Goal: Contribute content: Contribute content

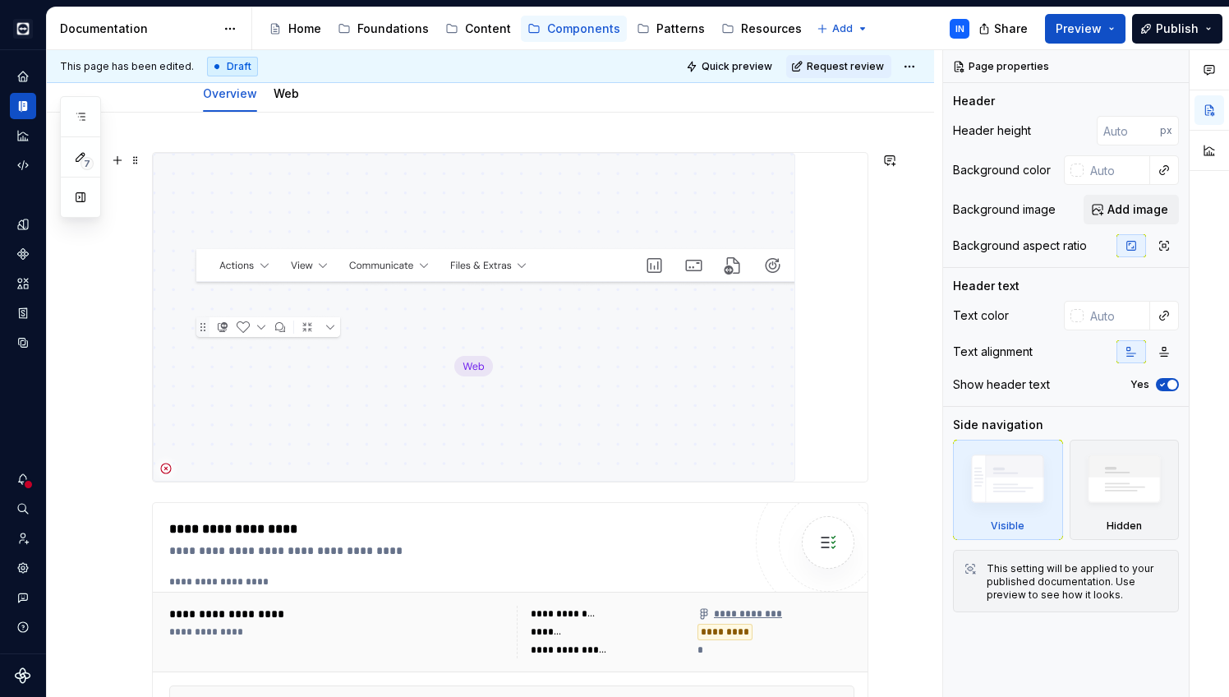
scroll to position [194, 0]
click at [21, 261] on div "Components" at bounding box center [23, 254] width 26 height 26
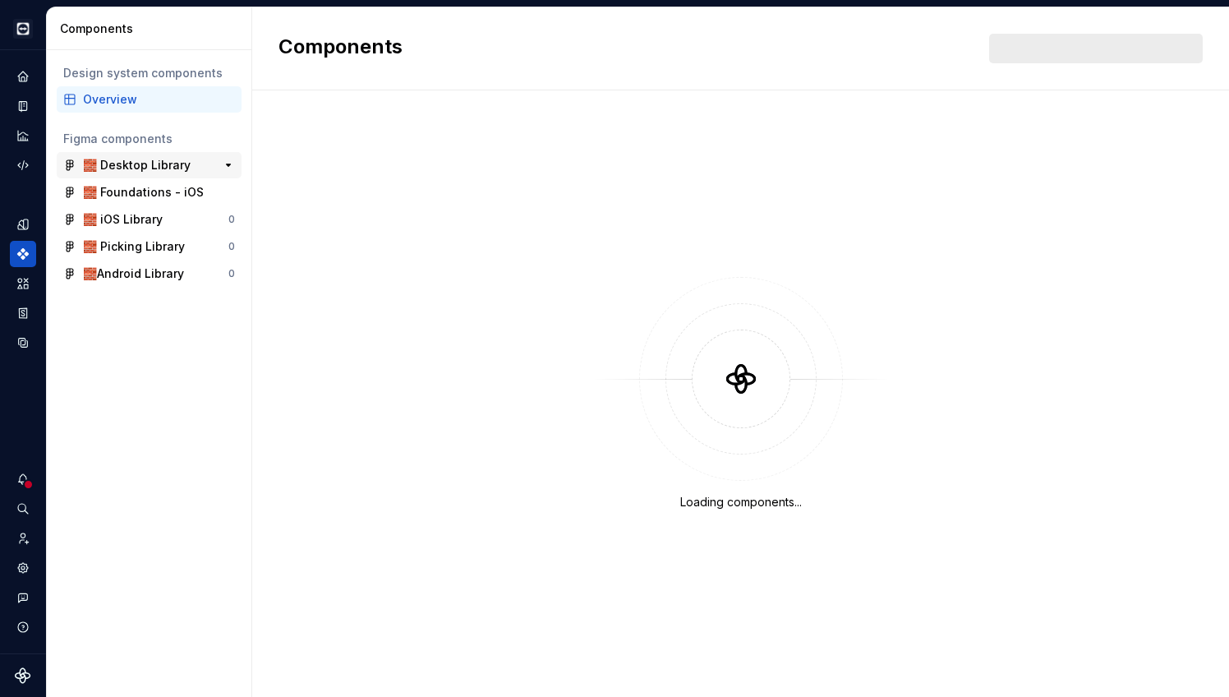
click at [109, 155] on div "🧱 Desktop Library 0" at bounding box center [149, 165] width 185 height 26
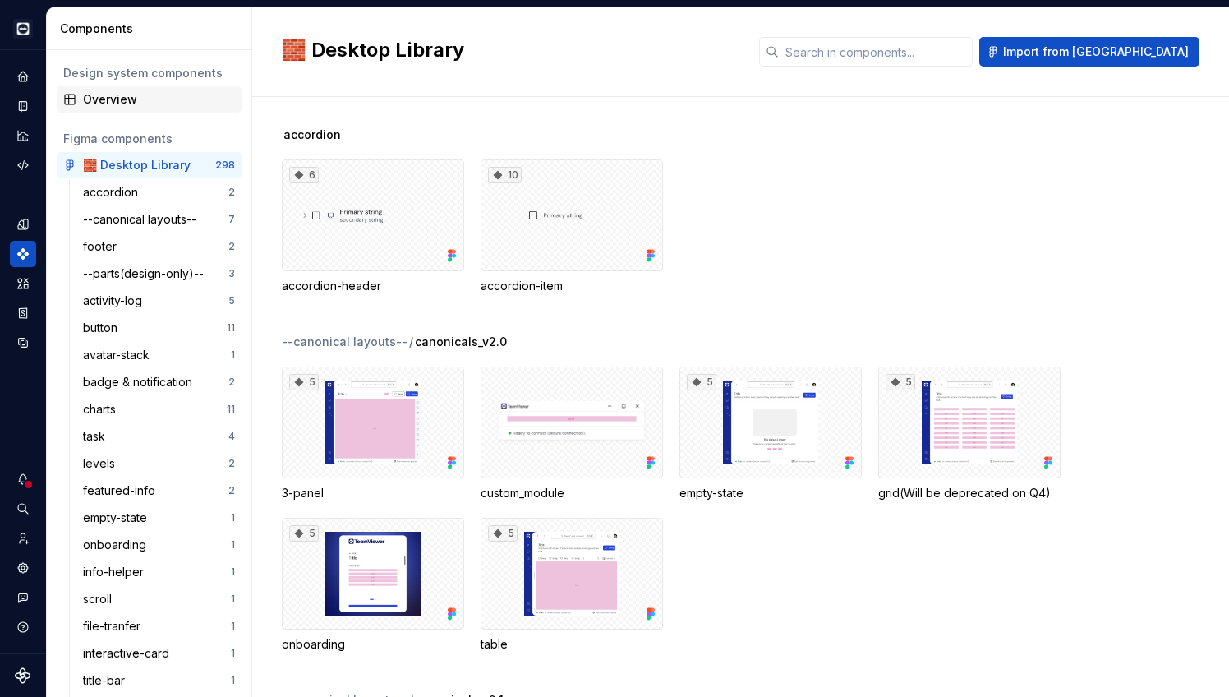
click at [102, 103] on div "Overview" at bounding box center [159, 99] width 152 height 16
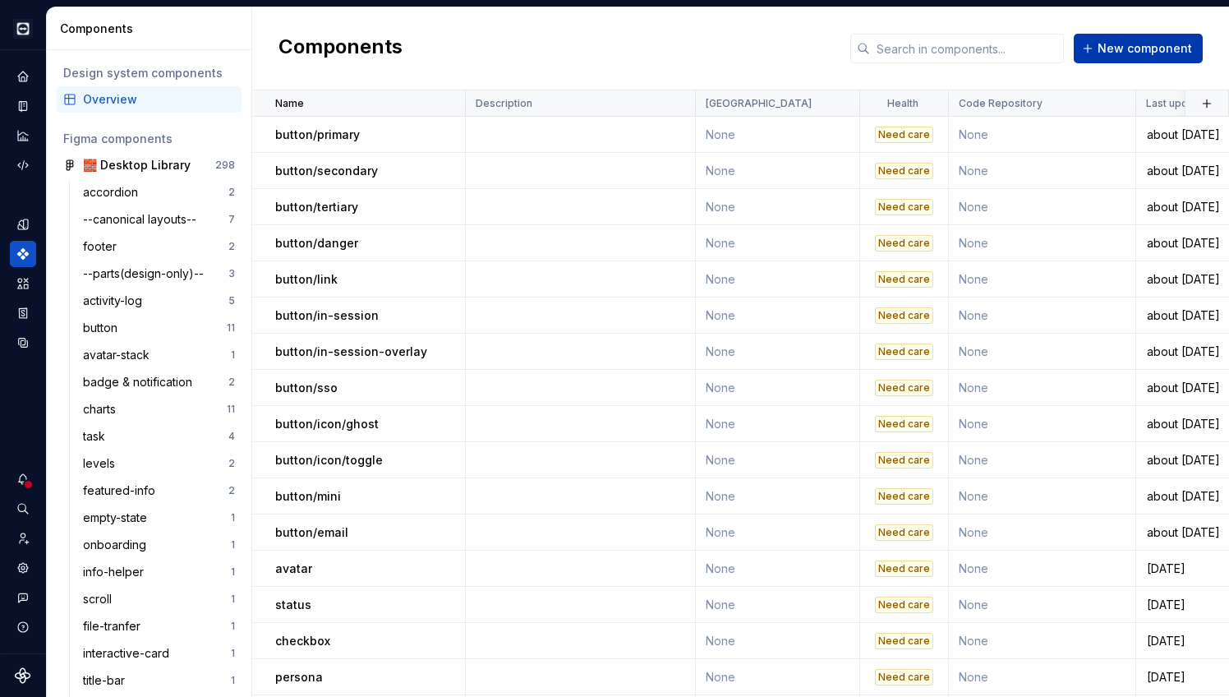
click at [1131, 44] on span "New component" at bounding box center [1145, 48] width 95 height 16
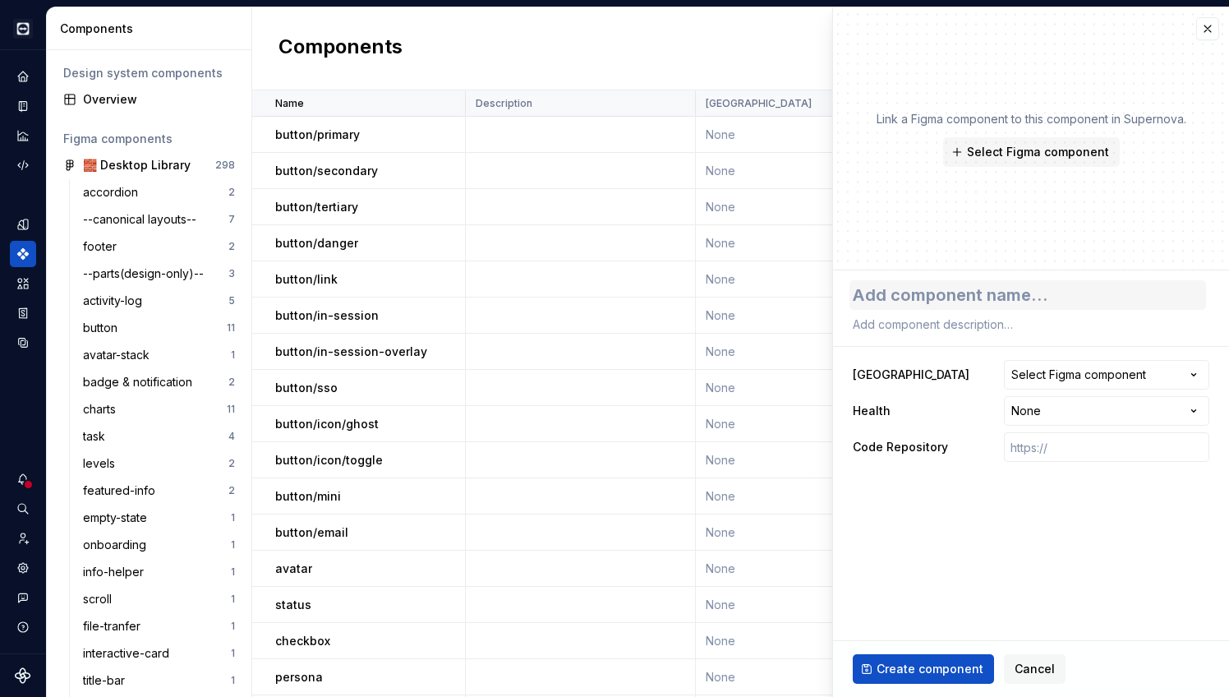
type textarea "*"
type textarea "i"
type textarea "*"
type textarea "is"
type textarea "*"
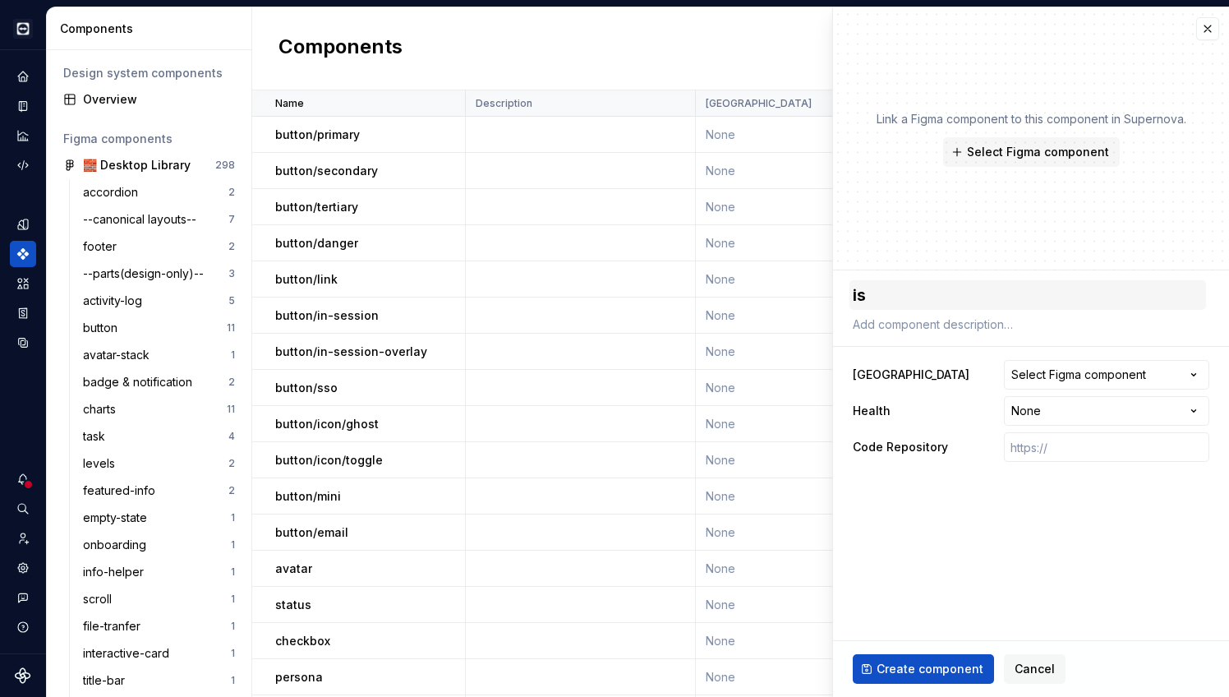
type textarea "iss"
type textarea "*"
type textarea "issu"
type textarea "*"
type textarea "issue"
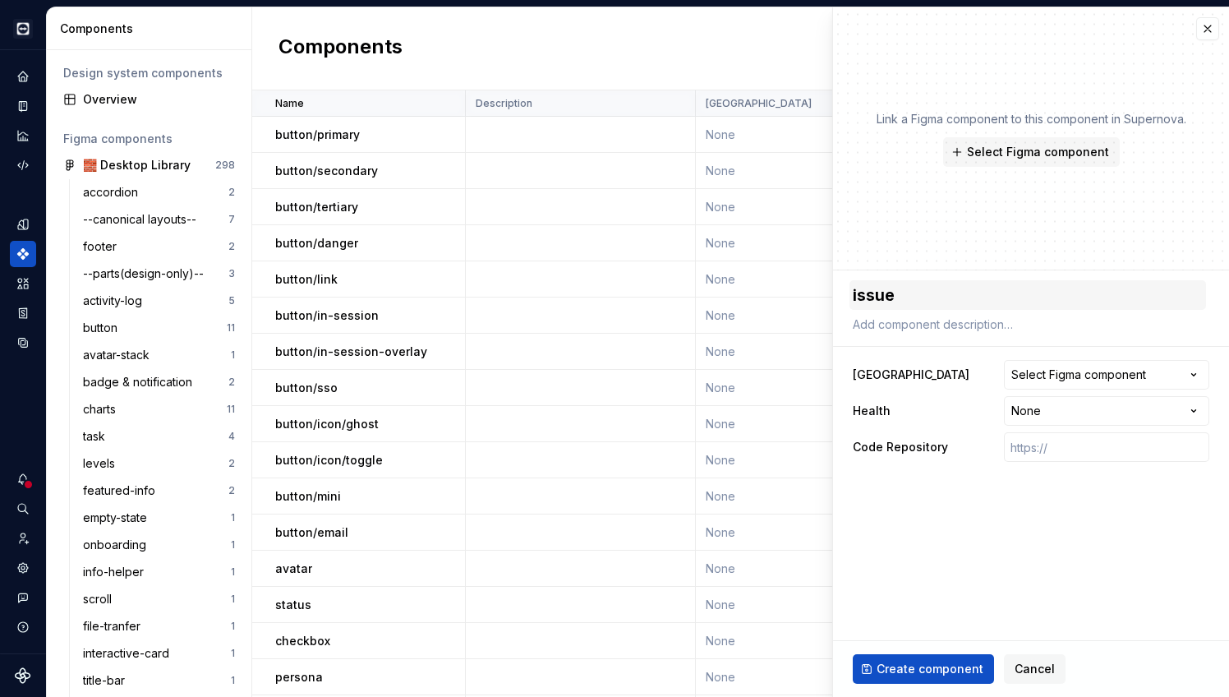
type textarea "*"
type textarea "issues"
type textarea "*"
type textarea "issues-"
type textarea "*"
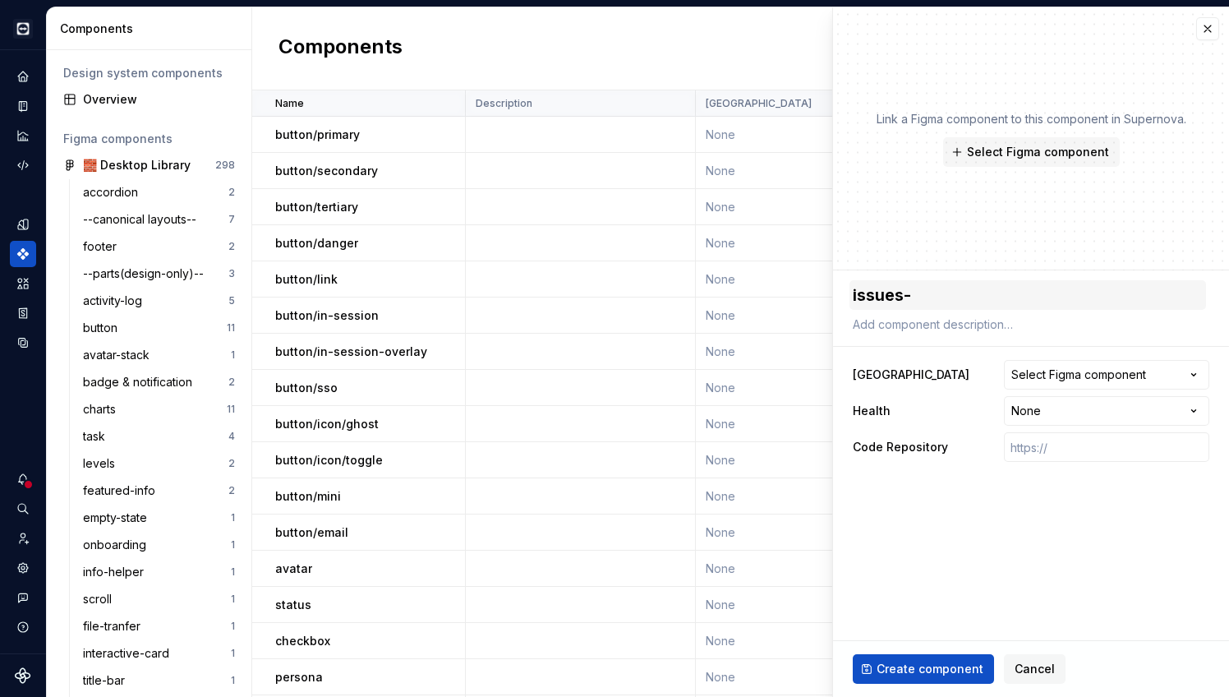
type textarea "issues-i"
type textarea "*"
type textarea "issues-it"
type textarea "*"
type textarea "issues-ite"
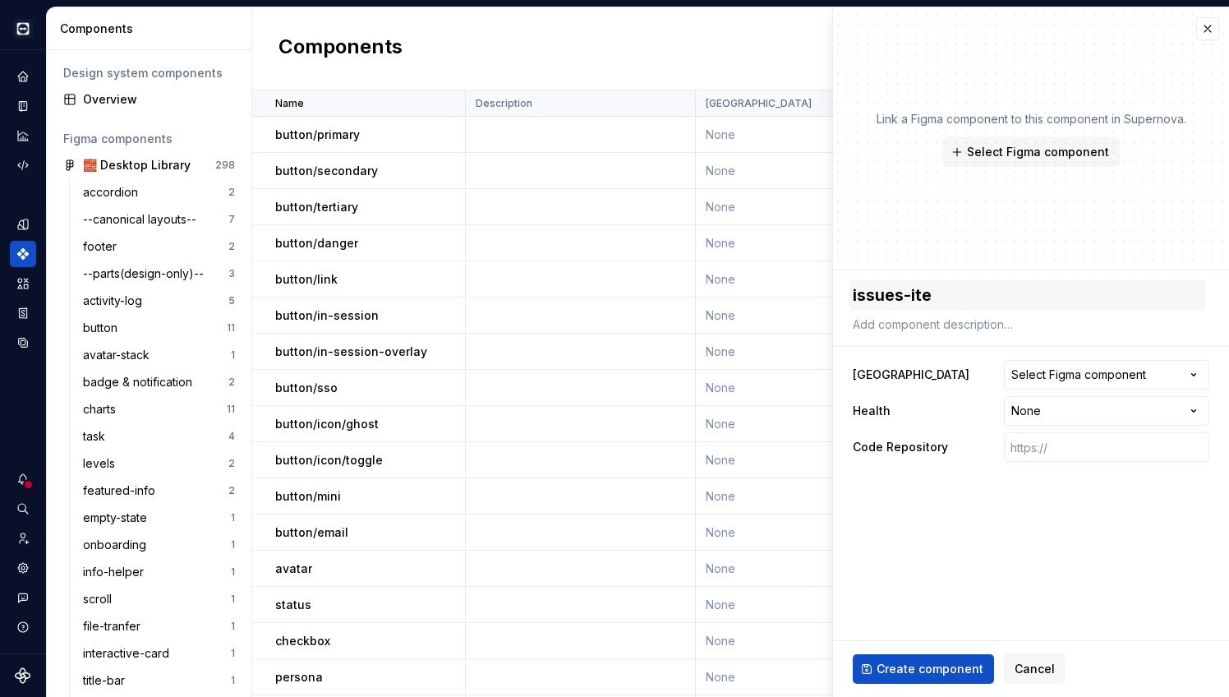
type textarea "*"
type textarea "issues-item"
click at [1055, 154] on span "Select Figma component" at bounding box center [1038, 152] width 142 height 16
type textarea "*"
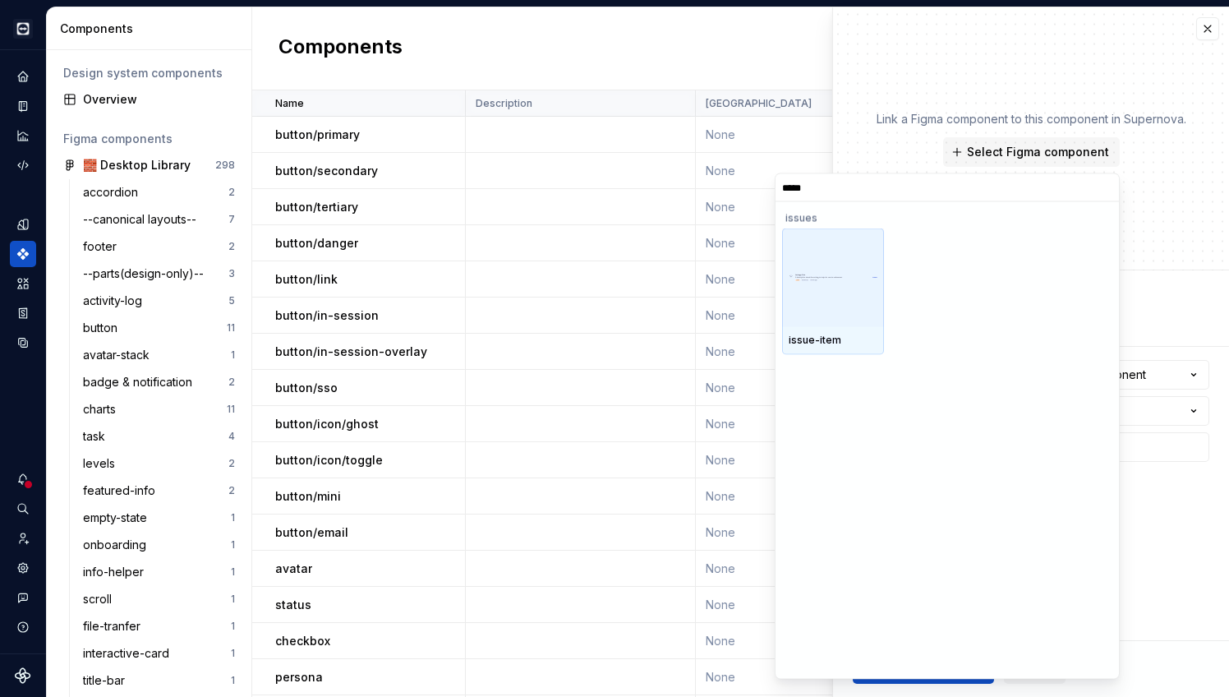
type input "******"
click at [842, 305] on div at bounding box center [833, 277] width 102 height 99
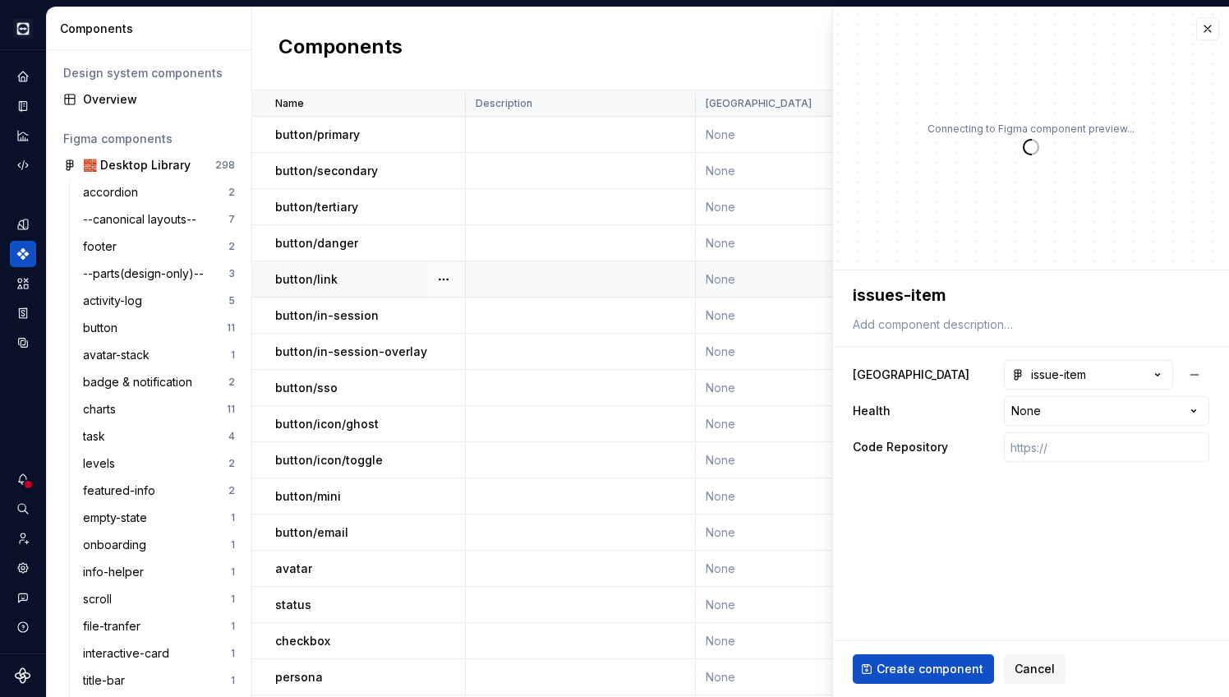
click at [829, 278] on td "None" at bounding box center [778, 279] width 164 height 36
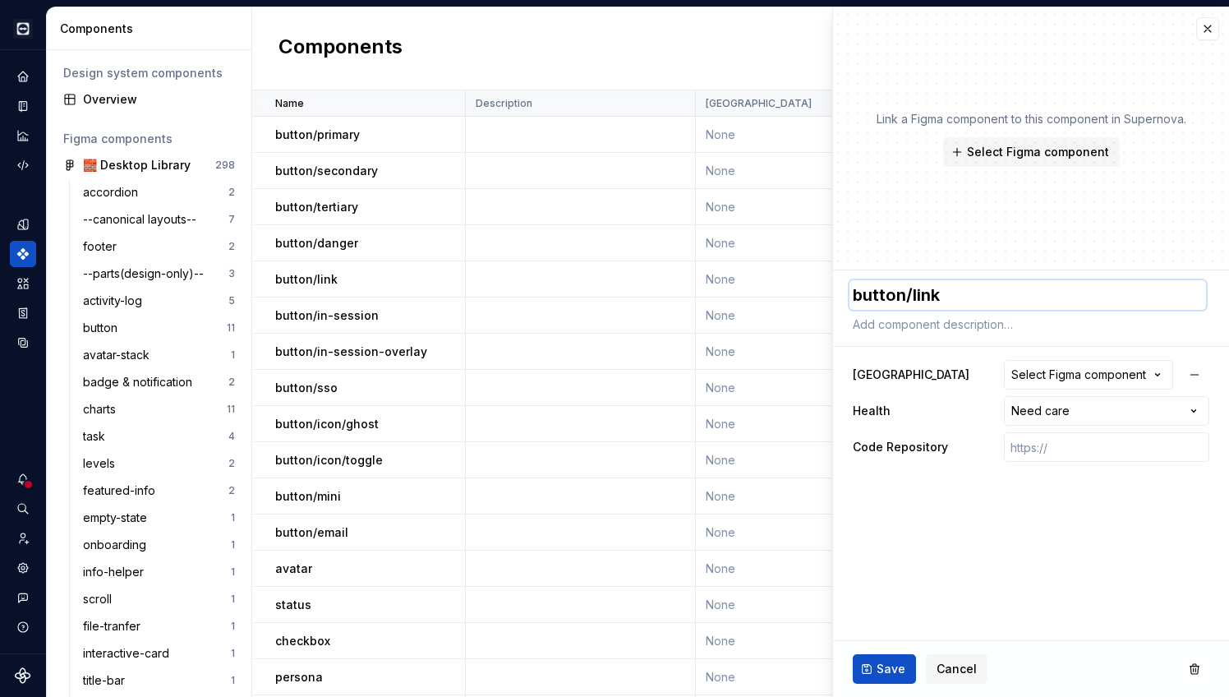
click at [900, 294] on textarea "button/link" at bounding box center [1028, 295] width 357 height 30
click at [902, 297] on textarea "button/link" at bounding box center [1028, 295] width 357 height 30
click at [1154, 22] on button "button" at bounding box center [1208, 28] width 23 height 23
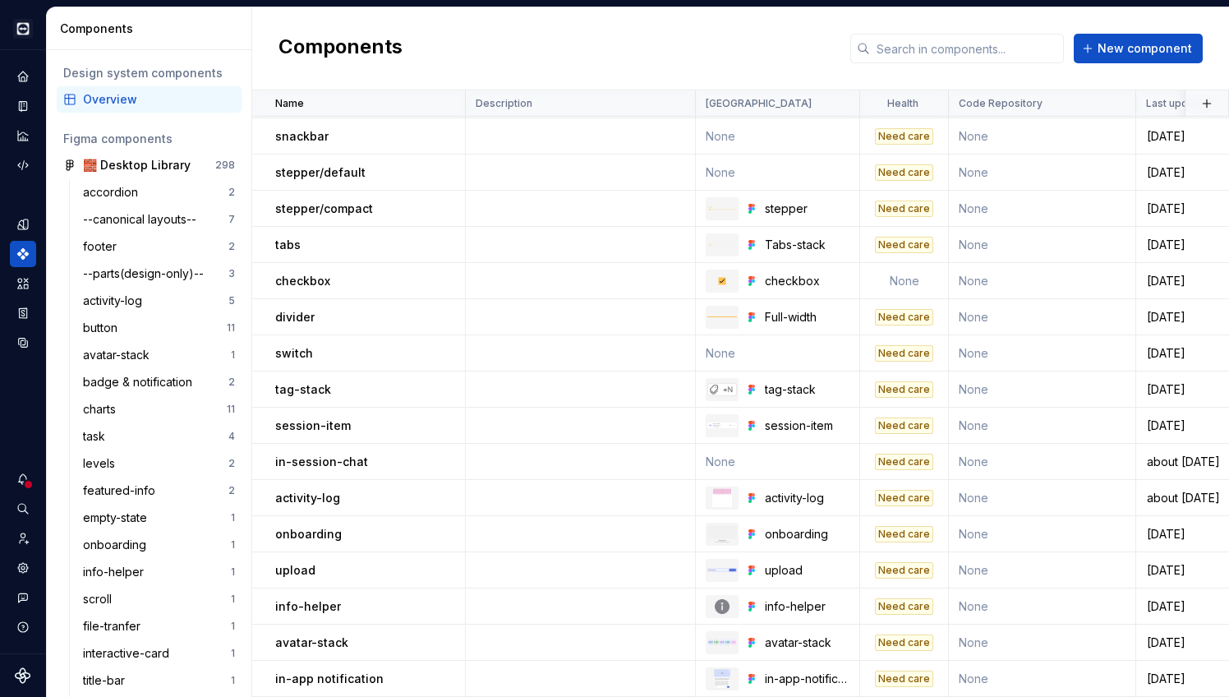
scroll to position [5423, 0]
click at [1142, 42] on span "New component" at bounding box center [1145, 48] width 95 height 16
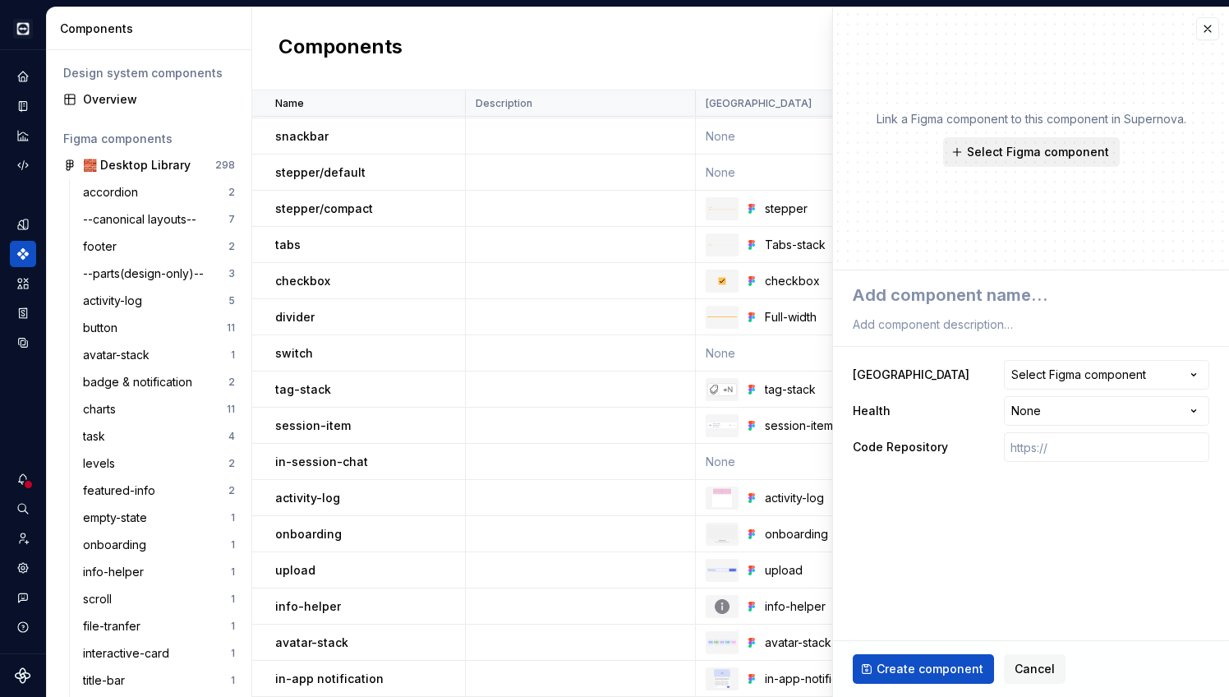
click at [1019, 160] on button "Select Figma component" at bounding box center [1031, 152] width 177 height 30
type textarea "*"
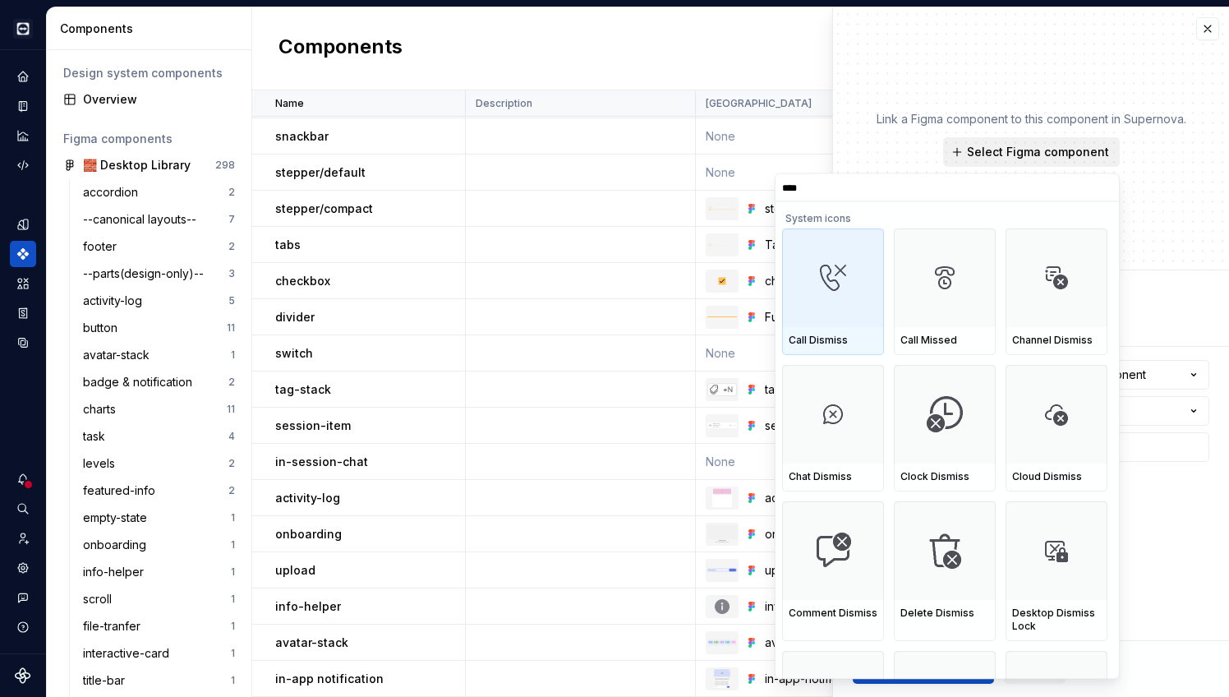
type input "*****"
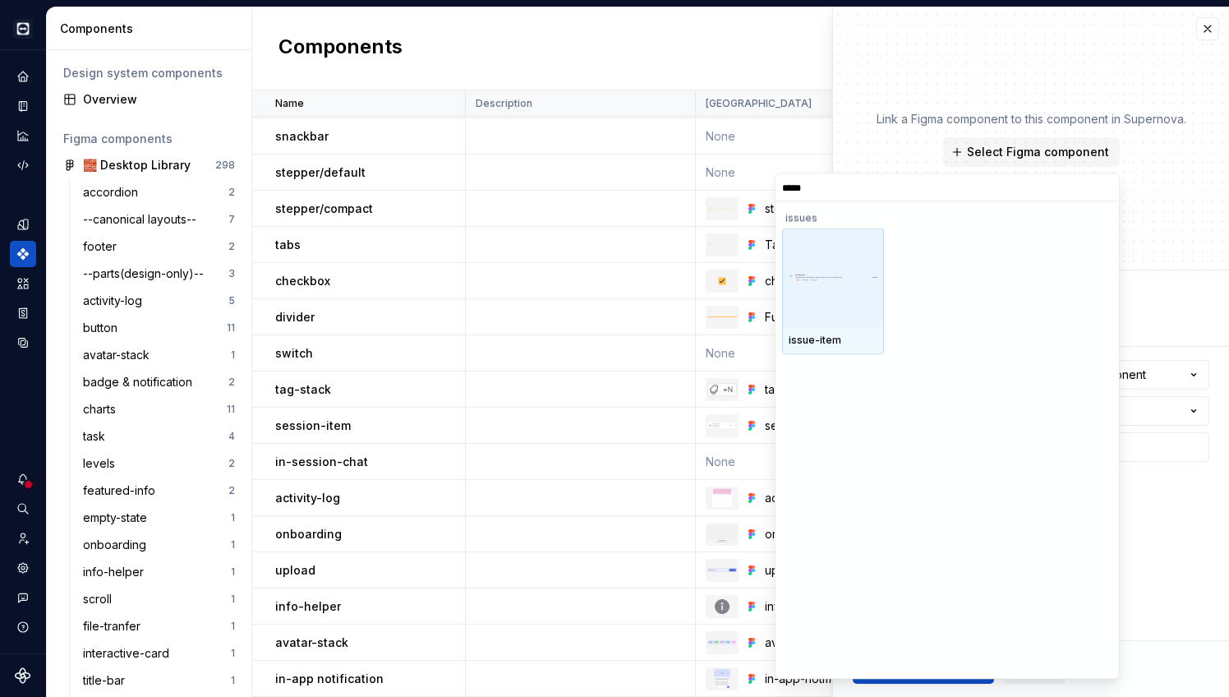
click at [836, 279] on img at bounding box center [833, 278] width 89 height 8
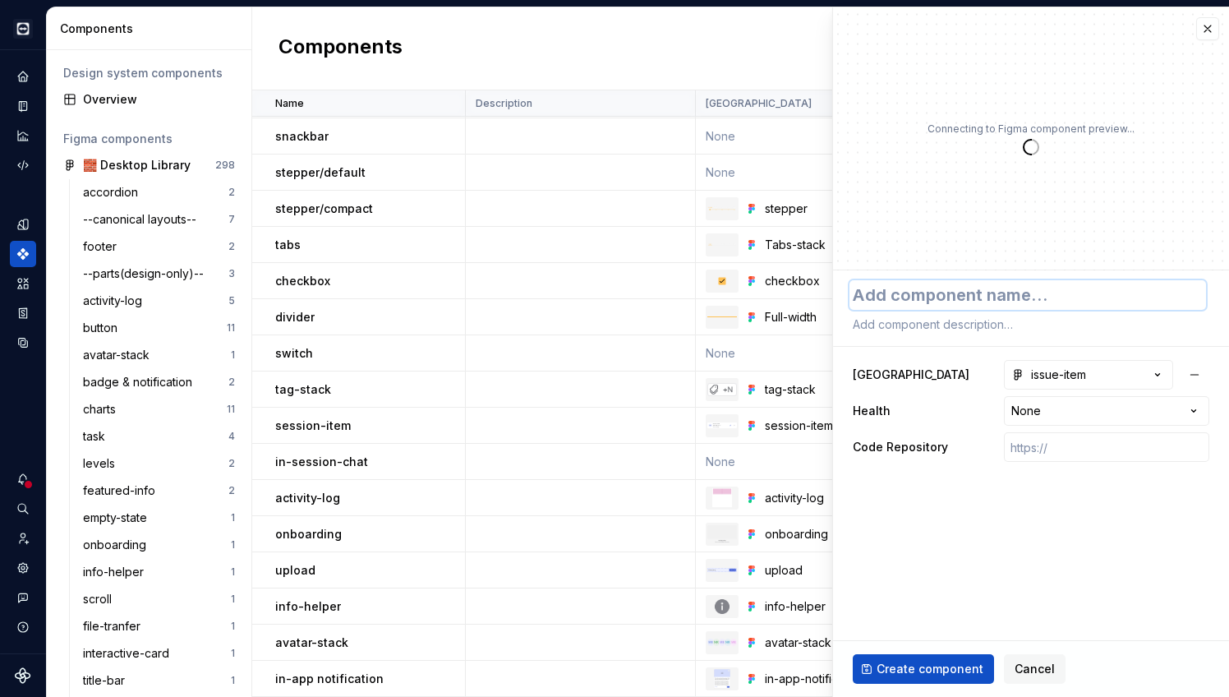
click at [936, 294] on textarea at bounding box center [1028, 295] width 357 height 30
type textarea "*"
type textarea "i"
type textarea "*"
type textarea "is"
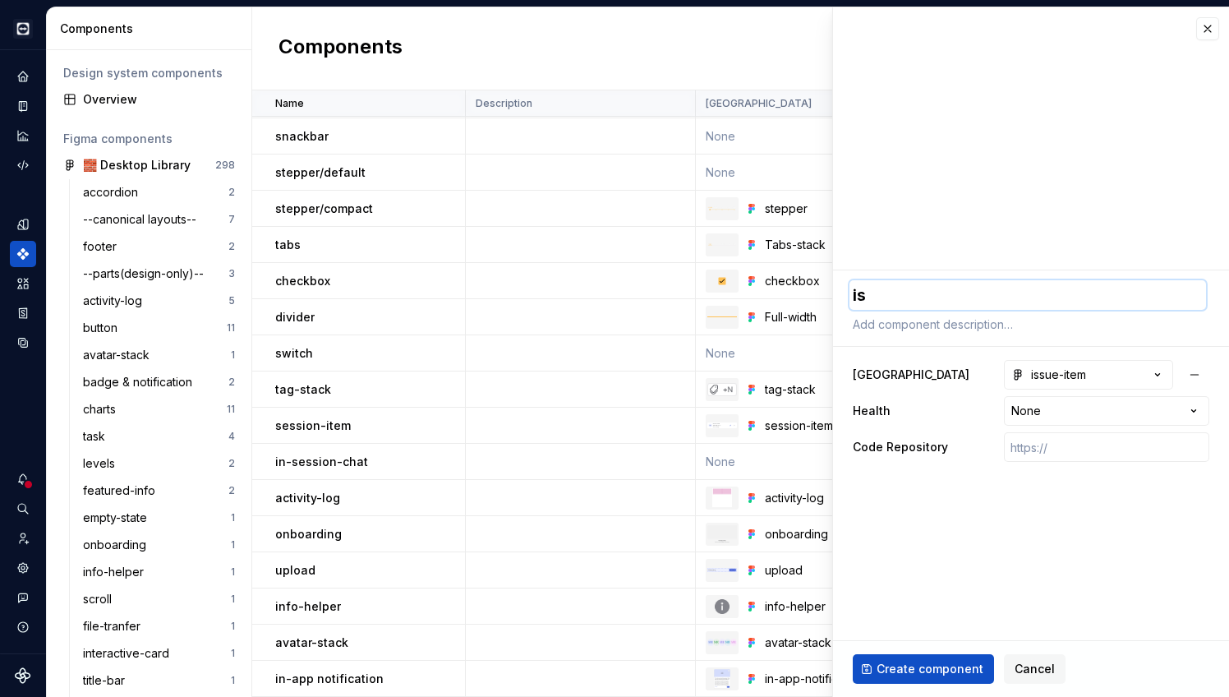
type textarea "*"
type textarea "iss"
type textarea "*"
type textarea "issu"
type textarea "*"
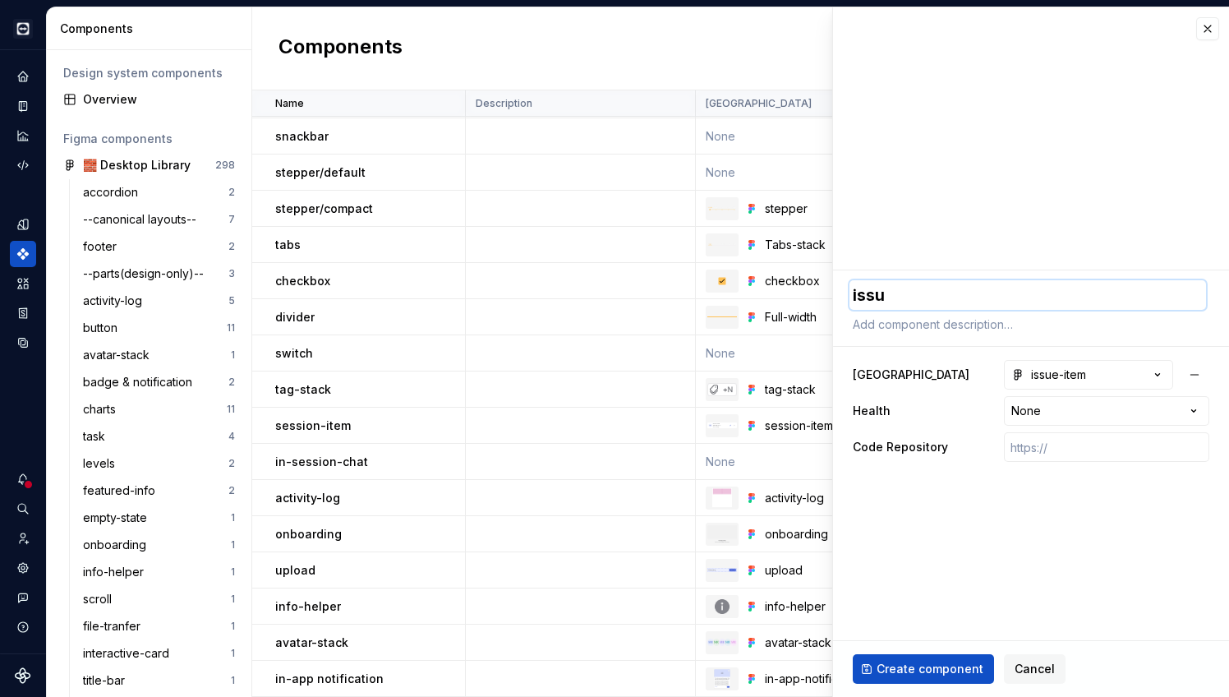
type textarea "issue"
type textarea "*"
type textarea "issue-"
type textarea "*"
type textarea "issue-i"
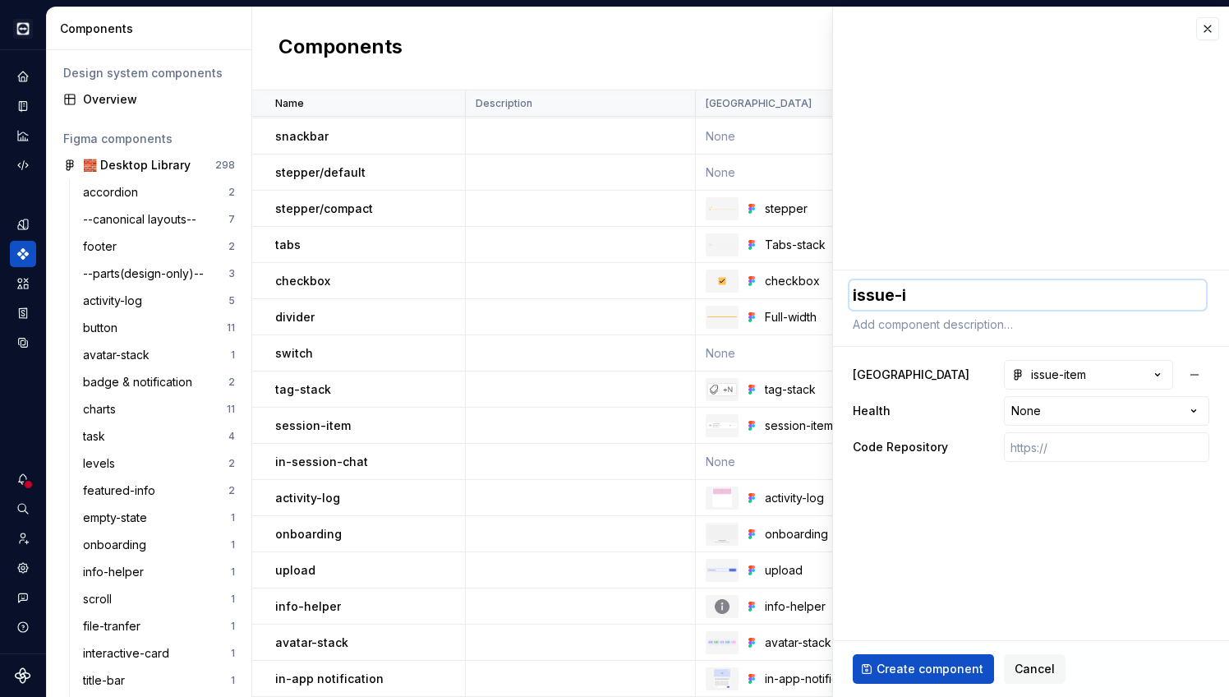
type textarea "*"
type textarea "issue-it"
type textarea "*"
type textarea "issue-ite"
type textarea "*"
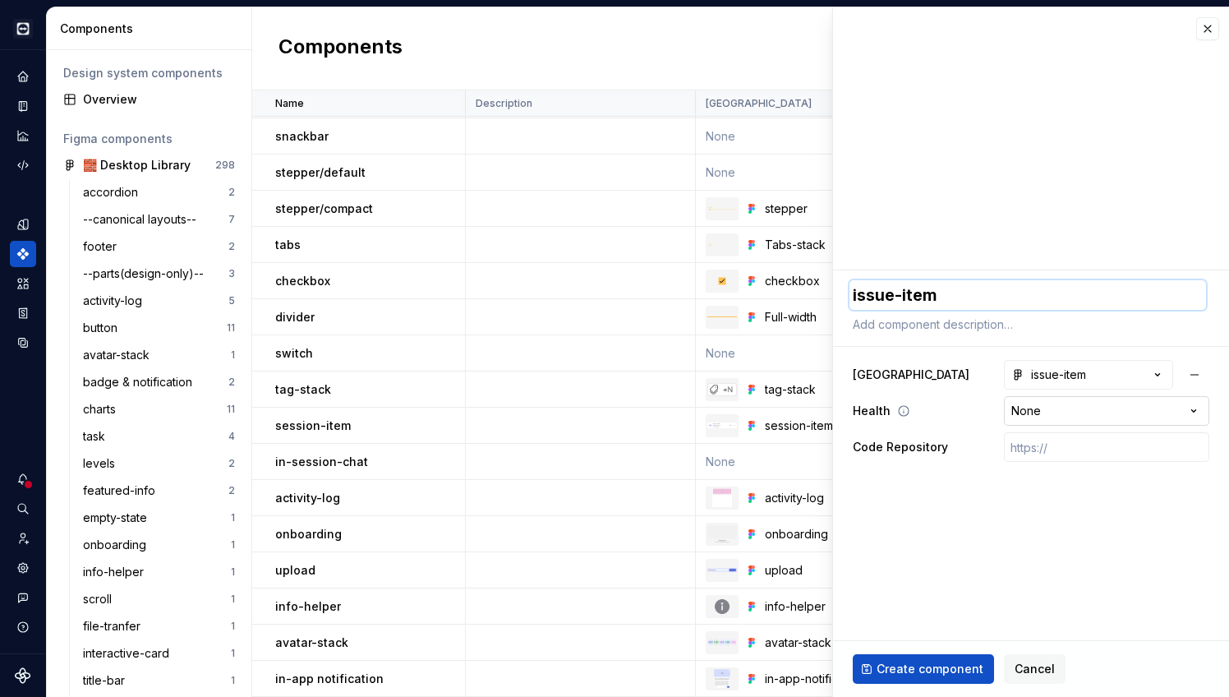
type textarea "issue-item"
click at [1051, 414] on html "Cobalt IN Design system data Components Design system components Overview Figma…" at bounding box center [614, 348] width 1229 height 697
select select "**********"
click at [931, 665] on span "Create component" at bounding box center [930, 669] width 107 height 16
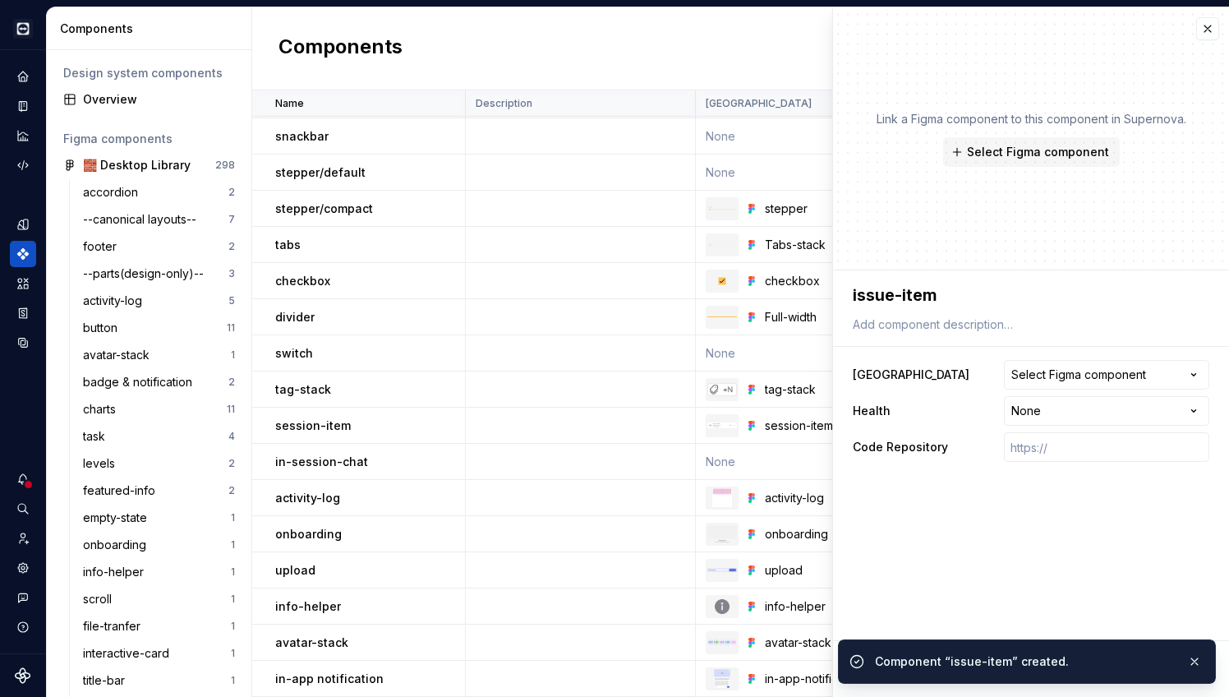
type textarea "*"
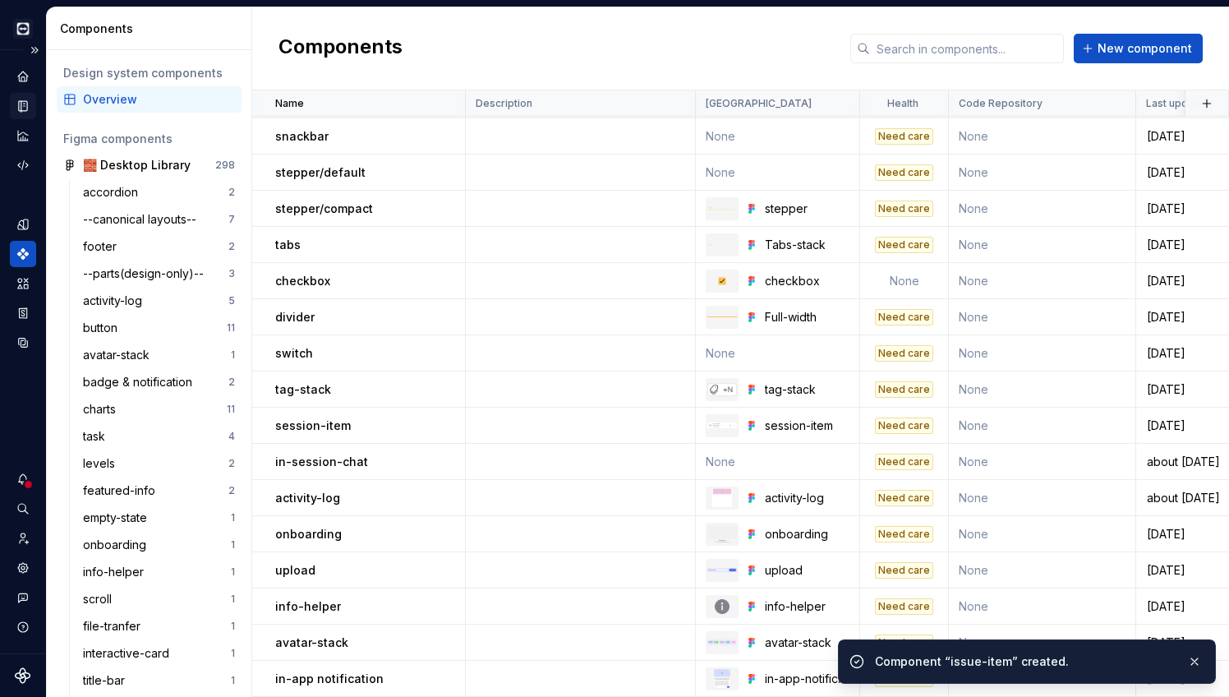
click at [25, 104] on icon "Documentation" at bounding box center [24, 106] width 7 height 9
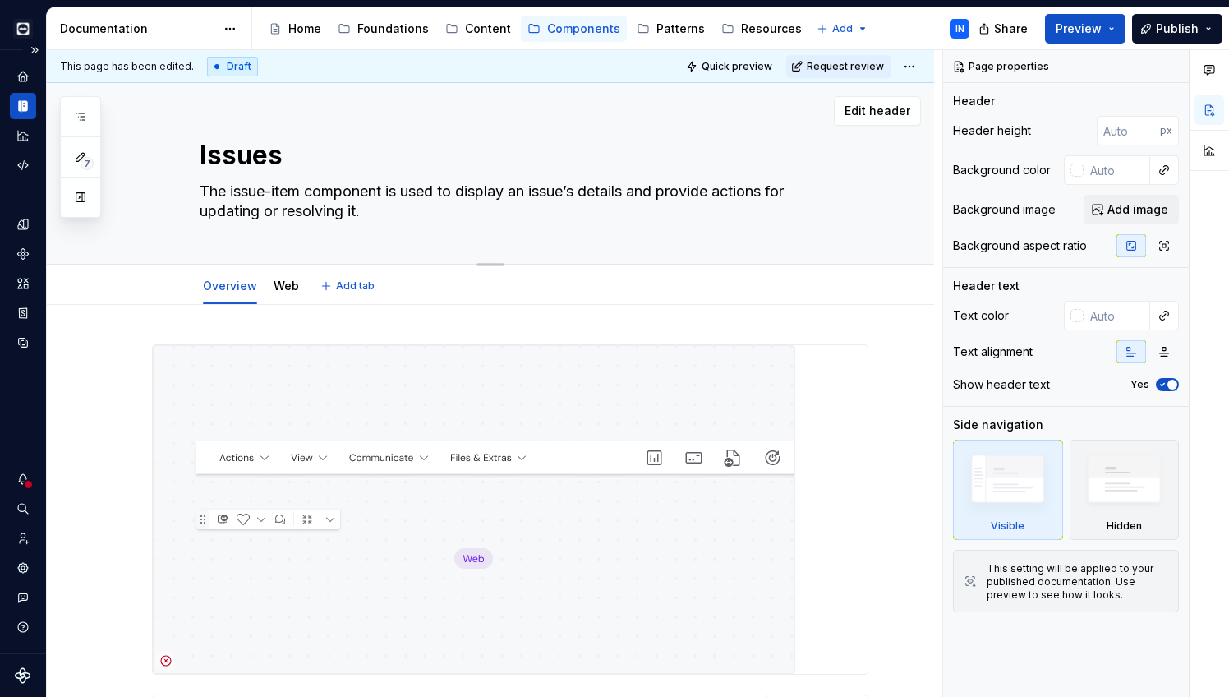
click at [284, 155] on textarea "Issues" at bounding box center [506, 155] width 621 height 39
type textarea "*"
type textarea "Issue"
type textarea "*"
type textarea "Issues"
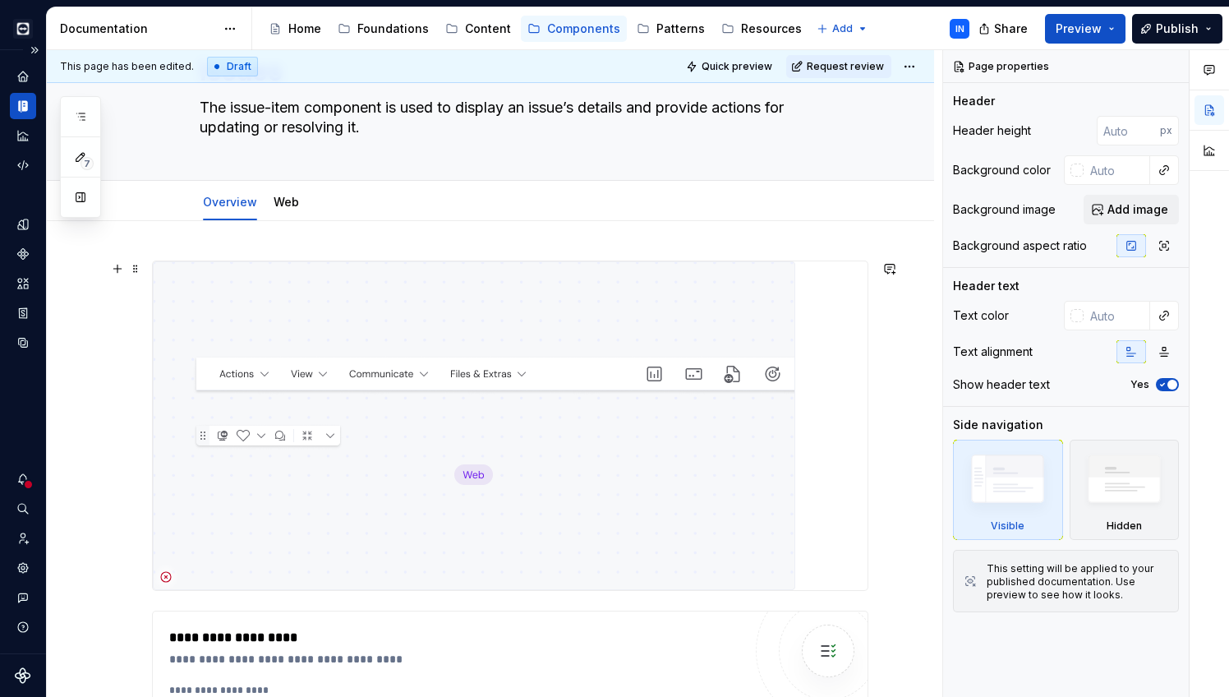
scroll to position [95, 0]
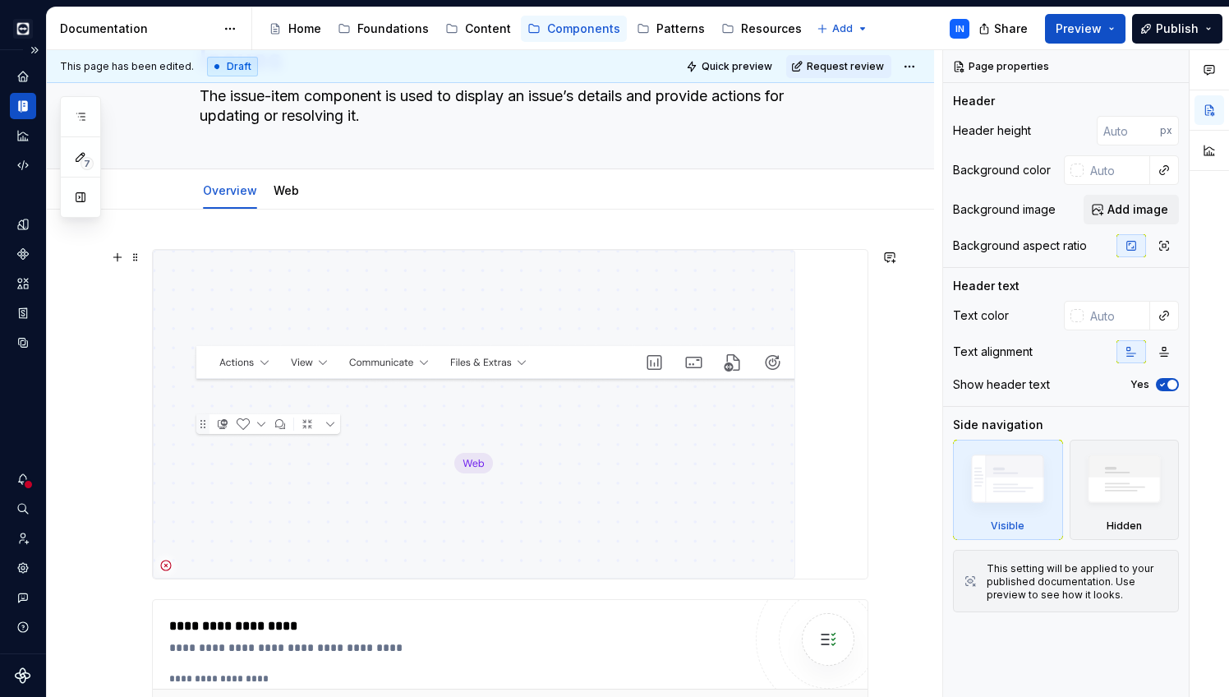
click at [558, 343] on img at bounding box center [474, 414] width 643 height 329
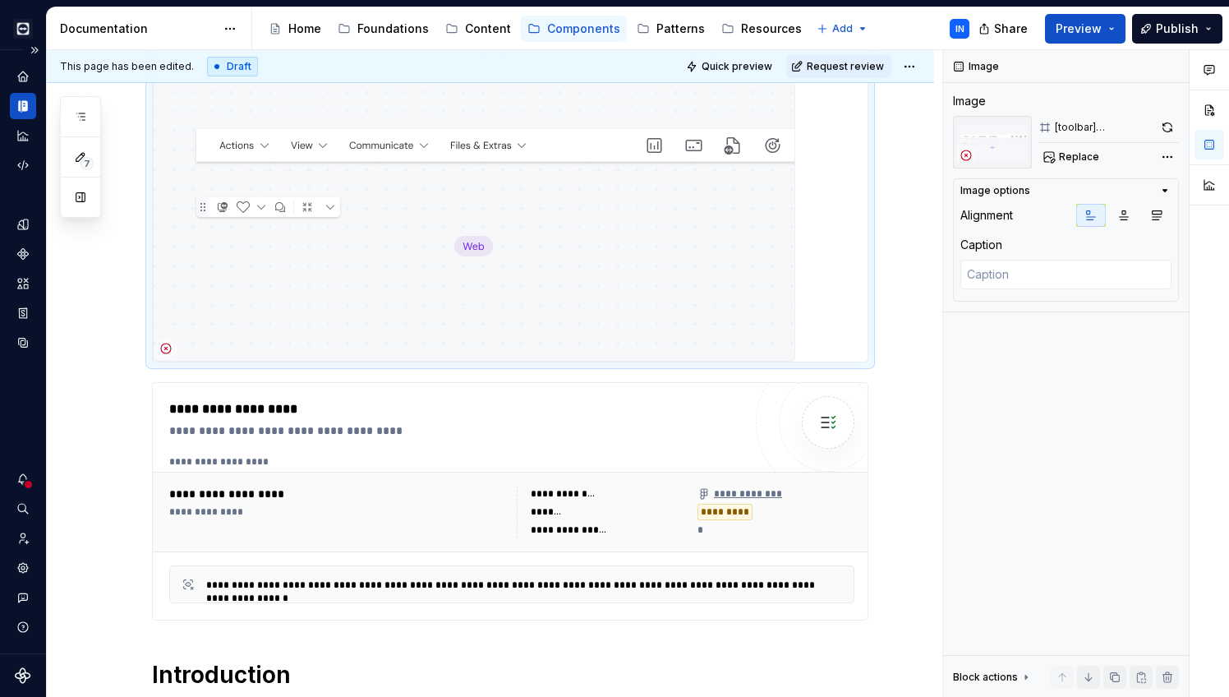
scroll to position [324, 0]
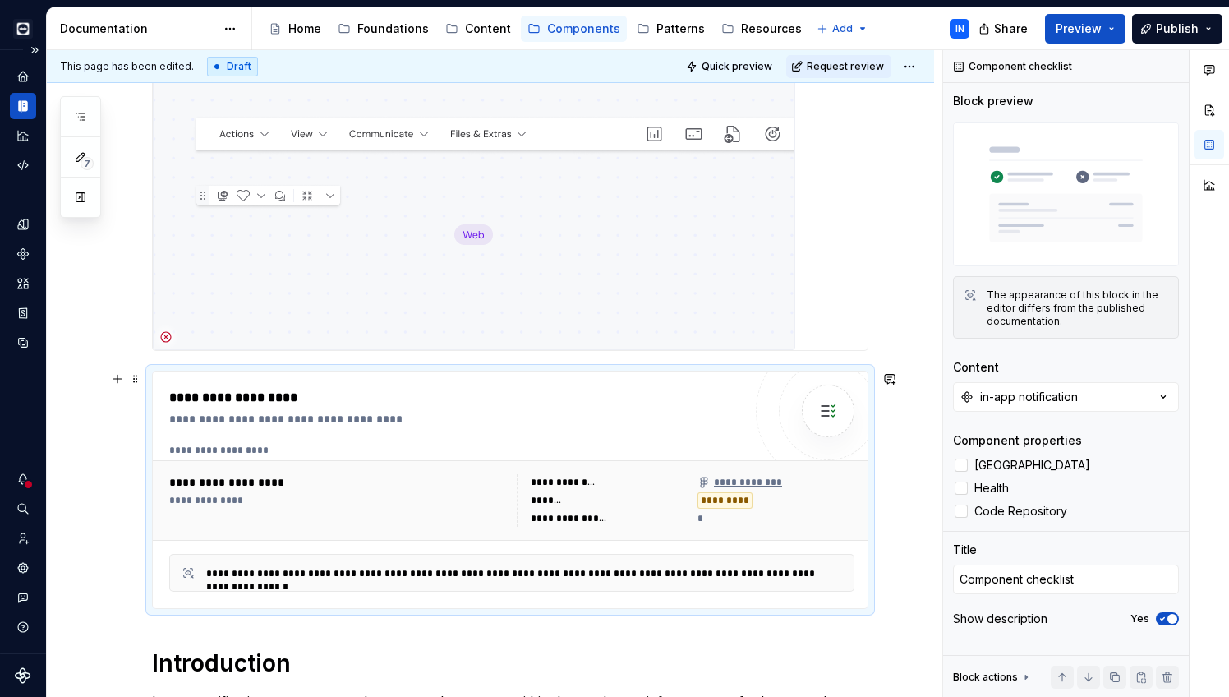
click at [381, 418] on div "**********" at bounding box center [460, 419] width 582 height 16
click at [1154, 396] on icon "button" at bounding box center [1164, 397] width 16 height 16
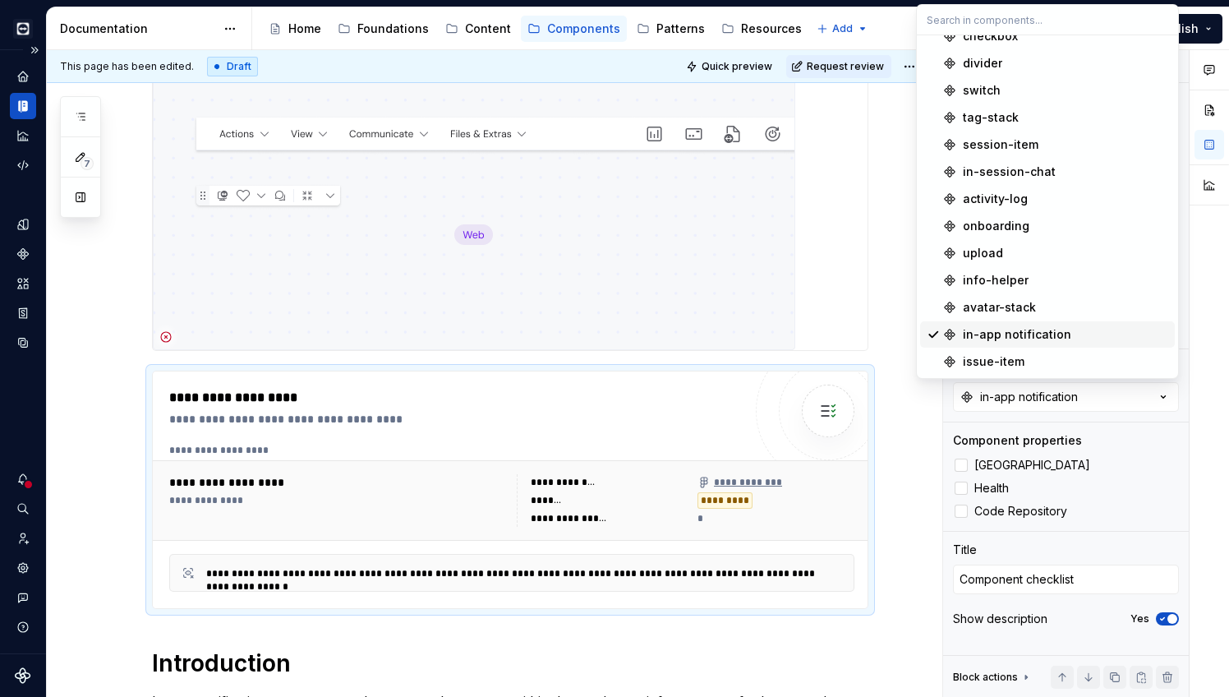
scroll to position [4192, 0]
click at [1002, 358] on div "issue-item" at bounding box center [994, 361] width 62 height 16
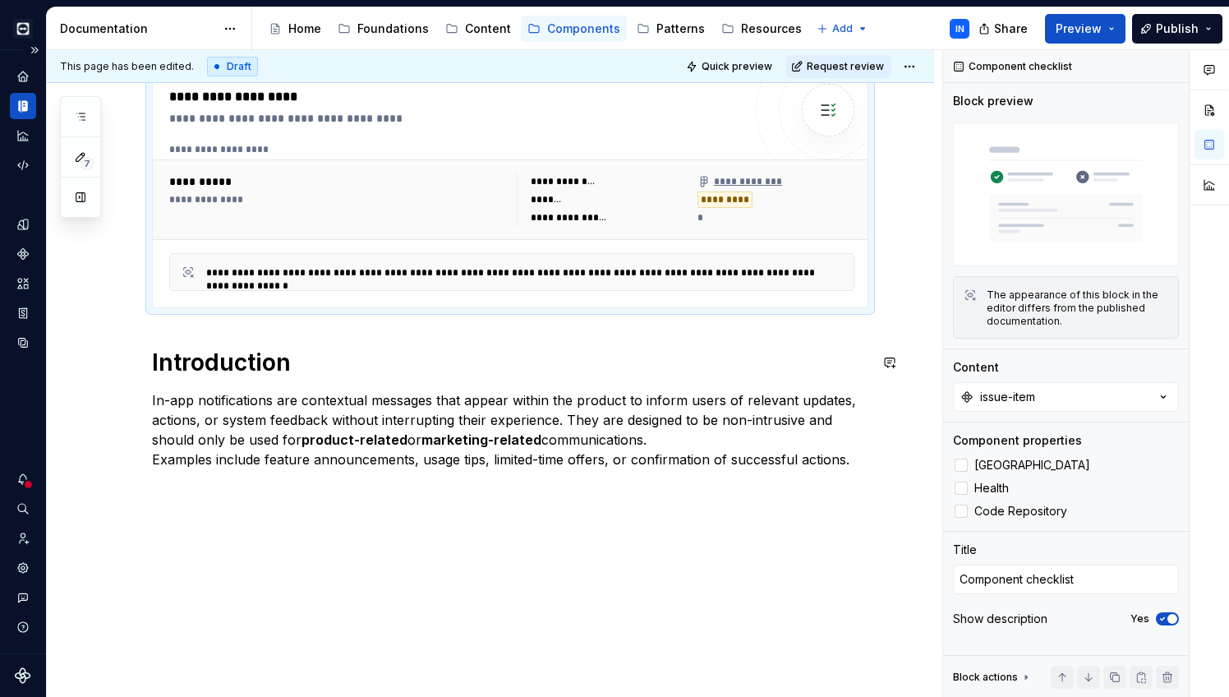
scroll to position [625, 0]
type textarea "*"
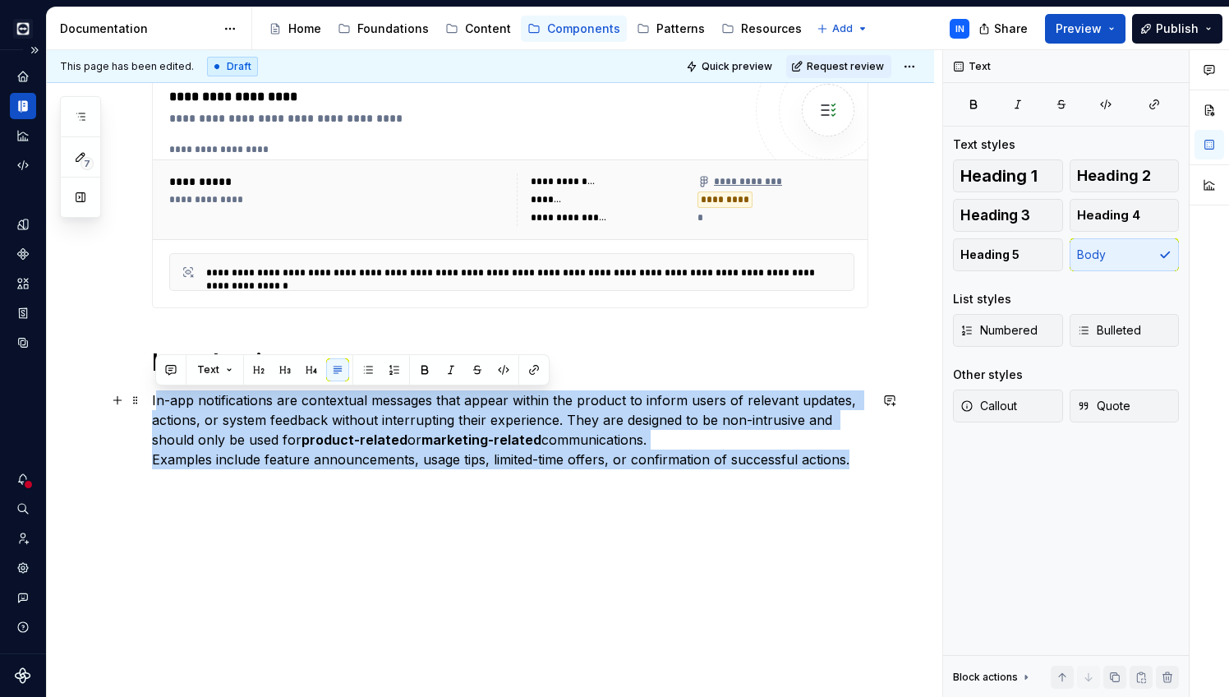
drag, startPoint x: 846, startPoint y: 460, endPoint x: 155, endPoint y: 401, distance: 694.5
click at [155, 401] on p "In-app notifications are contextual messages that appear within the product to …" at bounding box center [510, 429] width 717 height 79
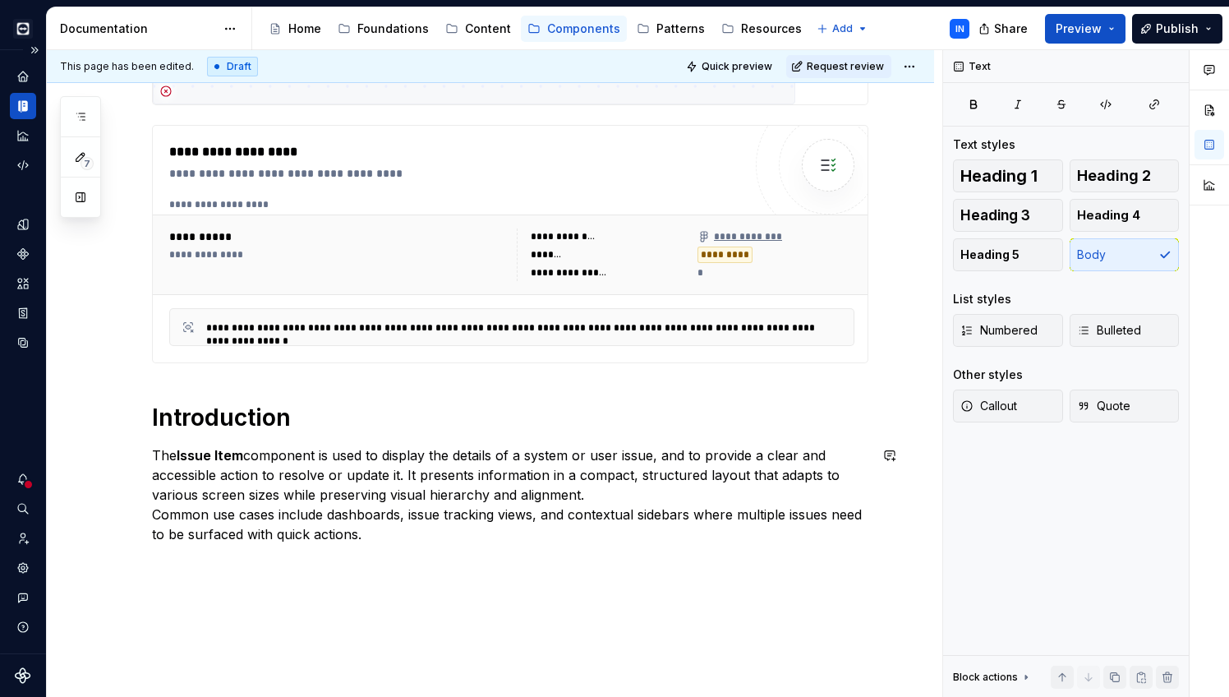
scroll to position [579, 0]
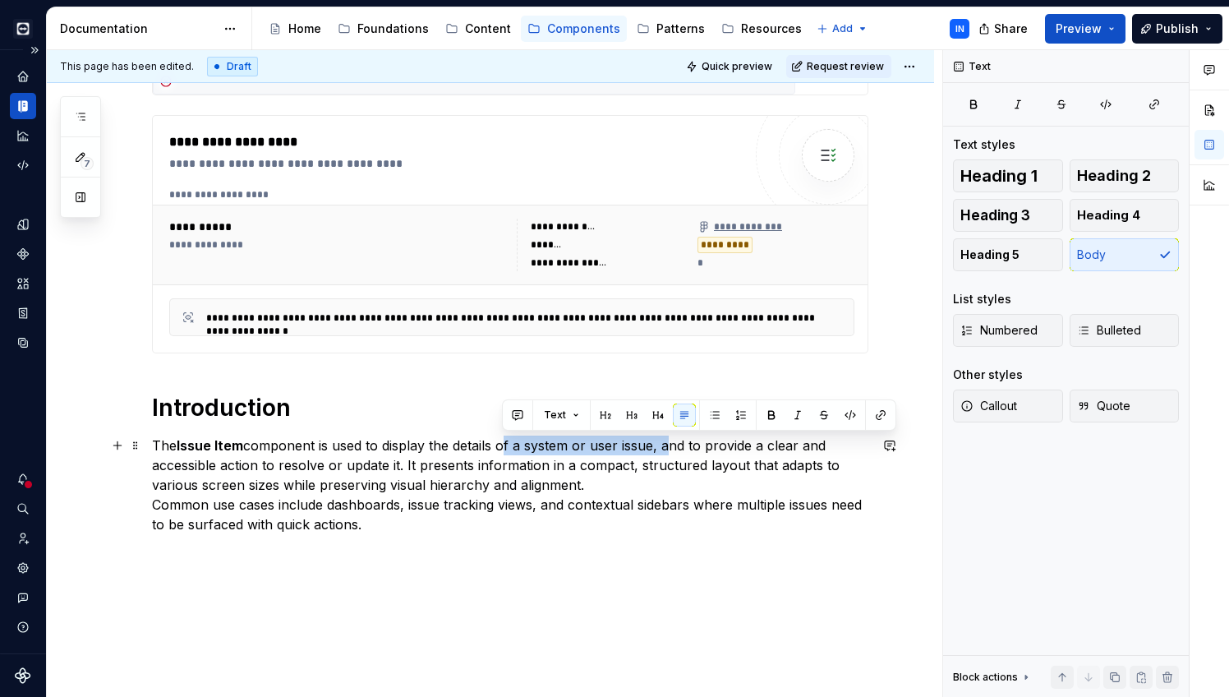
drag, startPoint x: 504, startPoint y: 446, endPoint x: 664, endPoint y: 450, distance: 160.3
click at [664, 450] on p "The Issue Item component is used to display the details of a system or user iss…" at bounding box center [510, 485] width 717 height 99
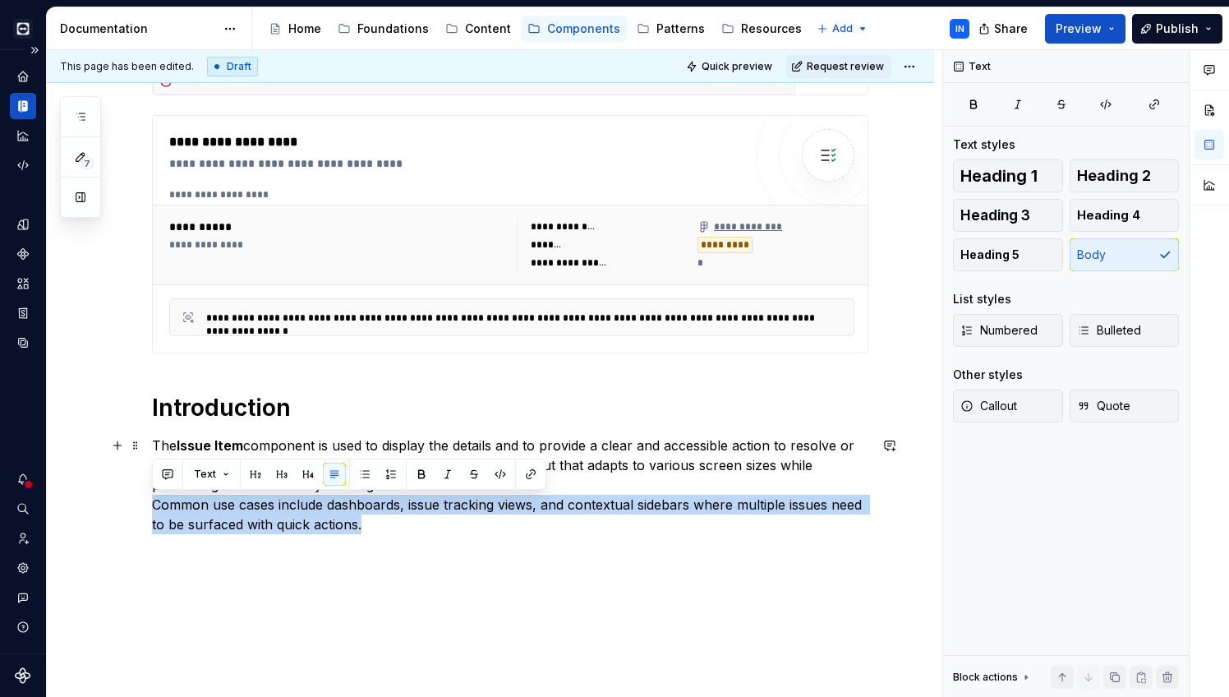
drag, startPoint x: 386, startPoint y: 525, endPoint x: 144, endPoint y: 503, distance: 243.5
click at [144, 503] on div "**********" at bounding box center [491, 244] width 888 height 1037
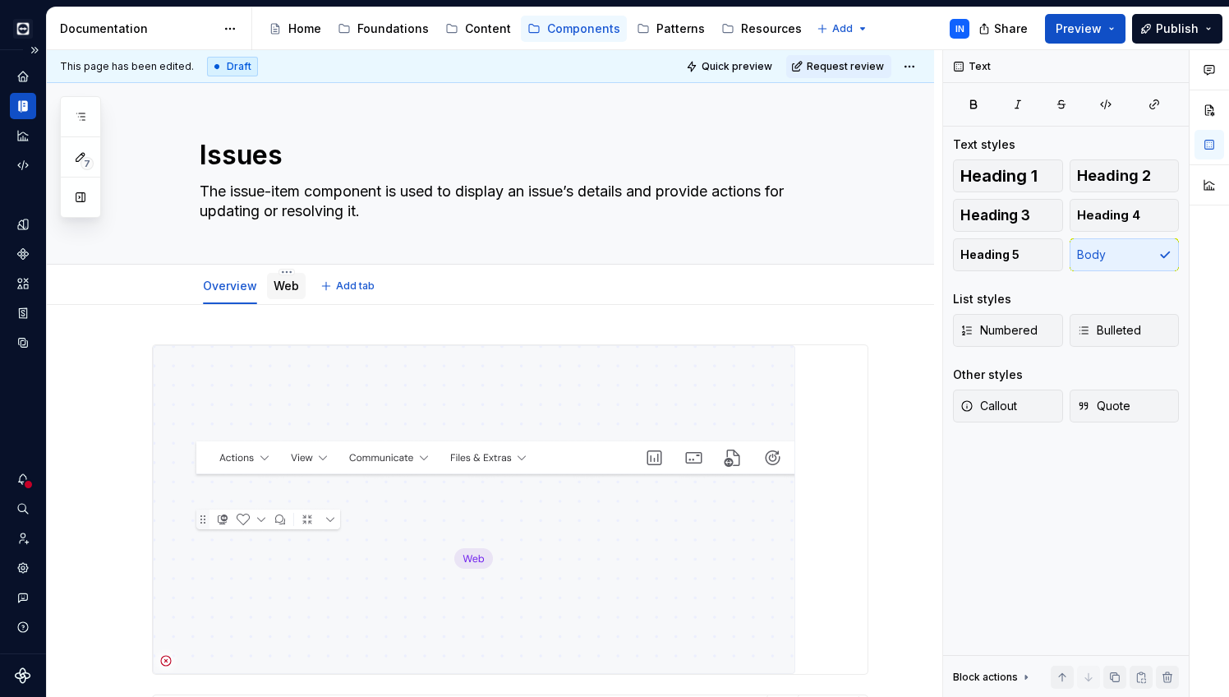
scroll to position [0, 0]
click at [288, 284] on link "Web" at bounding box center [286, 286] width 25 height 14
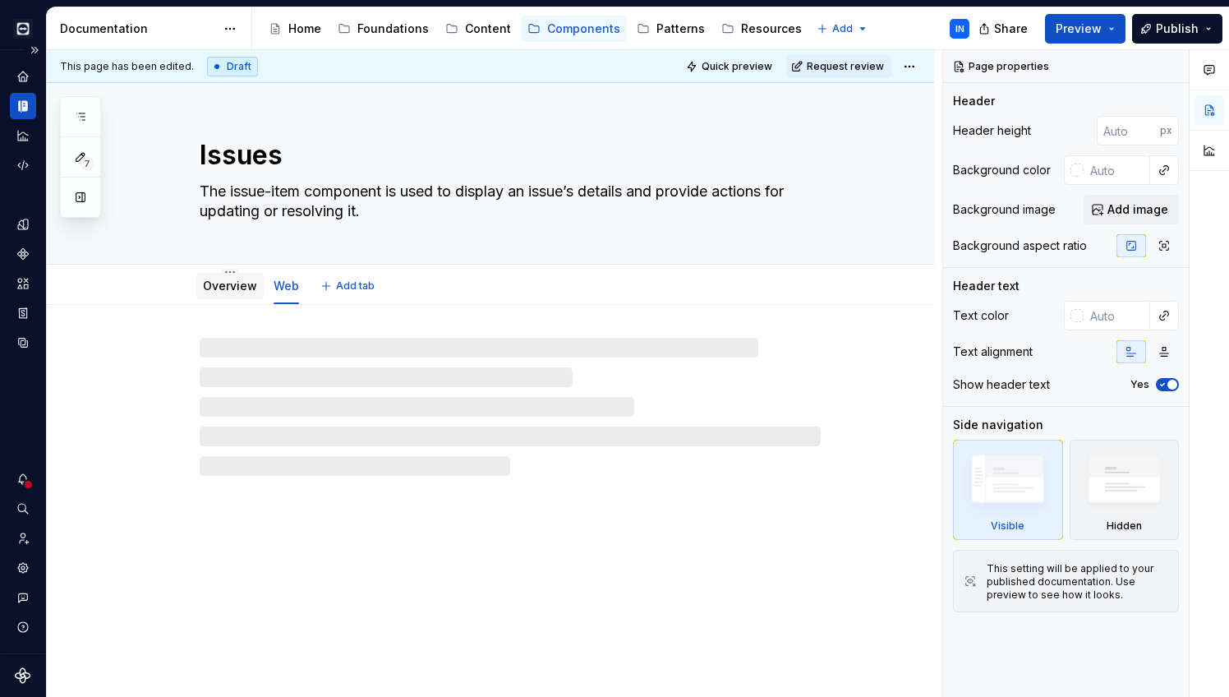
click at [233, 283] on link "Overview" at bounding box center [230, 286] width 54 height 14
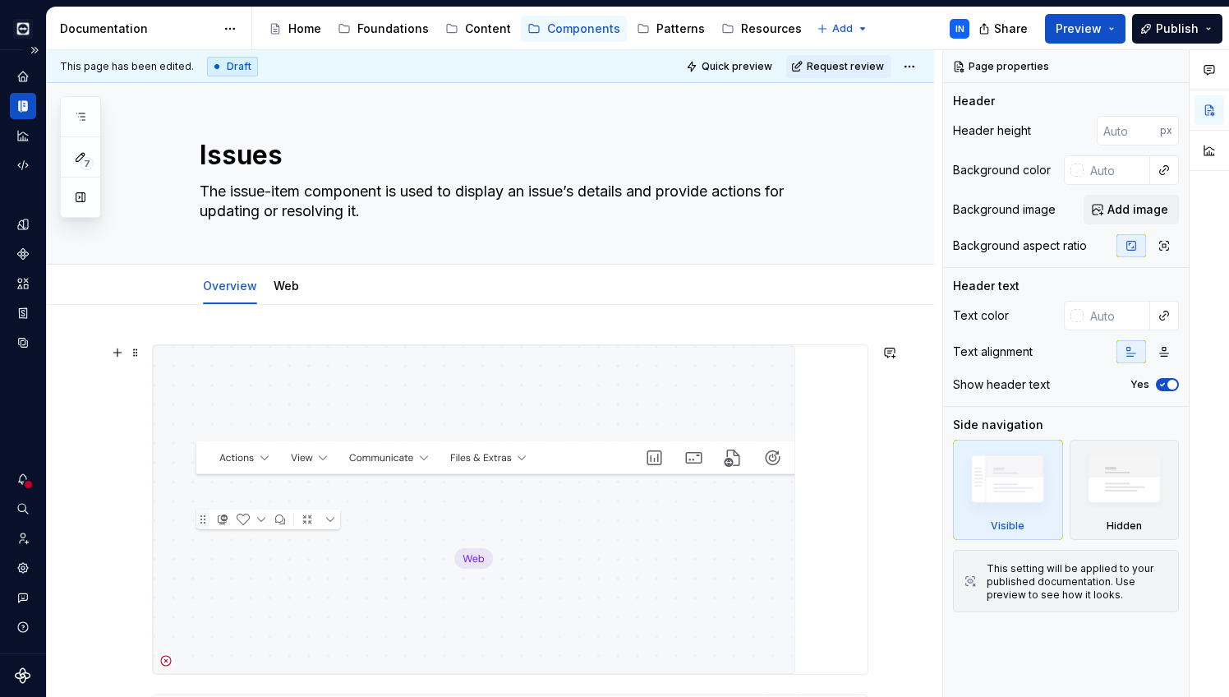
click at [503, 390] on img at bounding box center [474, 509] width 643 height 329
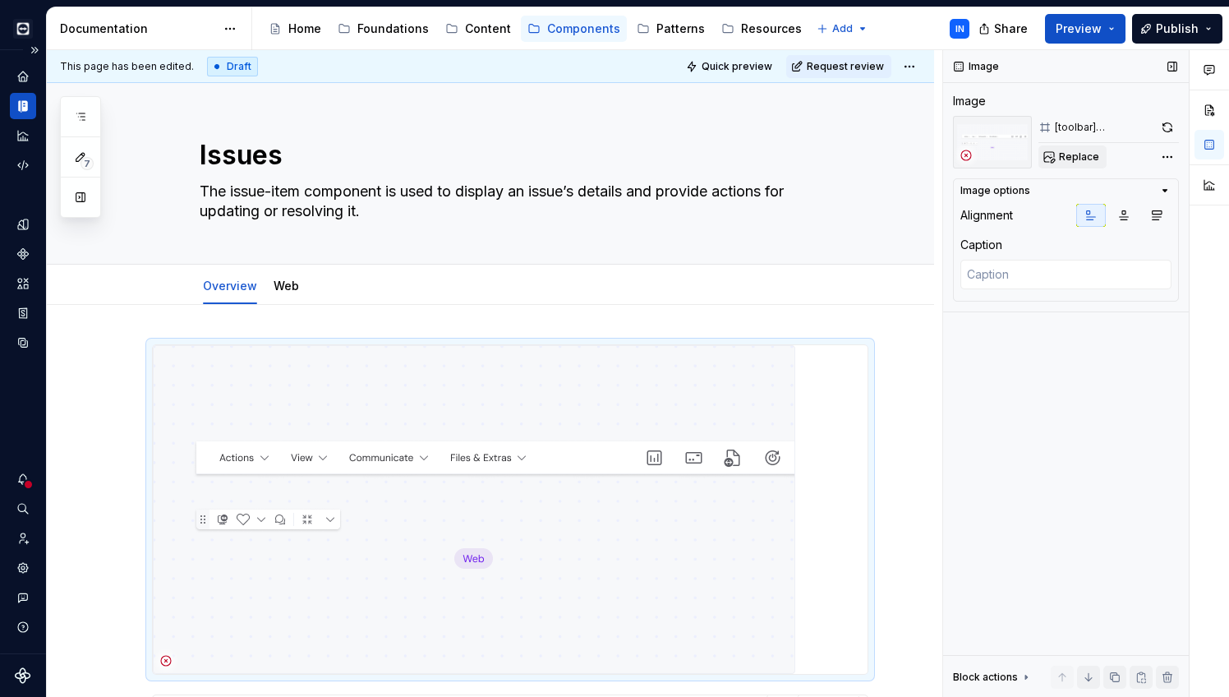
click at [1072, 154] on span "Replace" at bounding box center [1079, 156] width 40 height 13
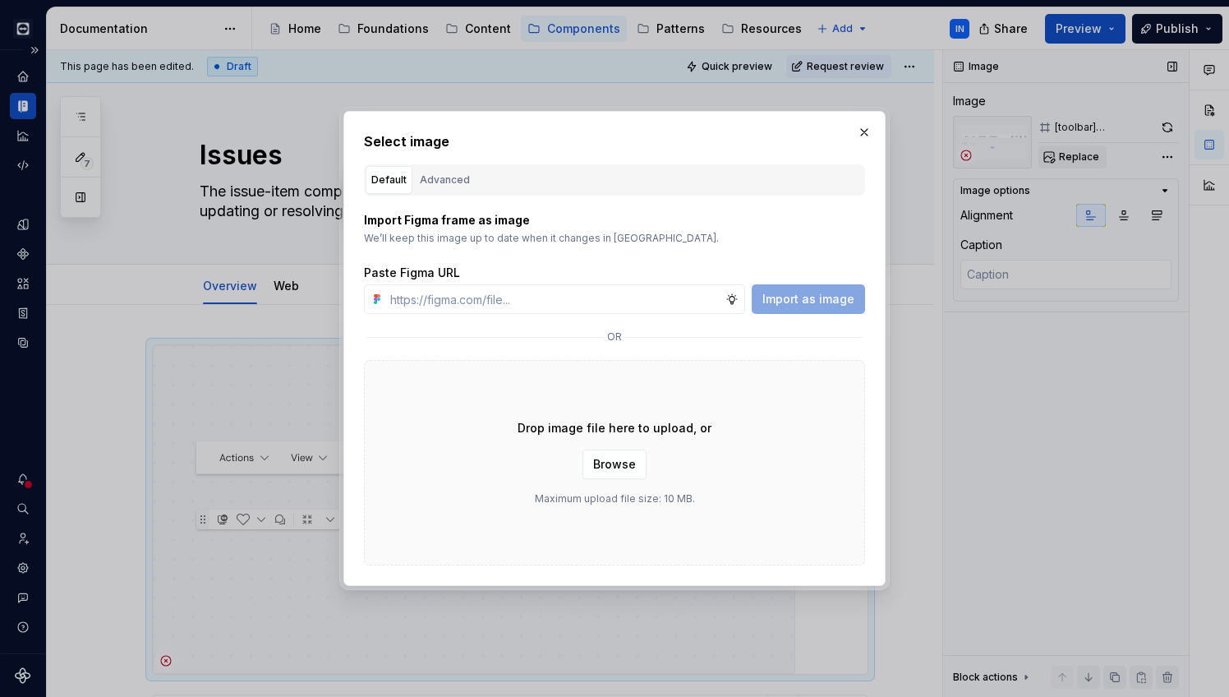
type textarea "*"
click at [430, 302] on input "text" at bounding box center [555, 299] width 342 height 30
type input "[URL][DOMAIN_NAME][DOMAIN_NAME]"
click at [808, 305] on span "Import as image" at bounding box center [809, 299] width 92 height 16
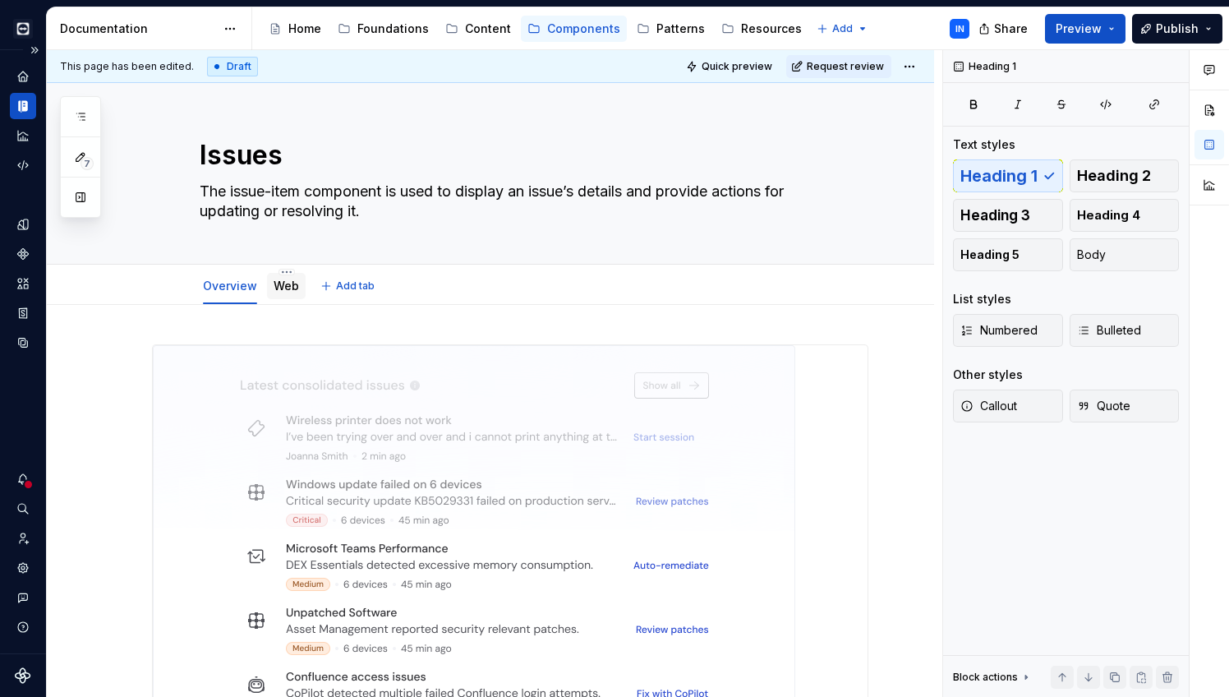
click at [280, 285] on link "Web" at bounding box center [286, 286] width 25 height 14
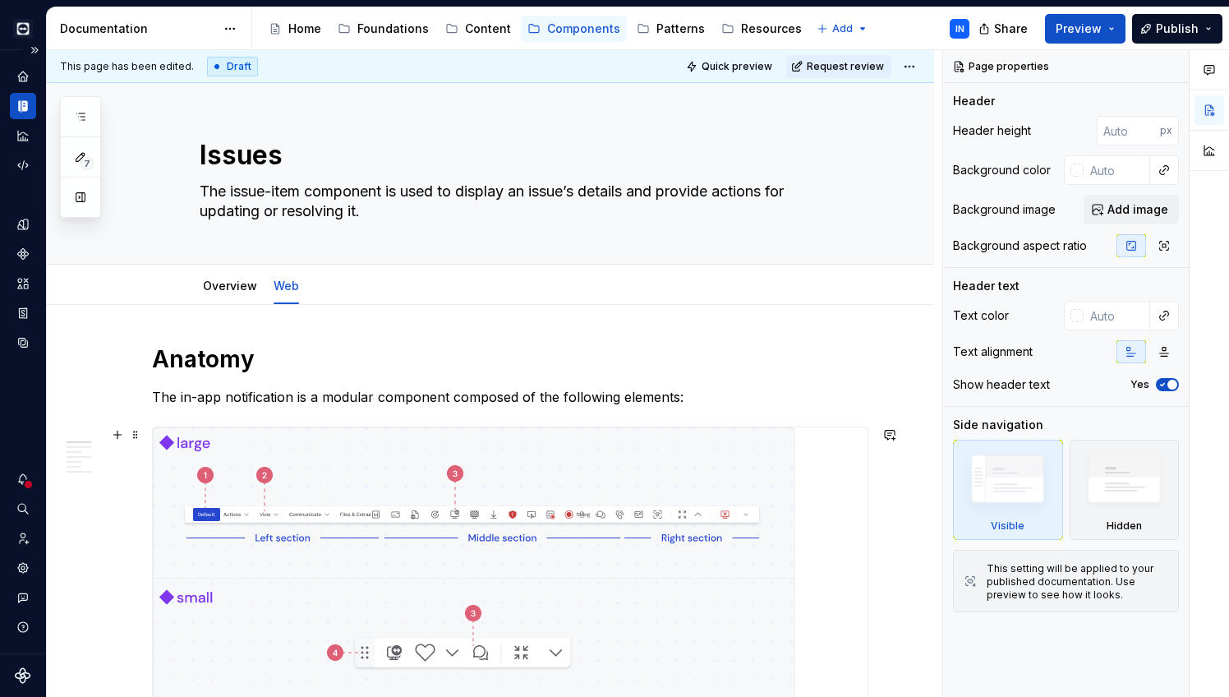
click at [532, 466] on img at bounding box center [474, 578] width 643 height 302
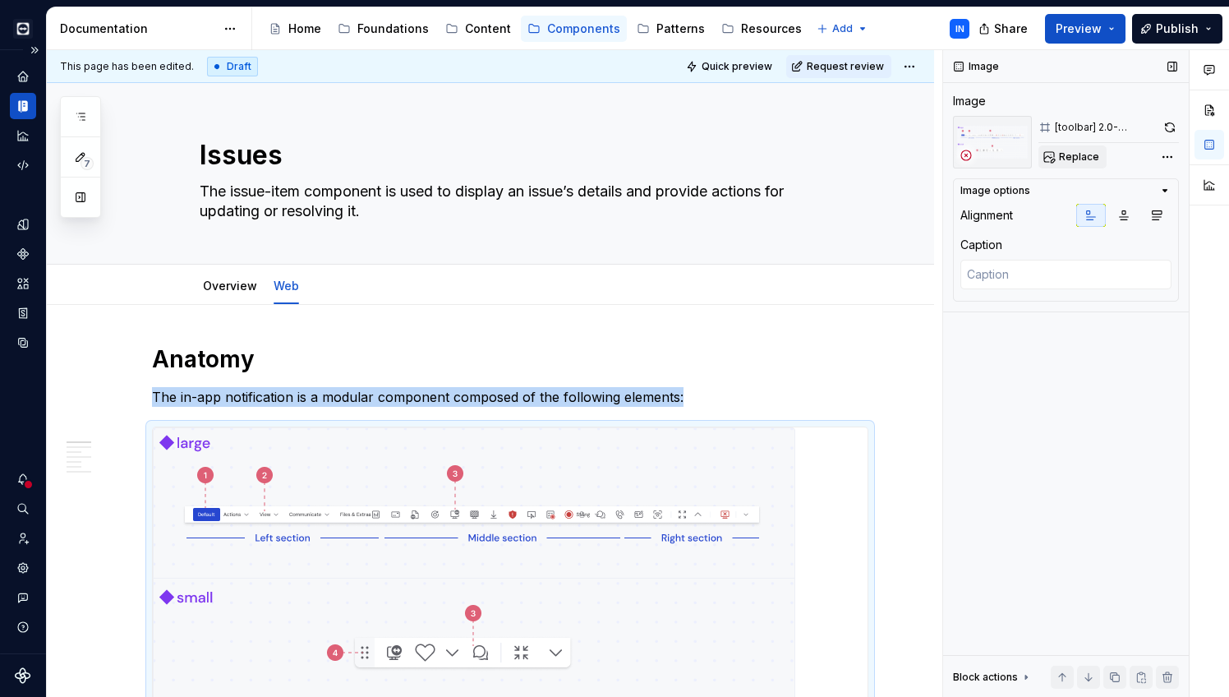
click at [1069, 159] on span "Replace" at bounding box center [1079, 156] width 40 height 13
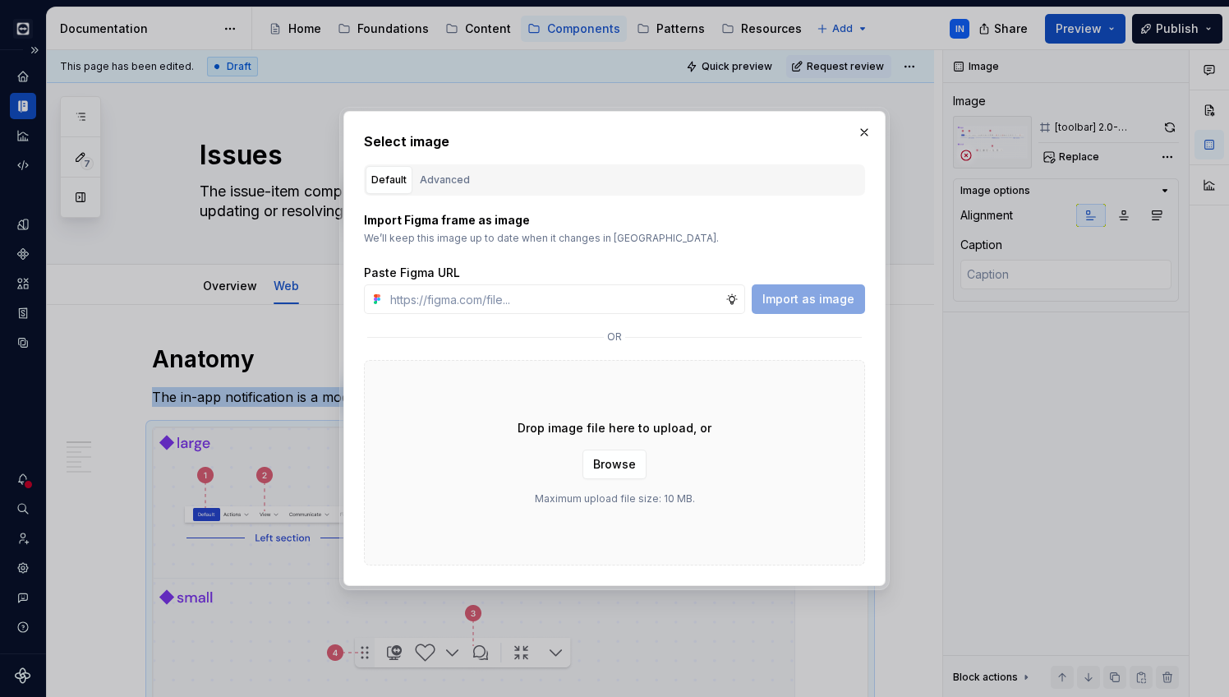
type textarea "*"
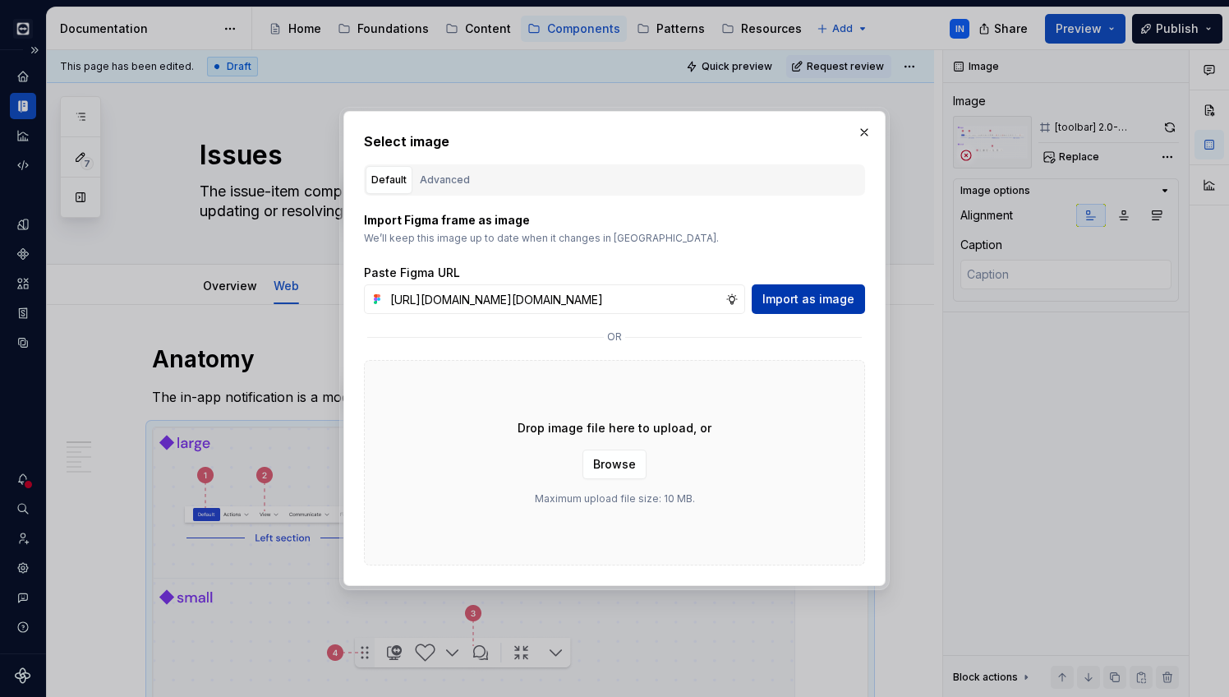
type input "[URL][DOMAIN_NAME][DOMAIN_NAME]"
click at [791, 304] on span "Import as image" at bounding box center [809, 299] width 92 height 16
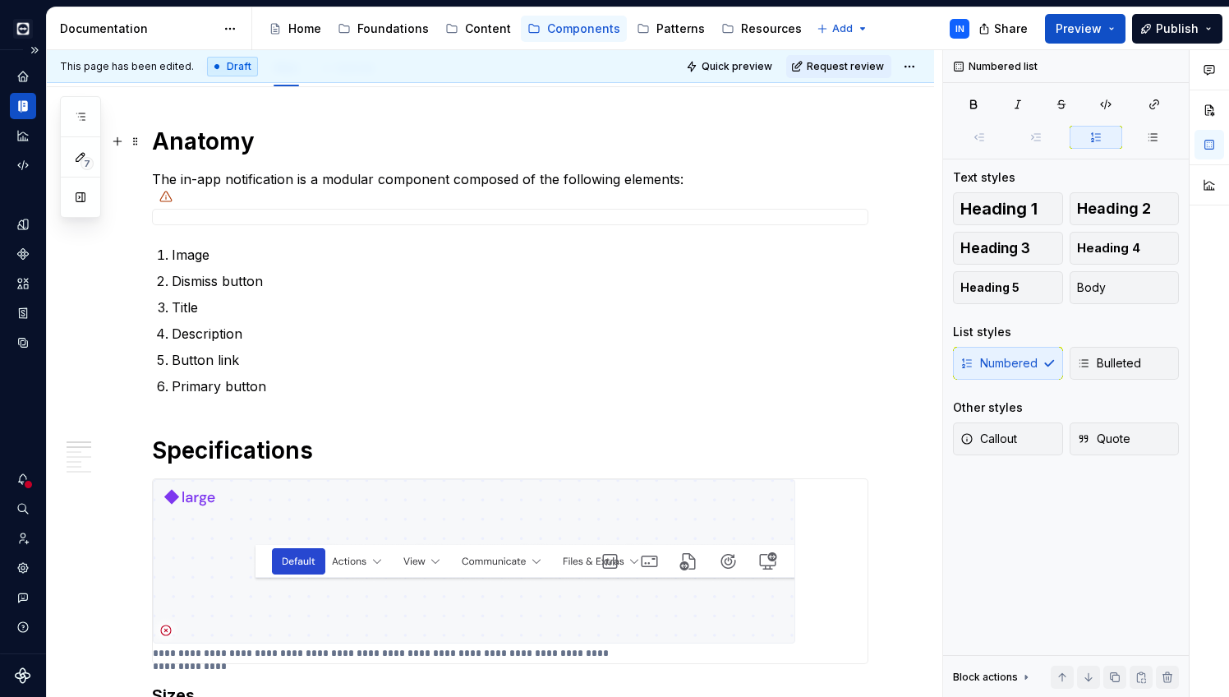
scroll to position [217, 0]
type textarea "*"
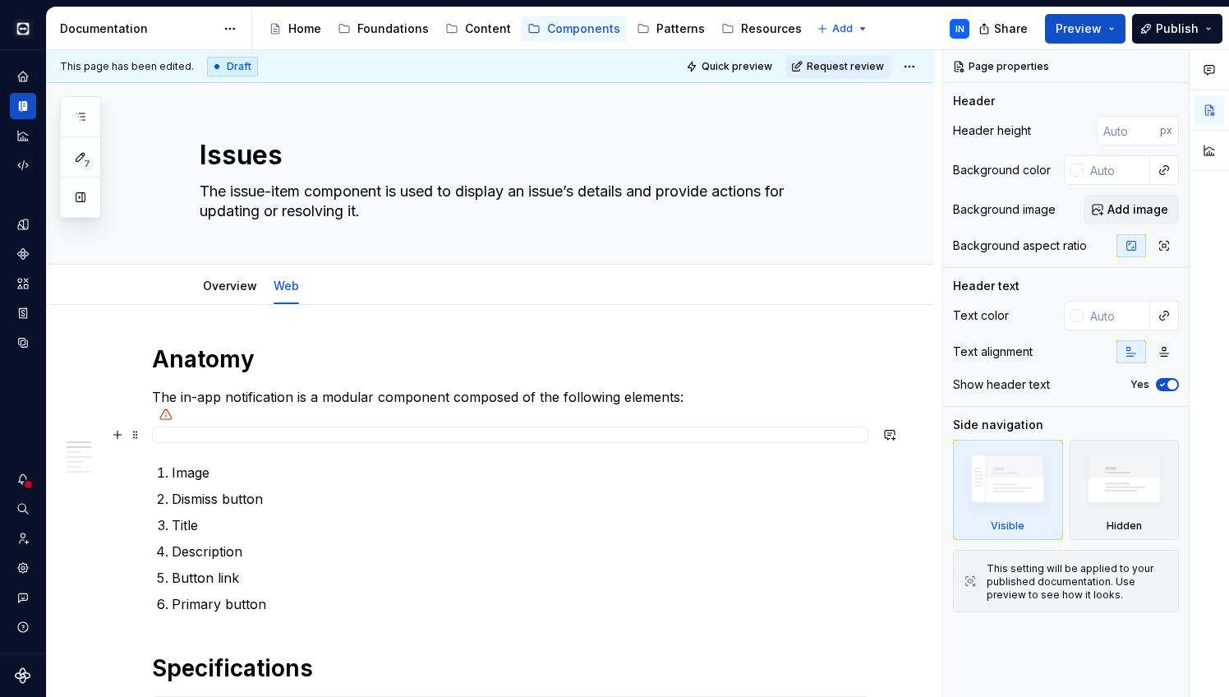
click at [445, 431] on div at bounding box center [510, 435] width 717 height 16
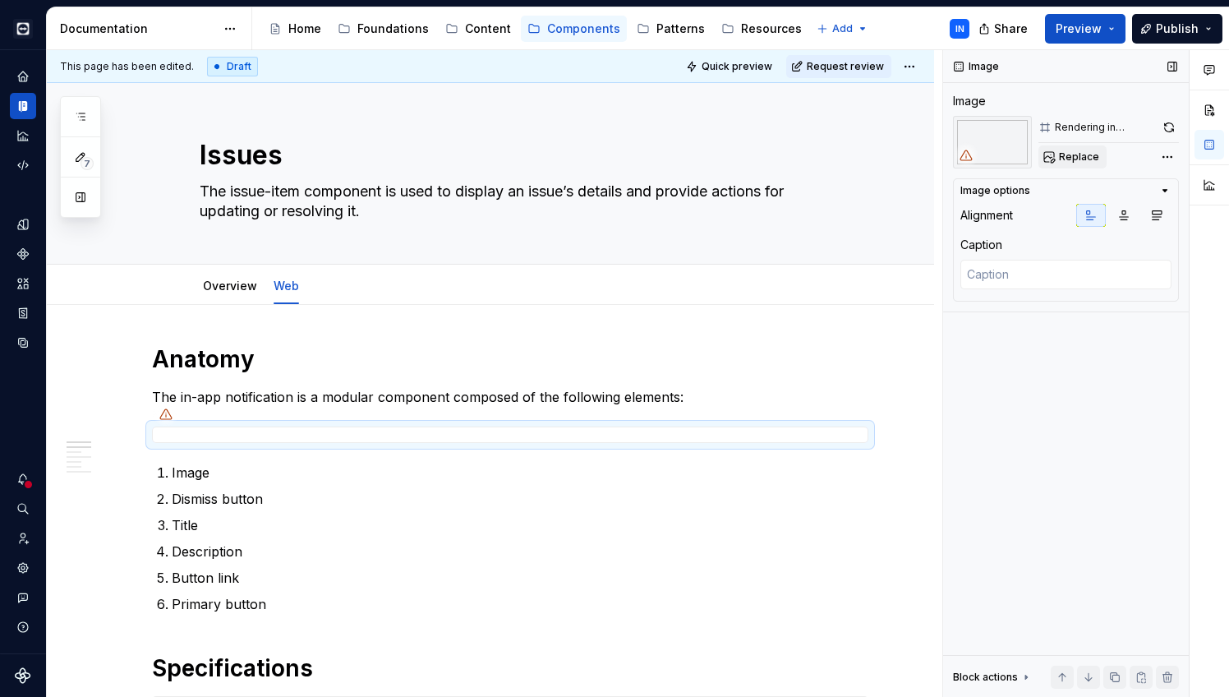
click at [1060, 150] on button "Replace" at bounding box center [1073, 156] width 68 height 23
type textarea "*"
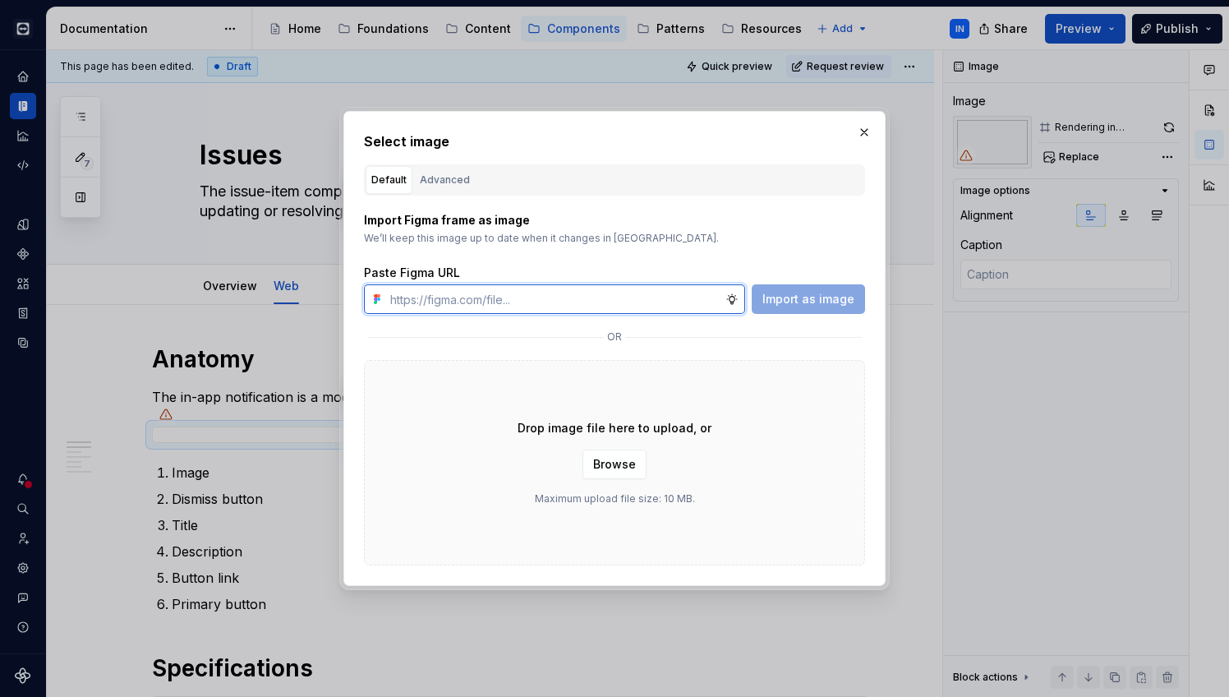
paste input "[URL][DOMAIN_NAME][DOMAIN_NAME]"
type input "[URL][DOMAIN_NAME][DOMAIN_NAME]"
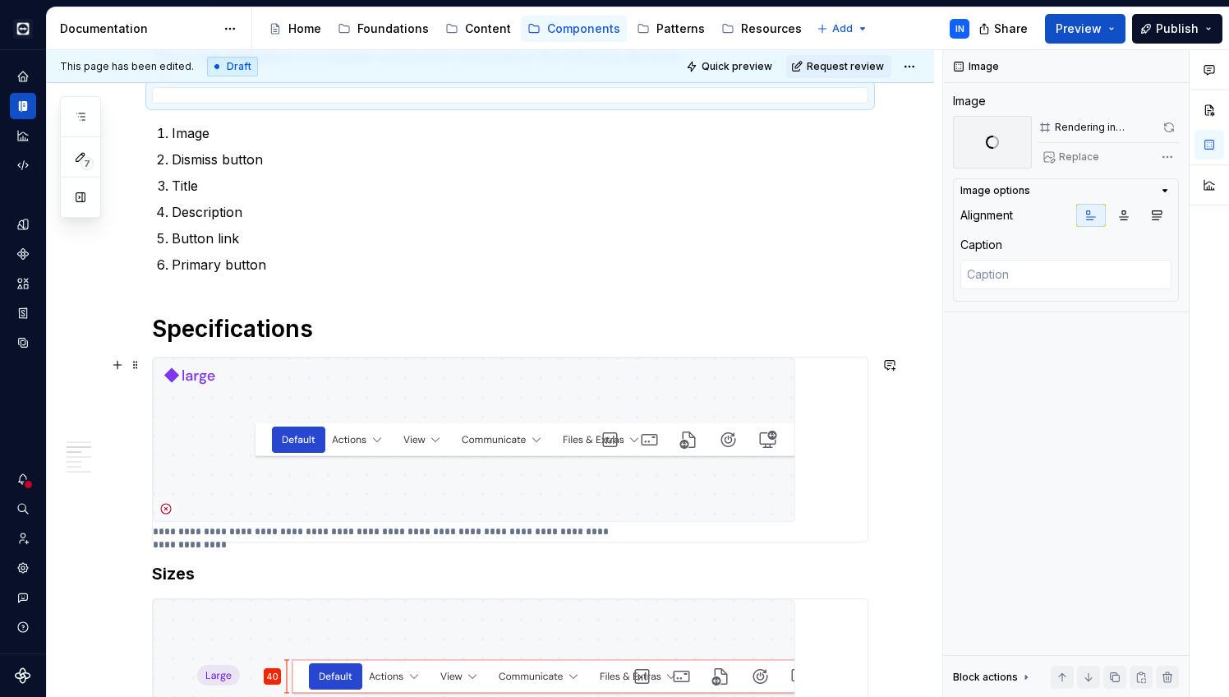
scroll to position [376, 0]
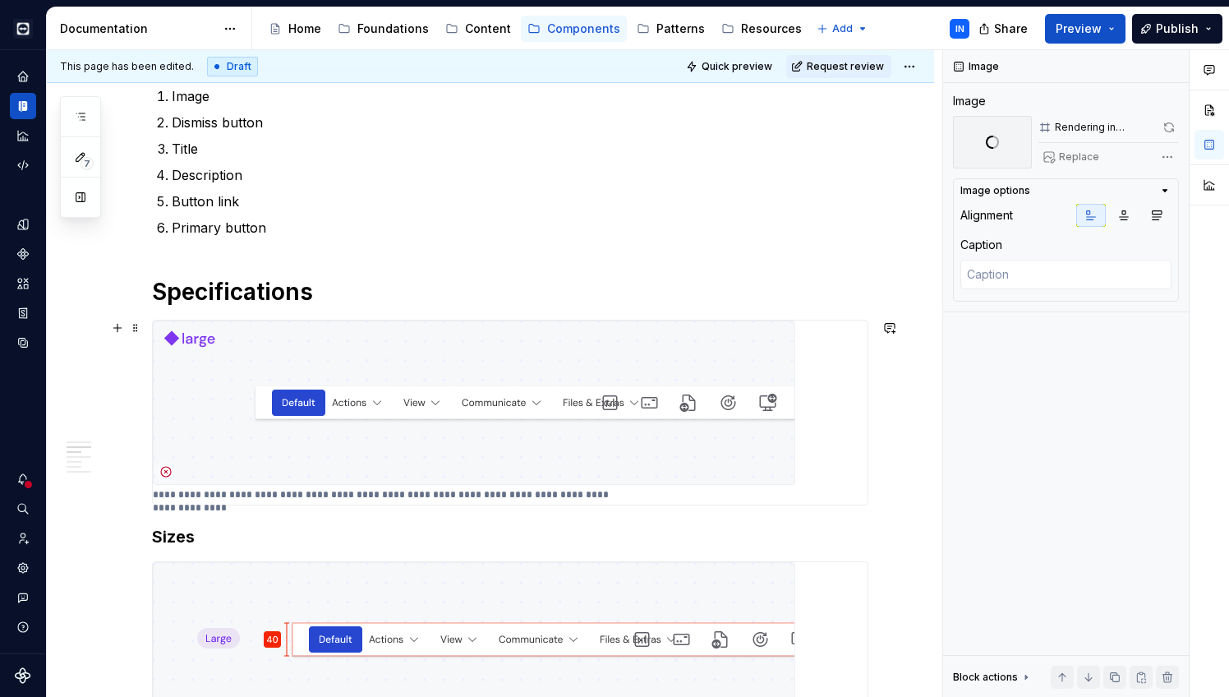
type textarea "*"
type textarea "It is used when an action is more important than the other actions and you need…"
click at [422, 406] on img at bounding box center [474, 403] width 643 height 164
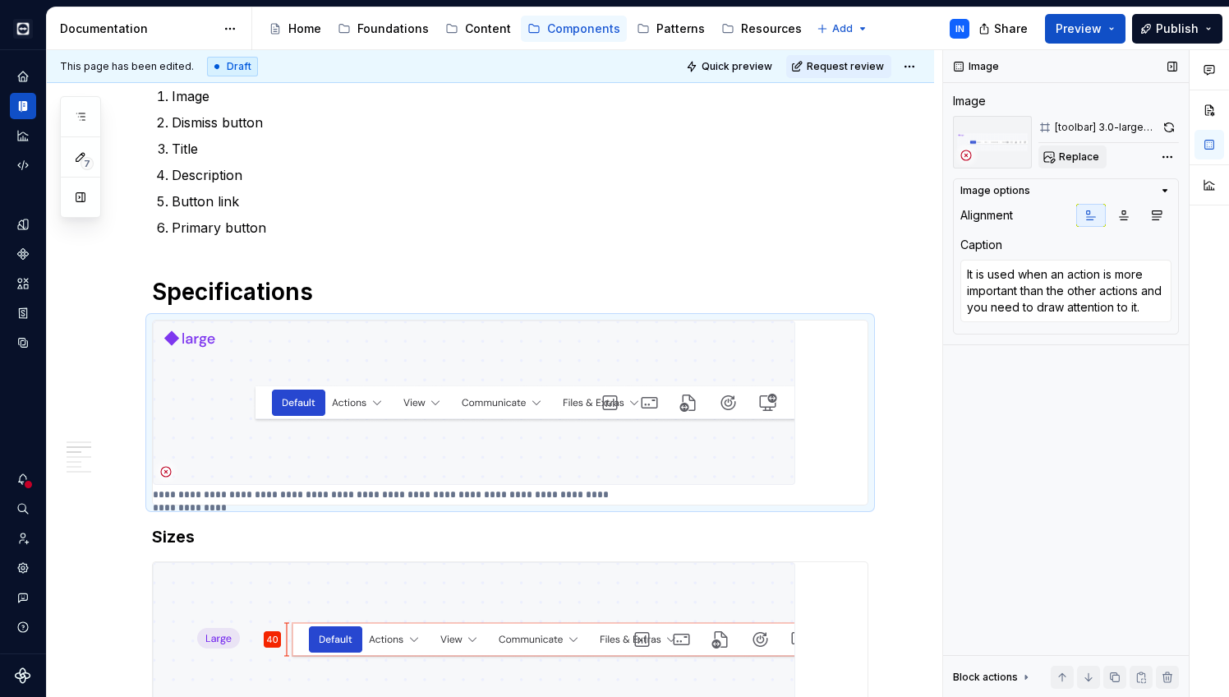
click at [1075, 157] on span "Replace" at bounding box center [1079, 156] width 40 height 13
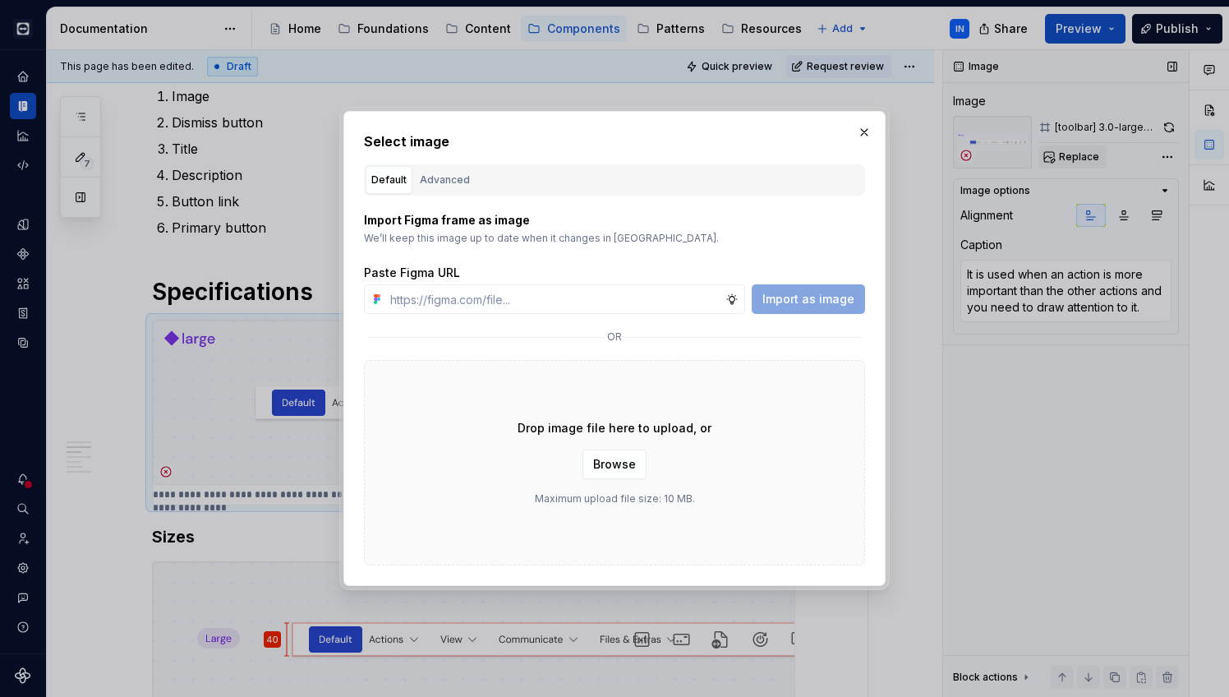
type textarea "*"
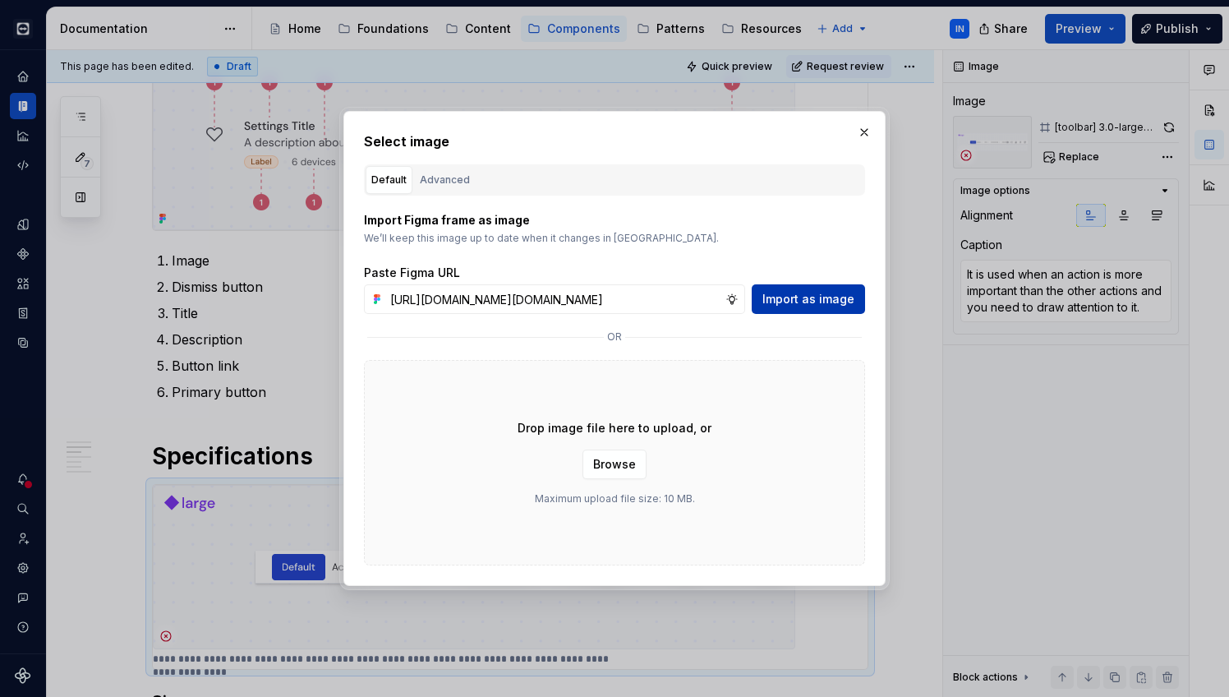
type input "https://www.figma.com/design/zY2n9aJw9LxkYGzrGNXN8L/%E2%98%84%EF%B8%8F-Supernov…"
click at [802, 301] on span "Import as image" at bounding box center [809, 299] width 92 height 16
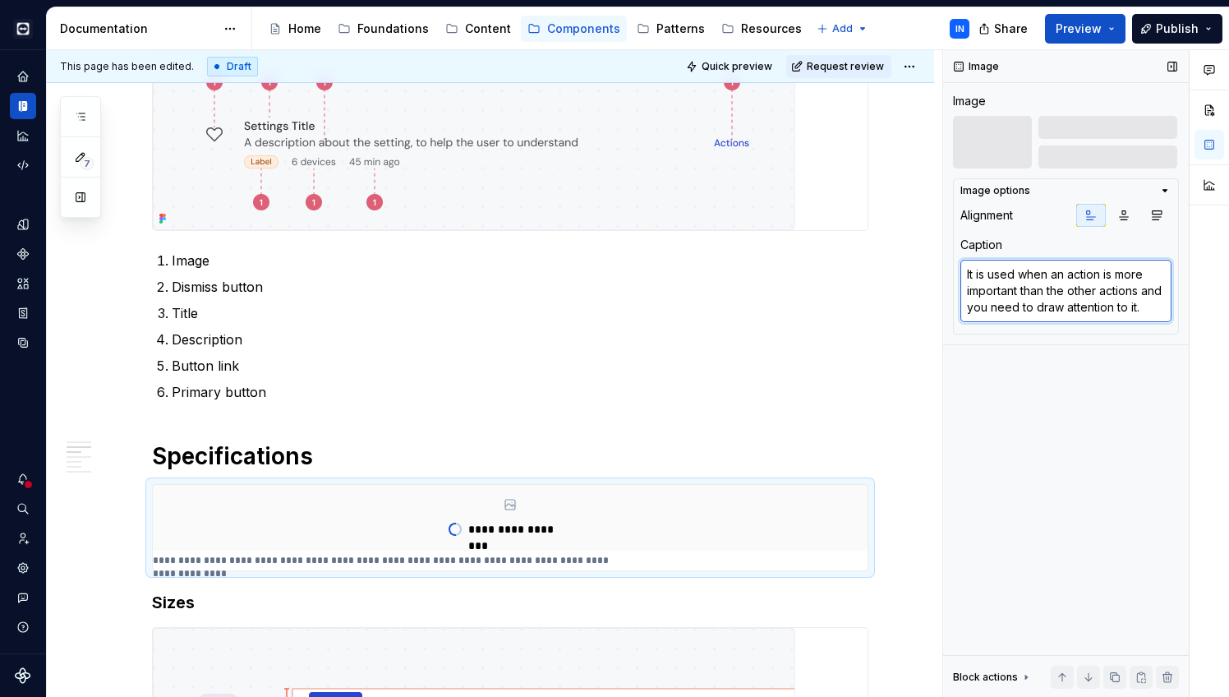
drag, startPoint x: 1142, startPoint y: 308, endPoint x: 948, endPoint y: 261, distance: 199.7
click at [948, 261] on div "Image Image Image options Alignment Caption It is used when an action is more i…" at bounding box center [1066, 374] width 246 height 648
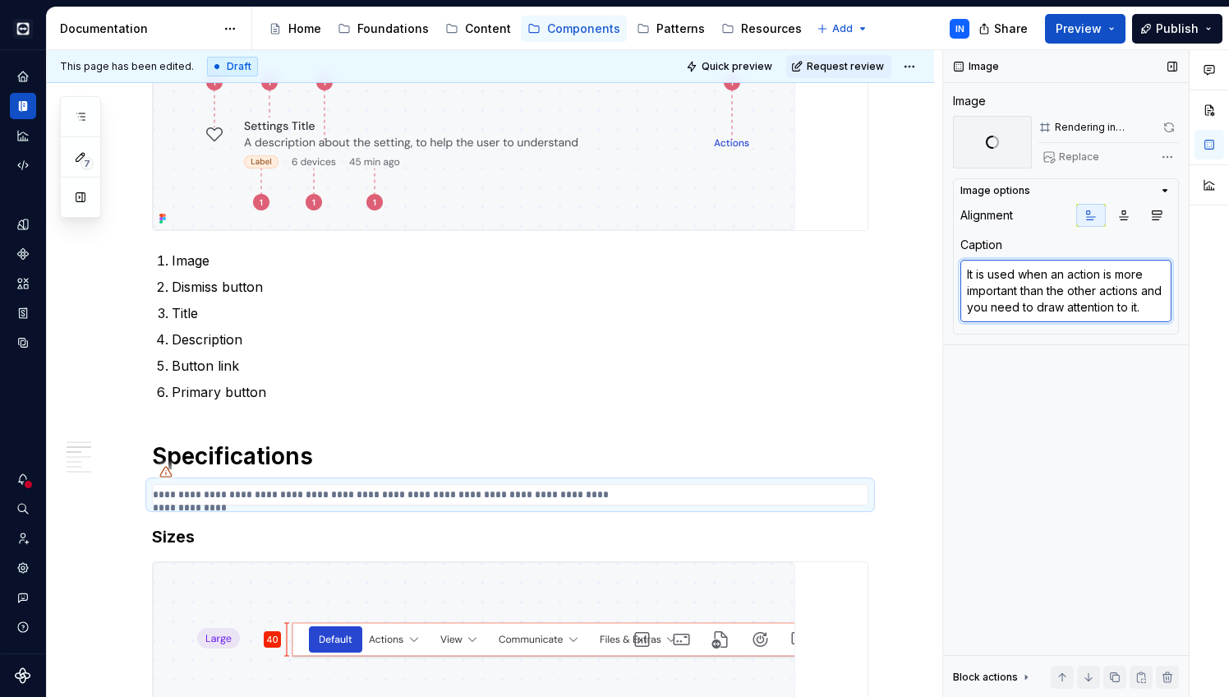
drag, startPoint x: 1142, startPoint y: 313, endPoint x: 948, endPoint y: 268, distance: 200.0
click at [948, 268] on div "Image Image Rendering in progress... Replace Image options Alignment Caption It…" at bounding box center [1066, 374] width 246 height 648
type textarea "*"
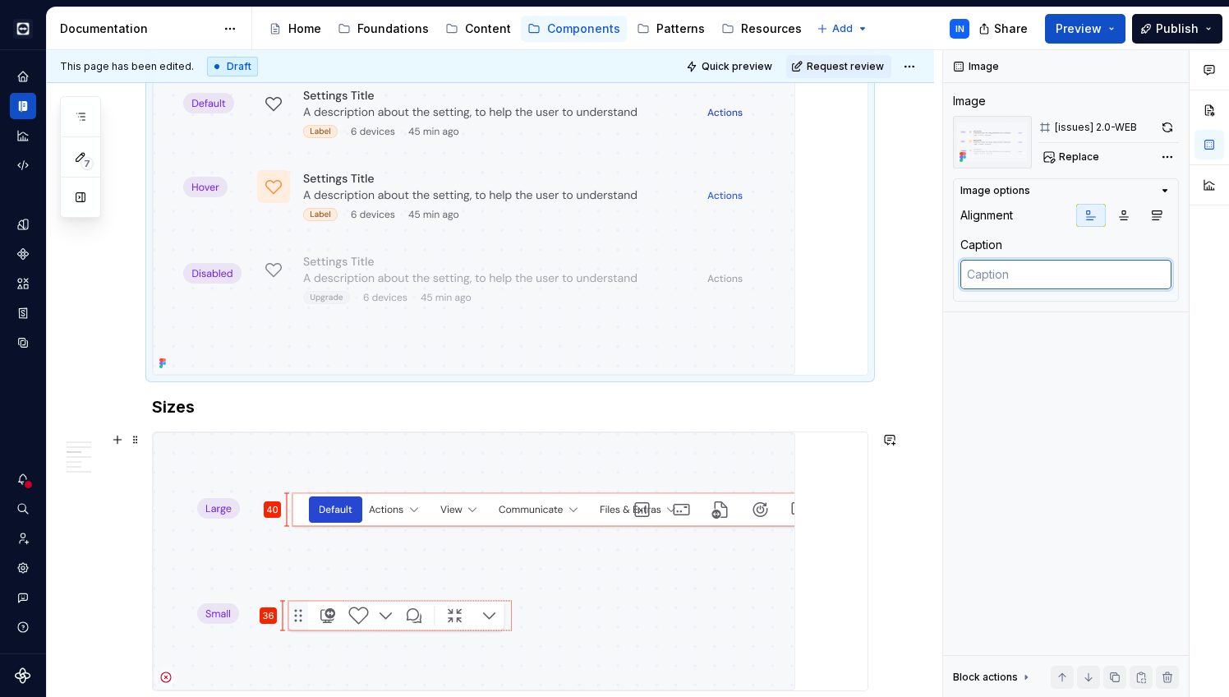
scroll to position [860, 0]
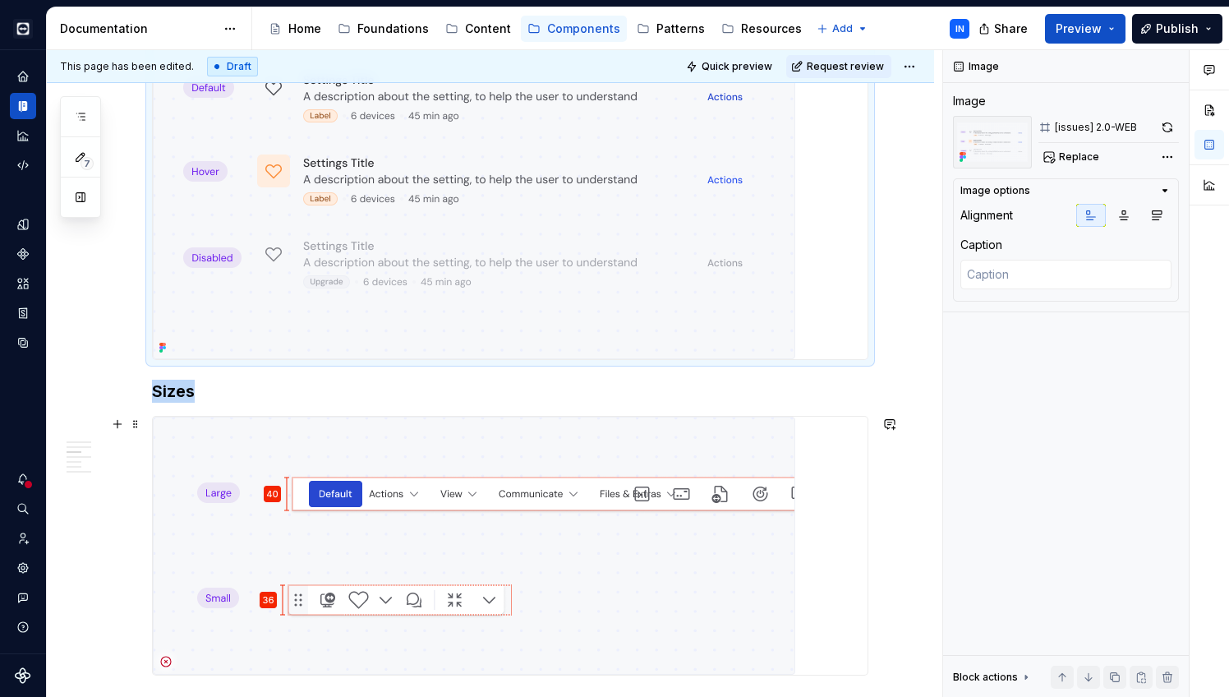
click at [473, 495] on img at bounding box center [474, 546] width 643 height 258
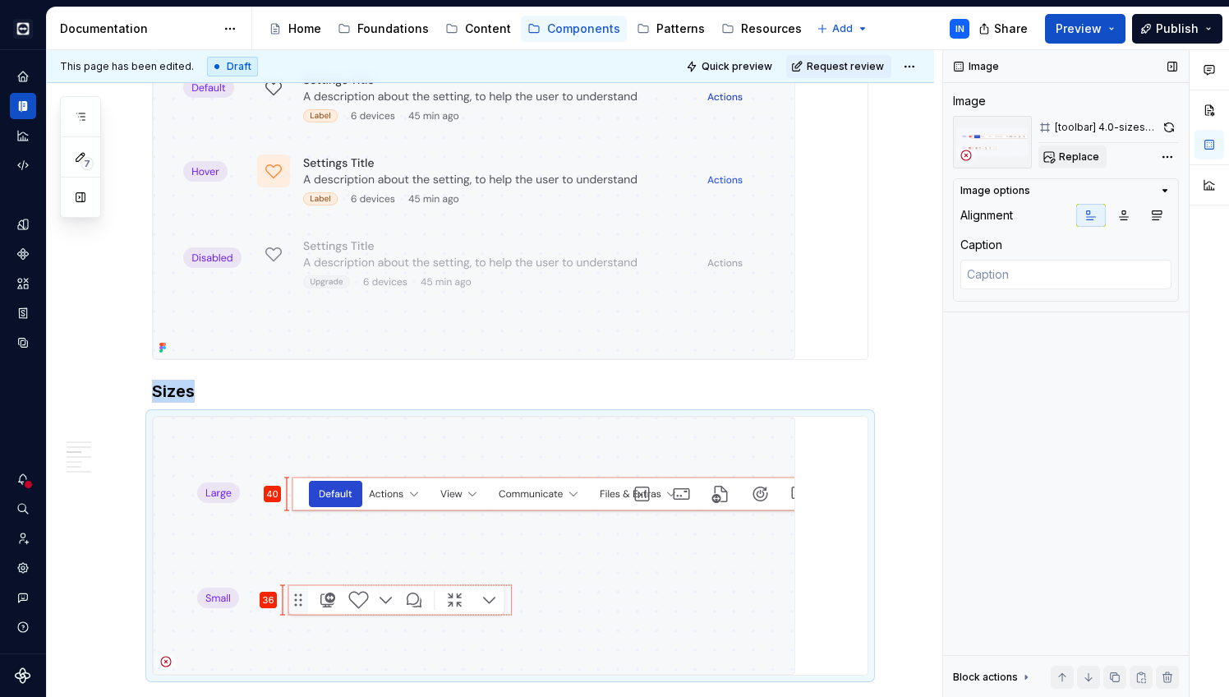
click at [1071, 158] on span "Replace" at bounding box center [1079, 156] width 40 height 13
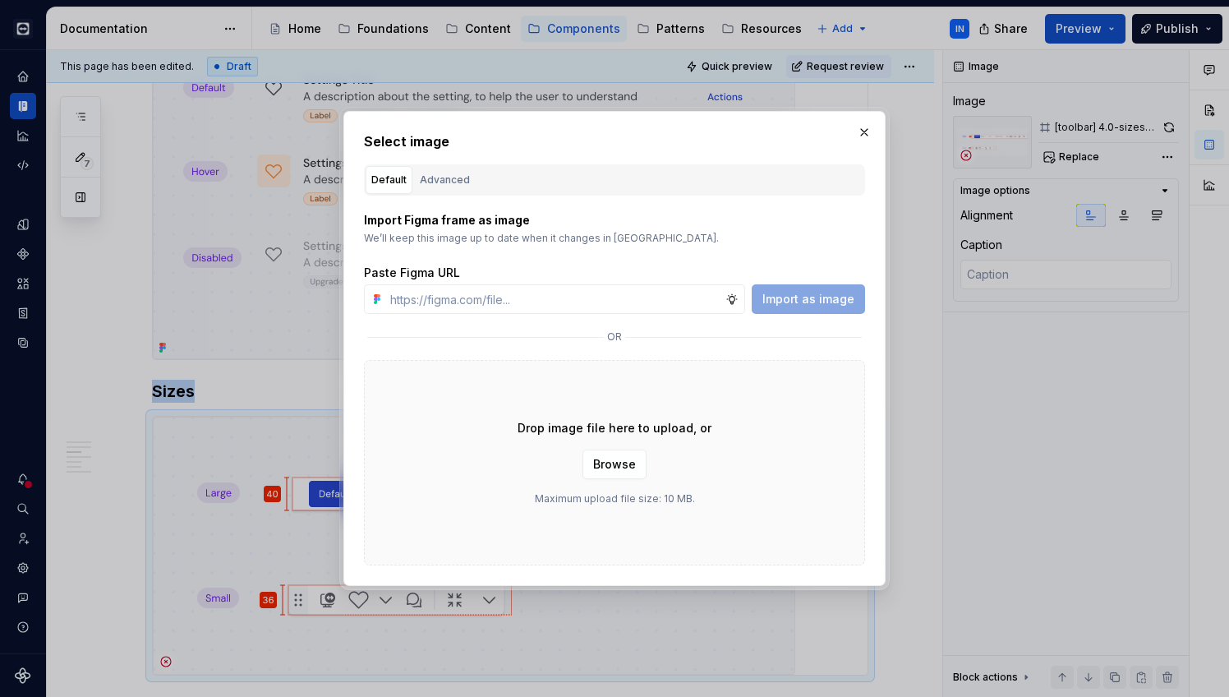
type textarea "*"
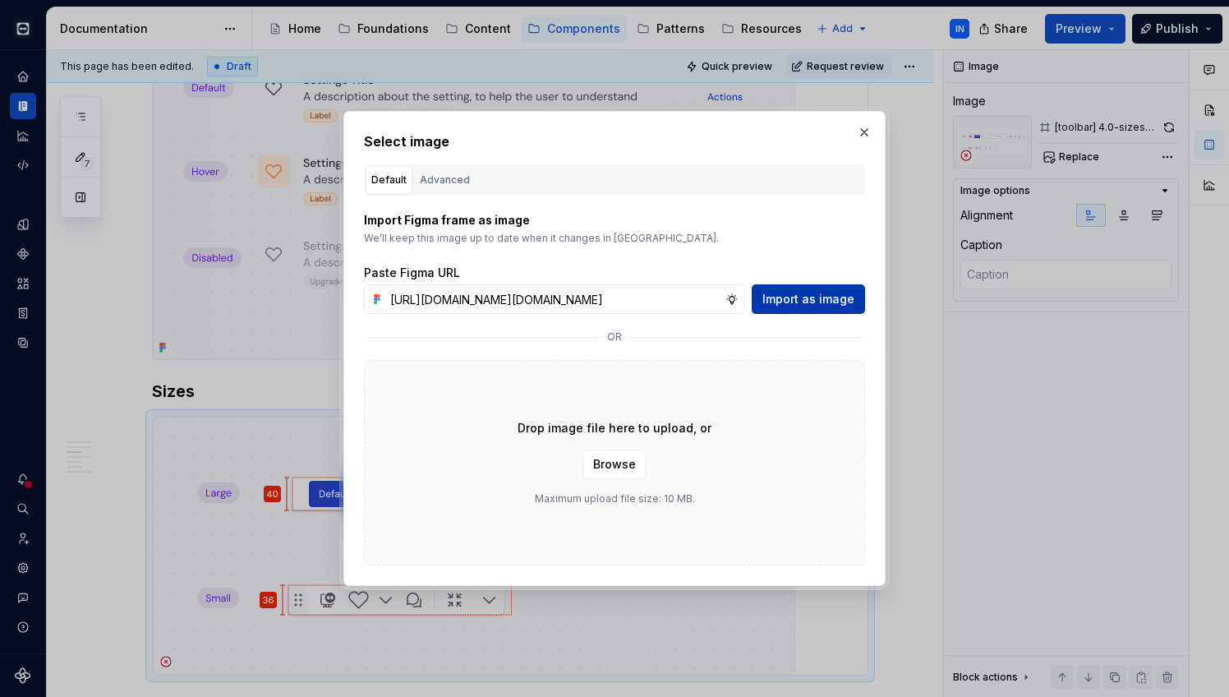
type input "https://www.figma.com/design/zY2n9aJw9LxkYGzrGNXN8L/%E2%98%84%EF%B8%8F-Supernov…"
click at [778, 304] on span "Import as image" at bounding box center [809, 299] width 92 height 16
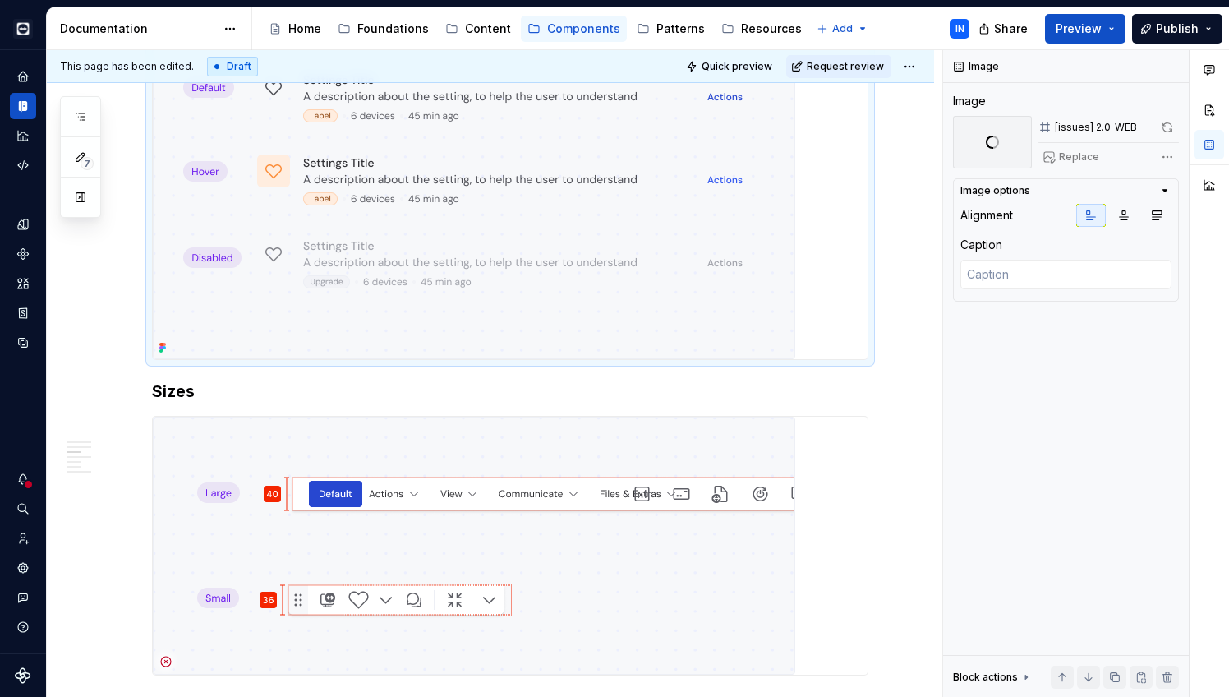
click at [698, 247] on img at bounding box center [474, 180] width 643 height 358
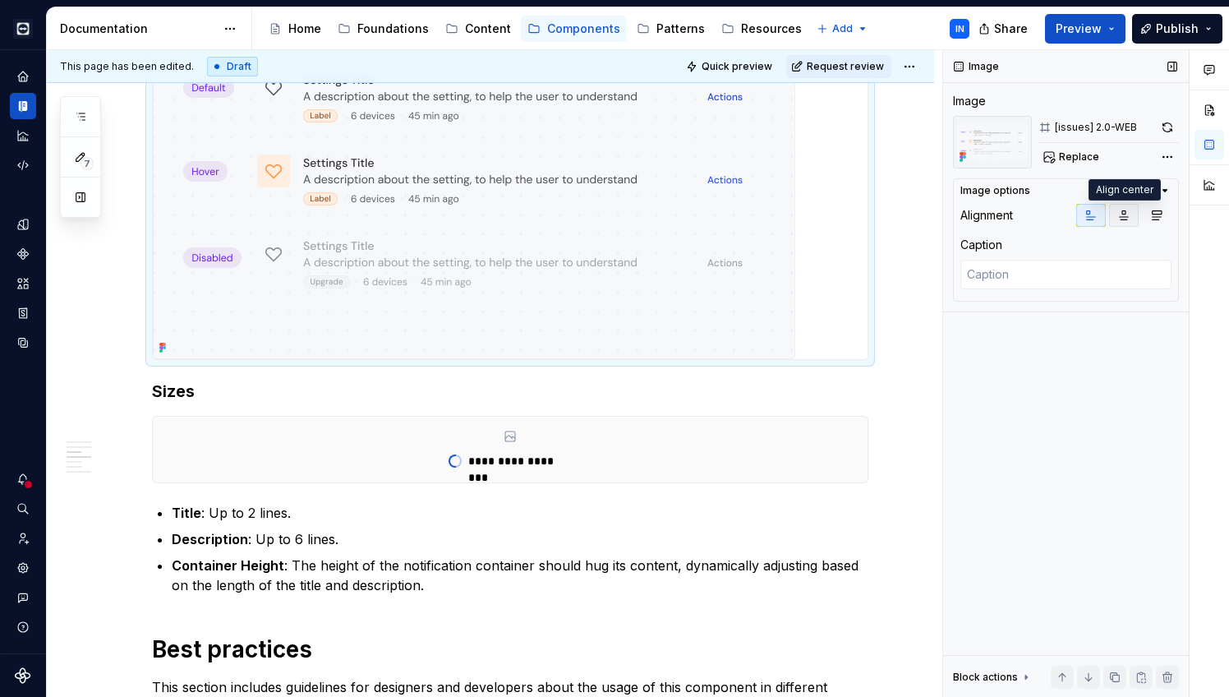
click at [1123, 216] on icon "button" at bounding box center [1124, 215] width 13 height 13
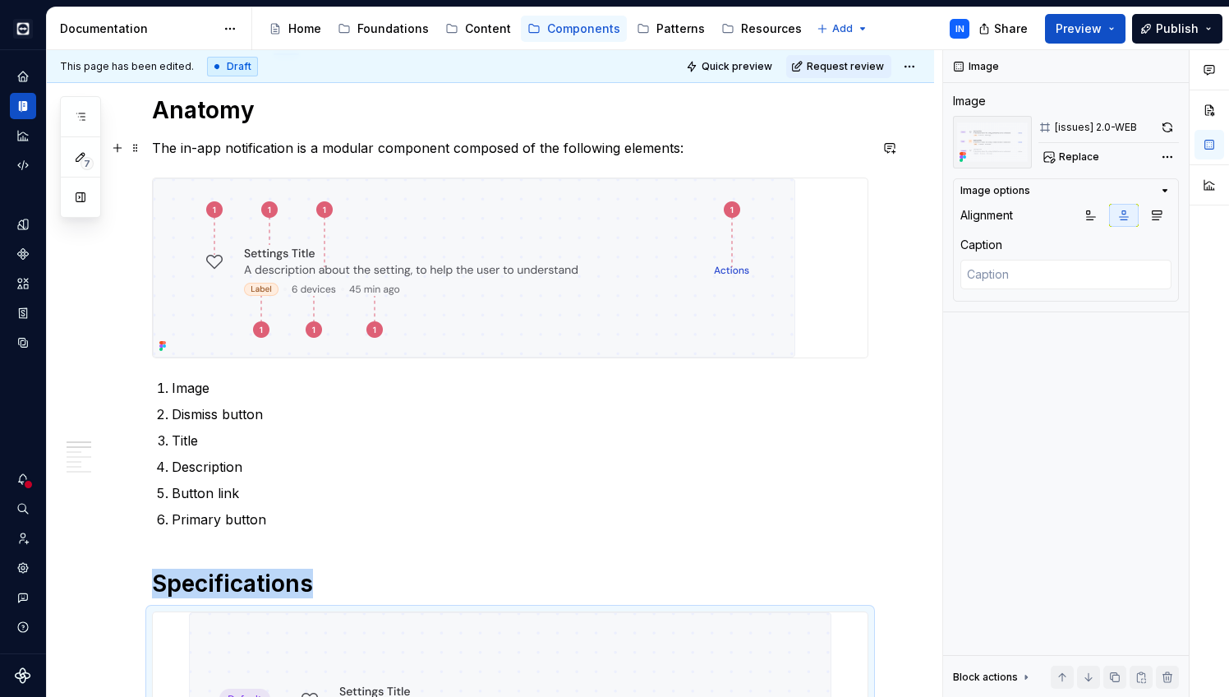
scroll to position [225, 0]
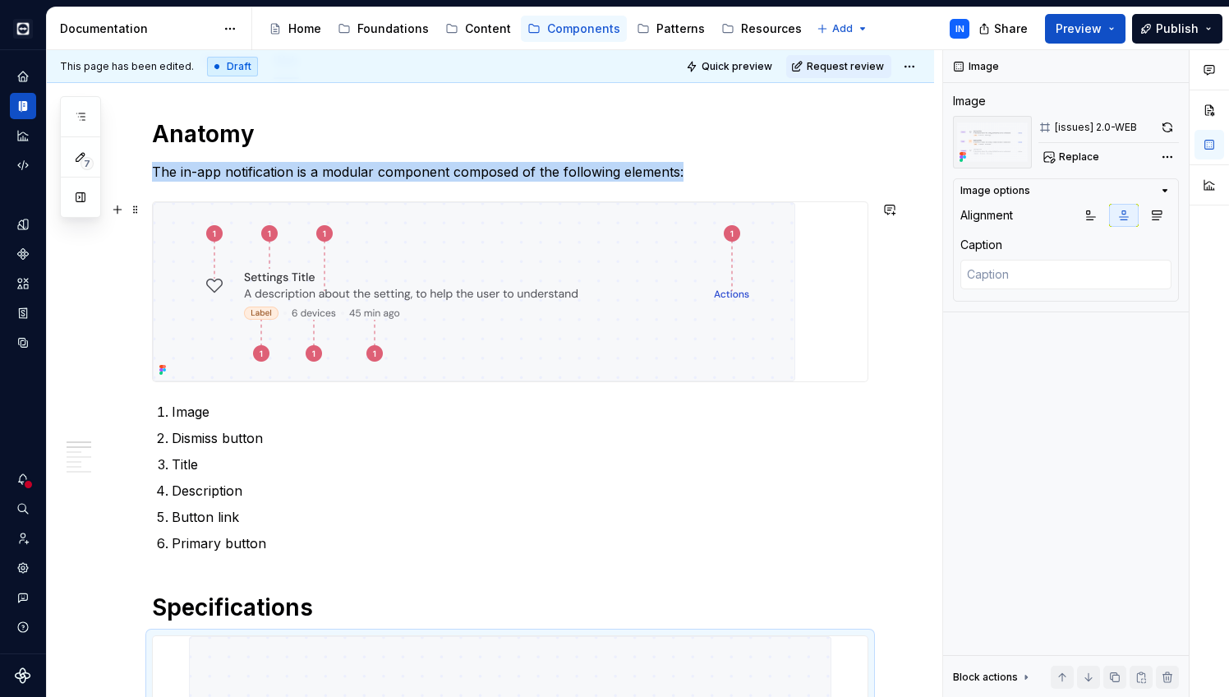
click at [736, 268] on img at bounding box center [474, 291] width 643 height 179
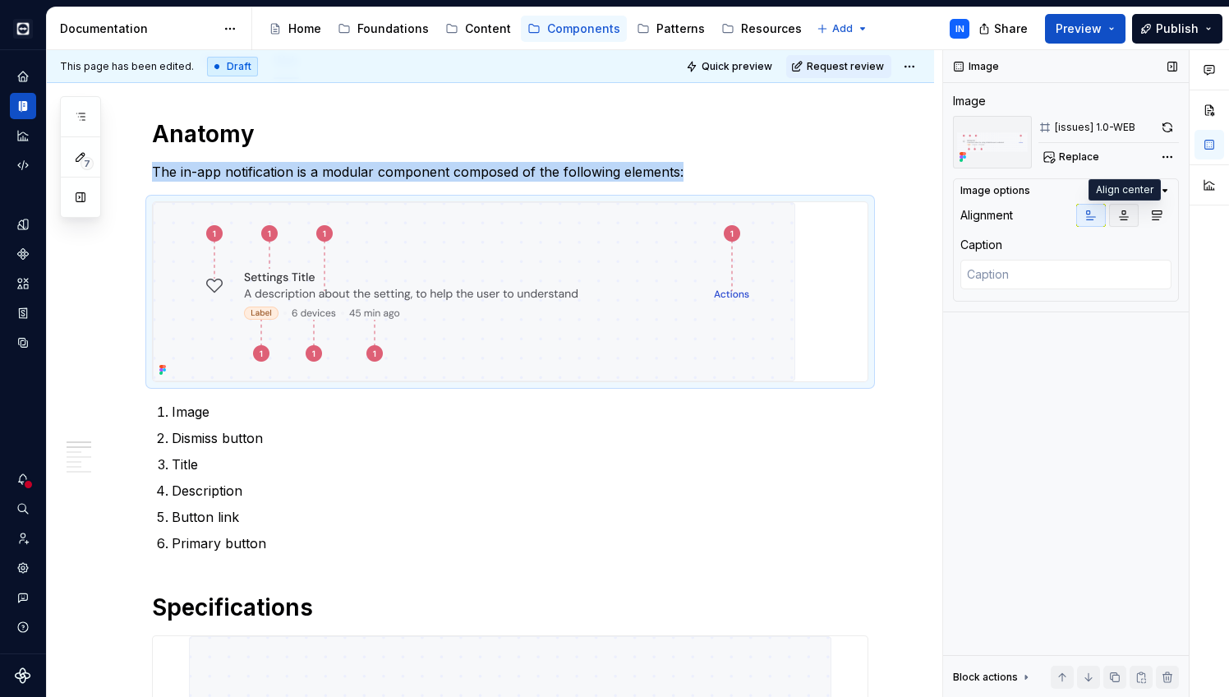
click at [1128, 217] on icon "button" at bounding box center [1124, 215] width 9 height 9
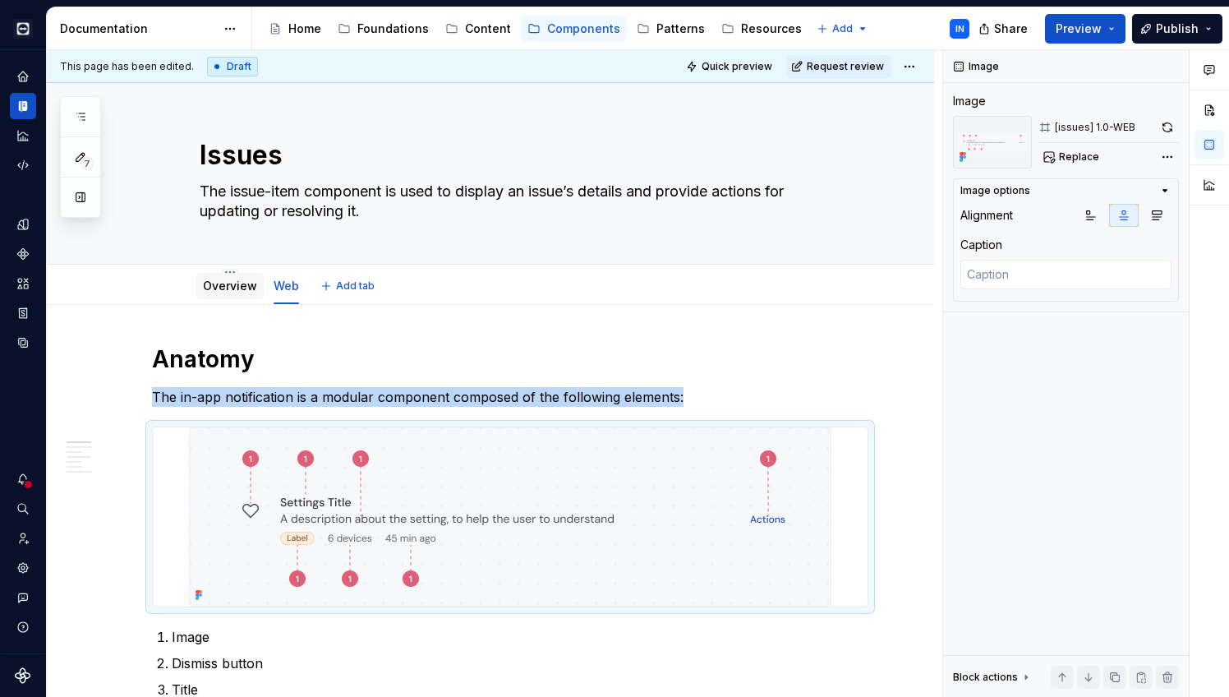
scroll to position [0, 0]
click at [230, 288] on link "Overview" at bounding box center [230, 286] width 54 height 14
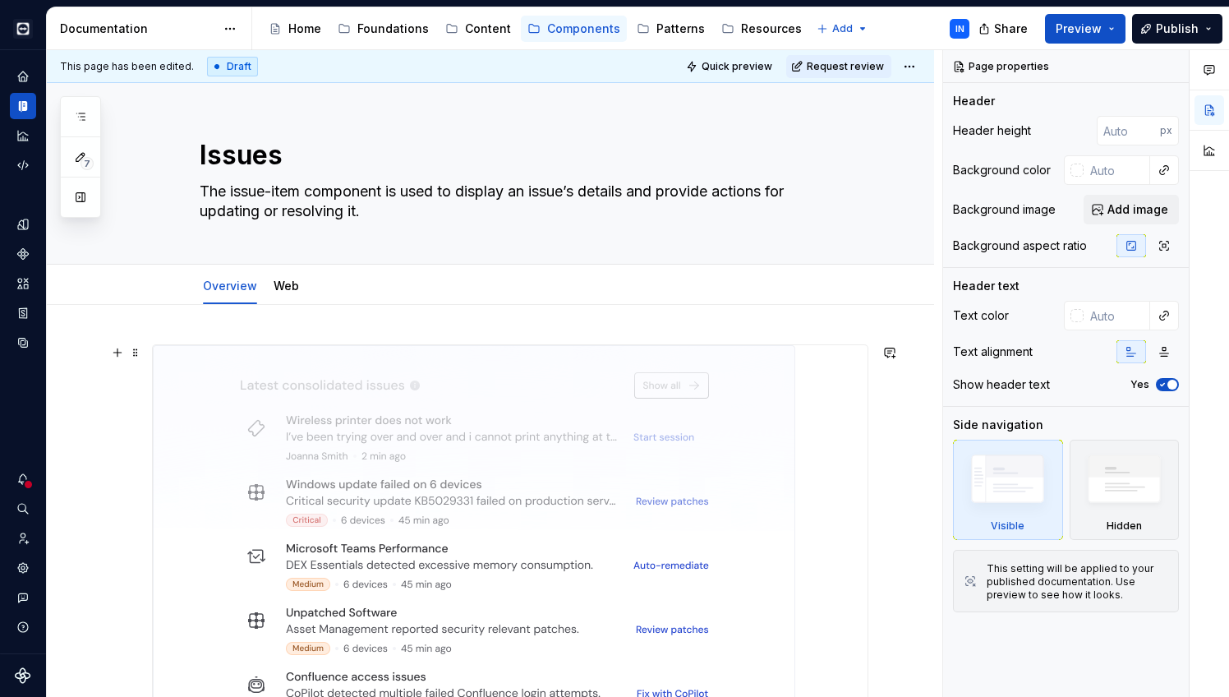
click at [419, 477] on img at bounding box center [474, 547] width 643 height 404
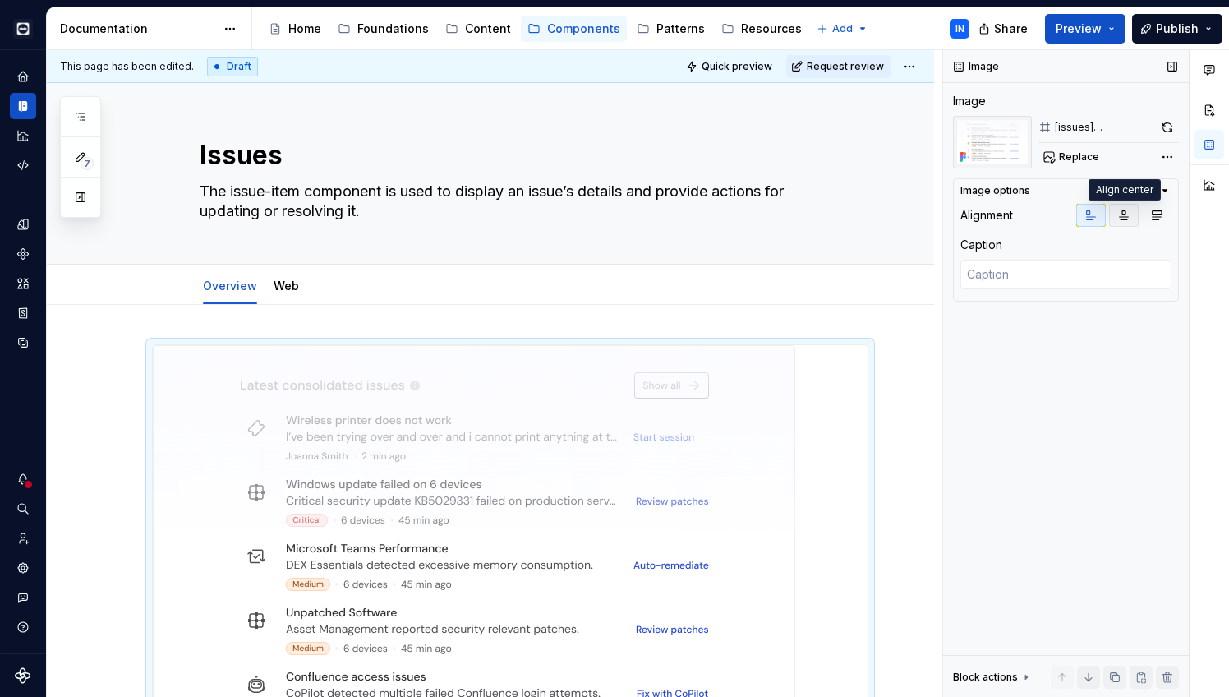
click at [1123, 218] on icon "button" at bounding box center [1124, 215] width 13 height 13
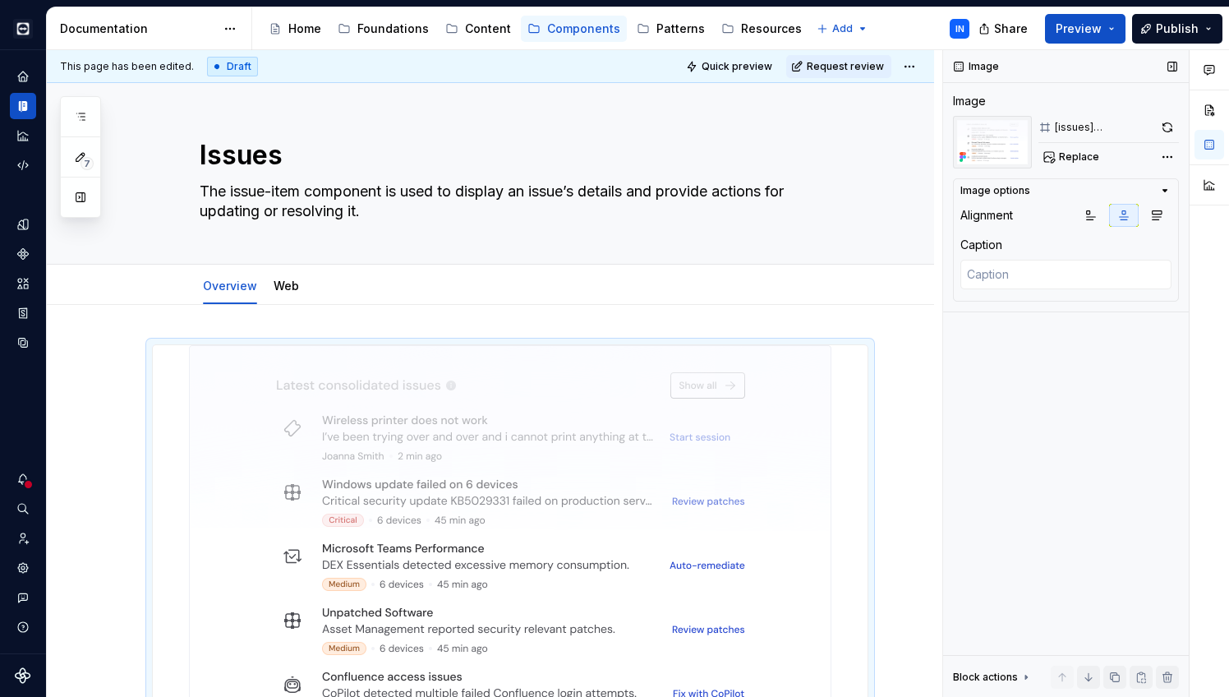
scroll to position [53, 0]
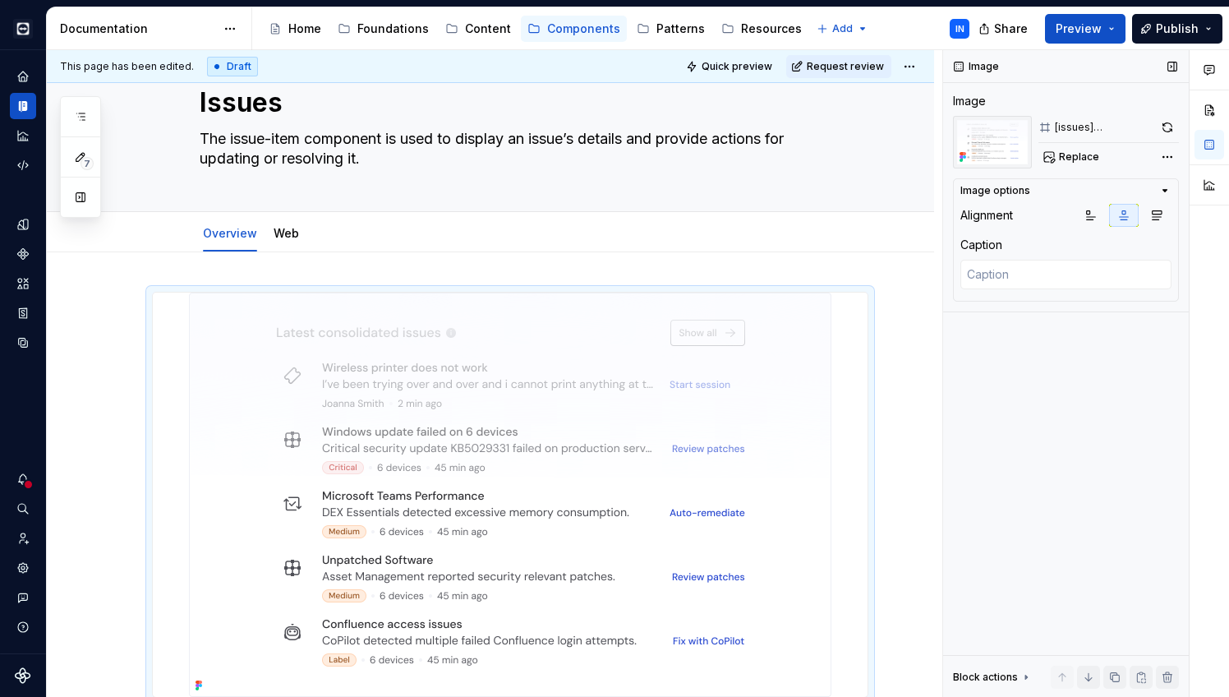
click at [1168, 186] on icon "button" at bounding box center [1165, 190] width 13 height 13
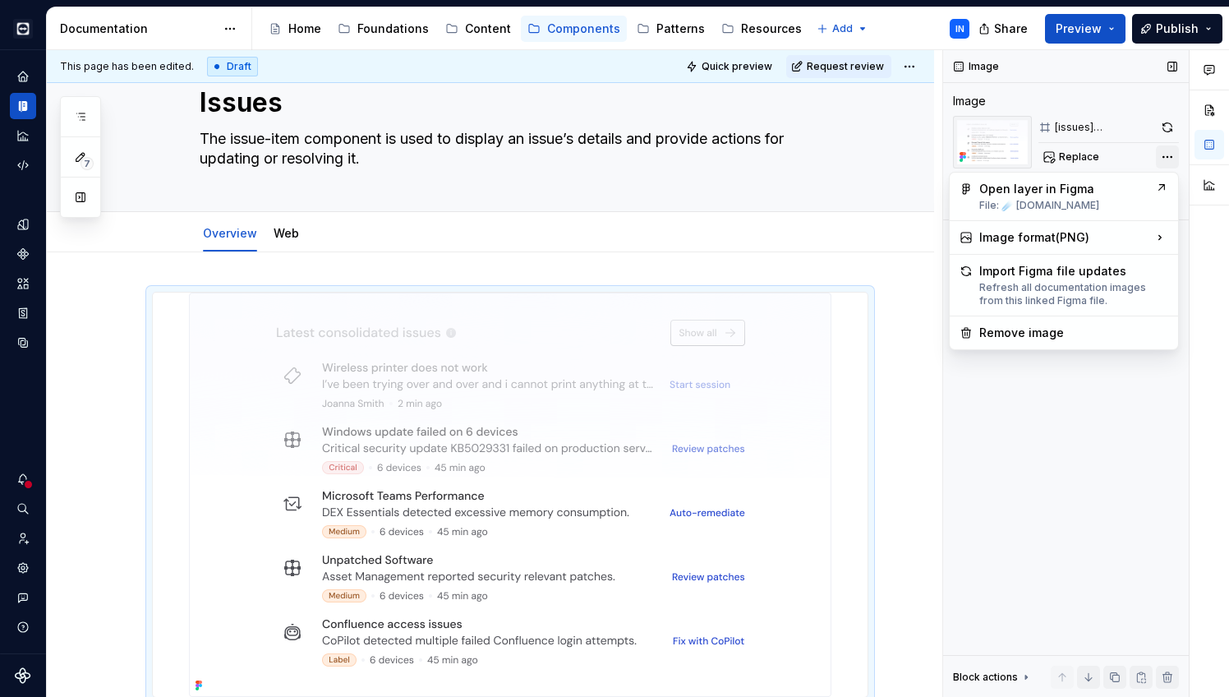
click at [1169, 161] on div "Comments Open comments No comments yet Select ‘Comment’ from the block context …" at bounding box center [1086, 374] width 286 height 648
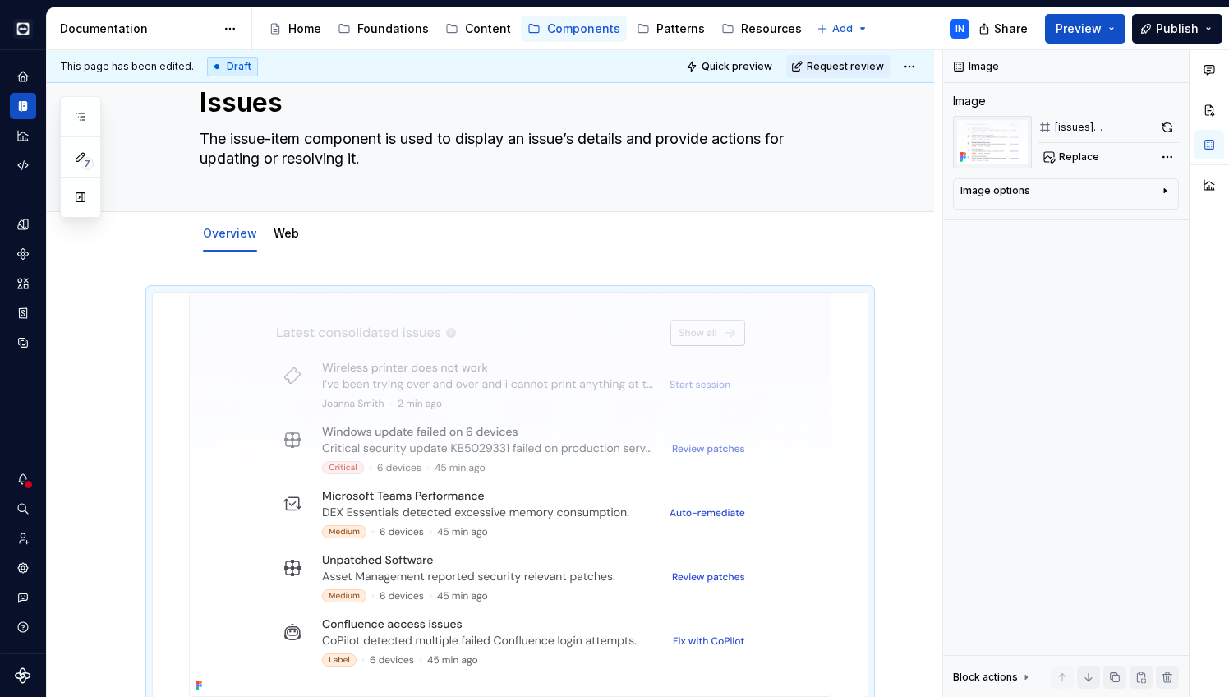
click at [1023, 417] on div "Comments Open comments No comments yet Select ‘Comment’ from the block context …" at bounding box center [1086, 374] width 286 height 648
click at [275, 238] on link "Web" at bounding box center [286, 233] width 25 height 14
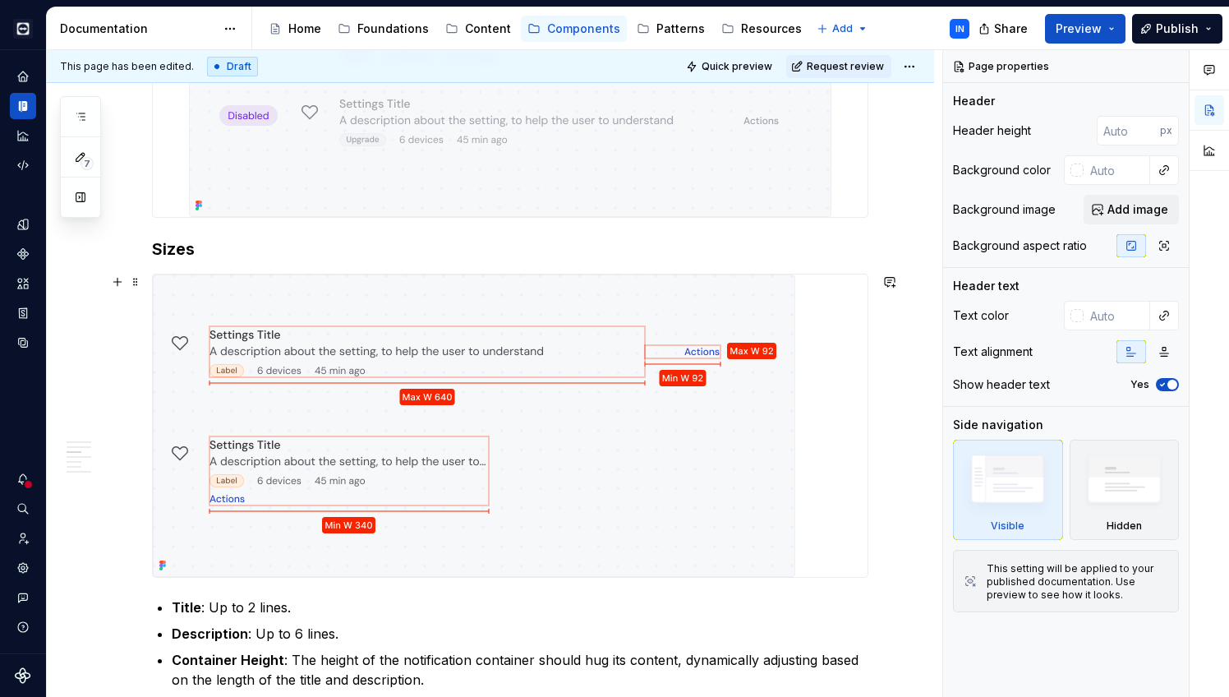
scroll to position [1072, 0]
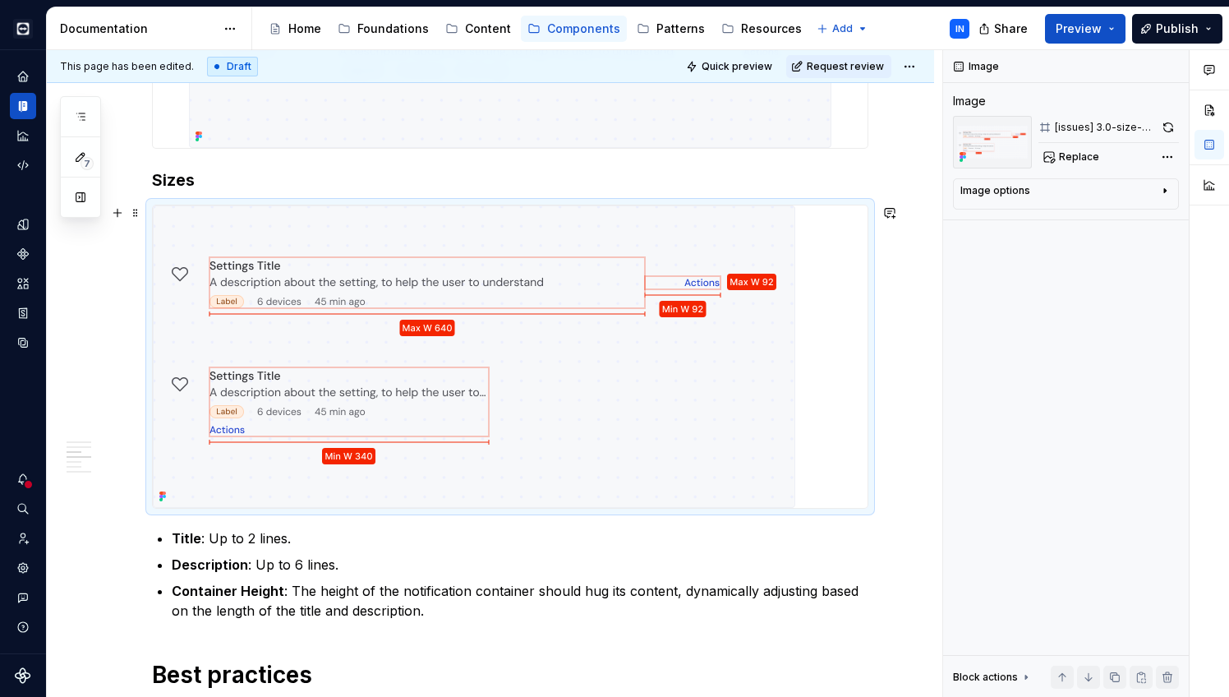
click at [563, 421] on img at bounding box center [474, 356] width 643 height 302
click at [1161, 191] on icon "button" at bounding box center [1165, 190] width 13 height 13
click at [1127, 215] on icon "button" at bounding box center [1124, 215] width 13 height 13
type textarea "*"
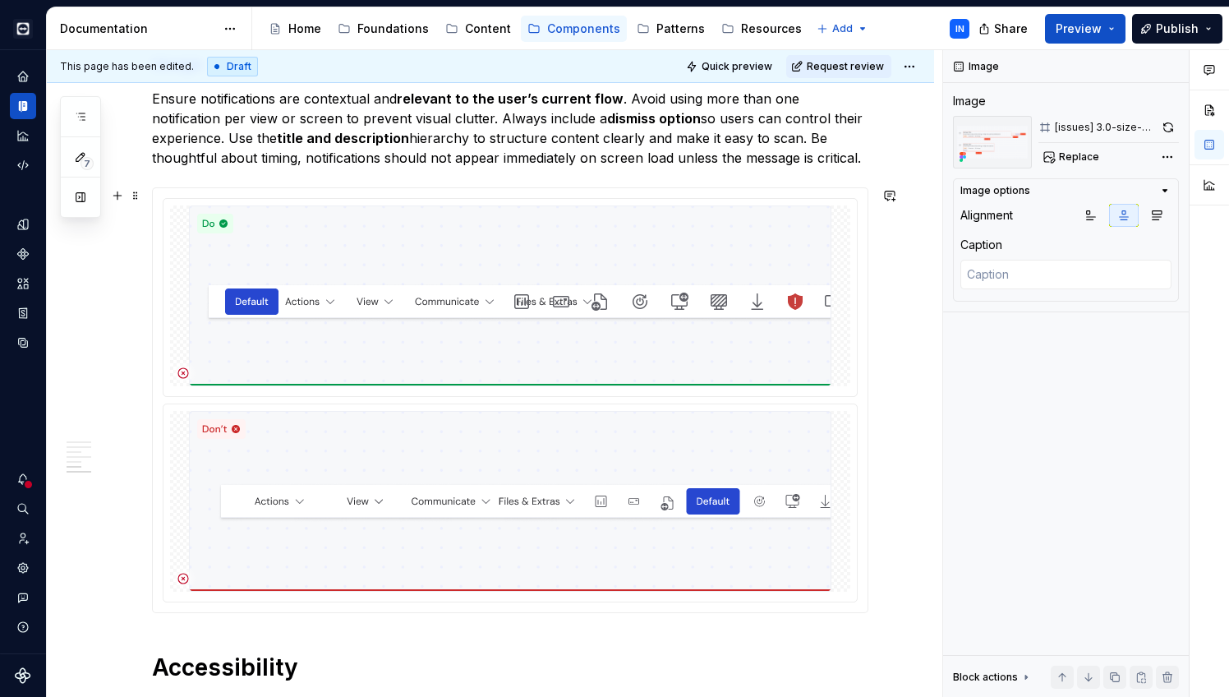
scroll to position [2026, 0]
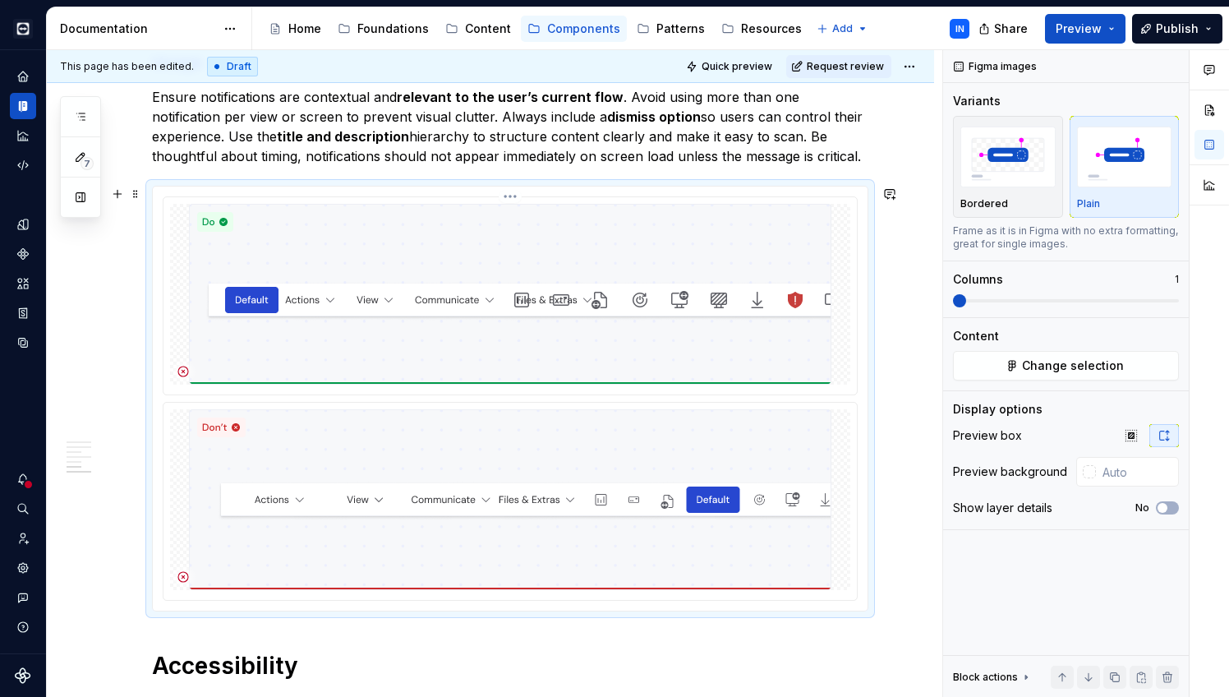
click at [525, 345] on img at bounding box center [510, 294] width 643 height 181
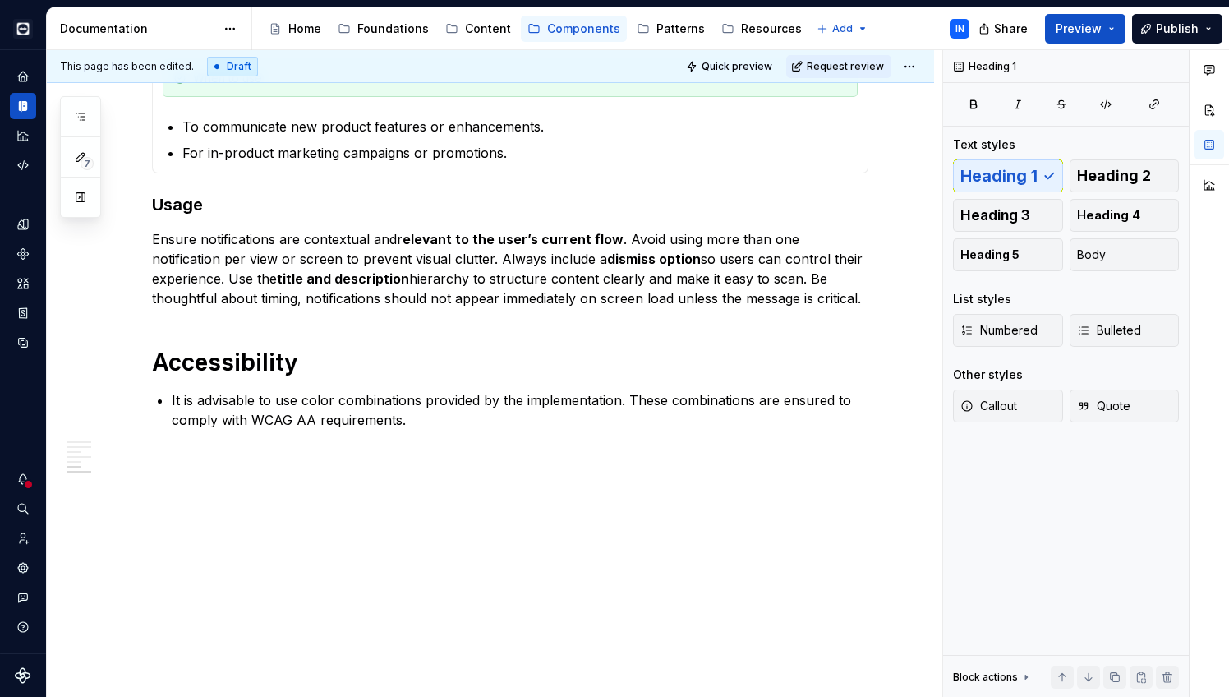
scroll to position [1884, 0]
click at [766, 294] on p "Ensure notifications are contextual and relevant to the user’s current flow . A…" at bounding box center [510, 268] width 717 height 79
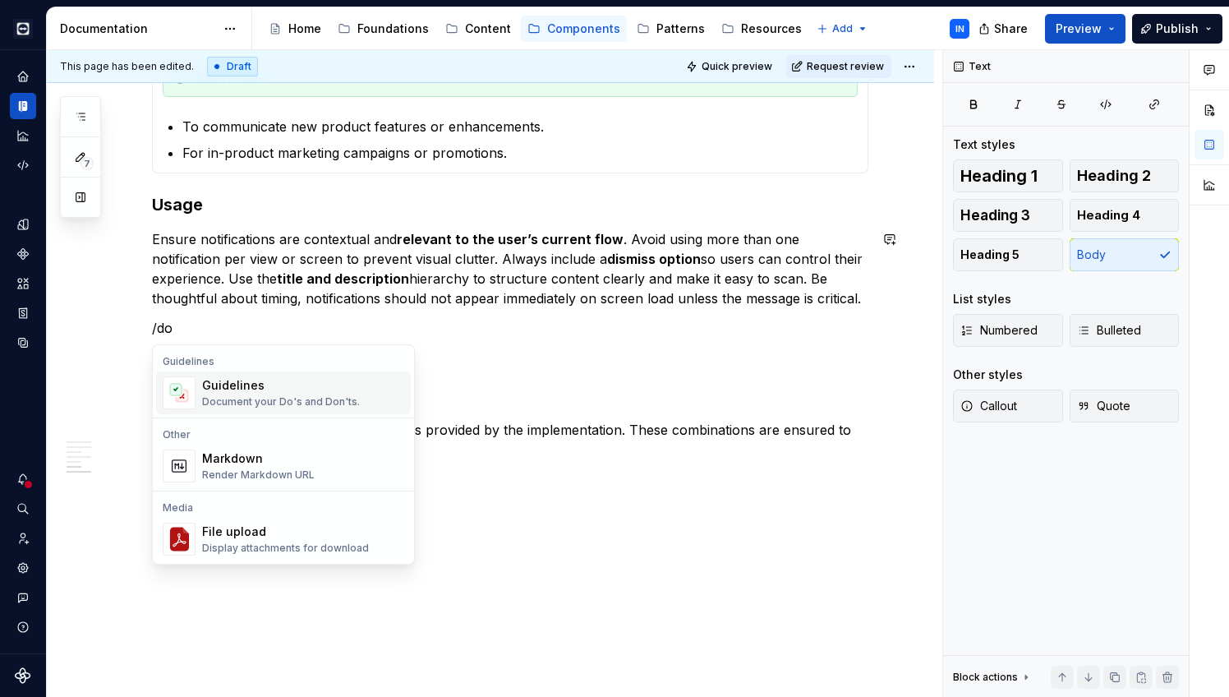
click at [312, 399] on div "Document your Do's and Don'ts." at bounding box center [281, 401] width 158 height 13
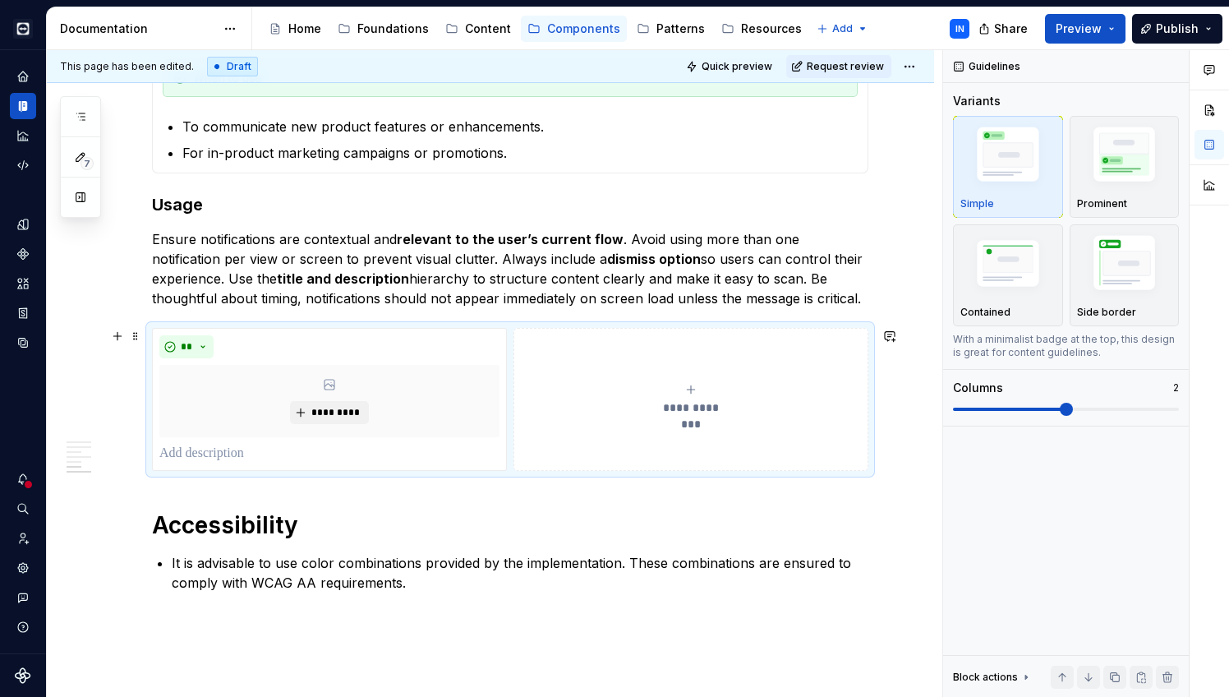
click at [680, 399] on span "**********" at bounding box center [691, 407] width 76 height 16
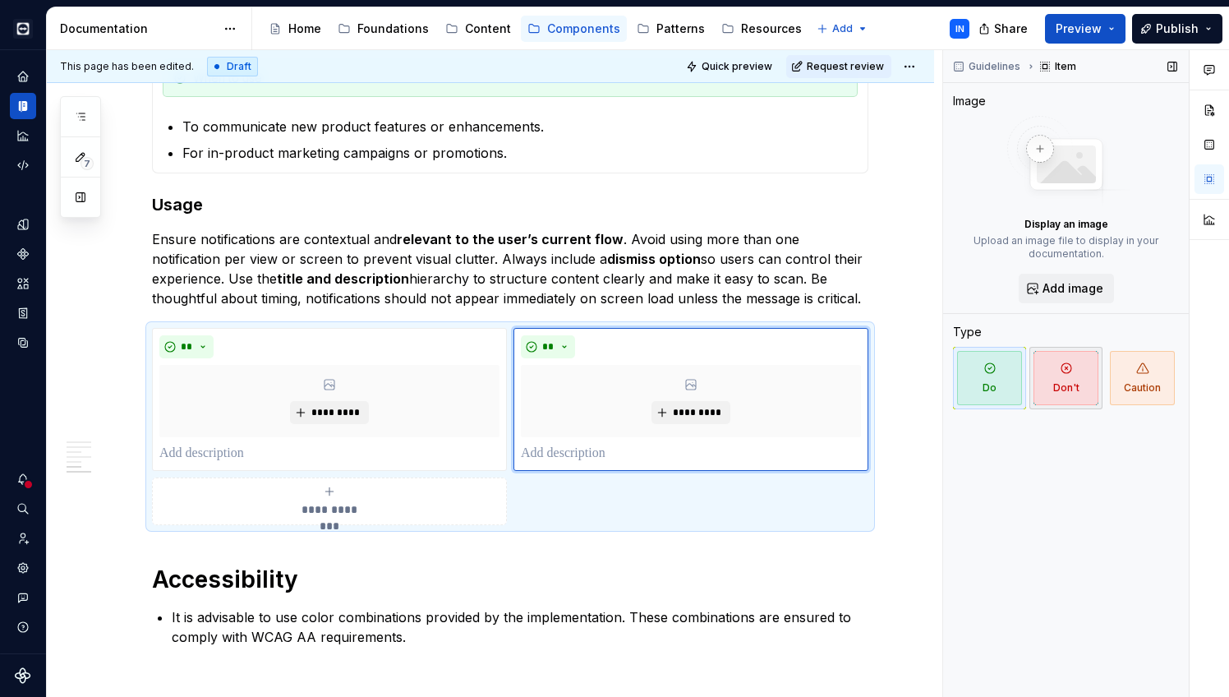
click at [1050, 371] on span "Don't" at bounding box center [1066, 378] width 65 height 54
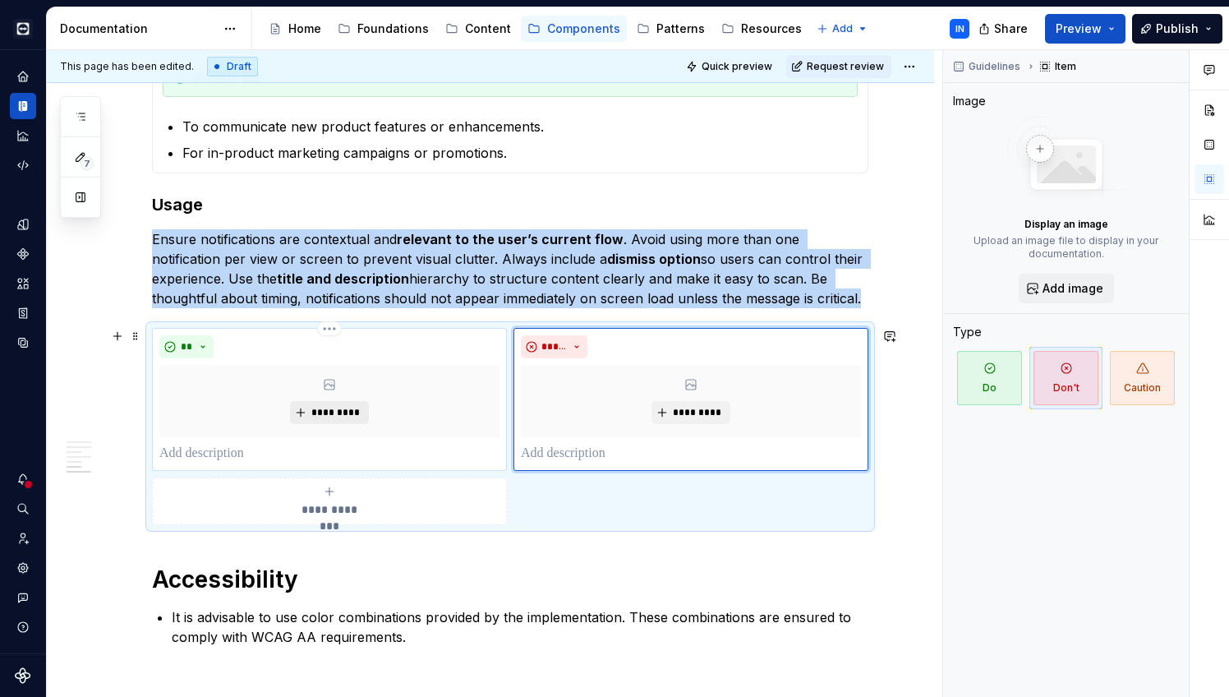
click at [339, 409] on span "*********" at bounding box center [336, 412] width 50 height 13
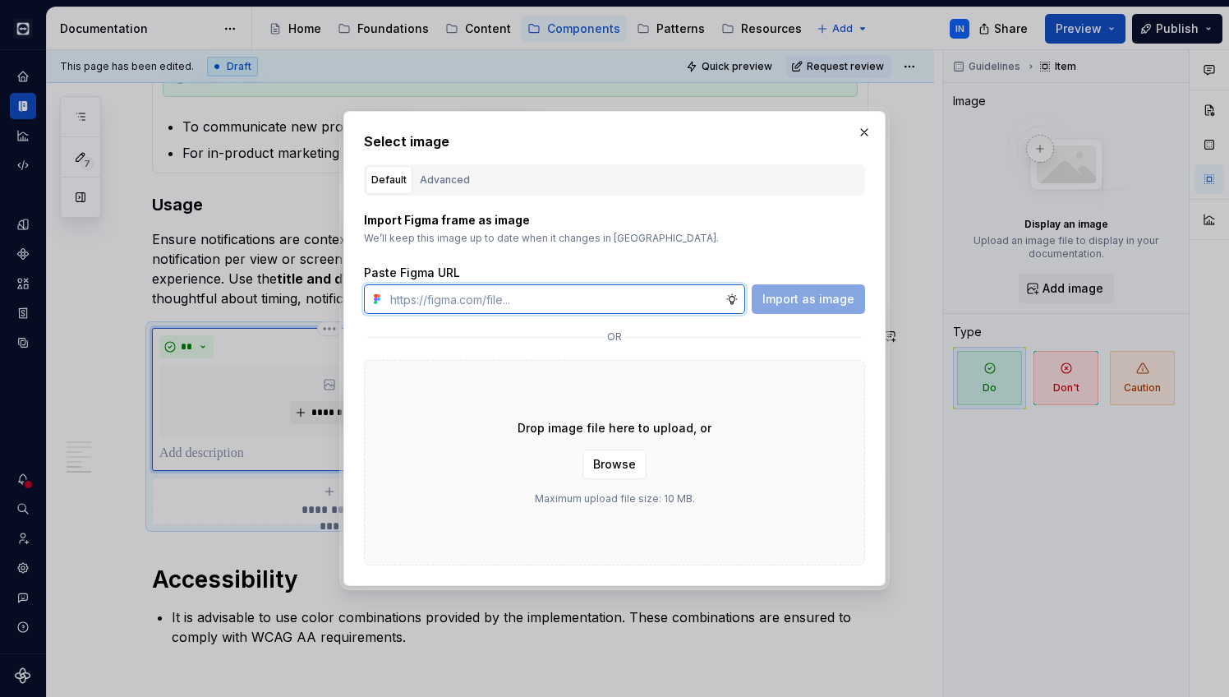
click at [400, 302] on input "text" at bounding box center [555, 299] width 342 height 30
paste input "https://www.figma.com/design/zY2n9aJw9LxkYGzrGNXN8L/%E2%98%84%EF%B8%8F-Supernov…"
type input "https://www.figma.com/design/zY2n9aJw9LxkYGzrGNXN8L/%E2%98%84%EF%B8%8F-Supernov…"
type textarea "*"
type input "https://www.figma.com/design/zY2n9aJw9LxkYGzrGNXN8L/%E2%98%84%EF%B8%8F-Supernov…"
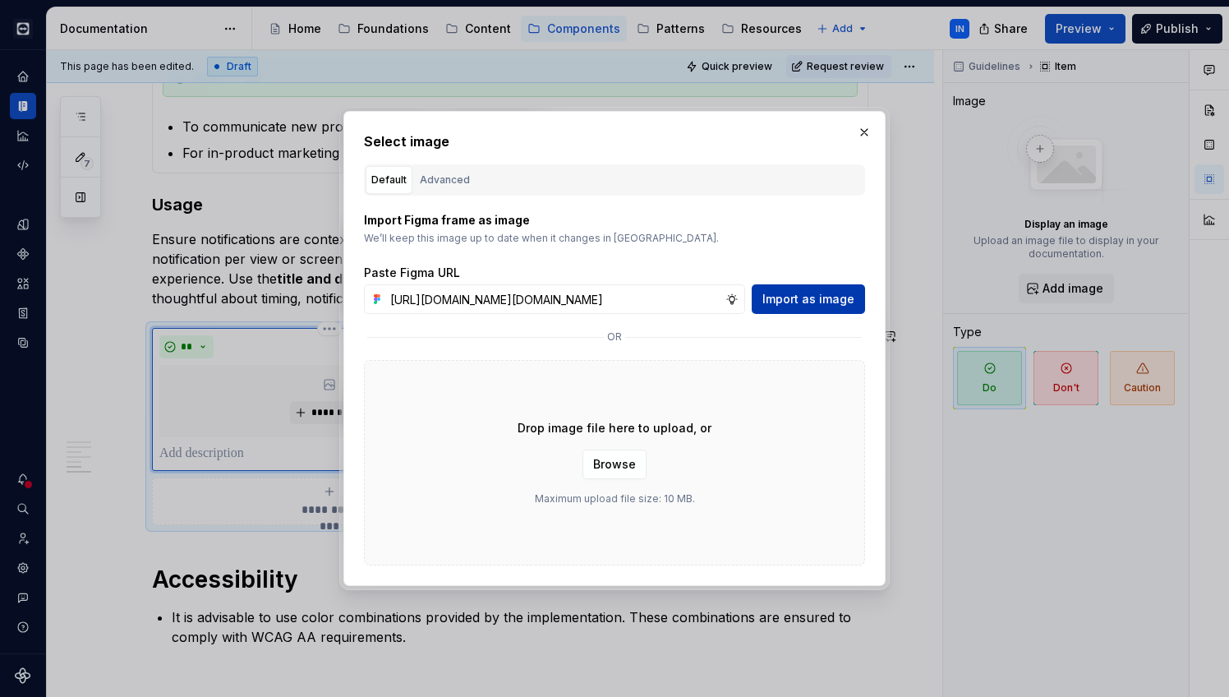
click at [810, 300] on span "Import as image" at bounding box center [809, 299] width 92 height 16
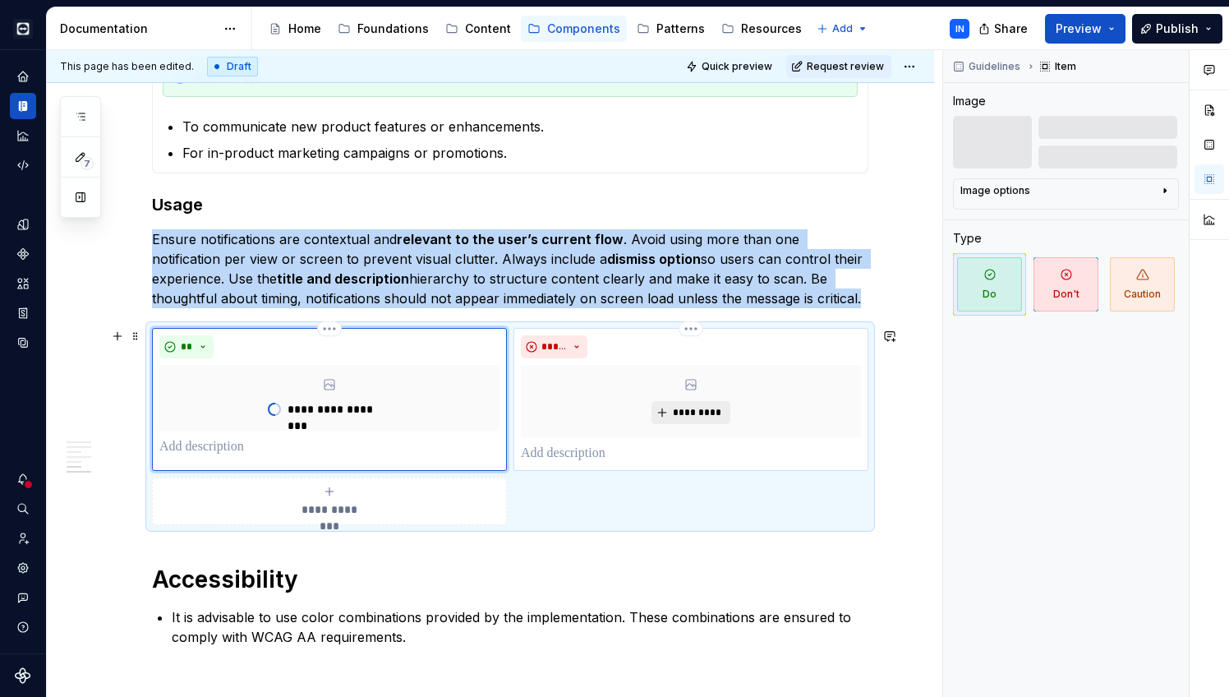
click at [681, 413] on span "*********" at bounding box center [697, 412] width 50 height 13
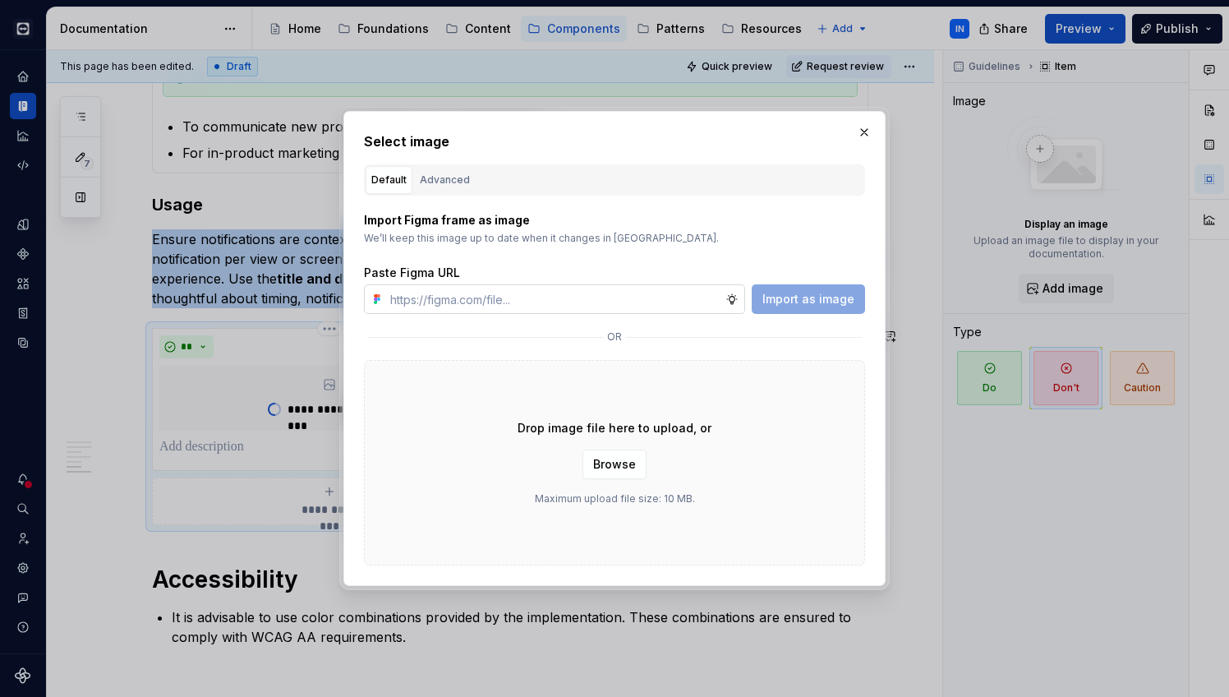
type textarea "*"
click at [612, 303] on input "text" at bounding box center [555, 299] width 342 height 30
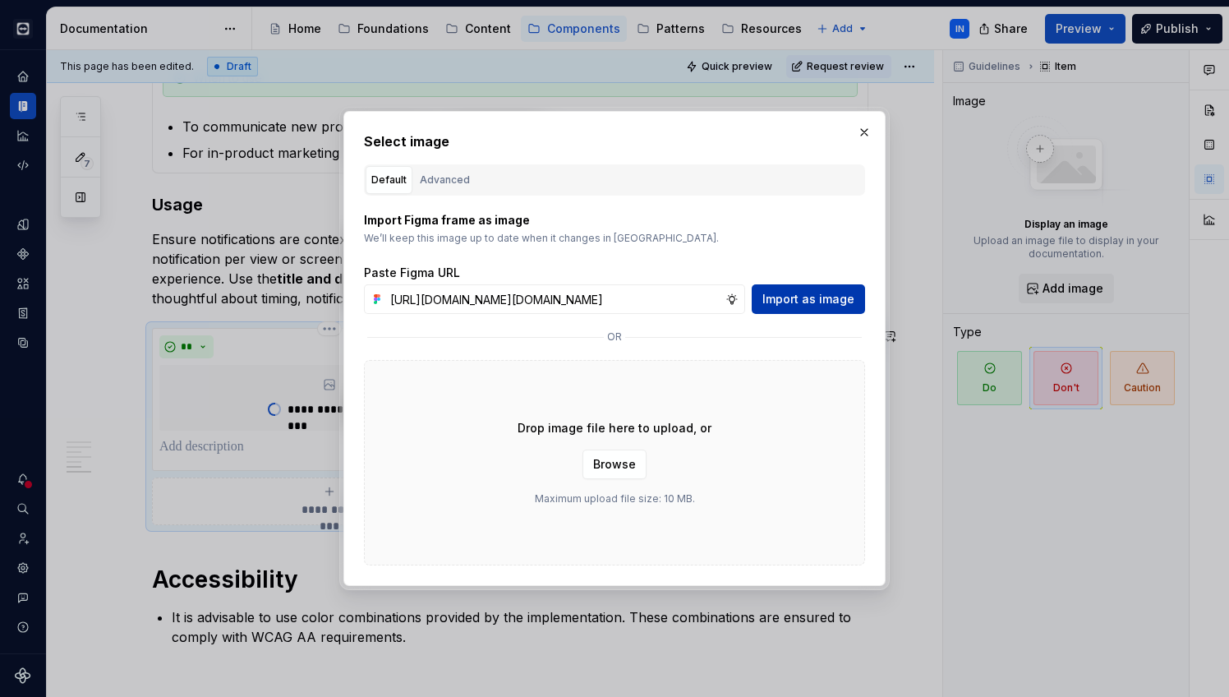
type input "https://www.figma.com/design/zY2n9aJw9LxkYGzrGNXN8L/%E2%98%84%EF%B8%8F-Supernov…"
click at [821, 292] on span "Import as image" at bounding box center [809, 299] width 92 height 16
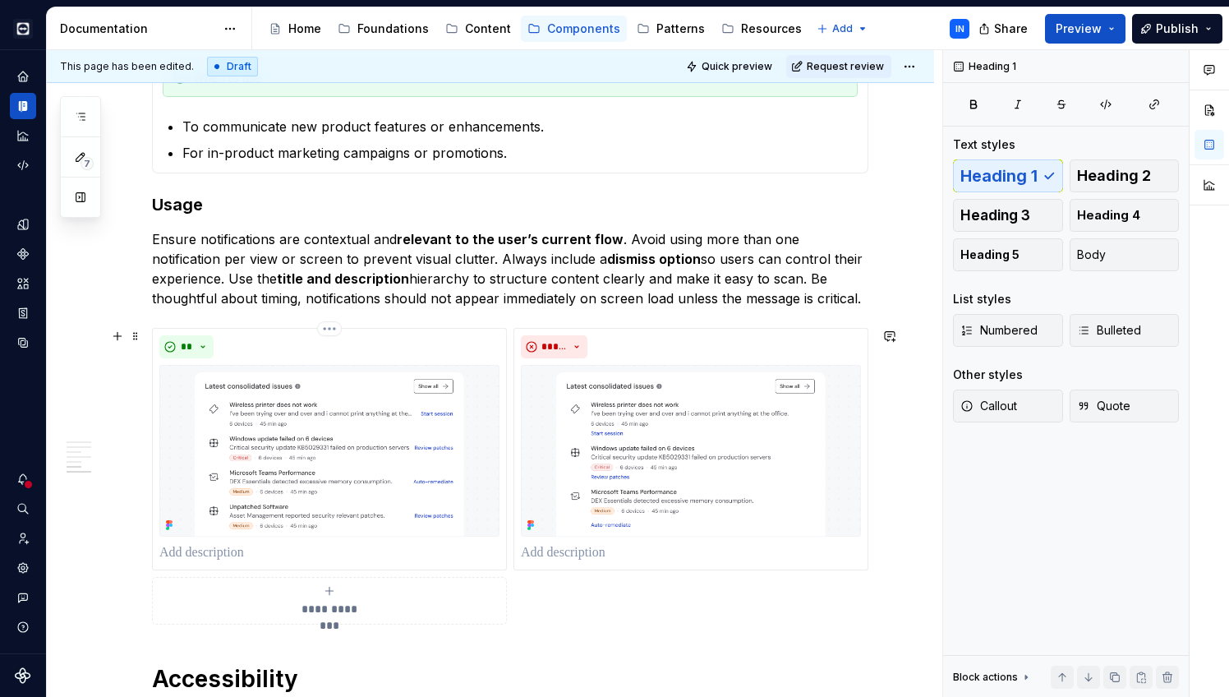
click at [755, 603] on div "**********" at bounding box center [510, 476] width 717 height 297
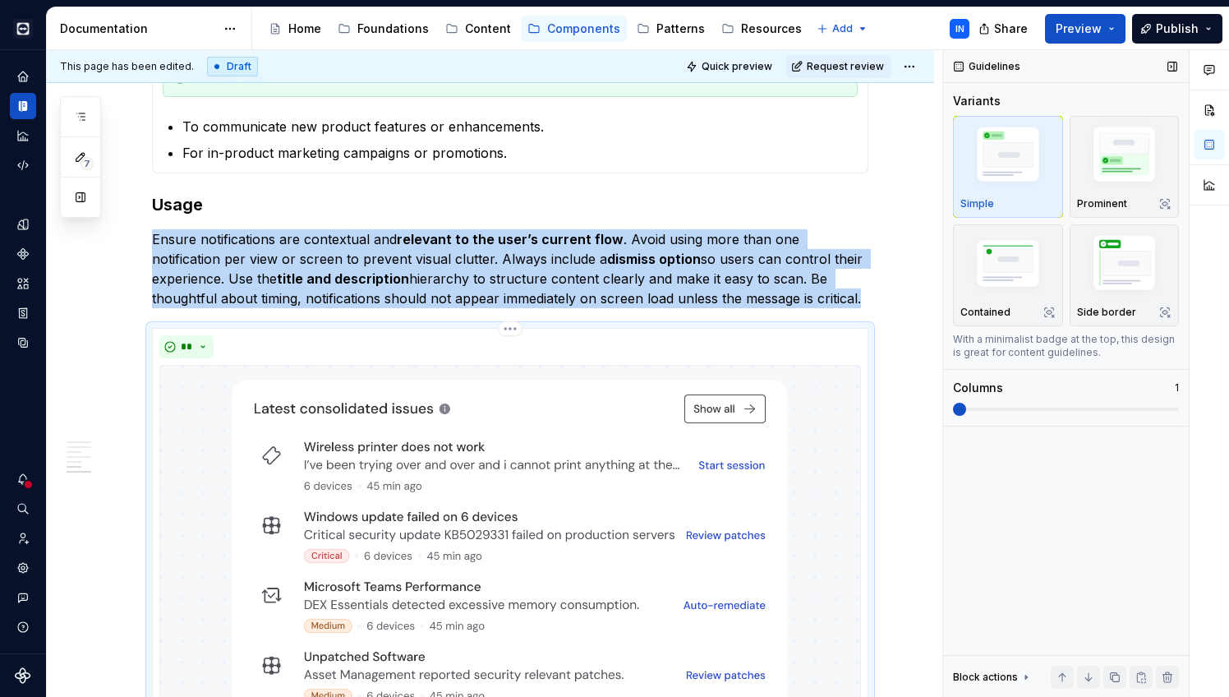
scroll to position [2161, 0]
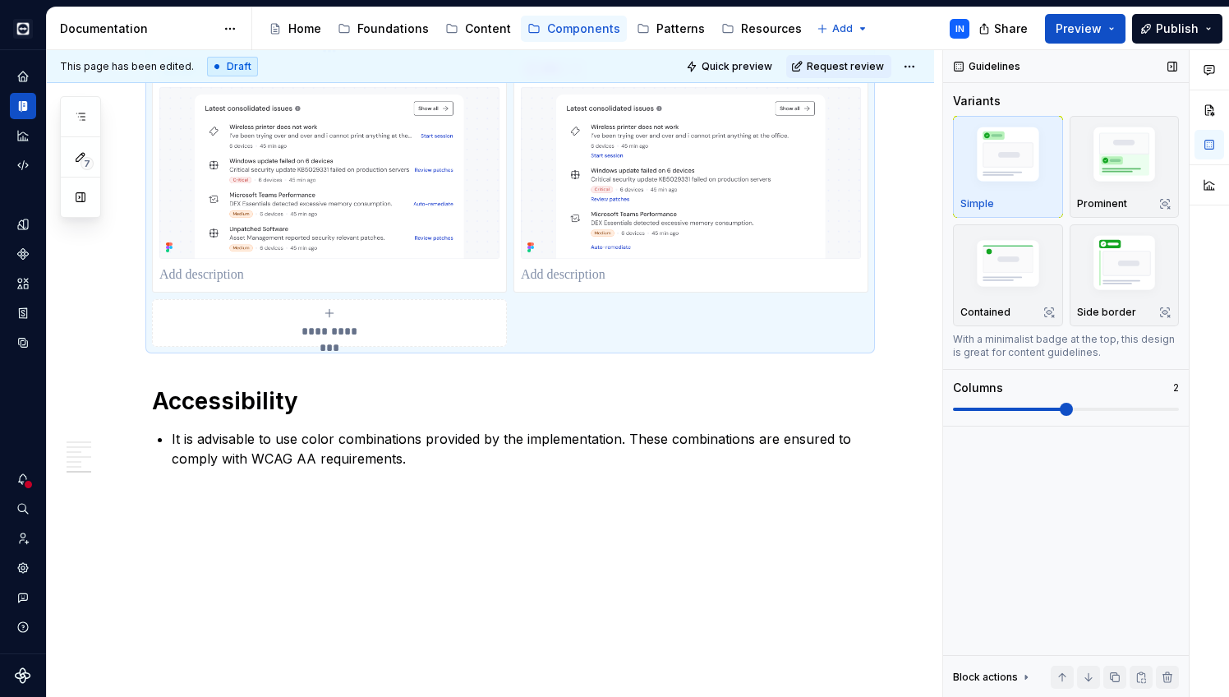
click at [1050, 402] on div "Columns 2" at bounding box center [1066, 398] width 226 height 36
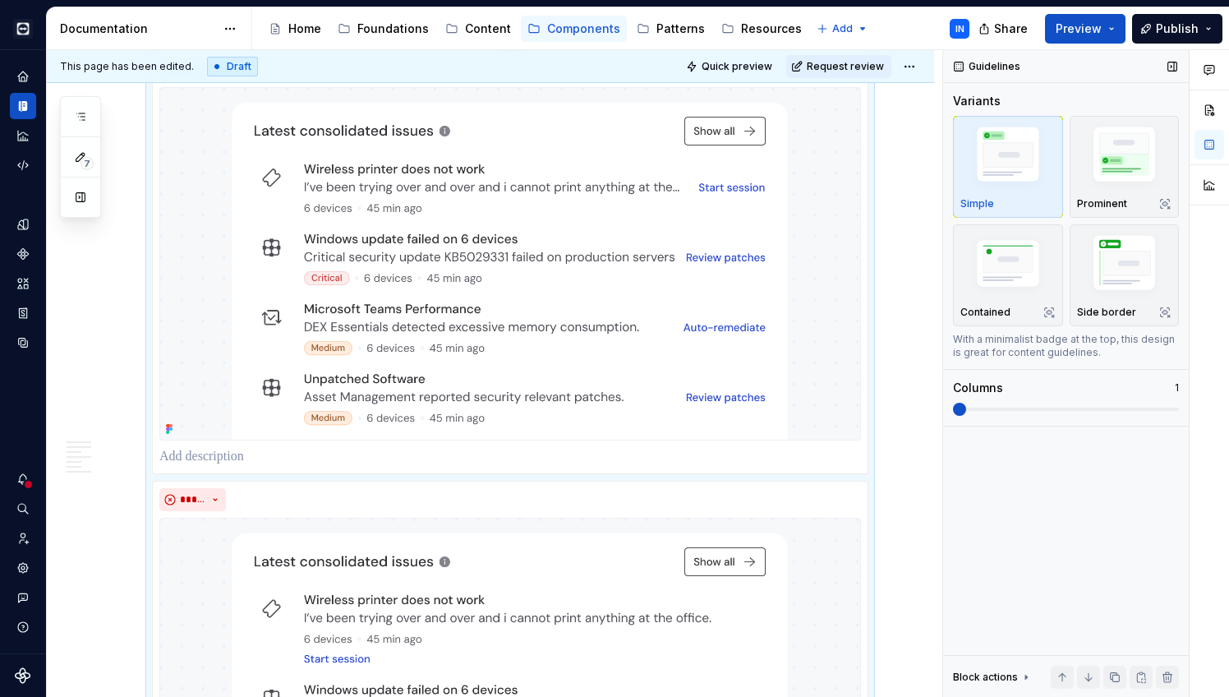
click at [998, 415] on span at bounding box center [1066, 409] width 226 height 13
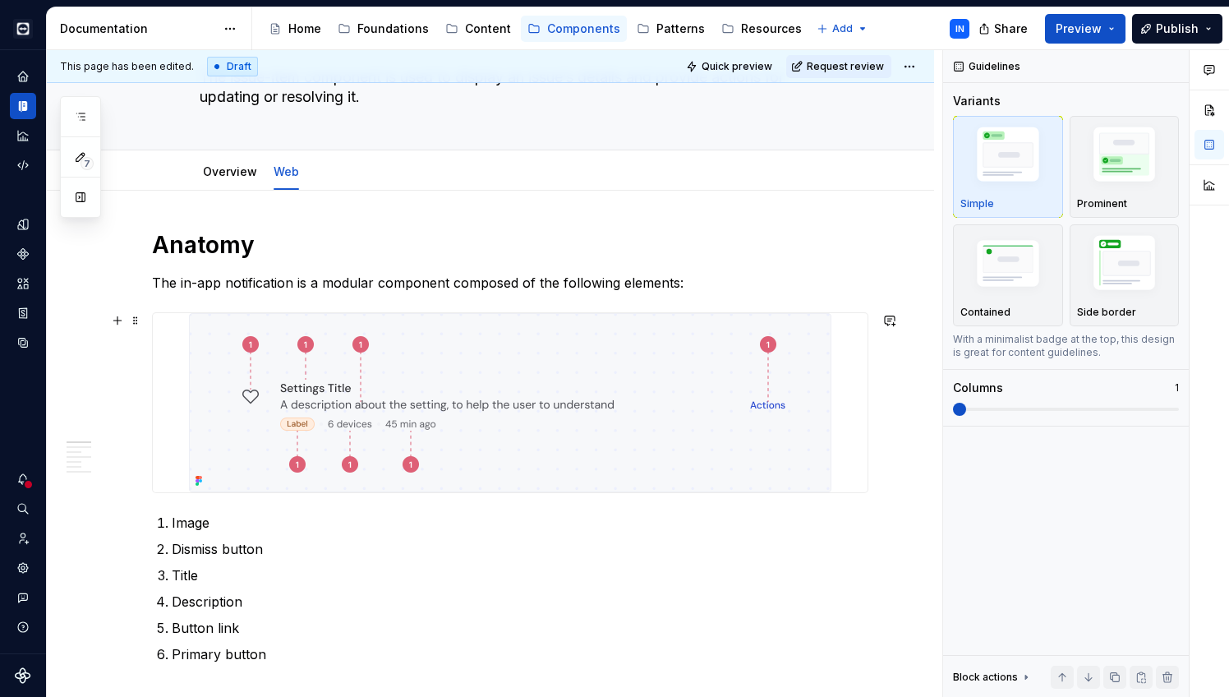
scroll to position [131, 0]
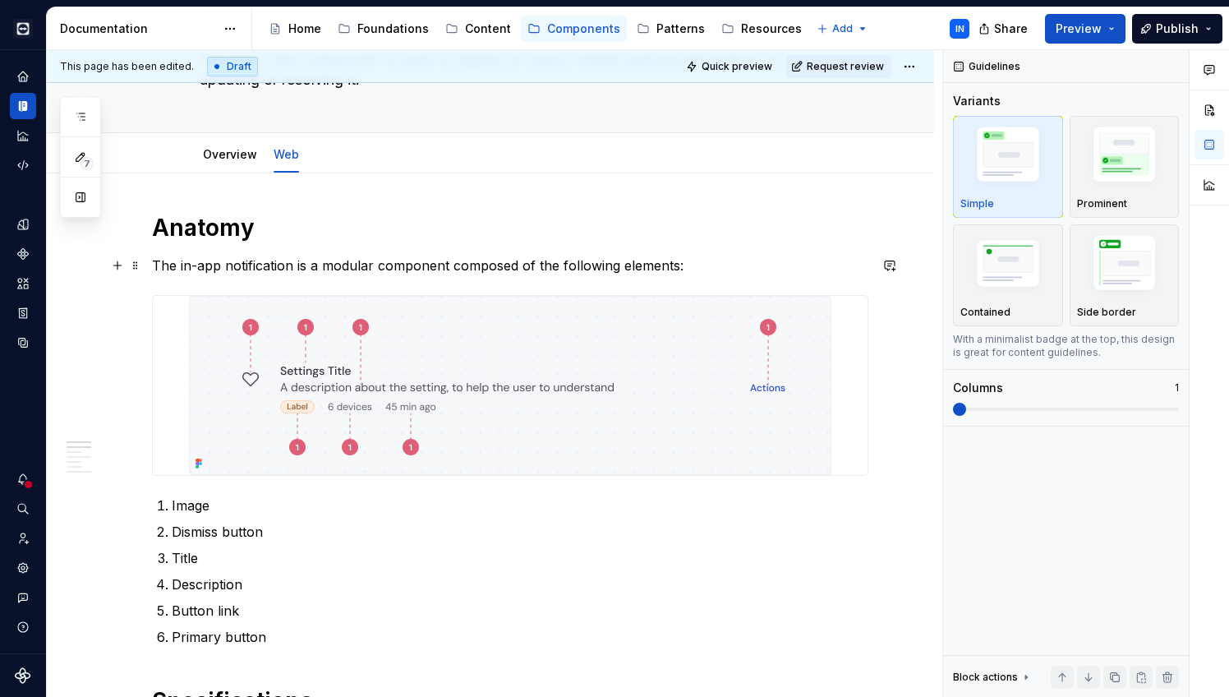
click at [320, 263] on p "The in-app notification is a modular component composed of the following elemen…" at bounding box center [510, 266] width 717 height 20
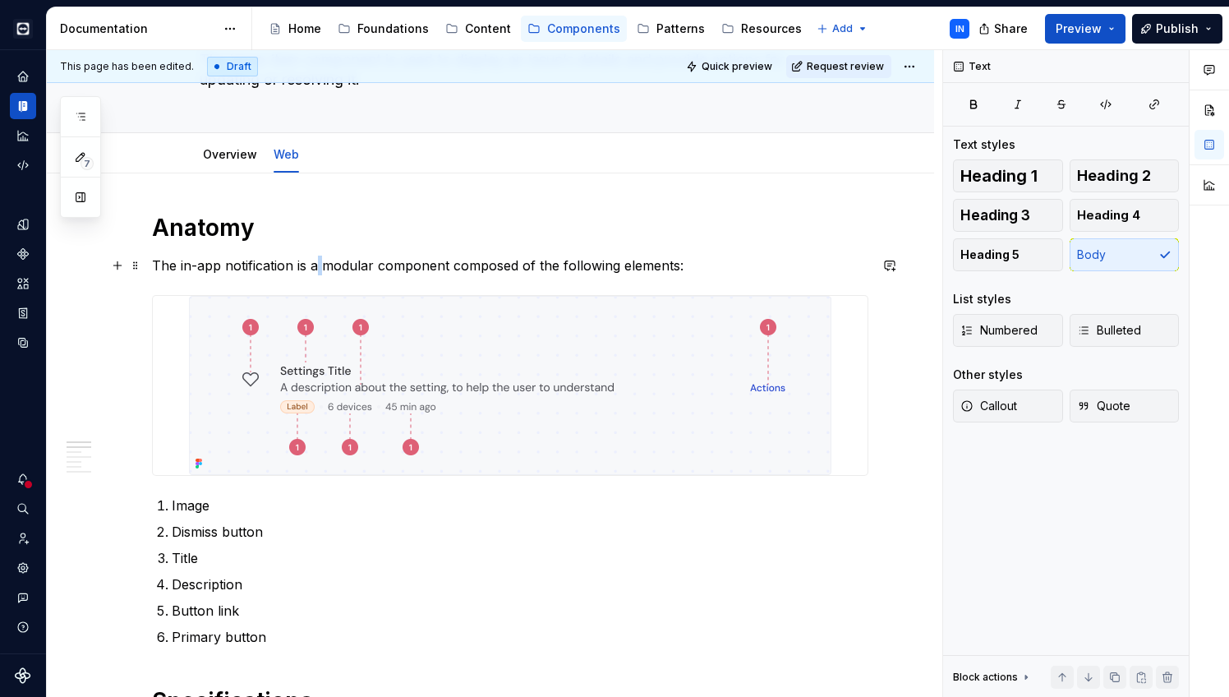
click at [320, 263] on p "The in-app notification is a modular component composed of the following elemen…" at bounding box center [510, 266] width 717 height 20
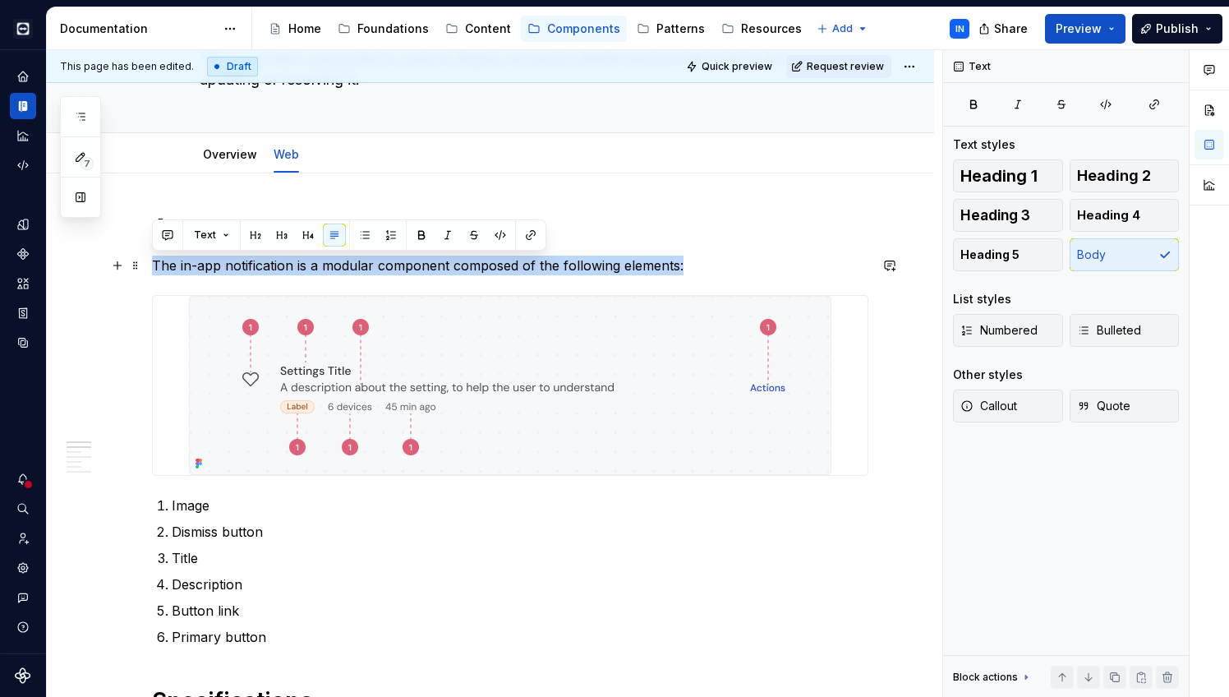
click at [320, 263] on p "The in-app notification is a modular component composed of the following elemen…" at bounding box center [510, 266] width 717 height 20
drag, startPoint x: 756, startPoint y: 268, endPoint x: 194, endPoint y: 252, distance: 562.4
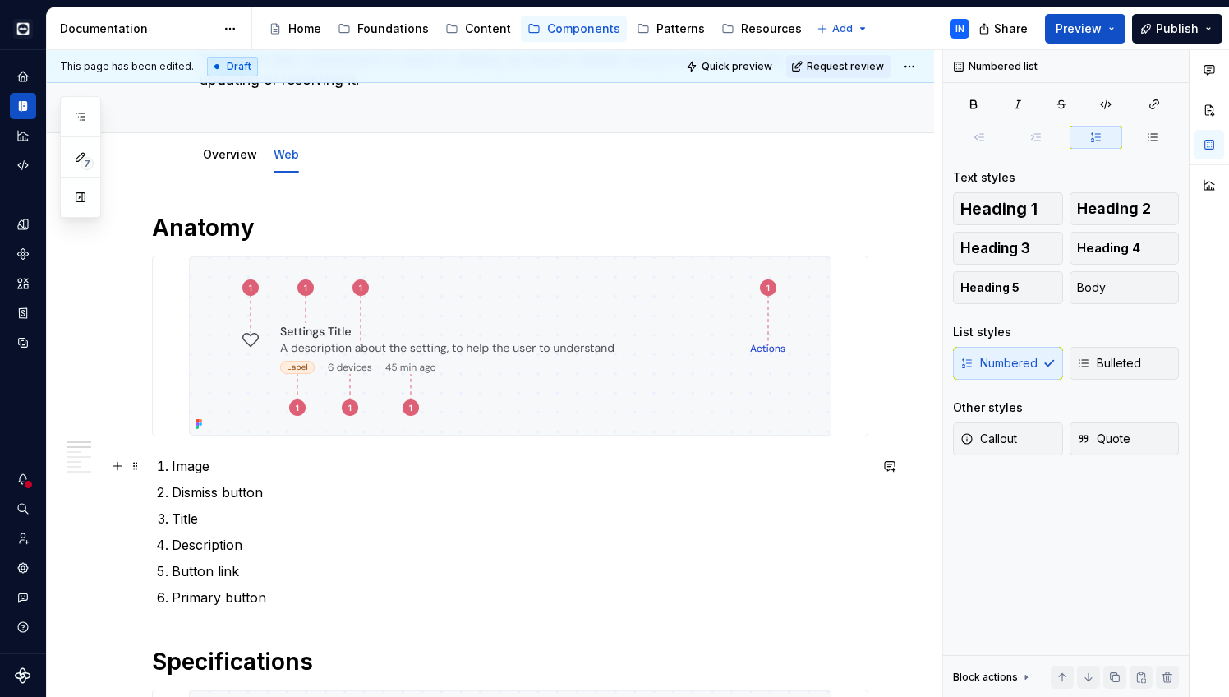
click at [192, 465] on p "Image" at bounding box center [520, 466] width 697 height 20
click at [206, 498] on p "Dismiss button" at bounding box center [520, 492] width 697 height 20
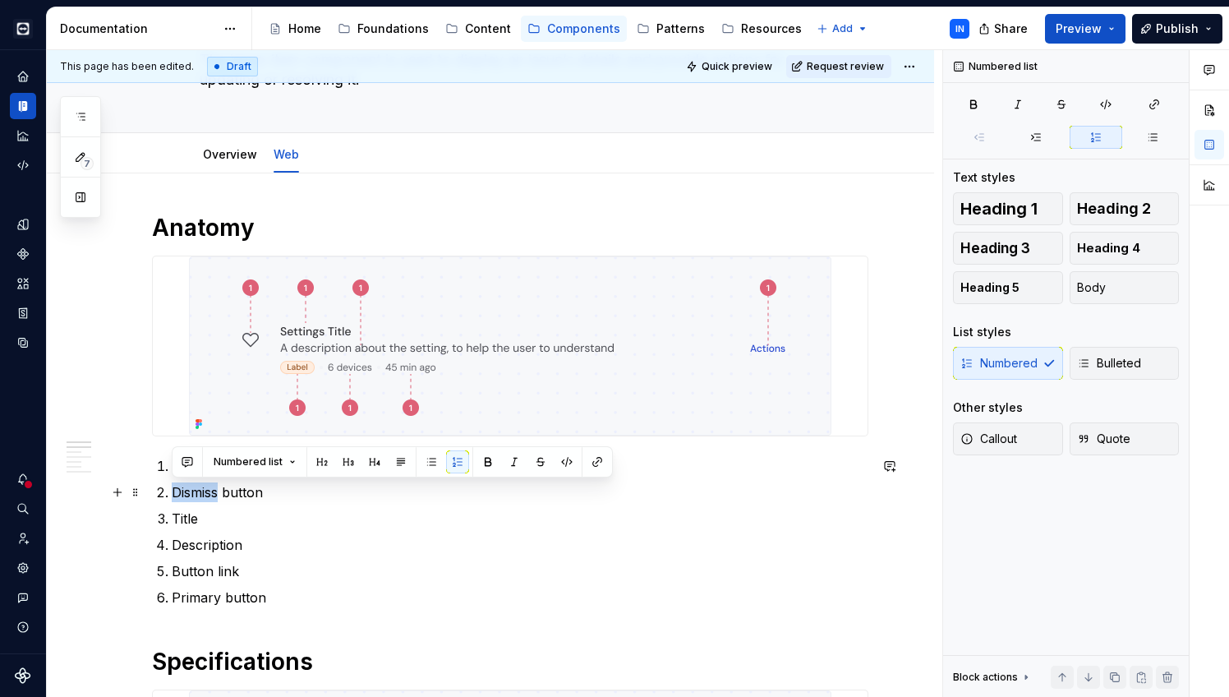
click at [206, 498] on p "Dismiss button" at bounding box center [520, 492] width 697 height 20
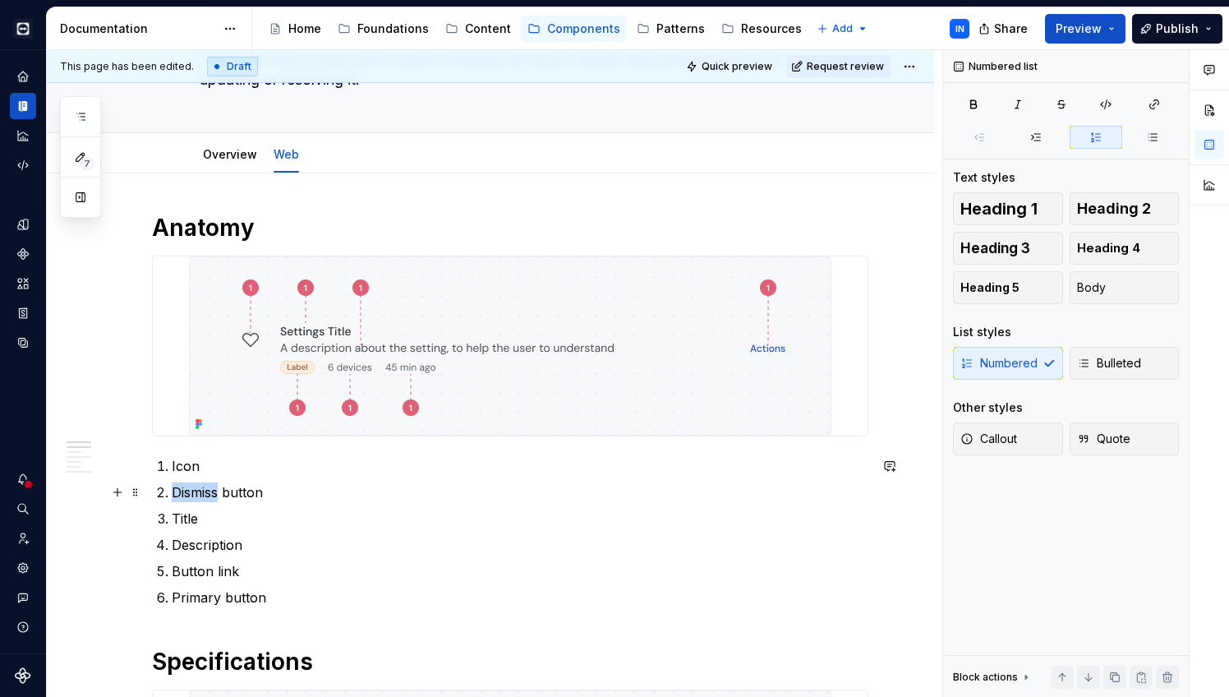
click at [206, 498] on p "Dismiss button" at bounding box center [520, 492] width 697 height 20
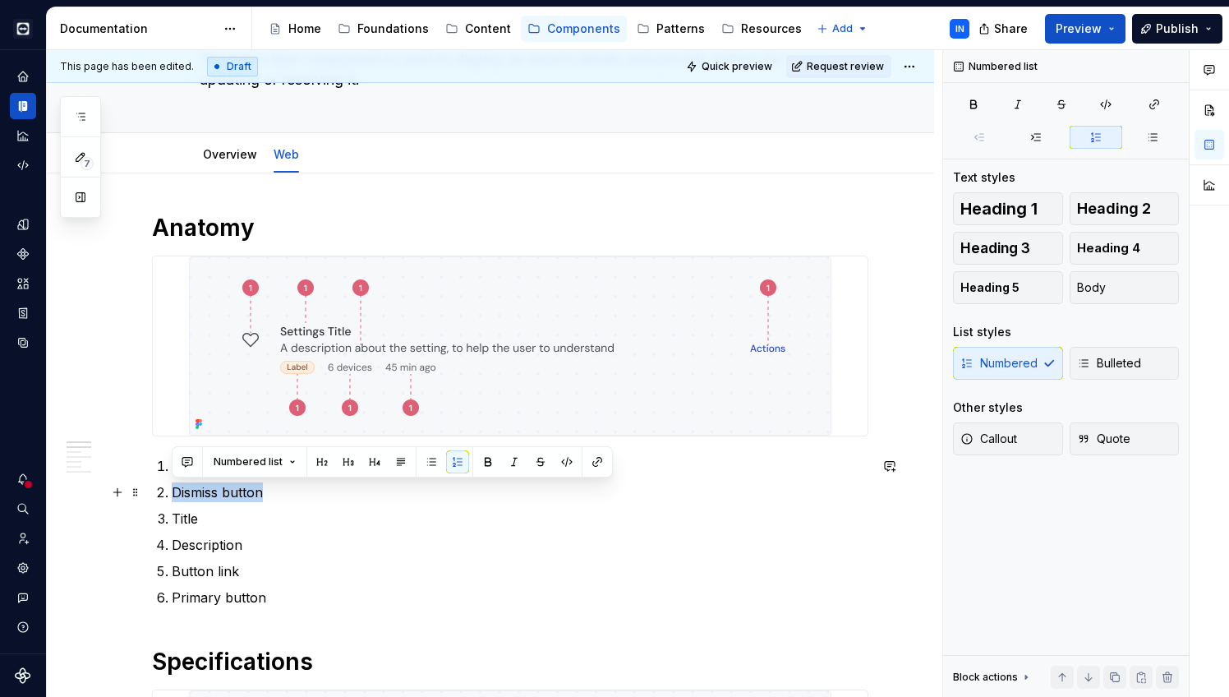
click at [206, 498] on p "Dismiss button" at bounding box center [520, 492] width 697 height 20
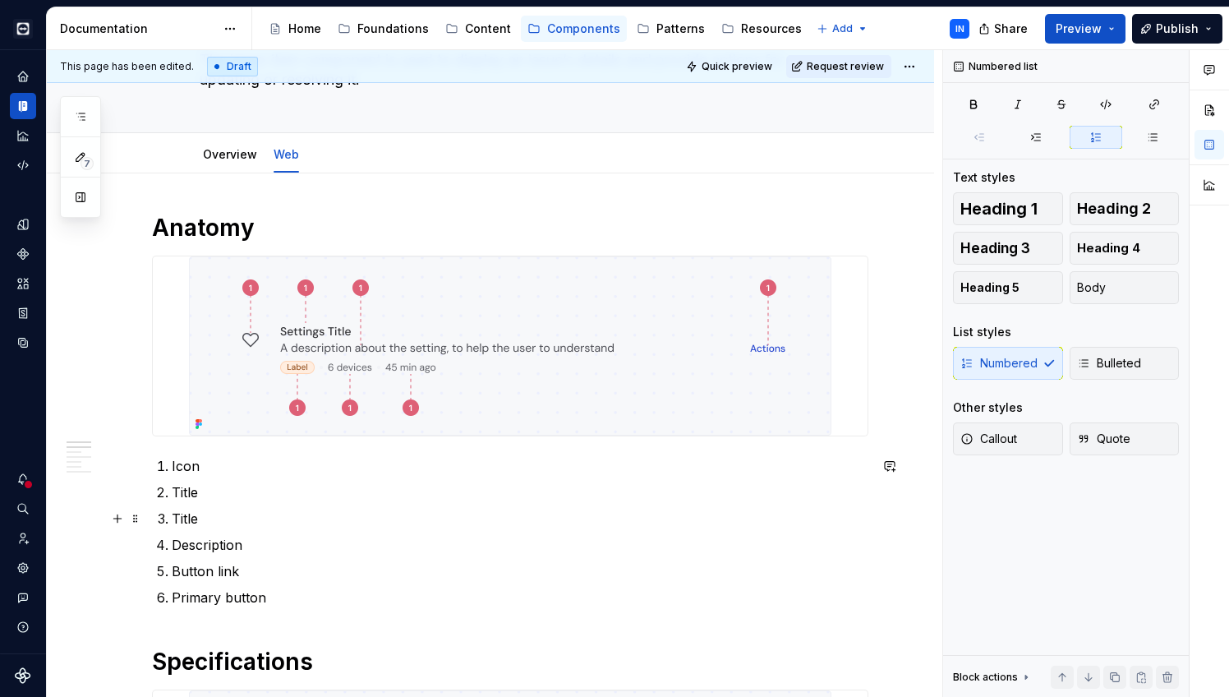
click at [190, 516] on p "Title" at bounding box center [520, 519] width 697 height 20
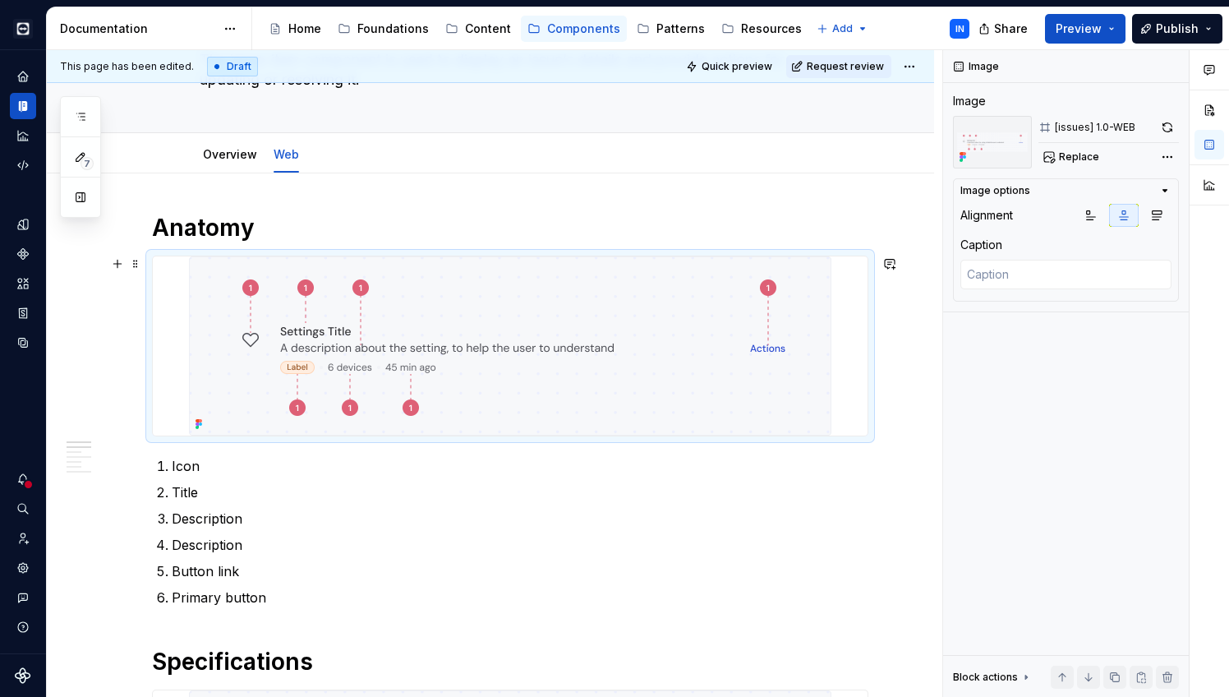
click at [656, 298] on img at bounding box center [510, 345] width 643 height 179
click at [1168, 122] on button "button" at bounding box center [1167, 127] width 23 height 23
click at [218, 550] on p "Description" at bounding box center [520, 545] width 697 height 20
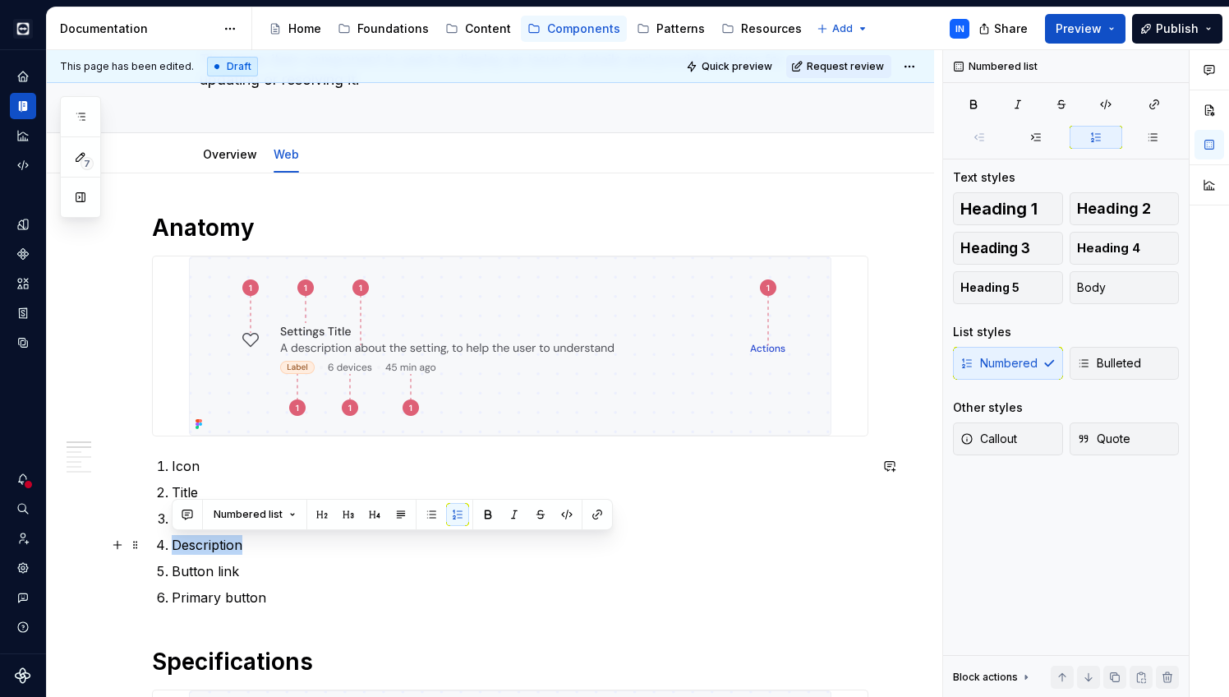
click at [218, 550] on p "Description" at bounding box center [520, 545] width 697 height 20
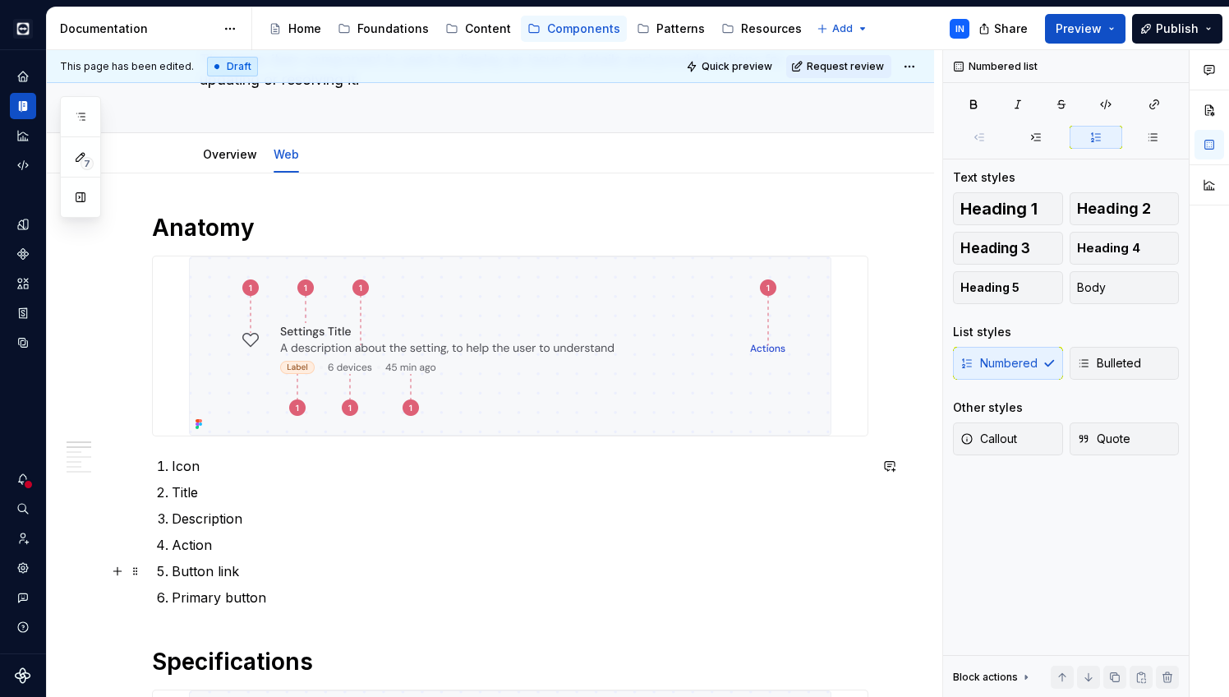
click at [226, 574] on p "Button link" at bounding box center [520, 571] width 697 height 20
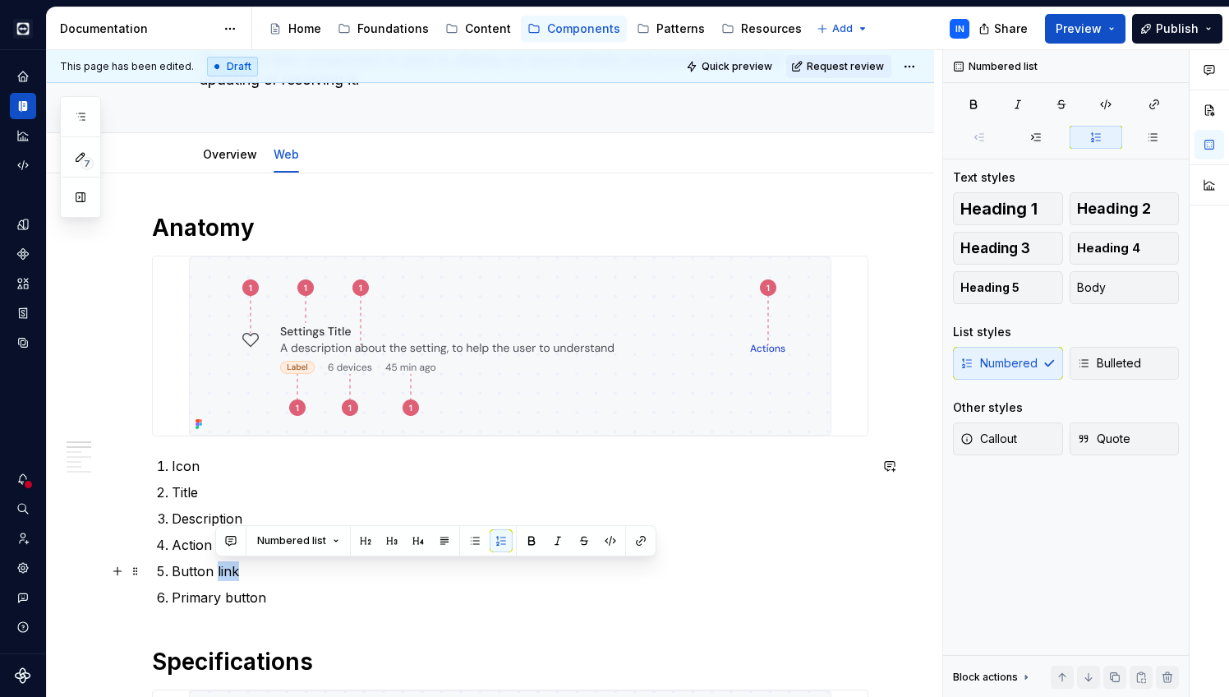
click at [226, 574] on p "Button link" at bounding box center [520, 571] width 697 height 20
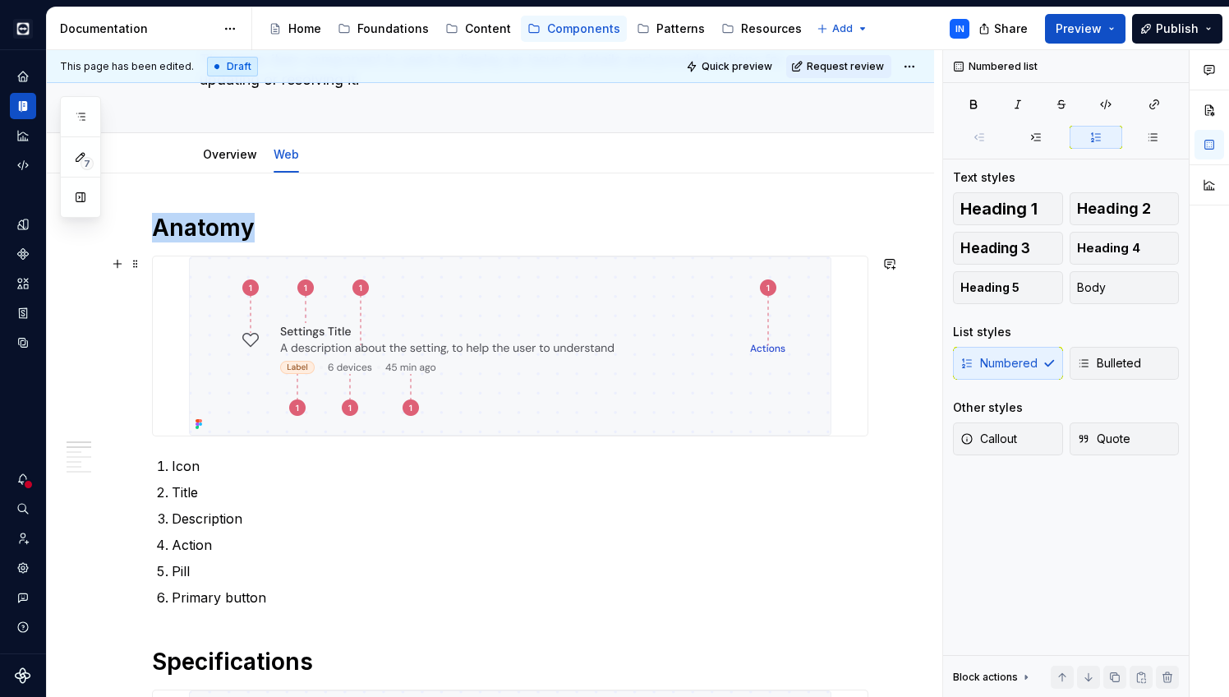
click at [503, 390] on img at bounding box center [510, 345] width 643 height 179
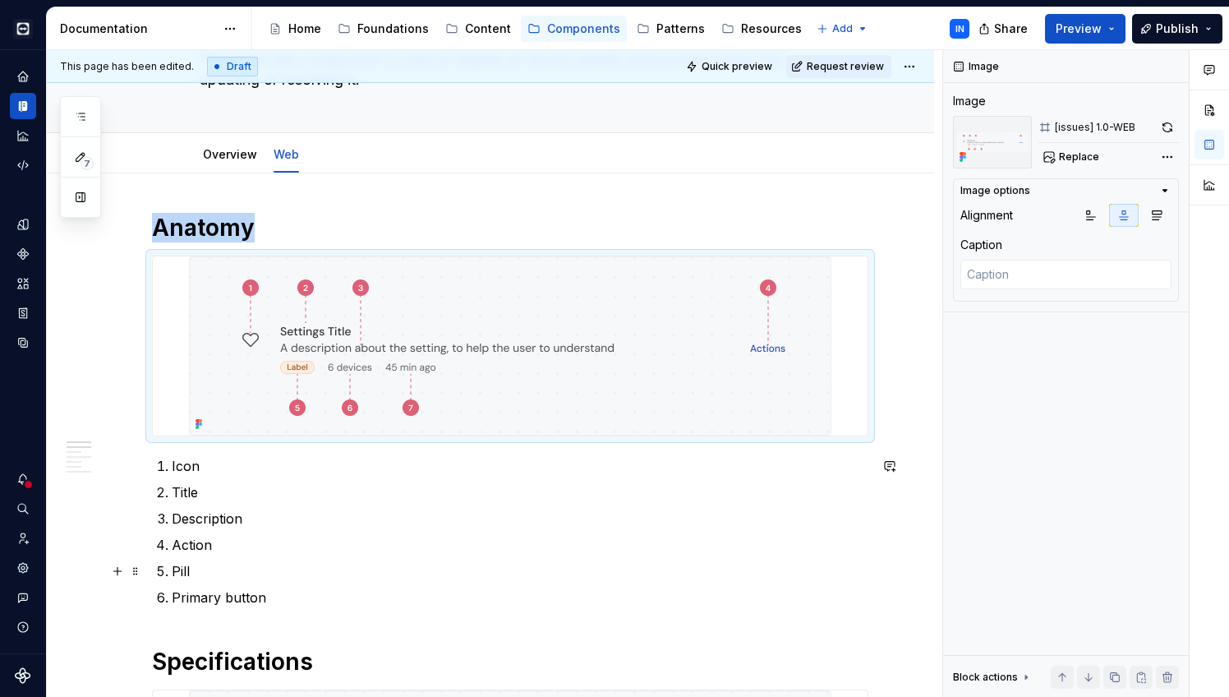
click at [181, 573] on p "Pill" at bounding box center [520, 571] width 697 height 20
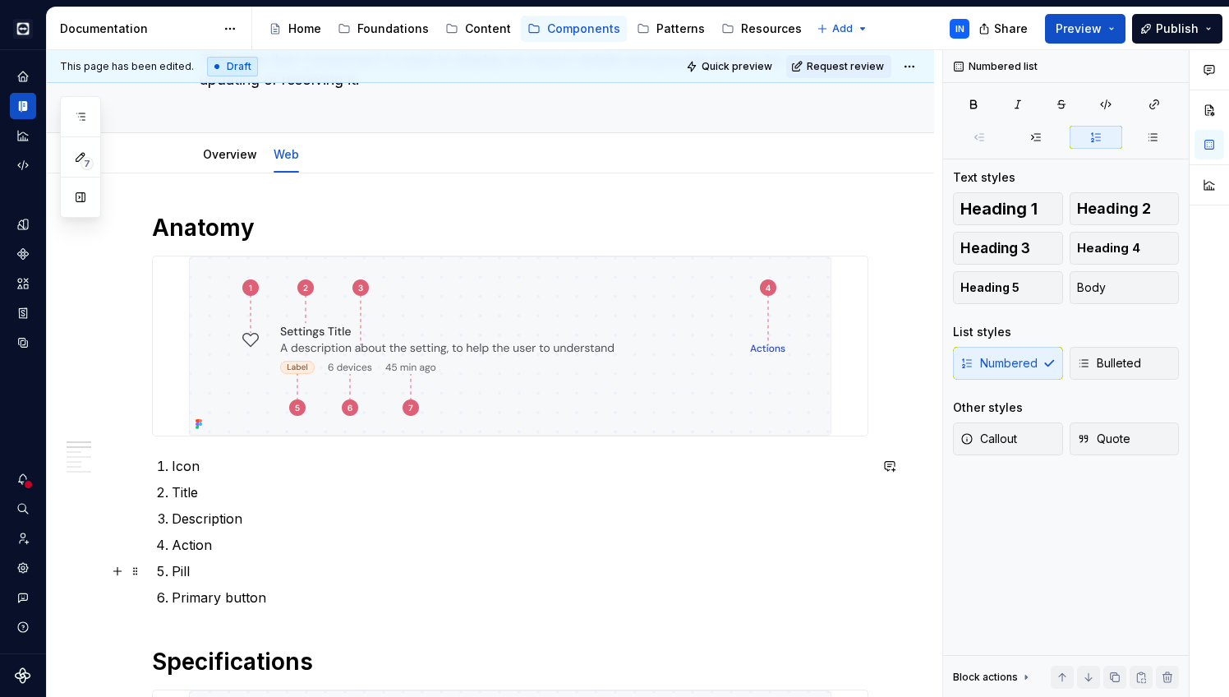
click at [181, 573] on p "Pill" at bounding box center [520, 571] width 697 height 20
click at [198, 595] on p "Primary button" at bounding box center [520, 598] width 697 height 20
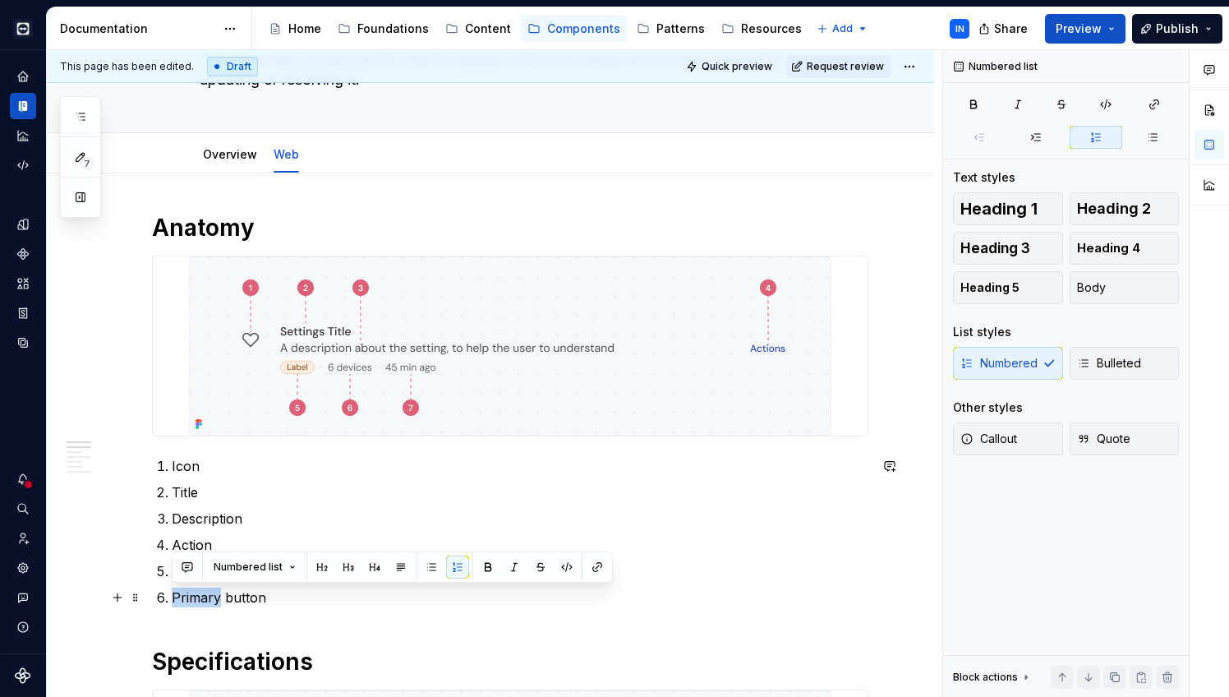
click at [198, 595] on p "Primary button" at bounding box center [520, 598] width 697 height 20
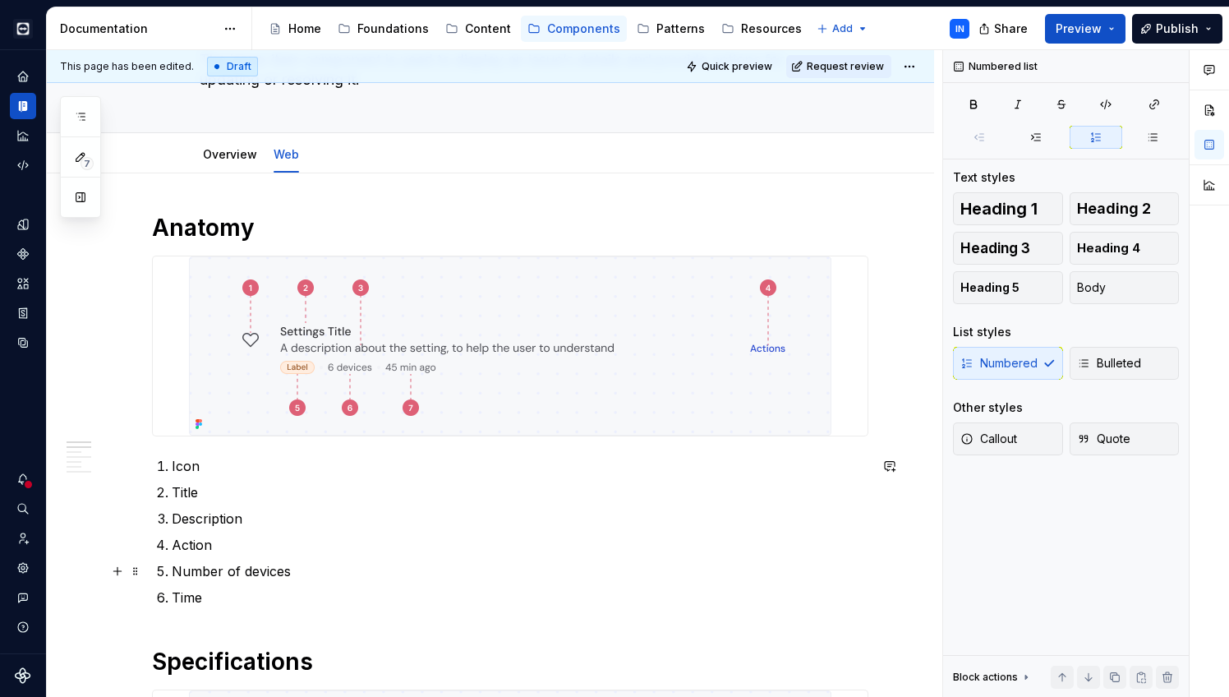
click at [218, 569] on p "Number of devices" at bounding box center [520, 571] width 697 height 20
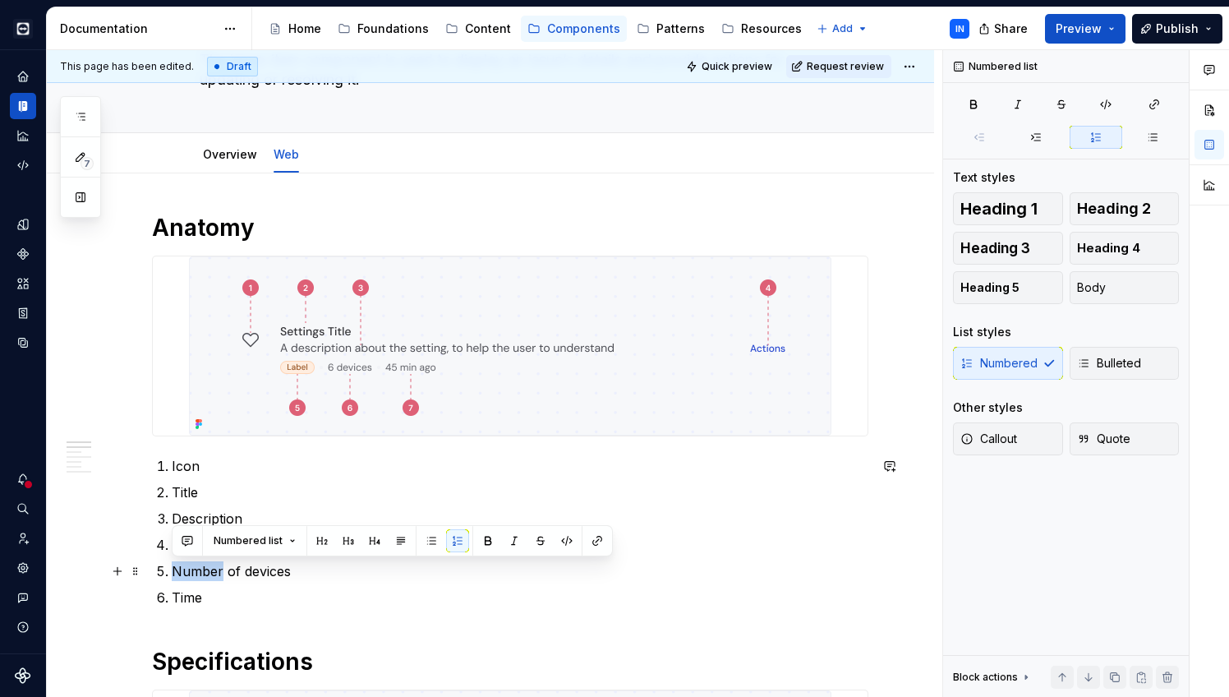
click at [218, 569] on p "Number of devices" at bounding box center [520, 571] width 697 height 20
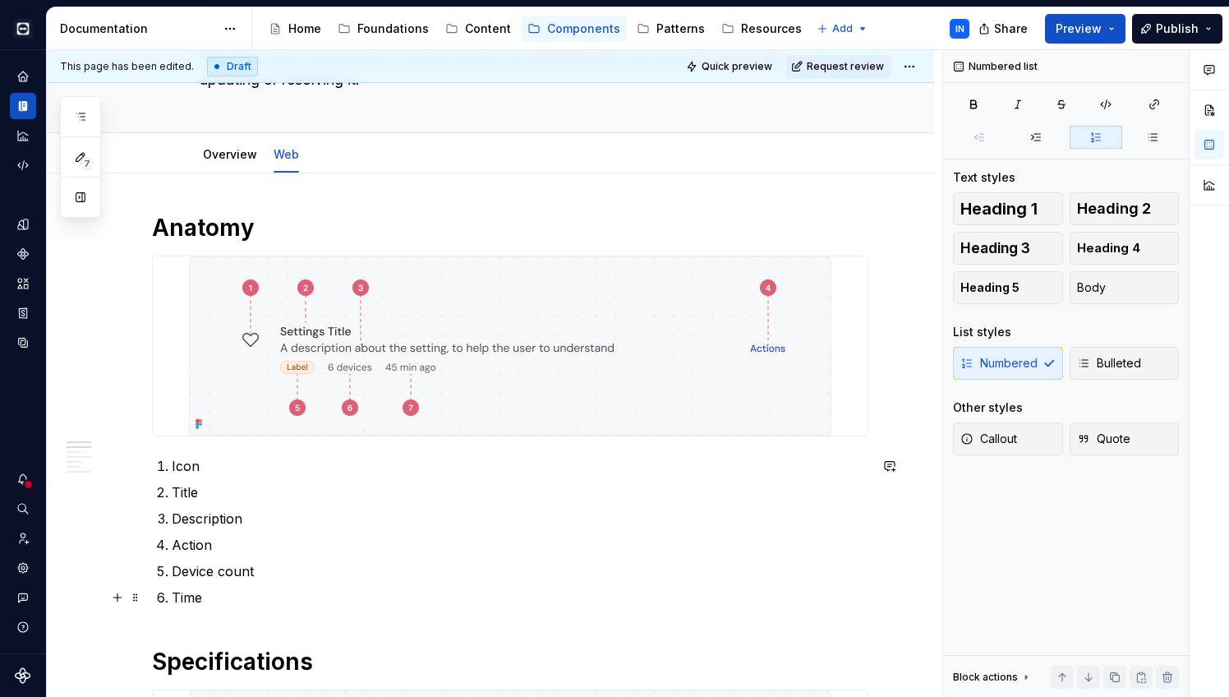
click at [215, 597] on p "Time" at bounding box center [520, 598] width 697 height 20
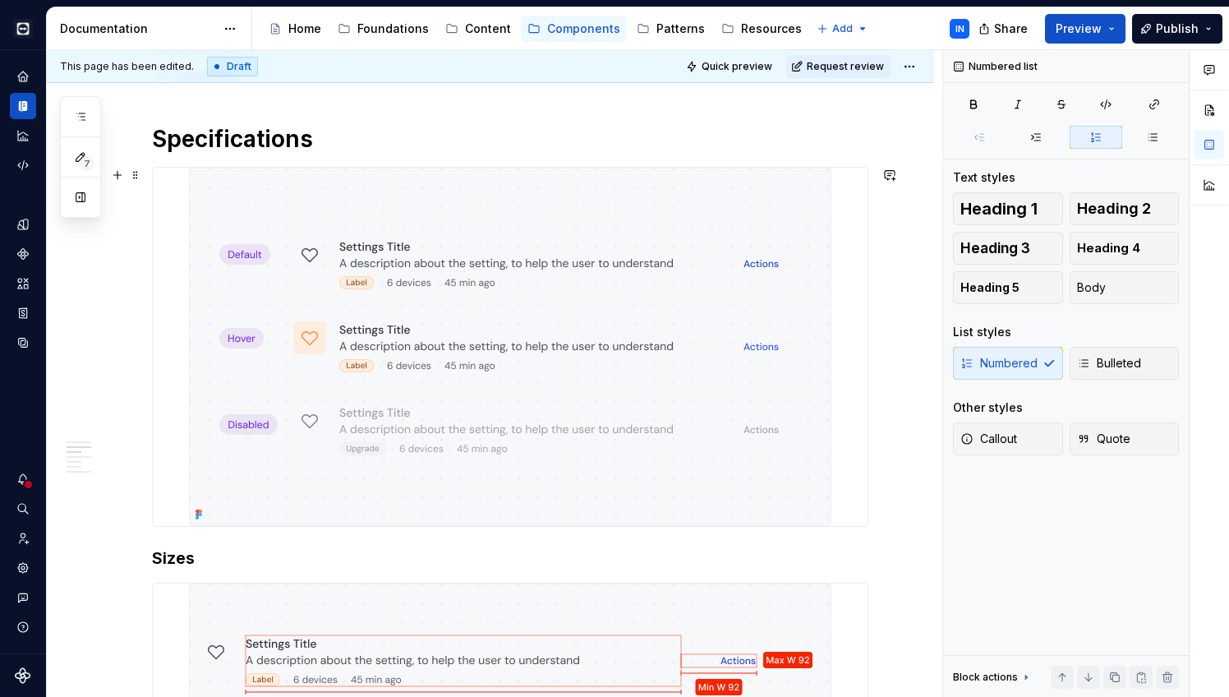
scroll to position [659, 0]
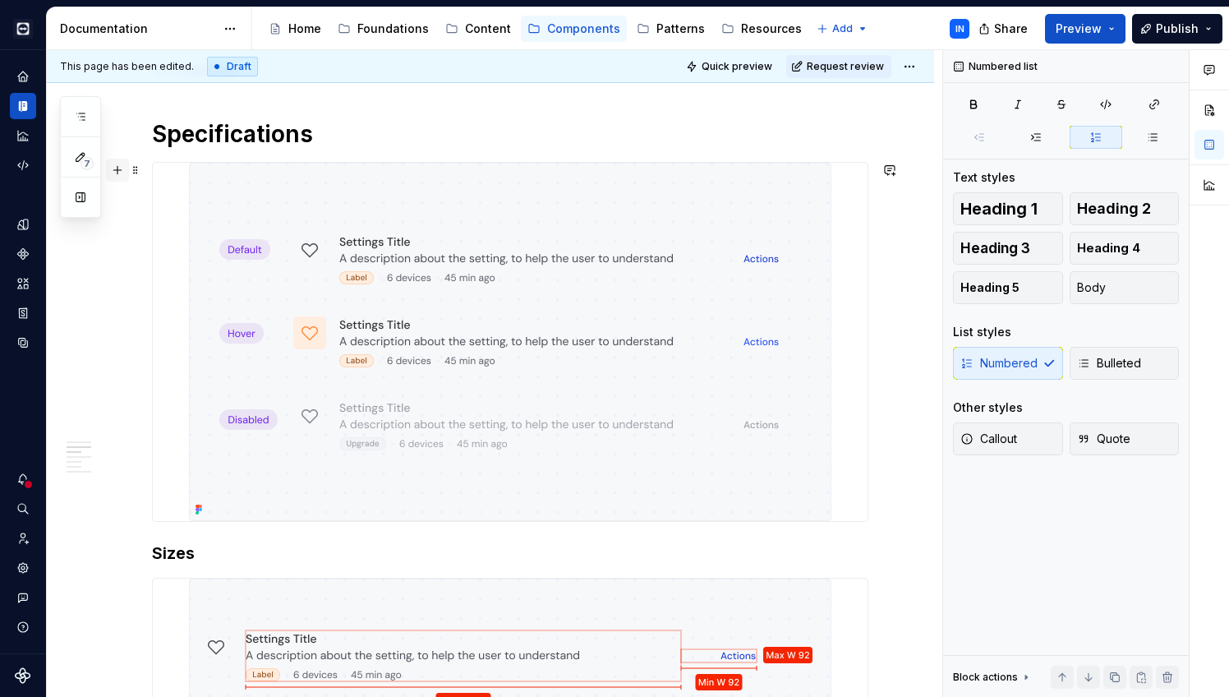
click at [118, 172] on button "button" at bounding box center [117, 170] width 23 height 23
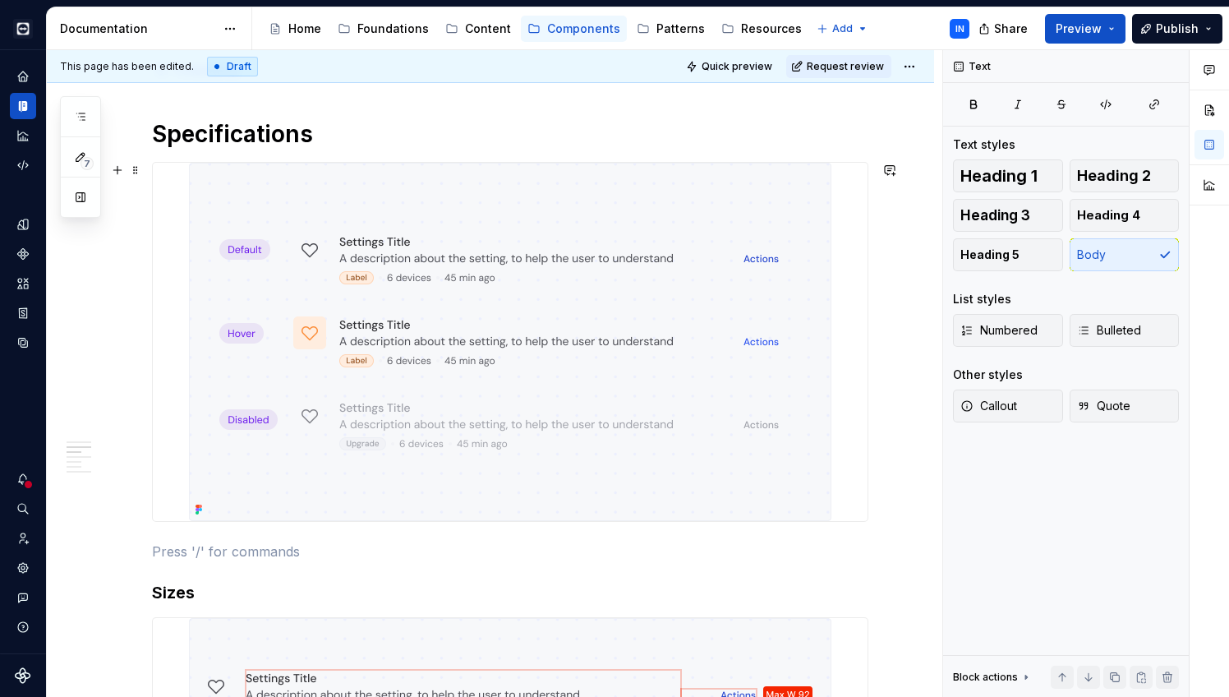
click at [197, 557] on p at bounding box center [510, 552] width 717 height 20
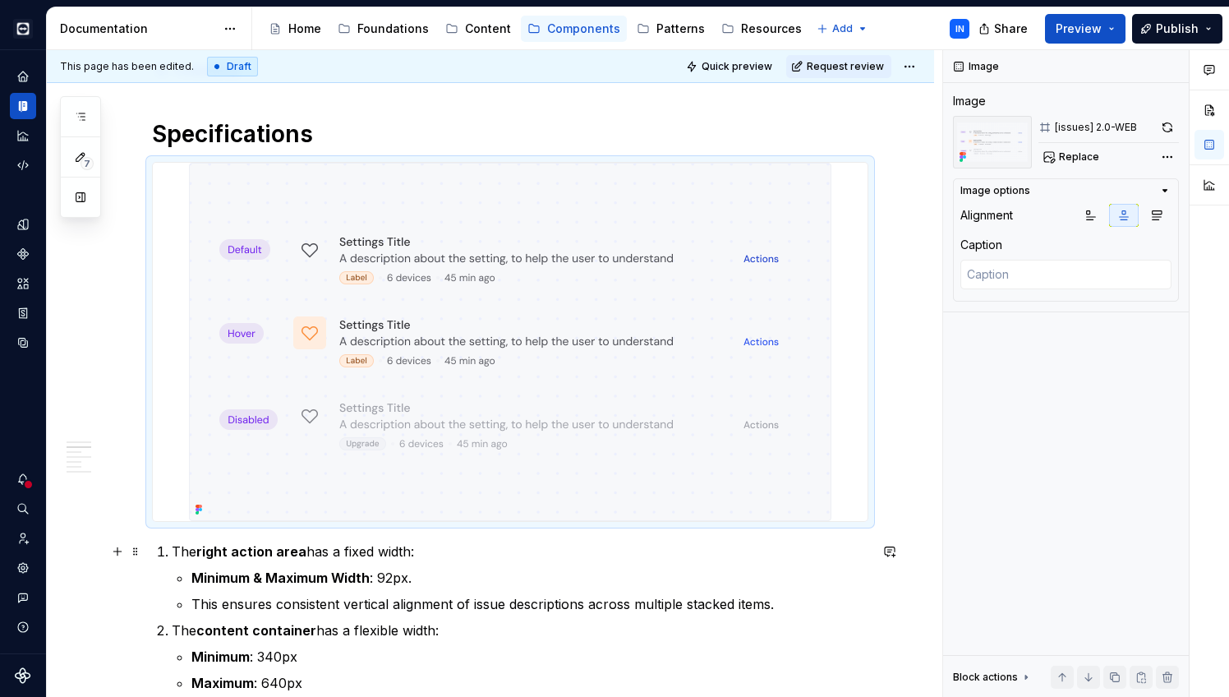
click at [172, 554] on p "The right action area has a fixed width:" at bounding box center [520, 552] width 697 height 20
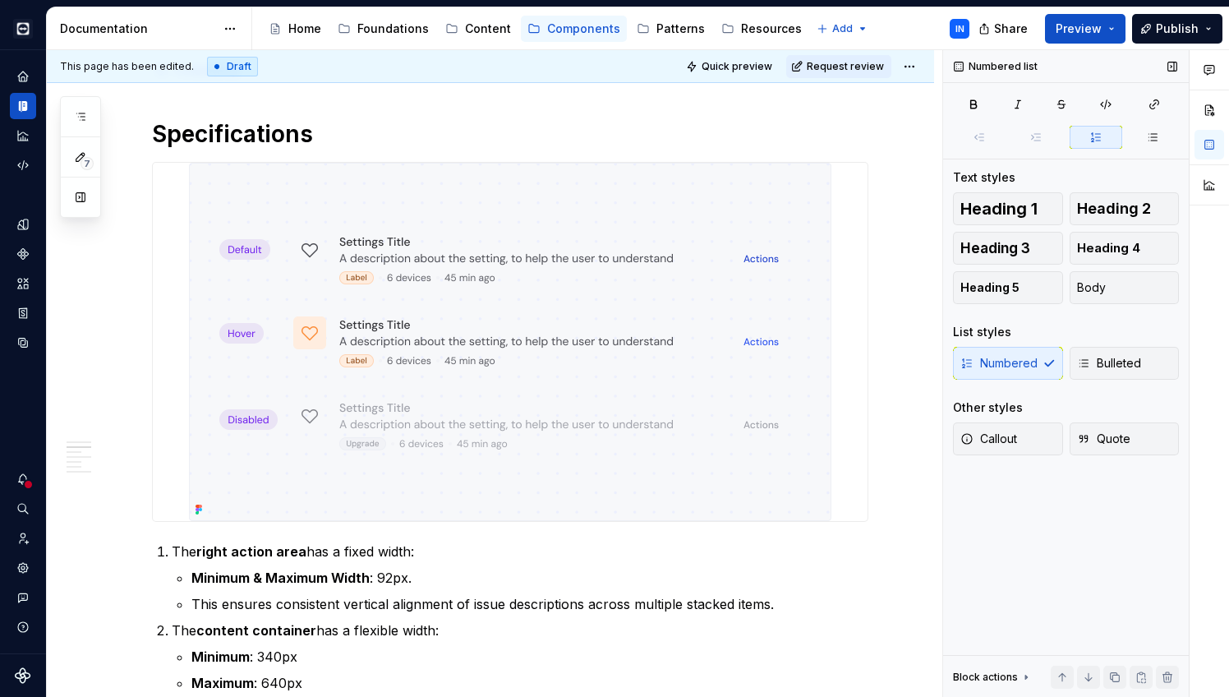
click at [1017, 367] on div "Numbered Bulleted" at bounding box center [1066, 363] width 226 height 33
click at [1110, 286] on button "Body" at bounding box center [1125, 287] width 110 height 33
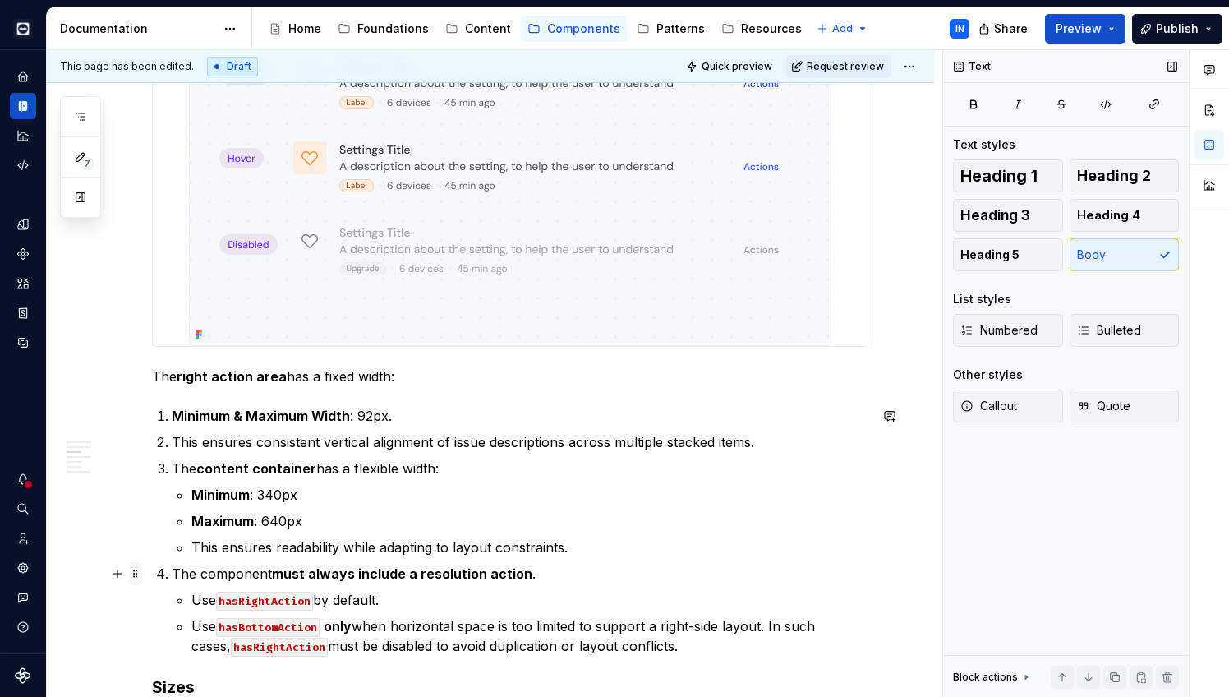
scroll to position [835, 0]
click at [173, 441] on p "This ensures consistent vertical alignment of issue descriptions across multipl…" at bounding box center [520, 441] width 697 height 20
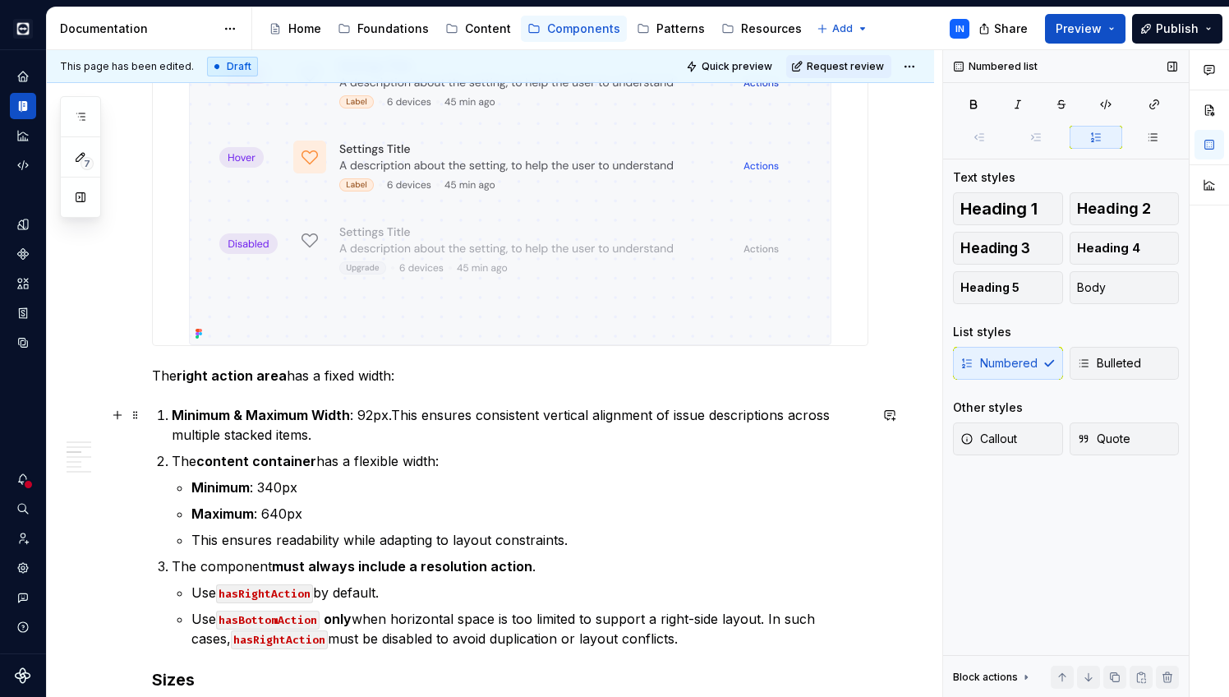
click at [358, 415] on p "Minimum & Maximum Width : 92px.This ensures consistent vertical alignment of is…" at bounding box center [520, 424] width 697 height 39
click at [172, 417] on p "Minimum & Maximum Width of 92px.This ensures consistent vertical alignment of i…" at bounding box center [520, 424] width 697 height 39
click at [1111, 293] on button "Body" at bounding box center [1125, 287] width 110 height 33
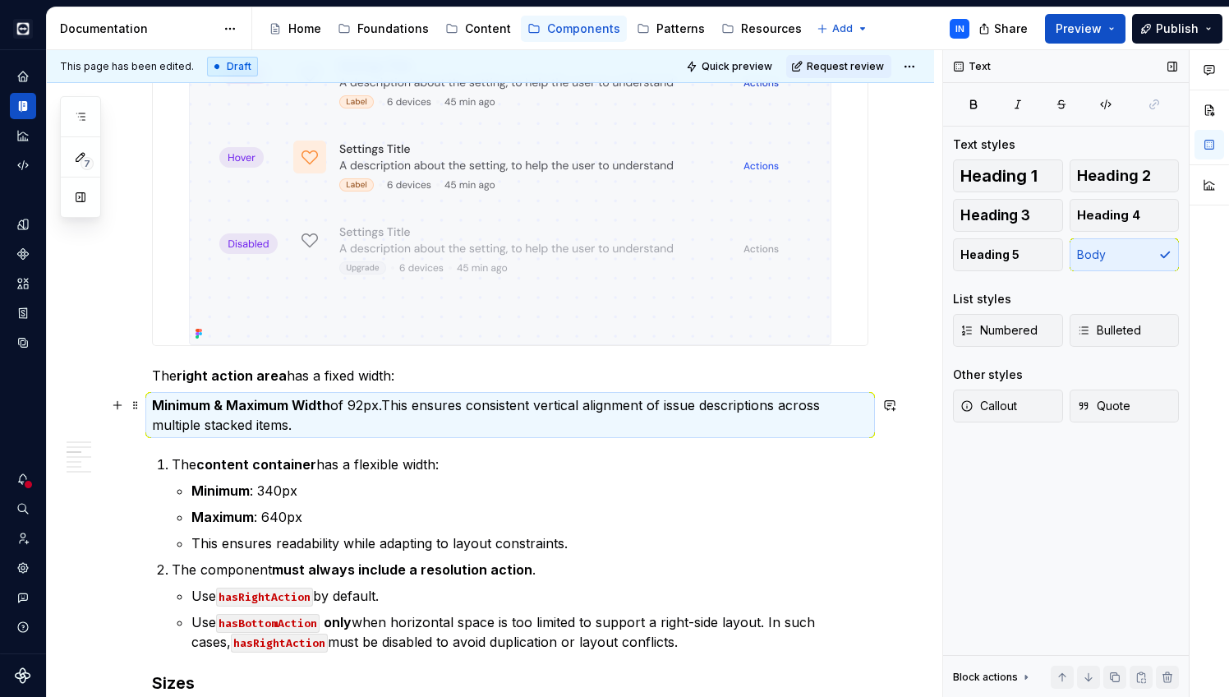
click at [177, 404] on strong "Minimum & Maximum Width" at bounding box center [241, 405] width 178 height 16
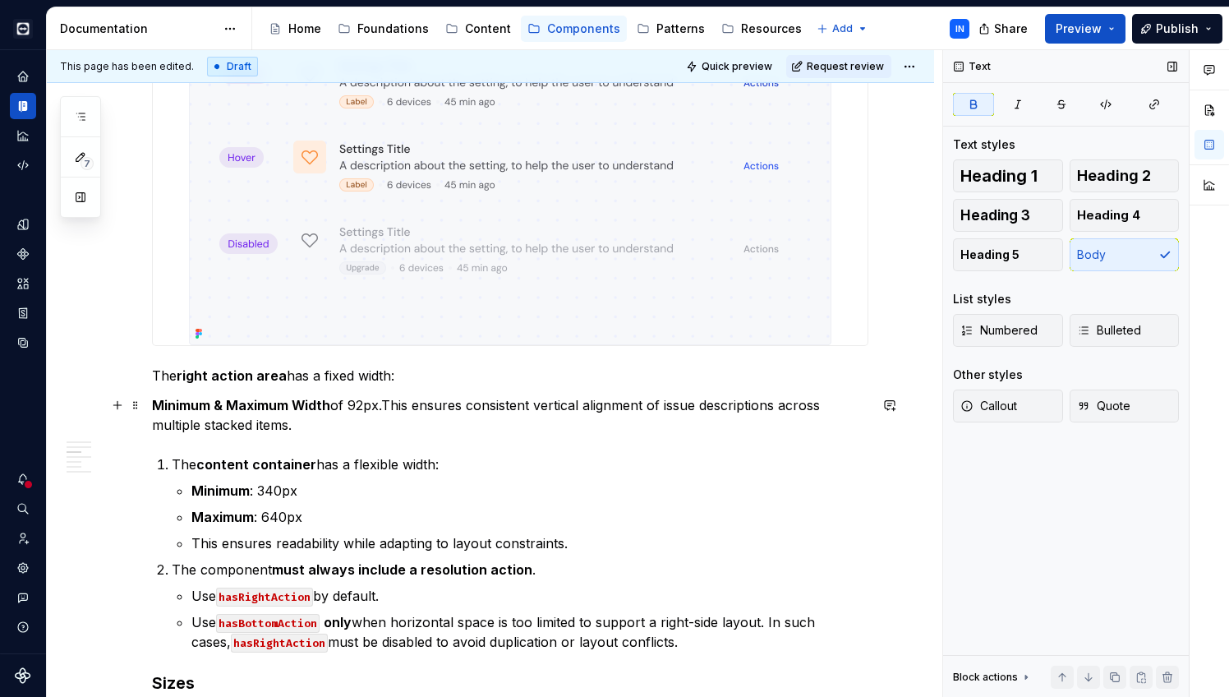
click at [155, 406] on strong "Minimum & Maximum Width" at bounding box center [241, 405] width 178 height 16
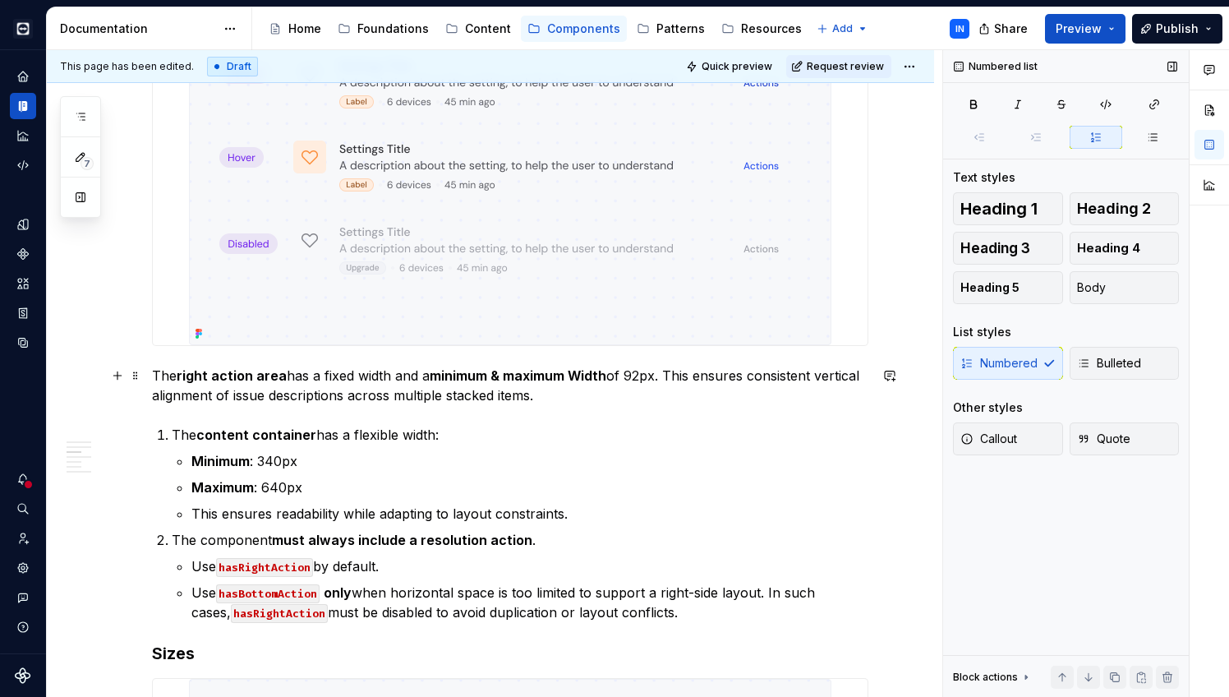
click at [172, 434] on p "The content container has a flexible width:" at bounding box center [520, 435] width 697 height 20
click at [1137, 288] on button "Body" at bounding box center [1125, 287] width 110 height 33
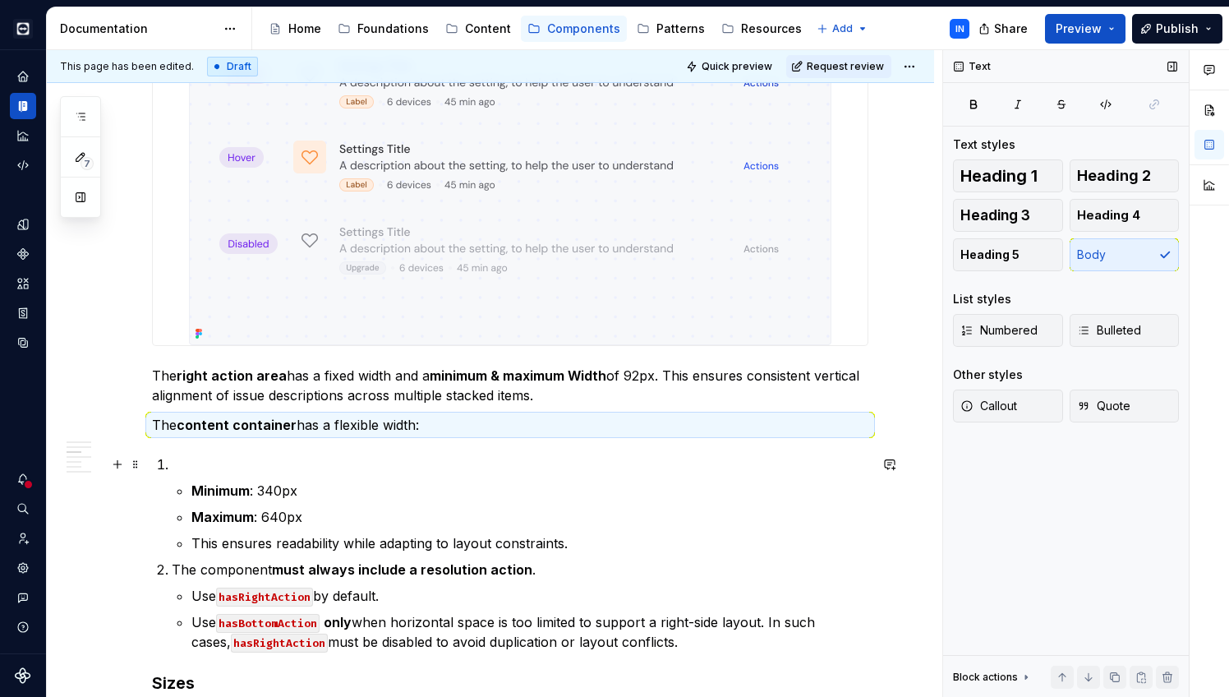
click at [182, 472] on p at bounding box center [520, 464] width 697 height 20
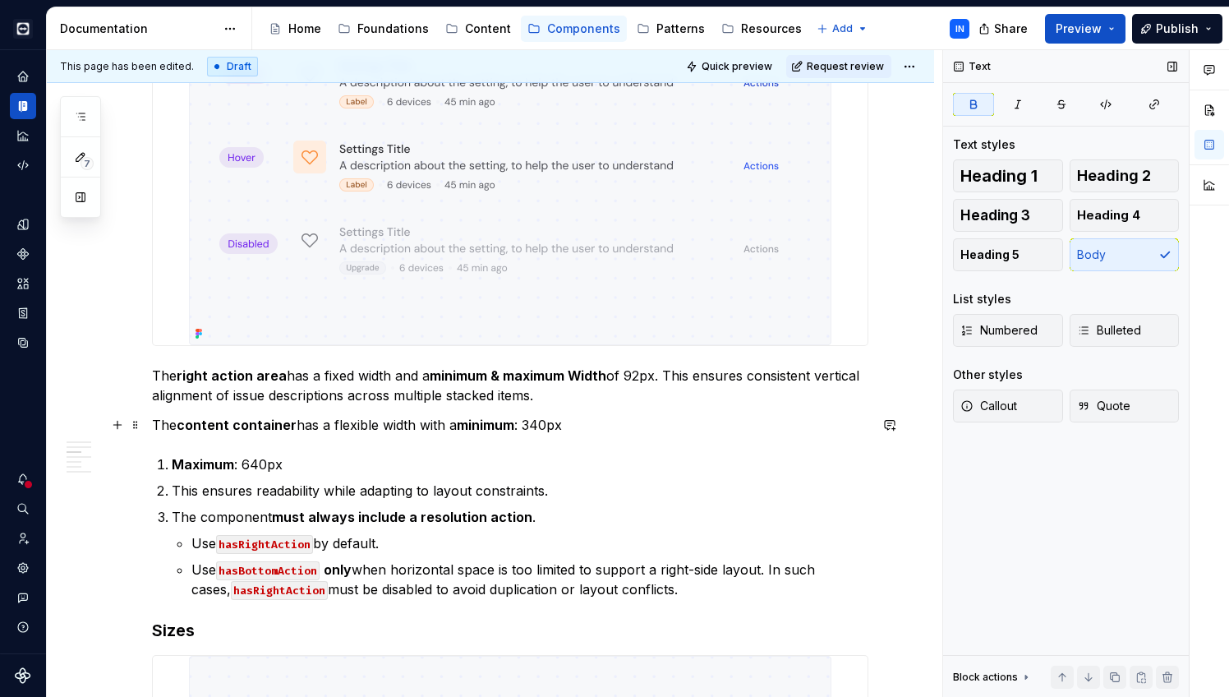
click at [526, 423] on p "The content container has a flexible width with a minimum : 340px" at bounding box center [510, 425] width 717 height 20
click at [173, 469] on strong "Maximum" at bounding box center [203, 464] width 62 height 16
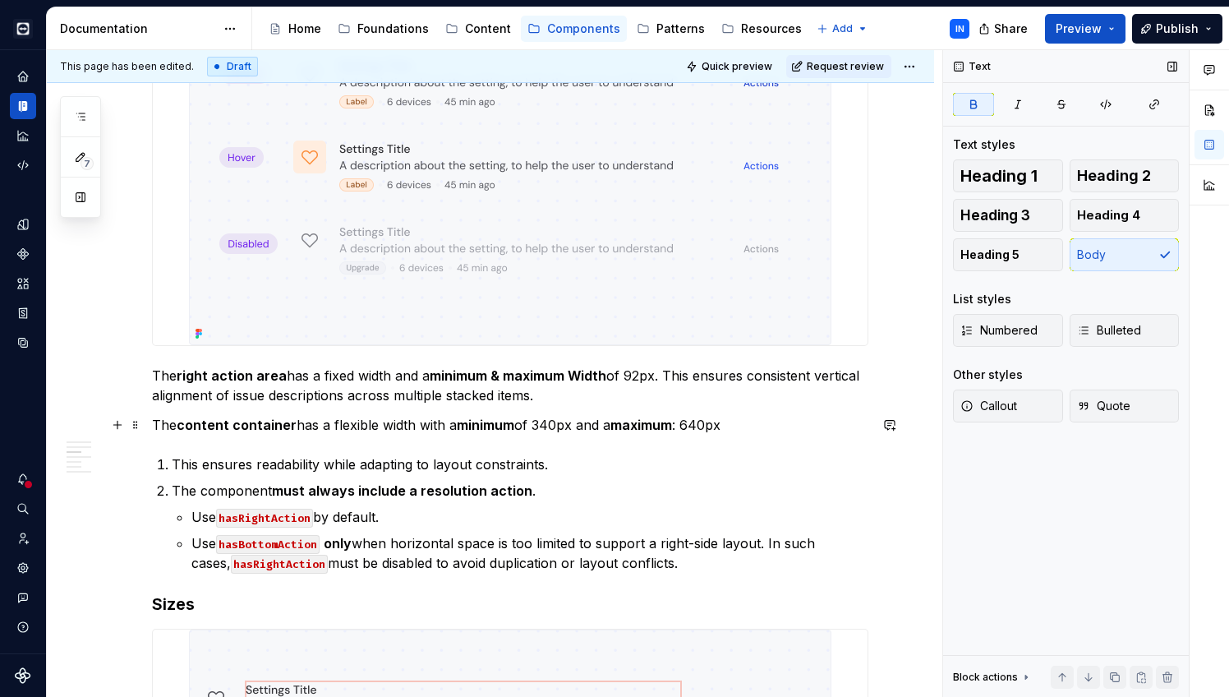
click at [690, 418] on p "The content container has a flexible width with a minimum of 340px and a maximu…" at bounding box center [510, 425] width 717 height 20
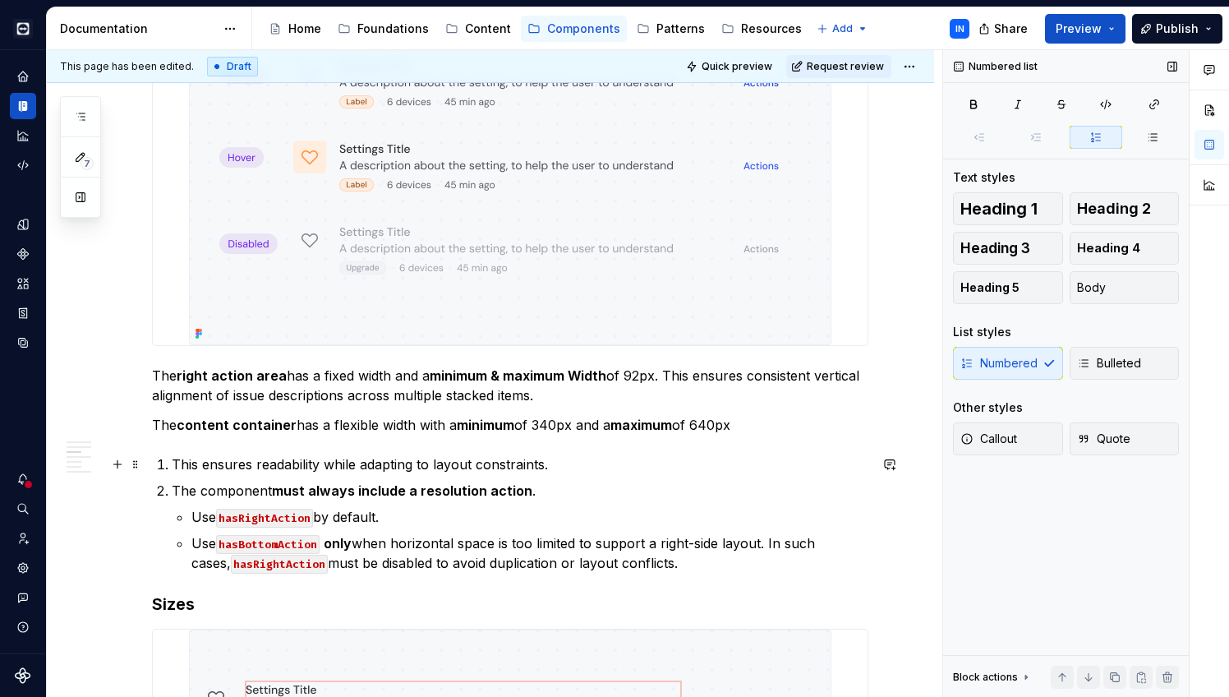
click at [173, 461] on p "This ensures readability while adapting to layout constraints." at bounding box center [520, 464] width 697 height 20
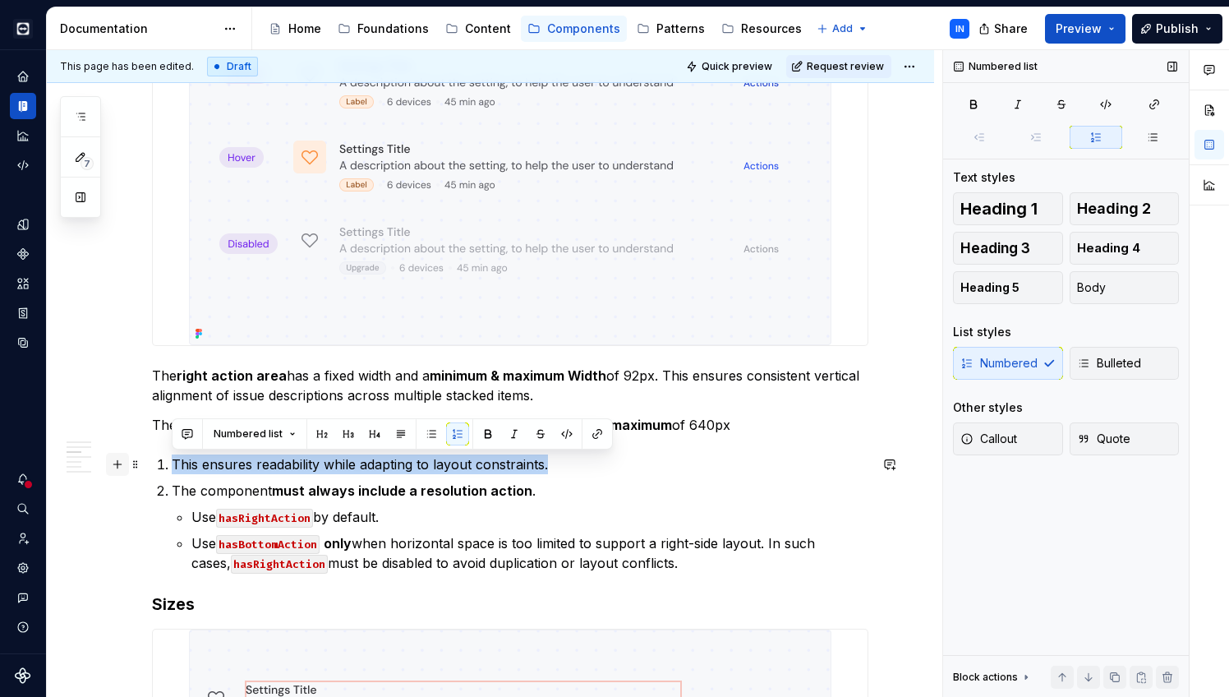
drag, startPoint x: 588, startPoint y: 465, endPoint x: 106, endPoint y: 461, distance: 482.4
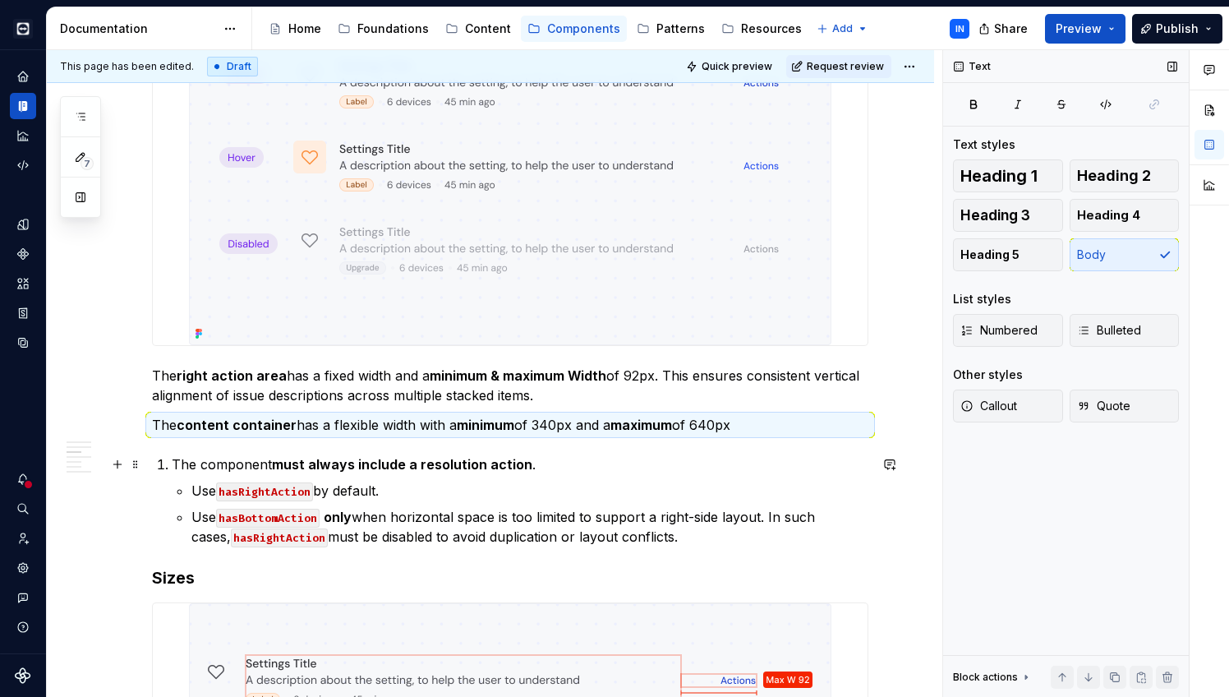
click at [179, 466] on p "The component must always include a resolution action ." at bounding box center [520, 464] width 697 height 20
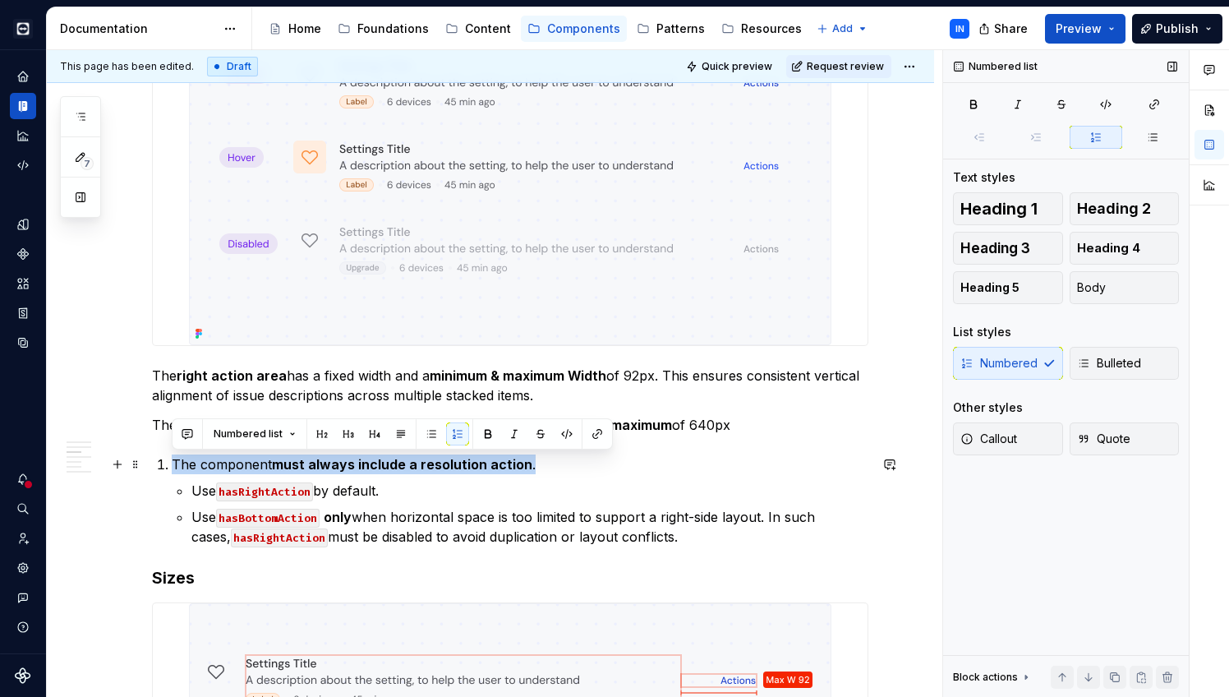
drag, startPoint x: 550, startPoint y: 467, endPoint x: 163, endPoint y: 459, distance: 387.2
click at [172, 459] on p "The component must always include a resolution action ." at bounding box center [520, 464] width 697 height 20
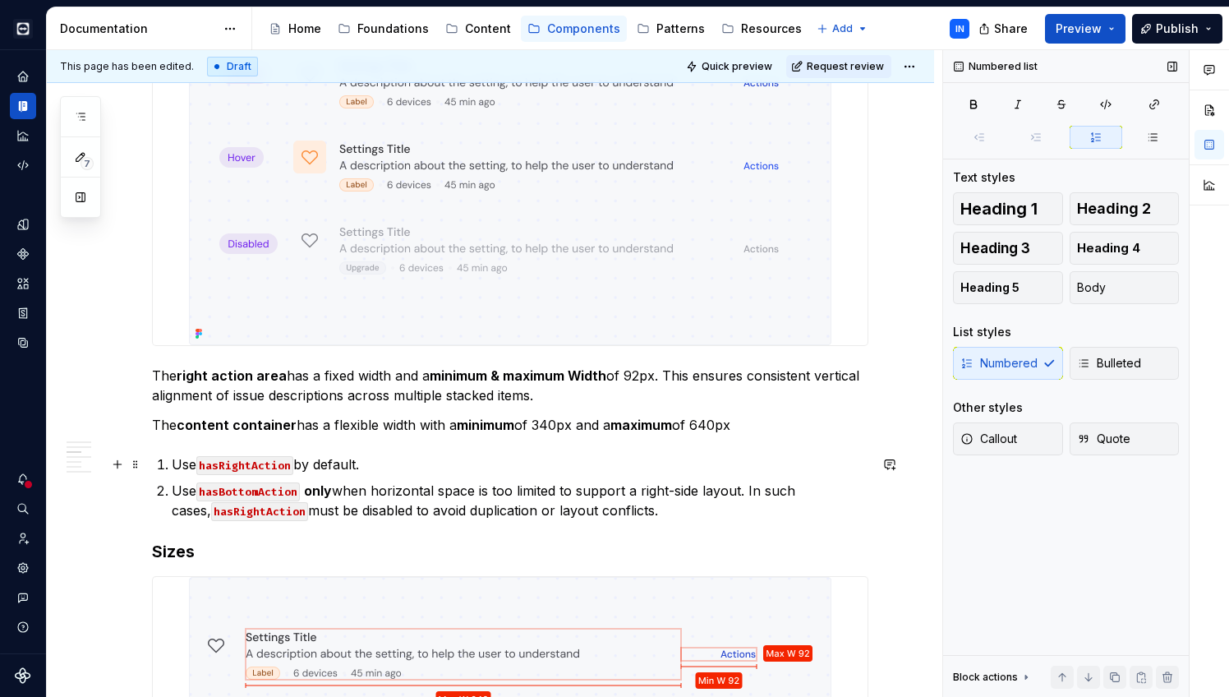
click at [1094, 292] on span "Body" at bounding box center [1091, 287] width 29 height 16
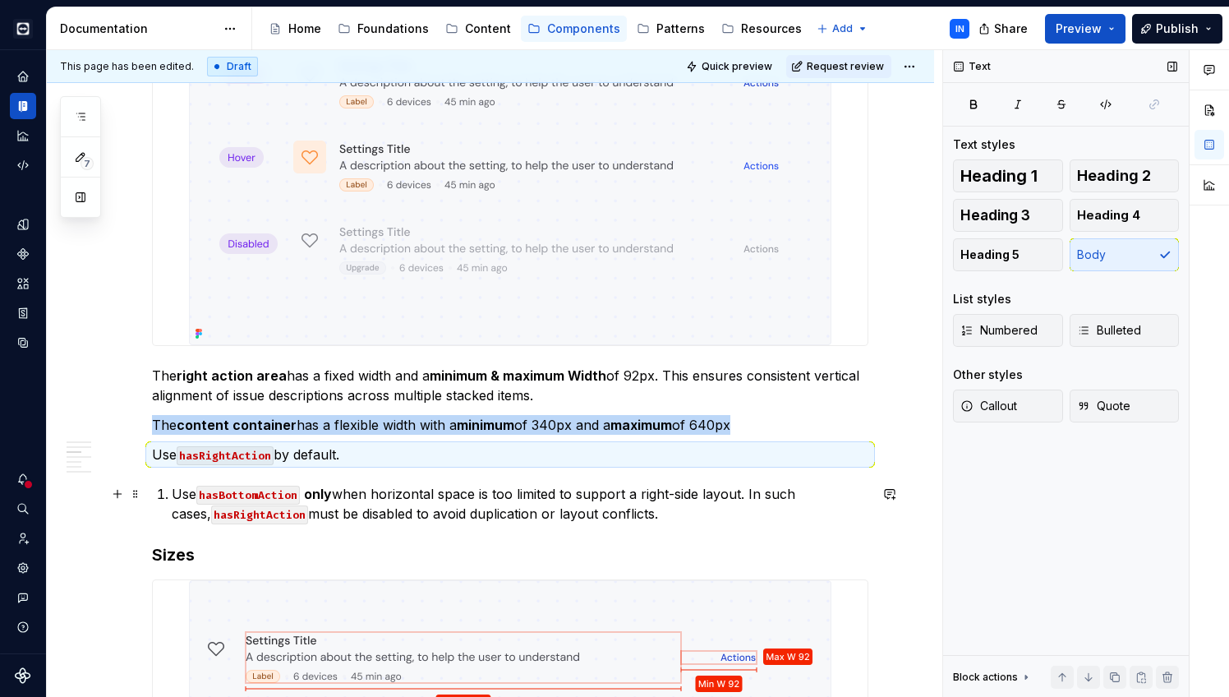
click at [174, 493] on p "Use hasBottomAction only when horizontal space is too limited to support a righ…" at bounding box center [520, 503] width 697 height 39
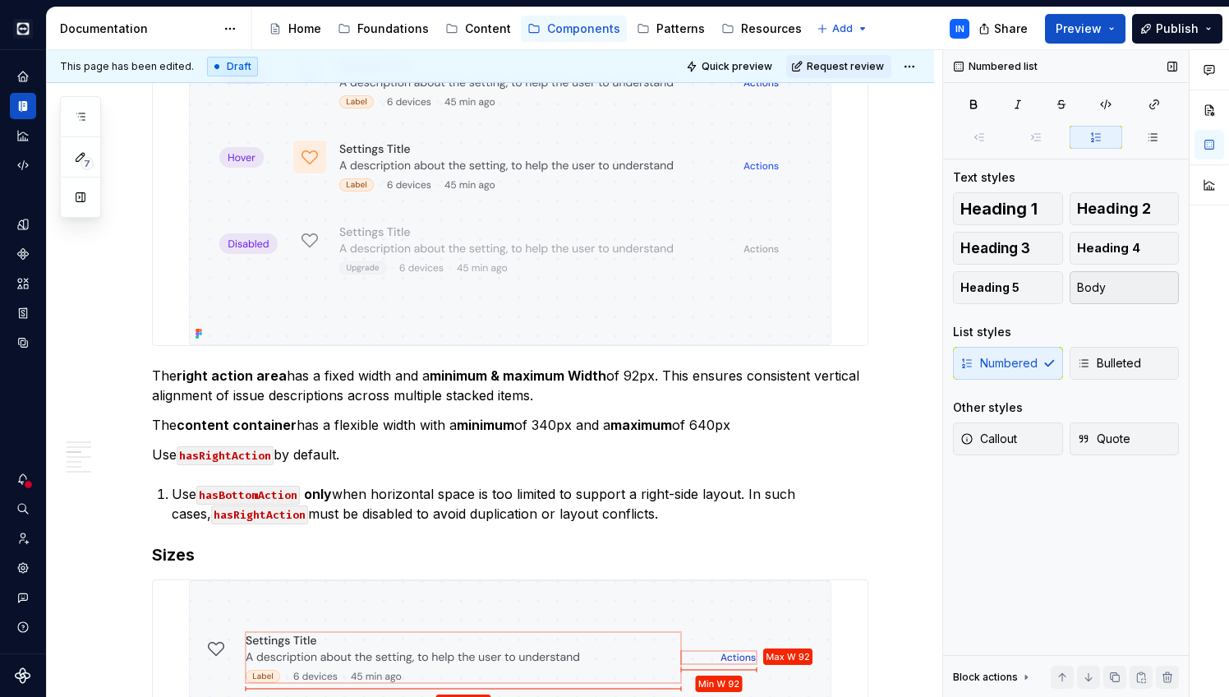
click at [1101, 282] on span "Body" at bounding box center [1091, 287] width 29 height 16
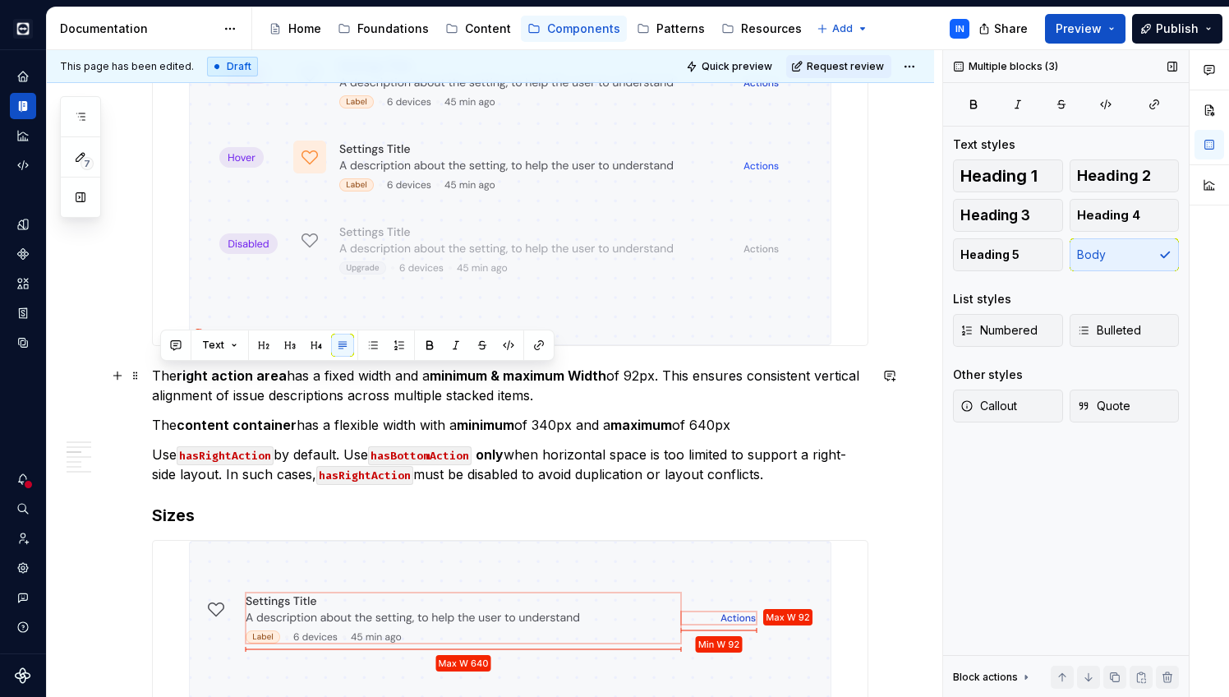
drag, startPoint x: 777, startPoint y: 477, endPoint x: 163, endPoint y: 367, distance: 623.9
click at [251, 423] on strong "content container" at bounding box center [237, 425] width 120 height 16
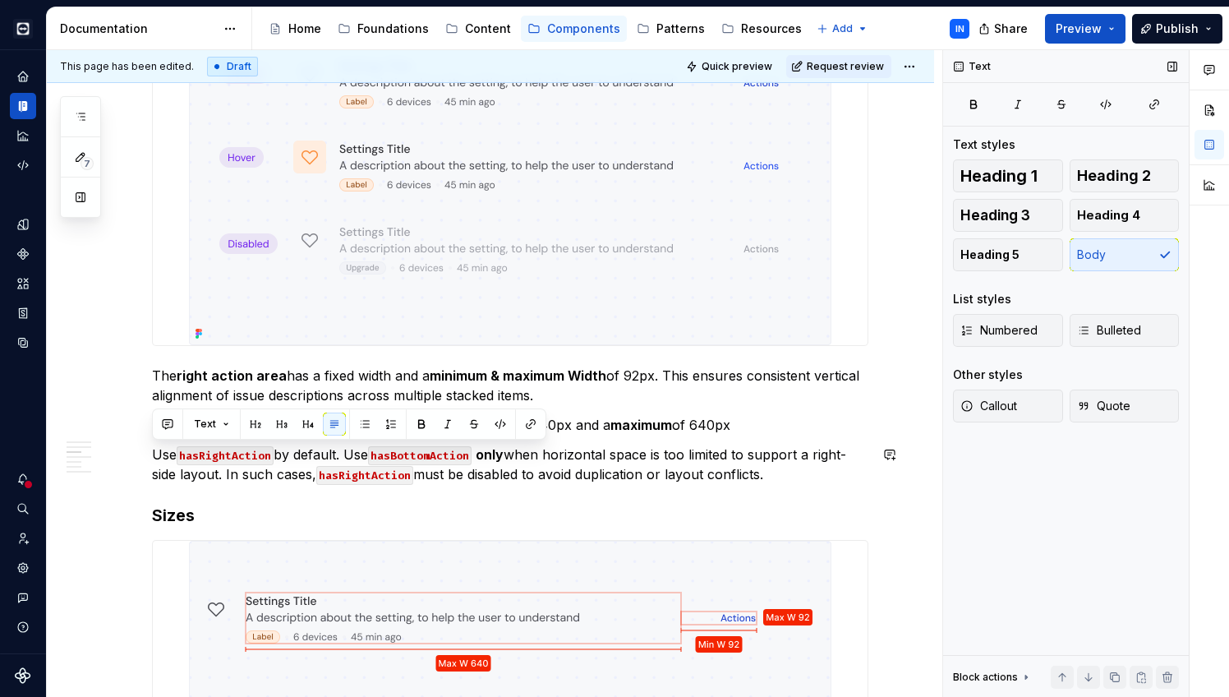
drag, startPoint x: 787, startPoint y: 477, endPoint x: 450, endPoint y: 444, distance: 339.5
click at [672, 456] on p "Use hasRightAction by default. Use hasBottomAction only when horizontal space i…" at bounding box center [510, 464] width 717 height 39
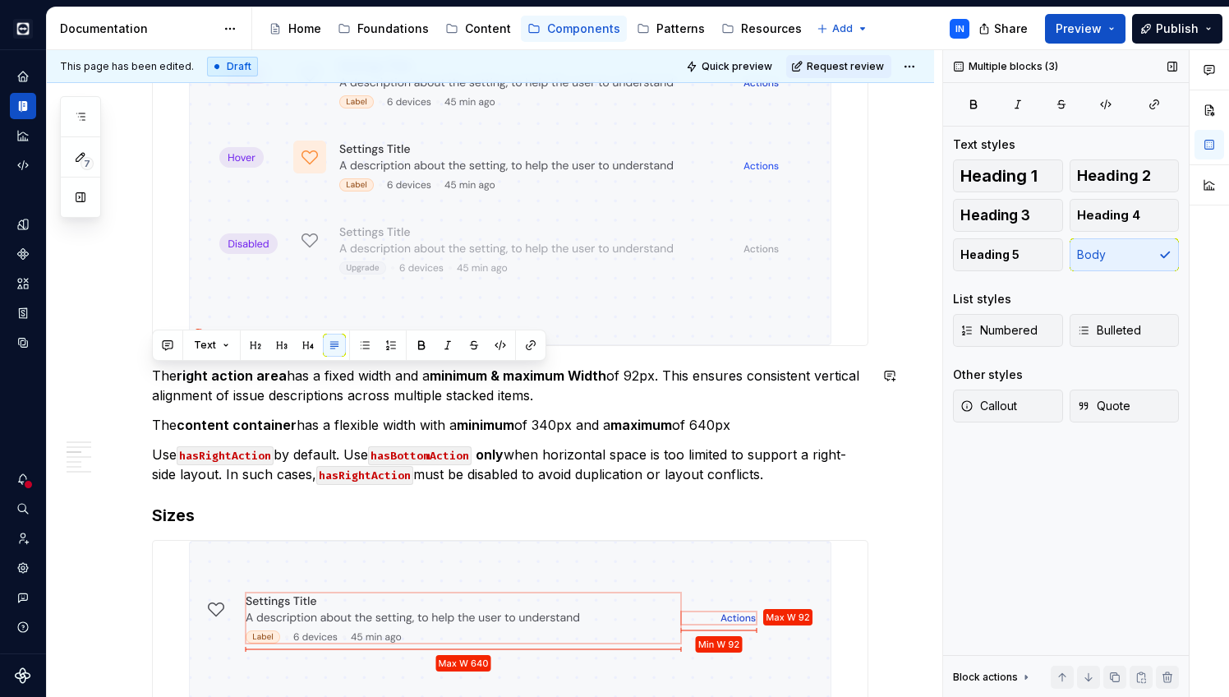
drag, startPoint x: 796, startPoint y: 480, endPoint x: 154, endPoint y: 365, distance: 652.9
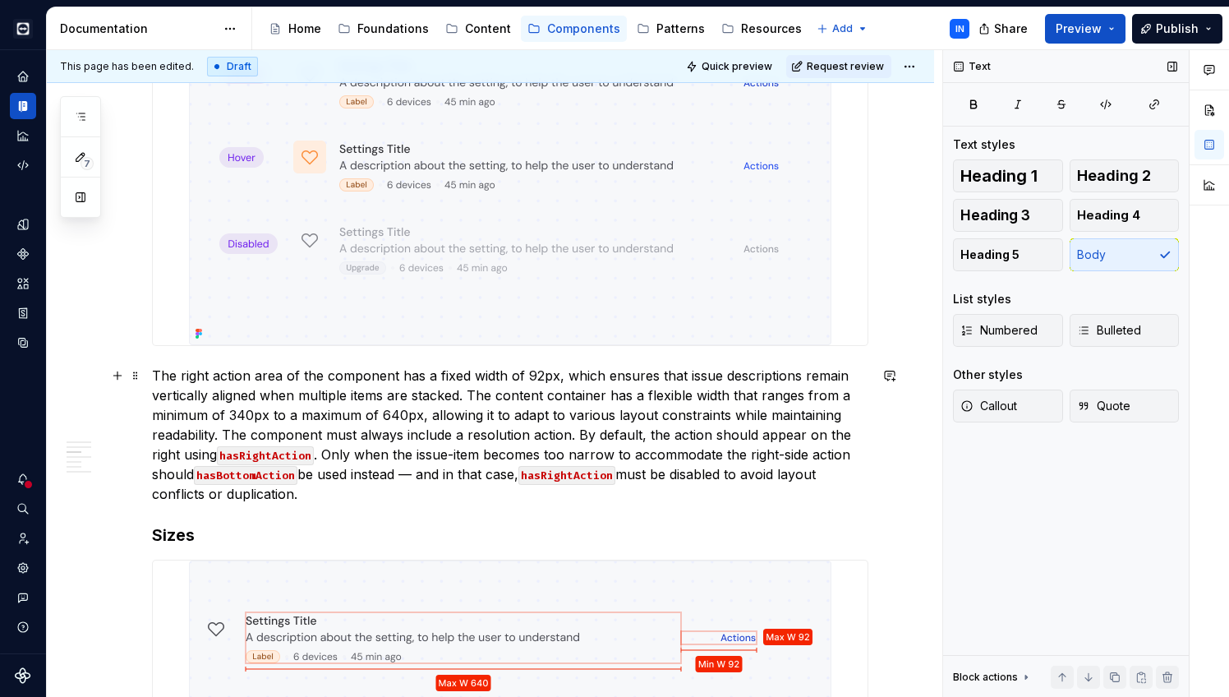
click at [222, 435] on p "The right action area of the component has a fixed width of 92px, which ensures…" at bounding box center [510, 435] width 717 height 138
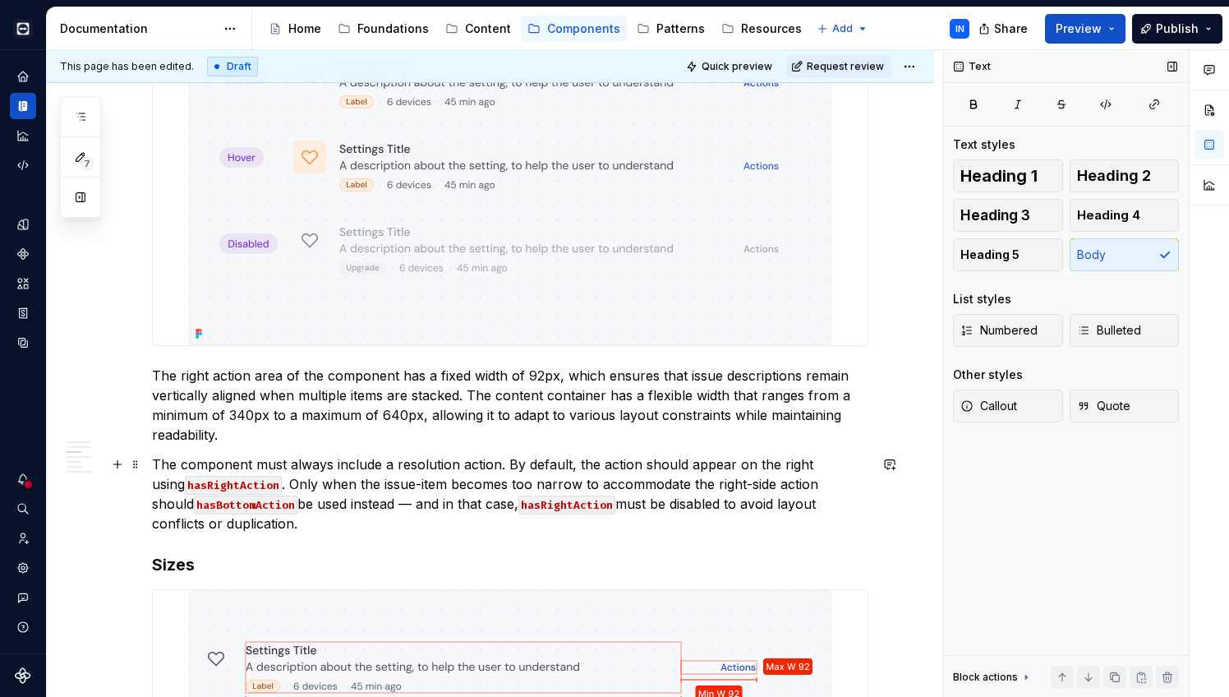
click at [371, 502] on p "The component must always include a resolution action. By default, the action s…" at bounding box center [510, 493] width 717 height 79
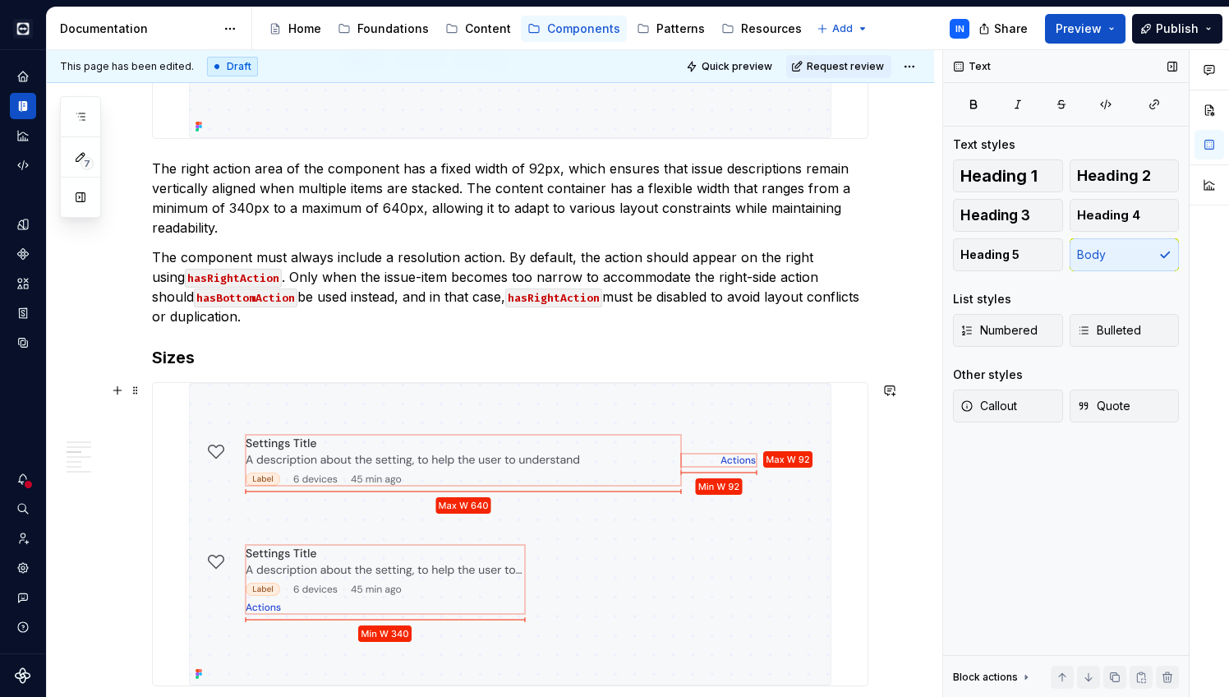
scroll to position [1017, 0]
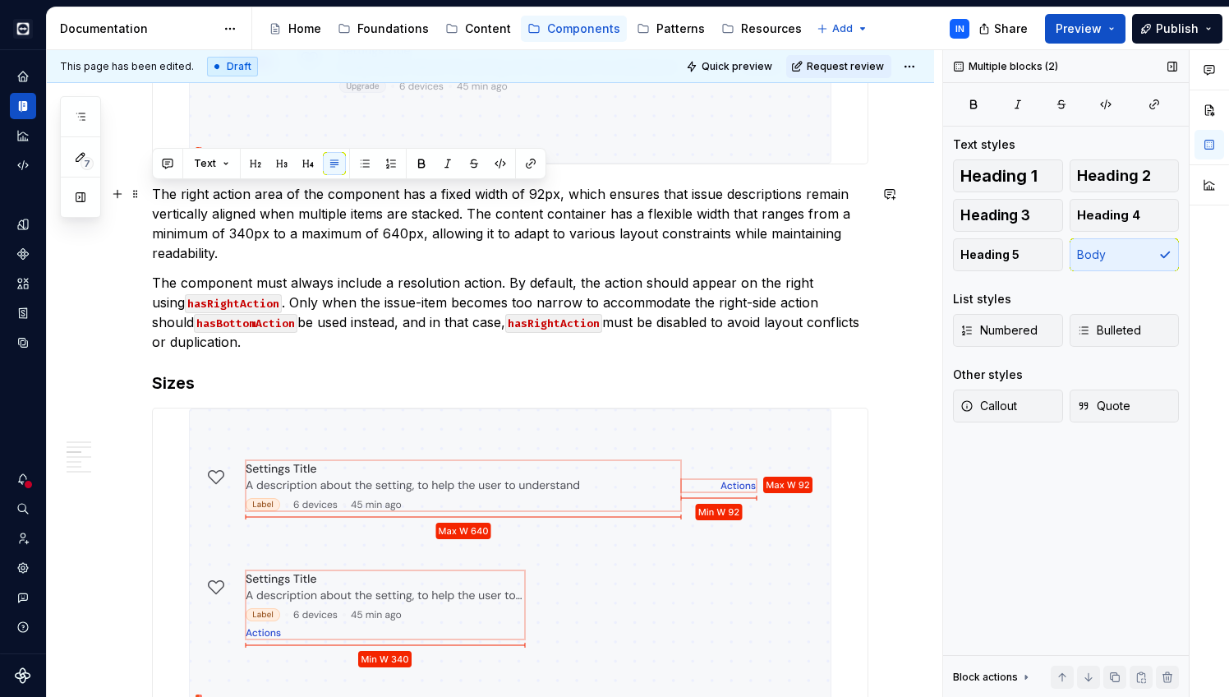
drag, startPoint x: 261, startPoint y: 348, endPoint x: 155, endPoint y: 188, distance: 191.7
copy div "The right action area of the component has a fixed width of 92px, which ensures…"
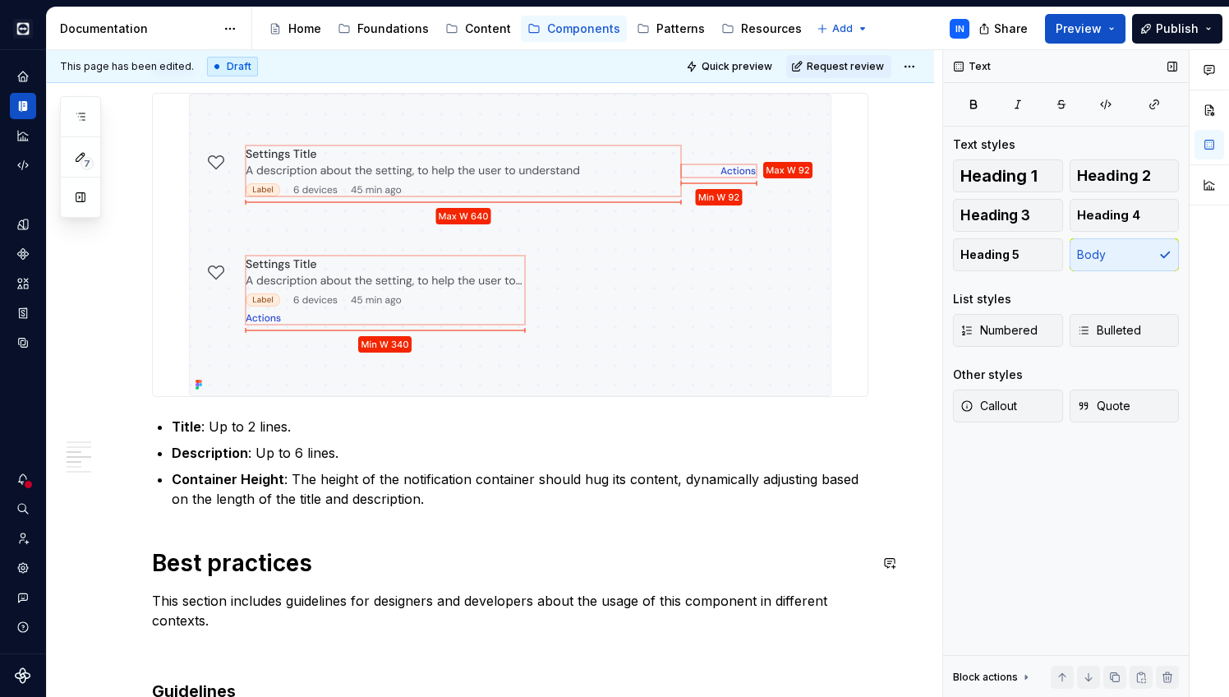
scroll to position [1191, 0]
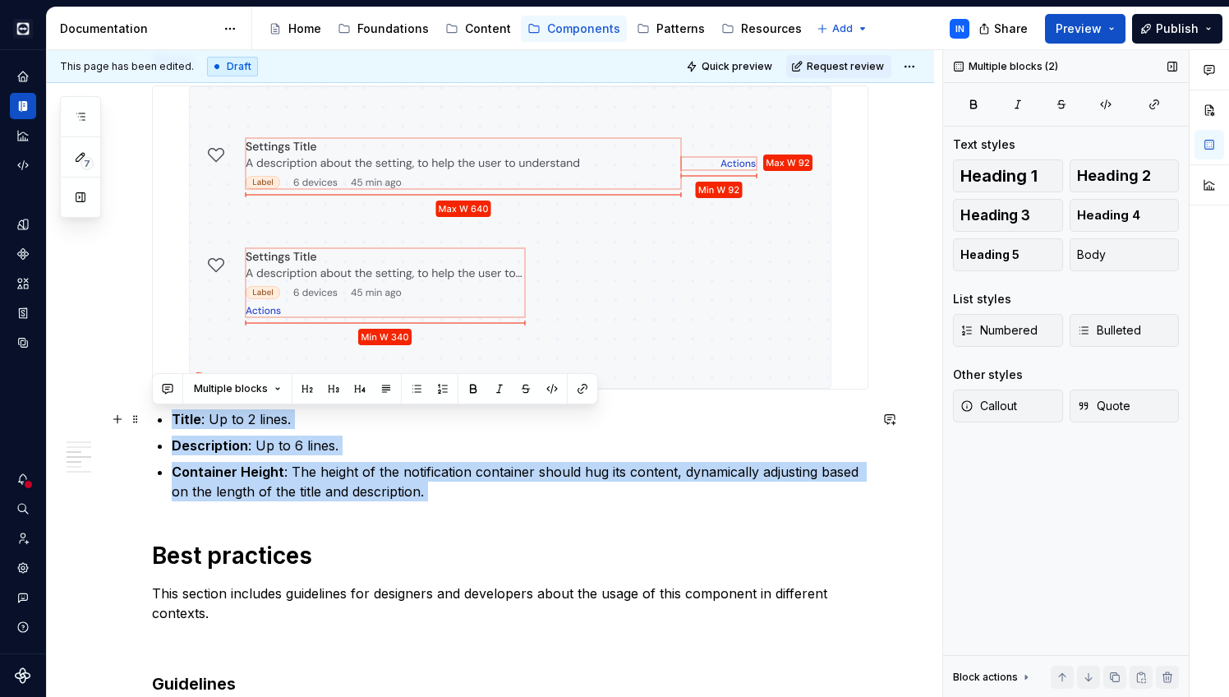
drag, startPoint x: 441, startPoint y: 503, endPoint x: 169, endPoint y: 413, distance: 286.4
click at [169, 413] on div "**********" at bounding box center [510, 623] width 717 height 2938
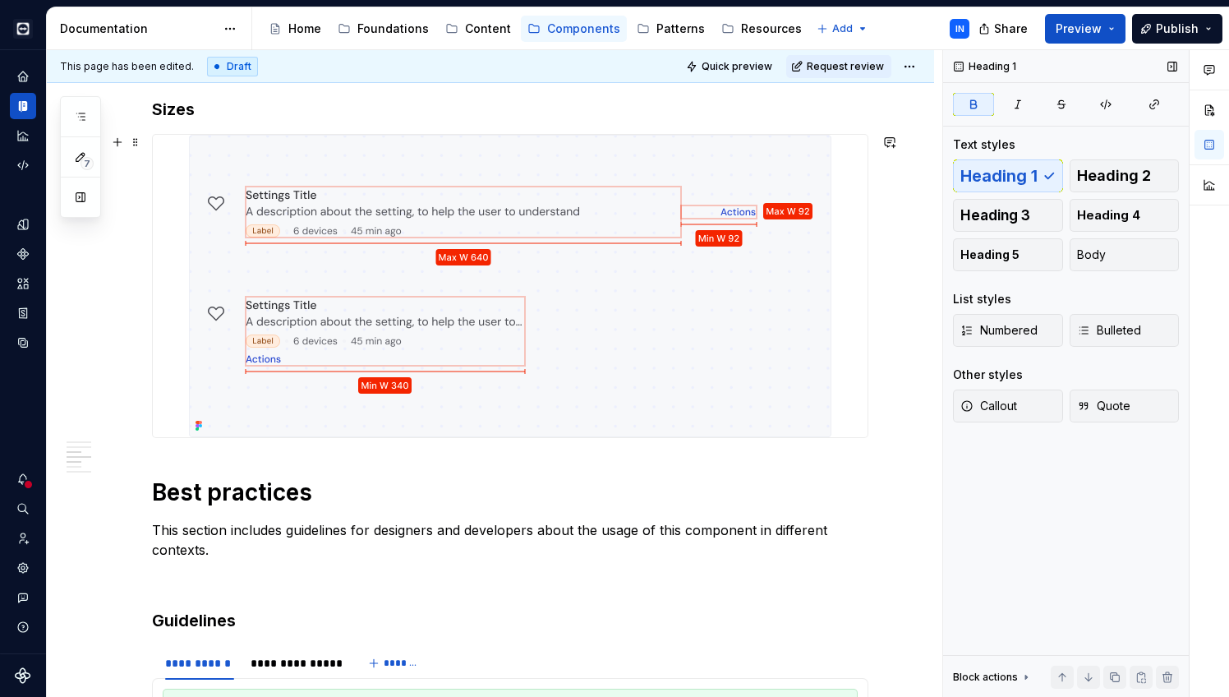
scroll to position [1141, 0]
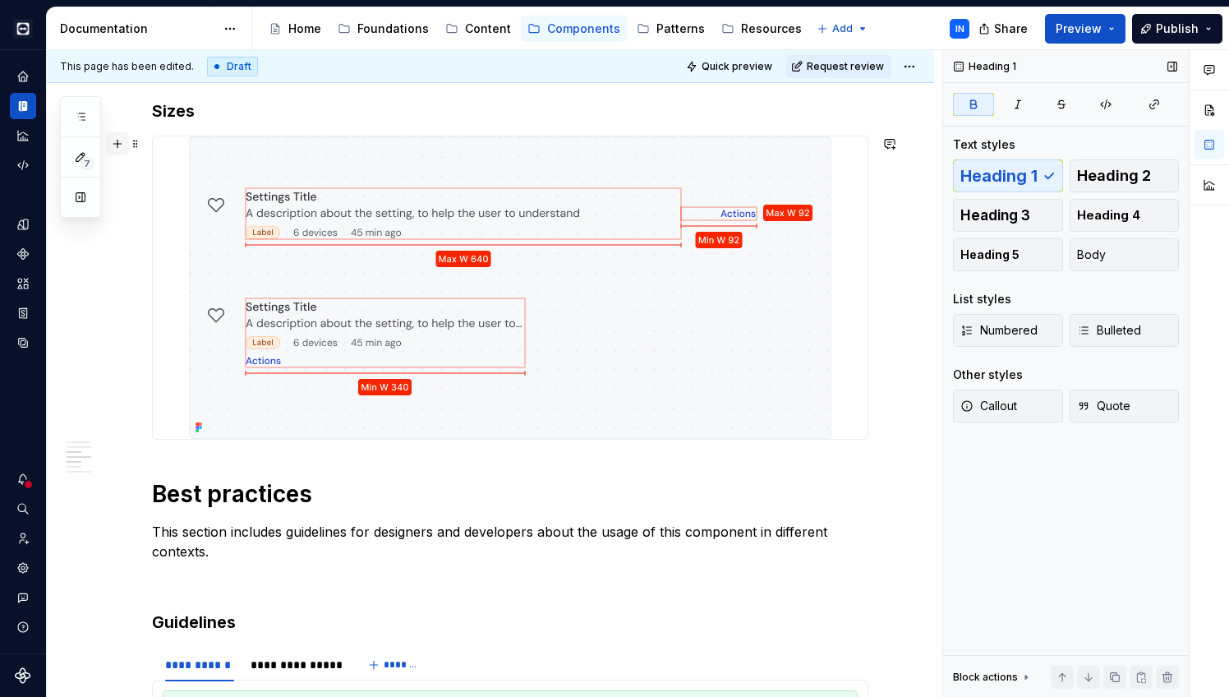
click at [118, 146] on button "button" at bounding box center [117, 143] width 23 height 23
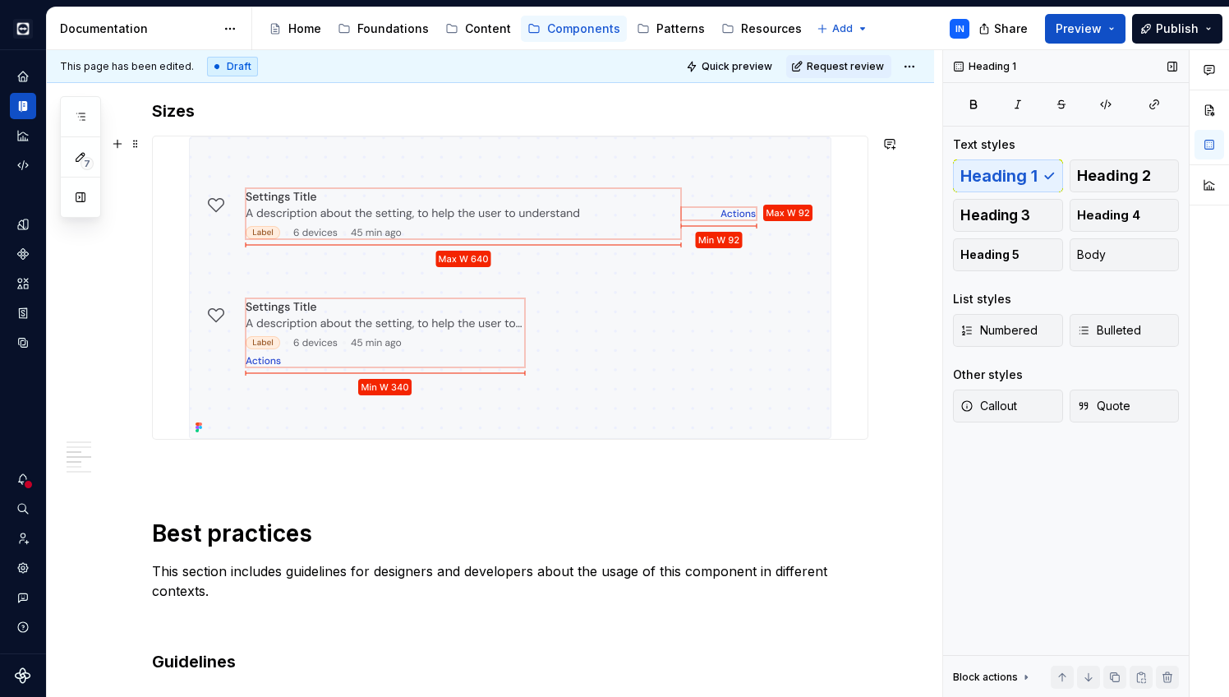
click at [187, 479] on div "**********" at bounding box center [510, 637] width 717 height 2866
click at [185, 467] on p at bounding box center [510, 469] width 717 height 20
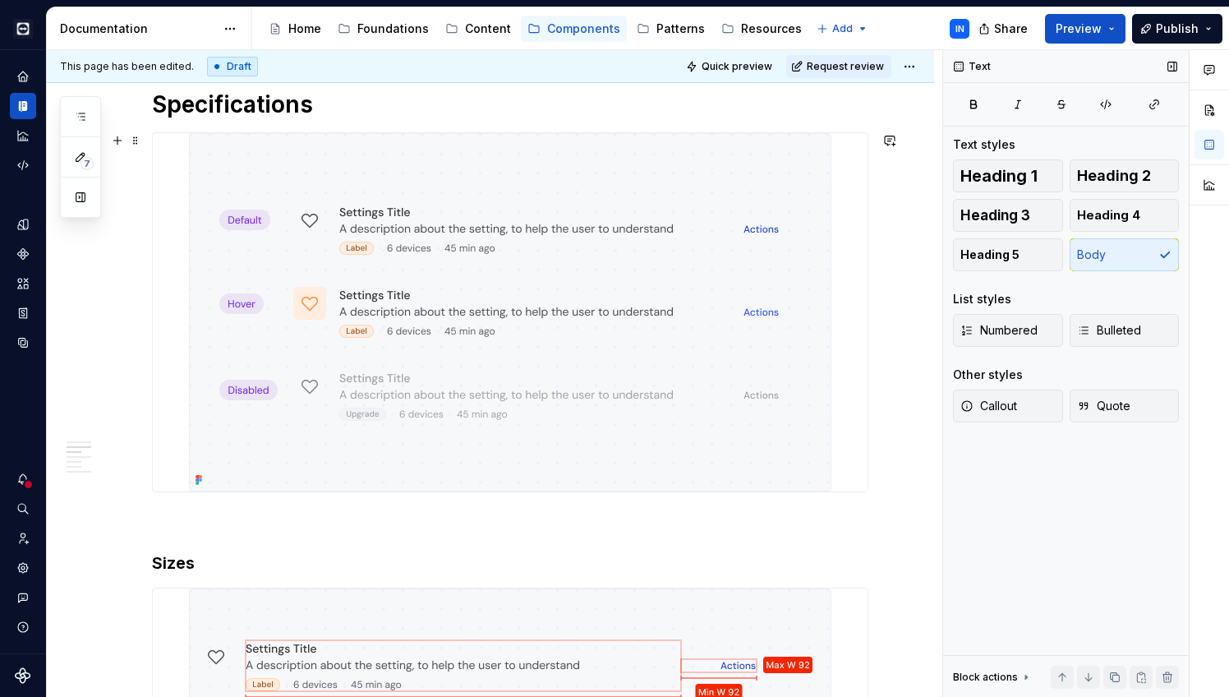
scroll to position [667, 0]
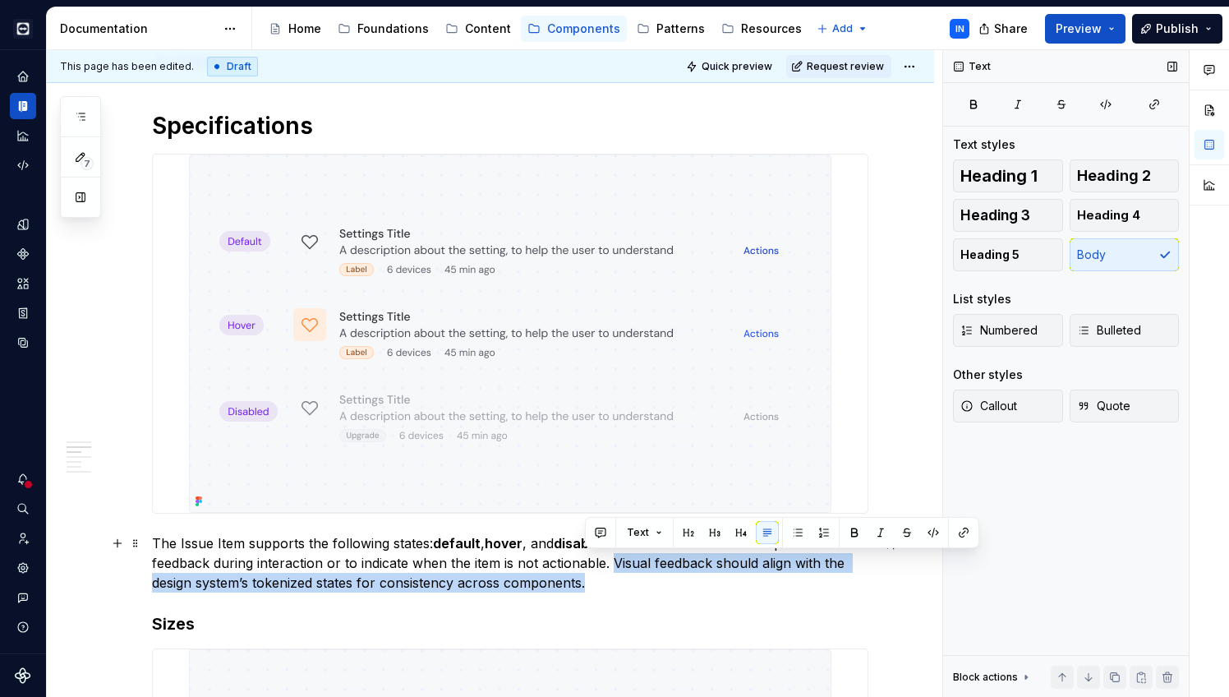
drag, startPoint x: 613, startPoint y: 560, endPoint x: 629, endPoint y: 574, distance: 20.4
click at [629, 574] on p "The Issue Item supports the following states: default , hover , and disabled . …" at bounding box center [510, 562] width 717 height 59
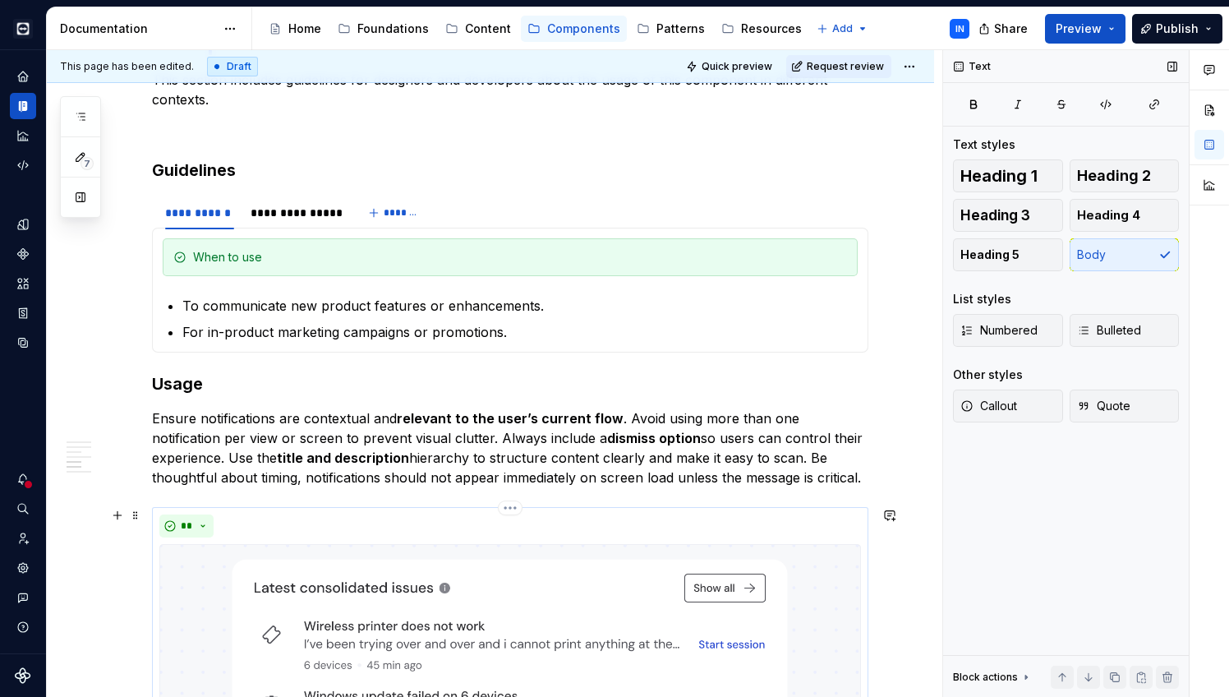
scroll to position [1788, 0]
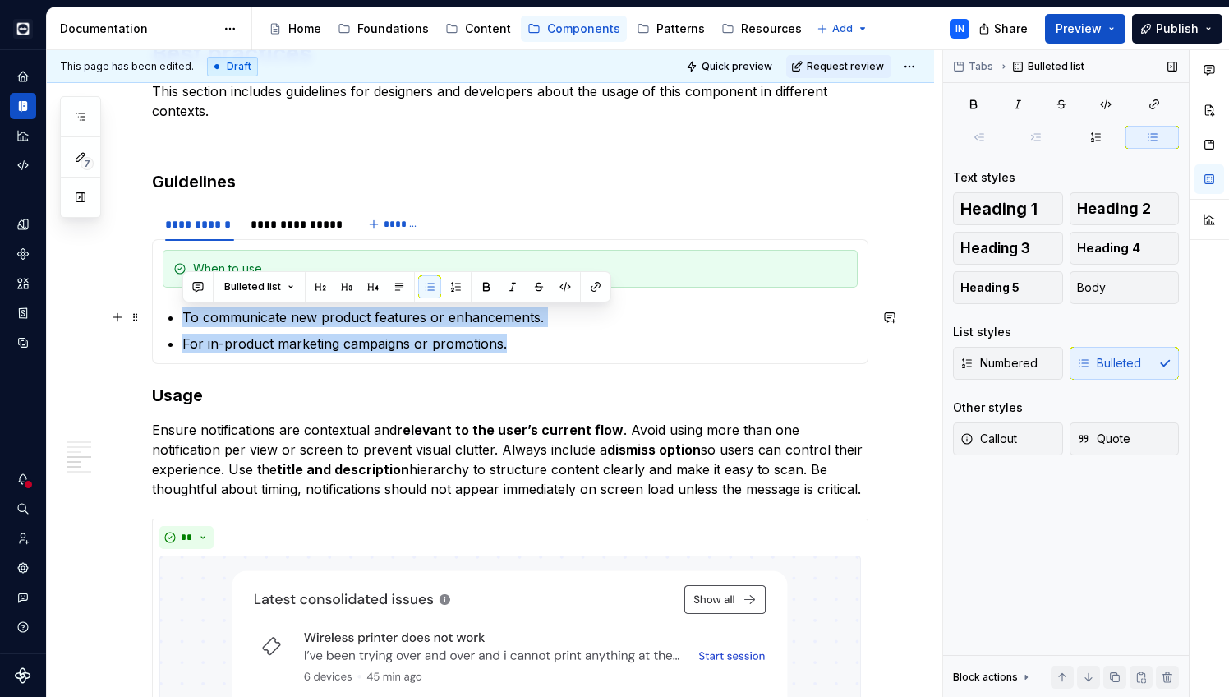
drag, startPoint x: 513, startPoint y: 351, endPoint x: 183, endPoint y: 311, distance: 331.9
click at [183, 311] on ul "To communicate new product features or enhancements. For in-product marketing c…" at bounding box center [520, 330] width 676 height 46
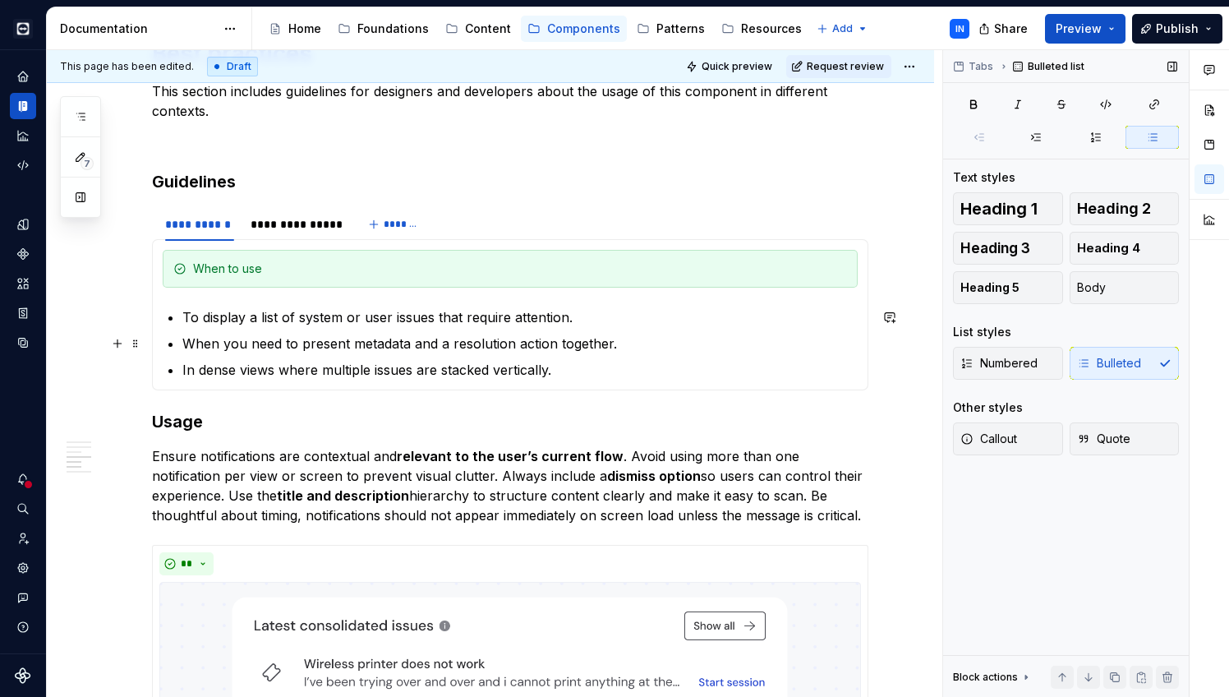
click at [380, 346] on p "When you need to present metadata and a resolution action together." at bounding box center [520, 344] width 676 height 20
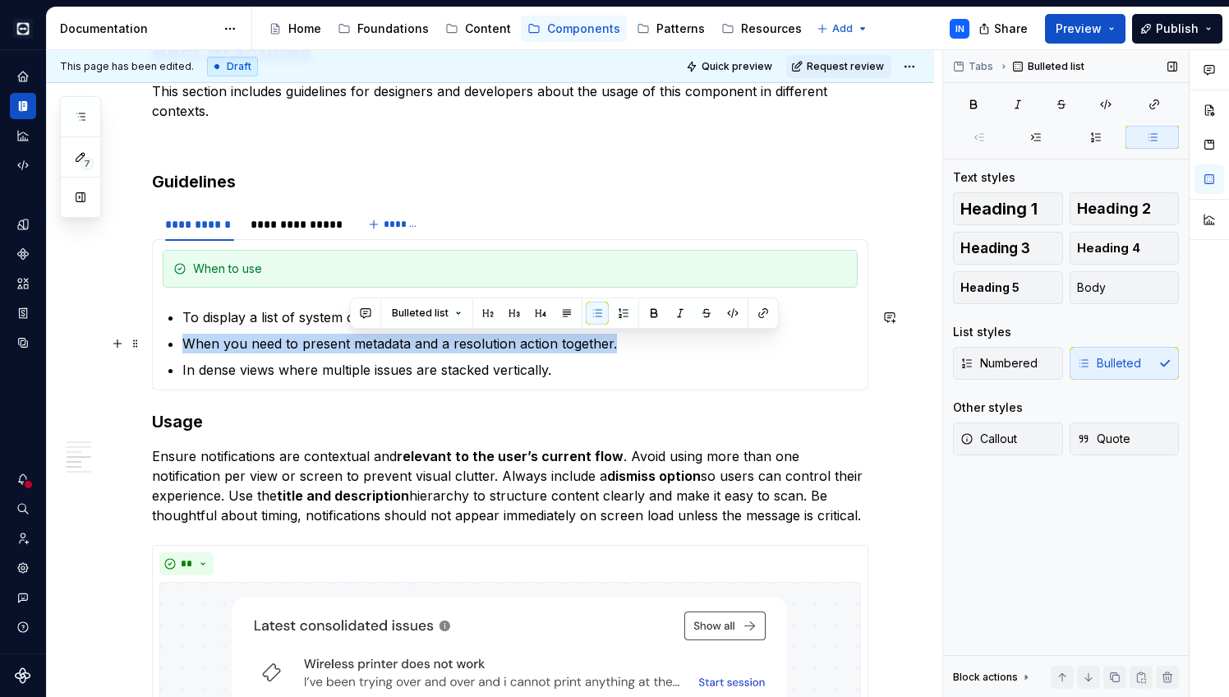
click at [380, 346] on p "When you need to present metadata and a resolution action together." at bounding box center [520, 344] width 676 height 20
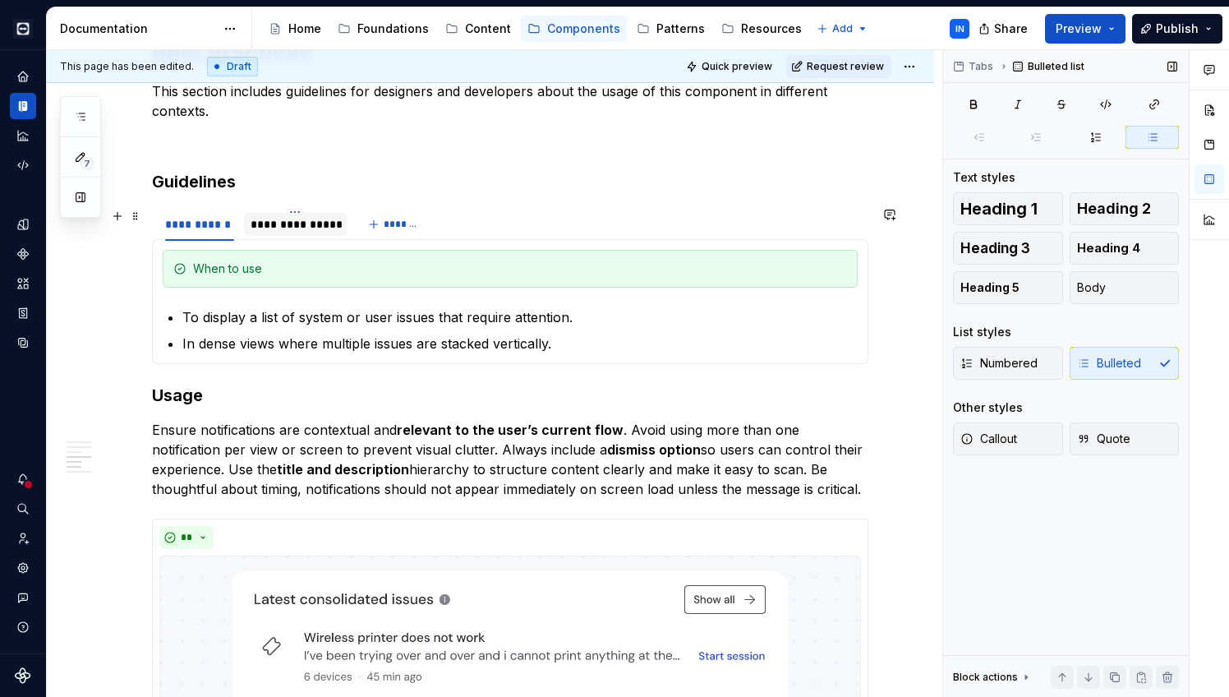
click at [270, 217] on div "**********" at bounding box center [296, 224] width 90 height 16
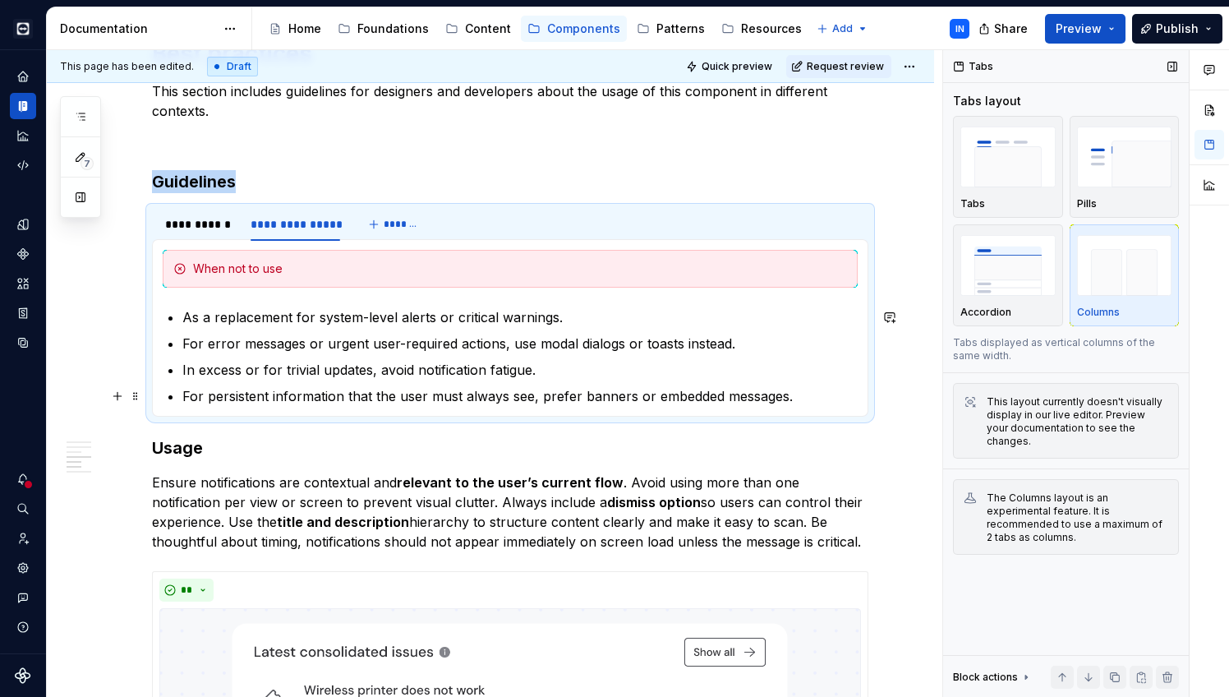
click at [792, 401] on p "For persistent information that the user must always see, prefer banners or emb…" at bounding box center [520, 396] width 676 height 20
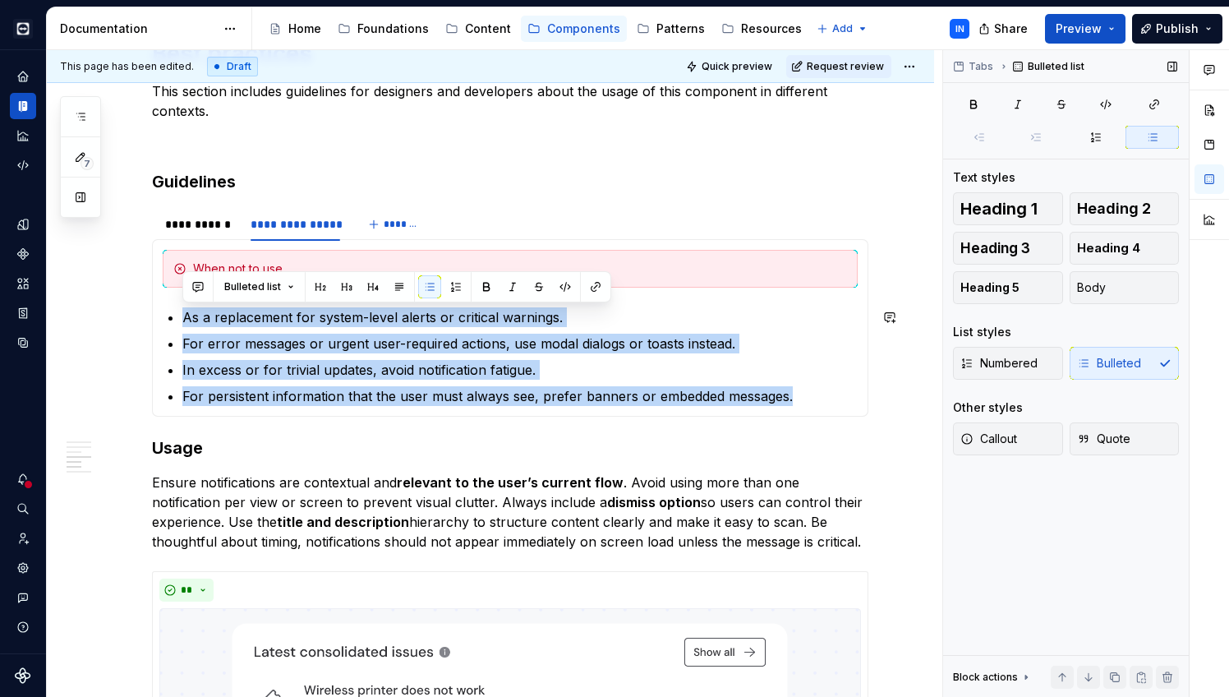
drag, startPoint x: 792, startPoint y: 401, endPoint x: 228, endPoint y: 300, distance: 573.6
click at [228, 300] on section-item-column "When not to use As a replacement for system-level alerts or critical warnings. …" at bounding box center [510, 328] width 695 height 156
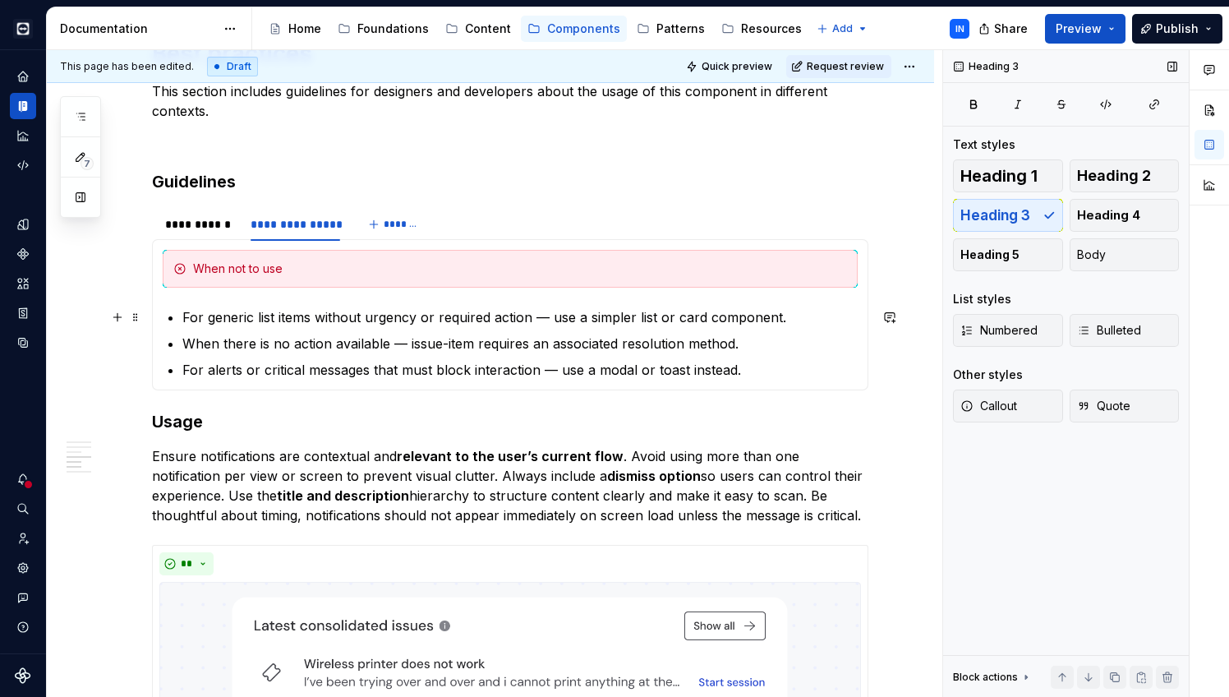
click at [550, 318] on p "For generic list items without urgency or required action — use a simpler list …" at bounding box center [520, 317] width 676 height 20
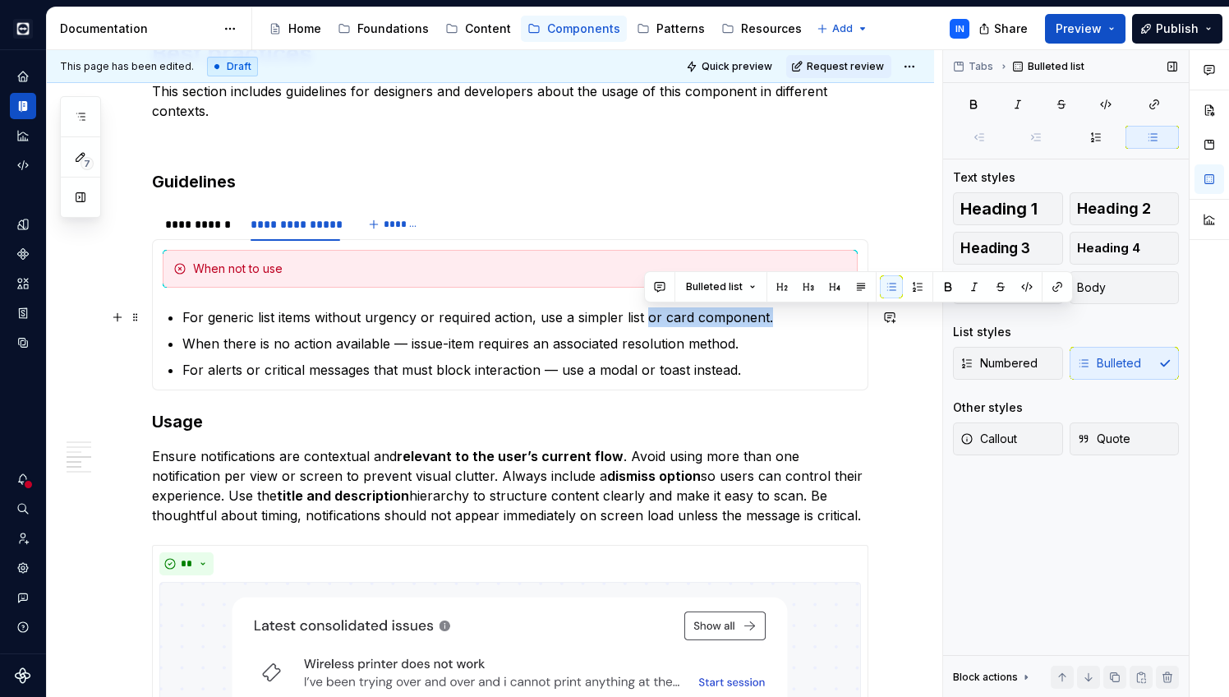
drag, startPoint x: 647, startPoint y: 314, endPoint x: 768, endPoint y: 325, distance: 121.3
click at [768, 325] on p "For generic list items without urgency or required action, use a simpler list o…" at bounding box center [520, 317] width 676 height 20
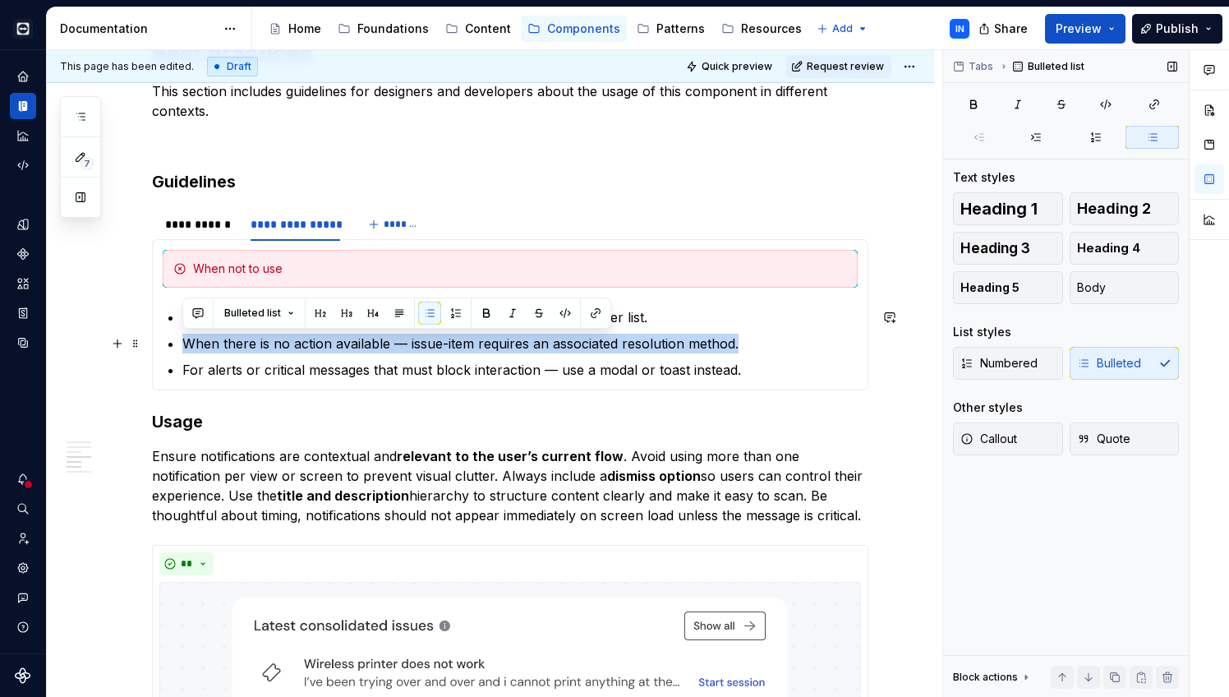
drag, startPoint x: 744, startPoint y: 349, endPoint x: 181, endPoint y: 343, distance: 563.0
click at [181, 343] on section-item-column "When not to use For generic list items without urgency or required action, use …" at bounding box center [510, 315] width 695 height 130
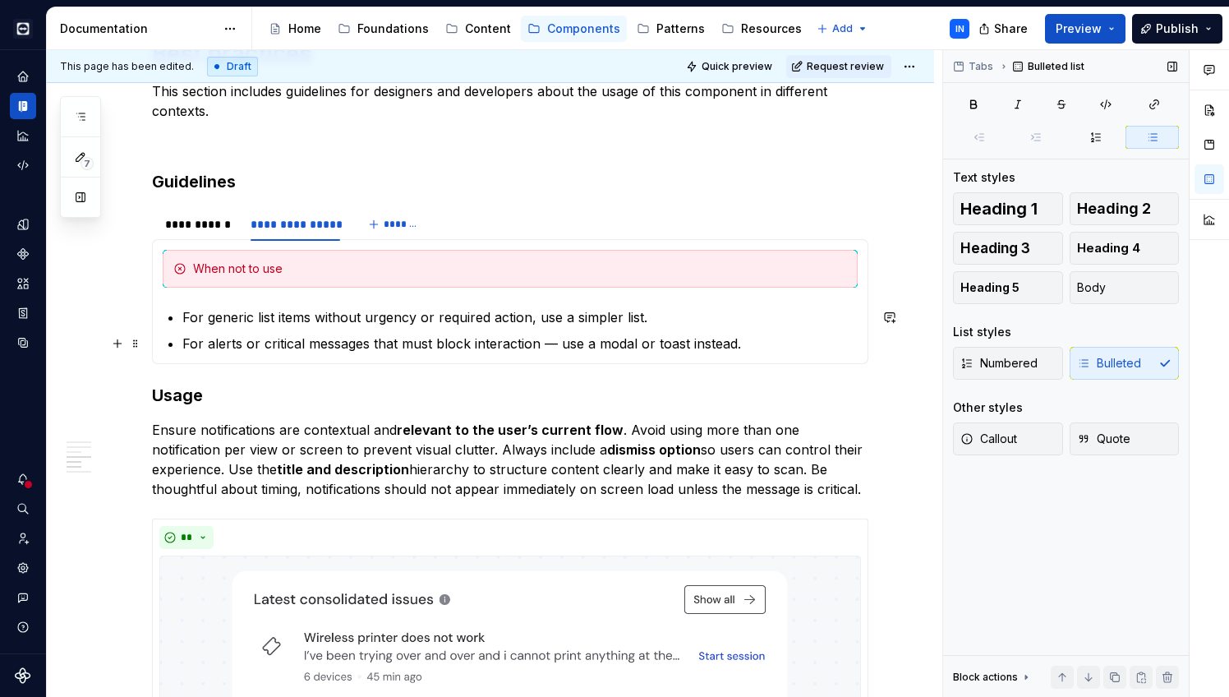
click at [551, 341] on p "For alerts or critical messages that must block interaction — use a modal or to…" at bounding box center [520, 344] width 676 height 20
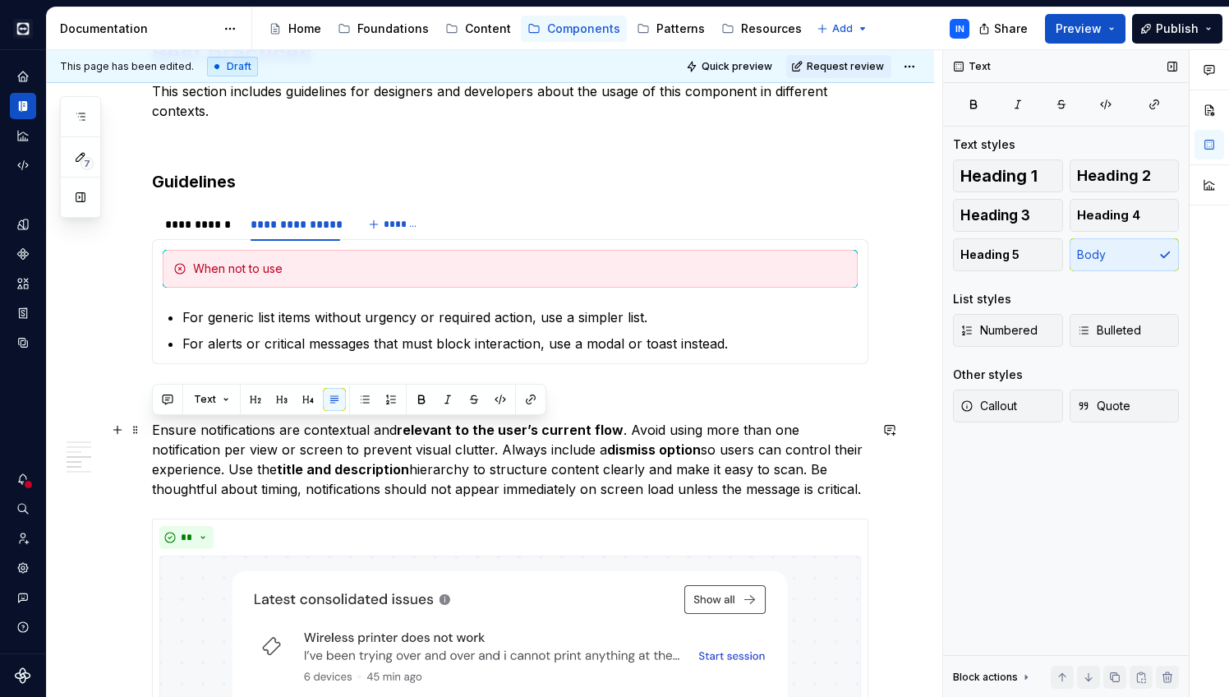
drag, startPoint x: 784, startPoint y: 493, endPoint x: 153, endPoint y: 427, distance: 634.7
click at [153, 427] on p "Ensure notifications are contextual and relevant to the user’s current flow . A…" at bounding box center [510, 459] width 717 height 79
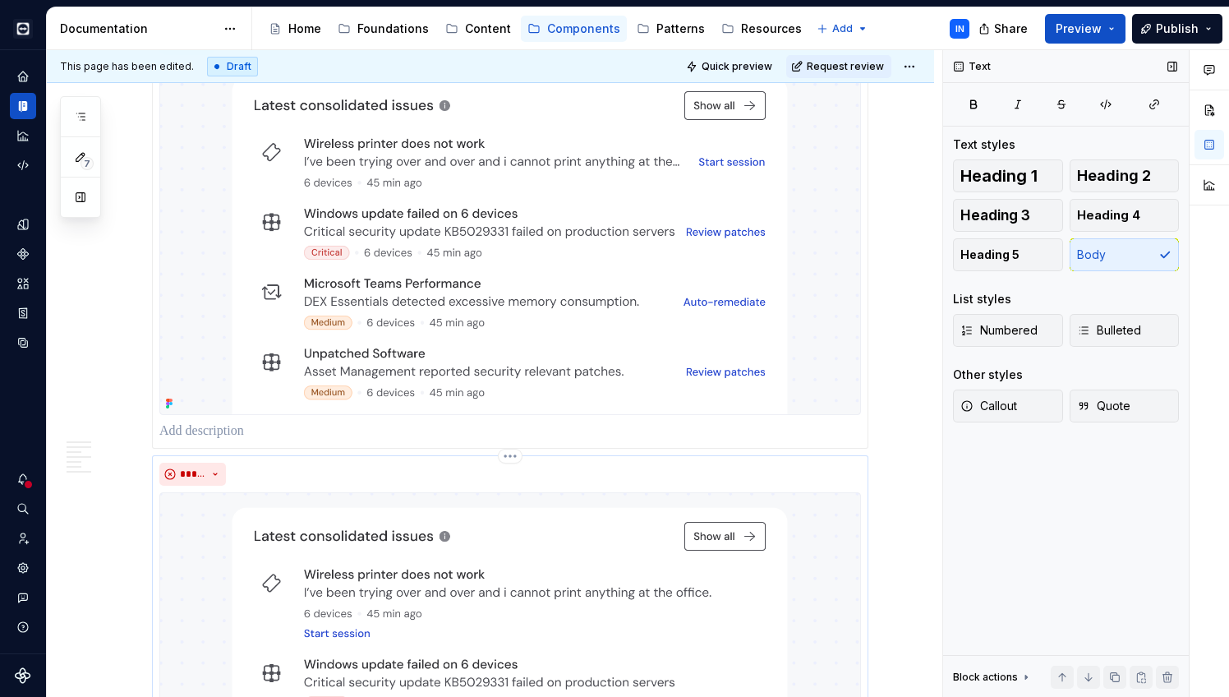
scroll to position [2316, 0]
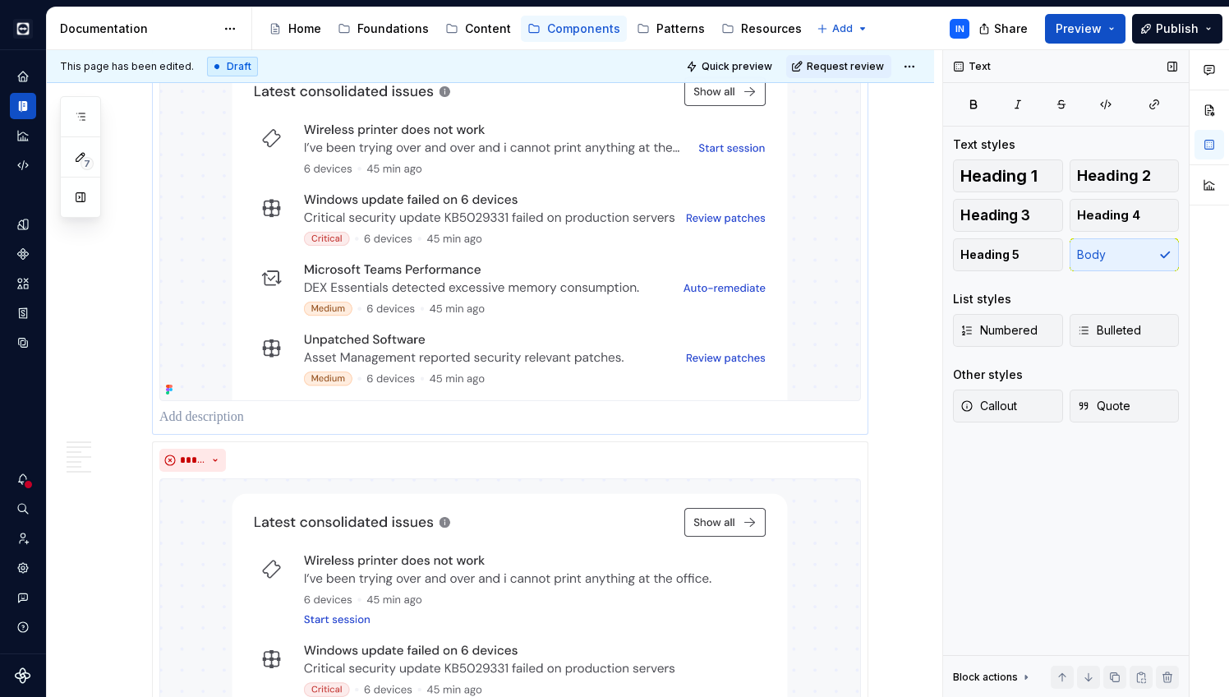
click at [314, 422] on p at bounding box center [510, 418] width 702 height 20
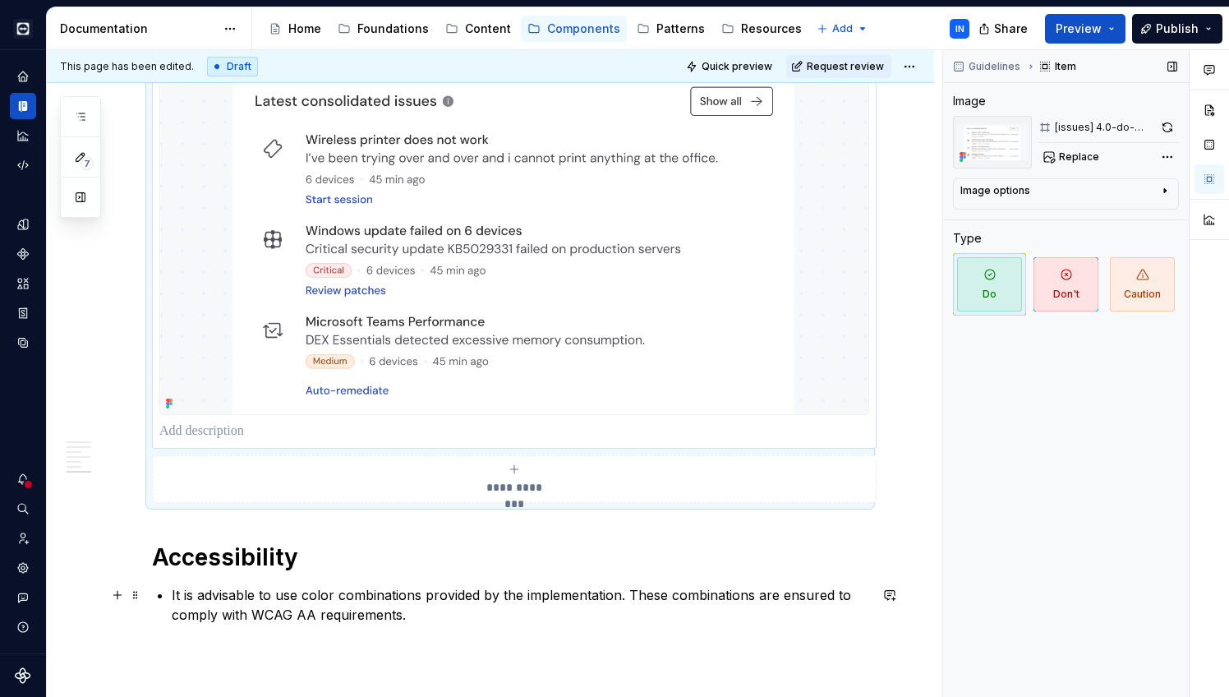
scroll to position [2801, 0]
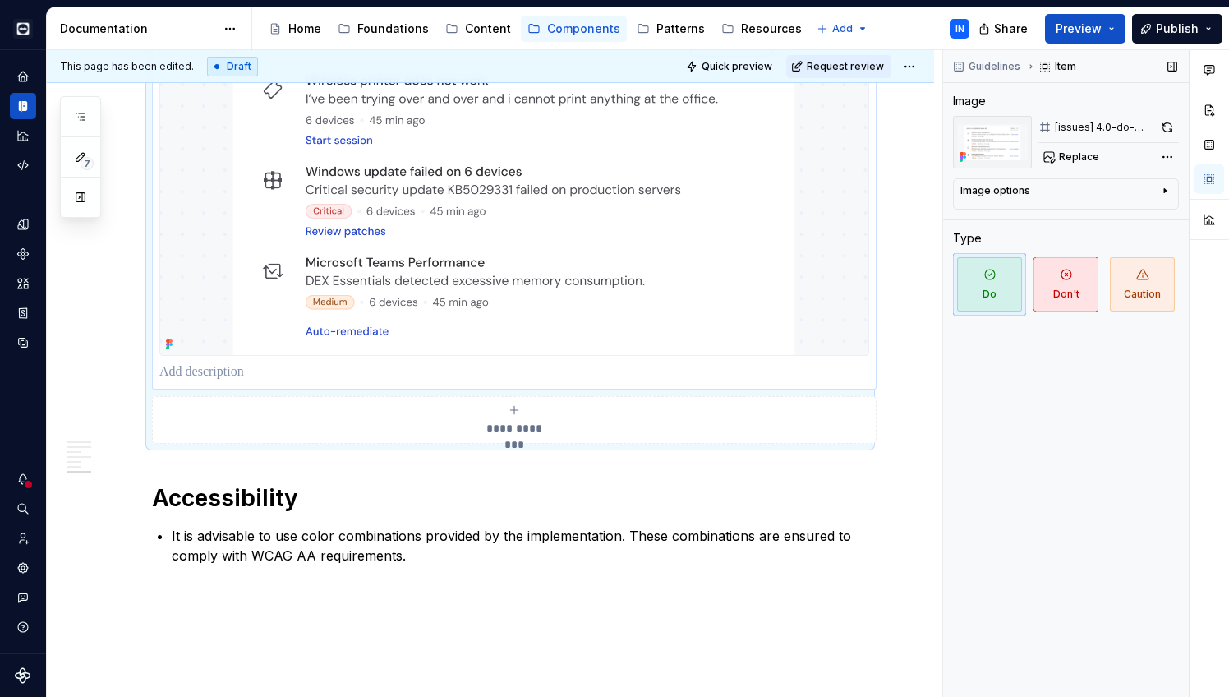
click at [310, 378] on p at bounding box center [514, 372] width 710 height 20
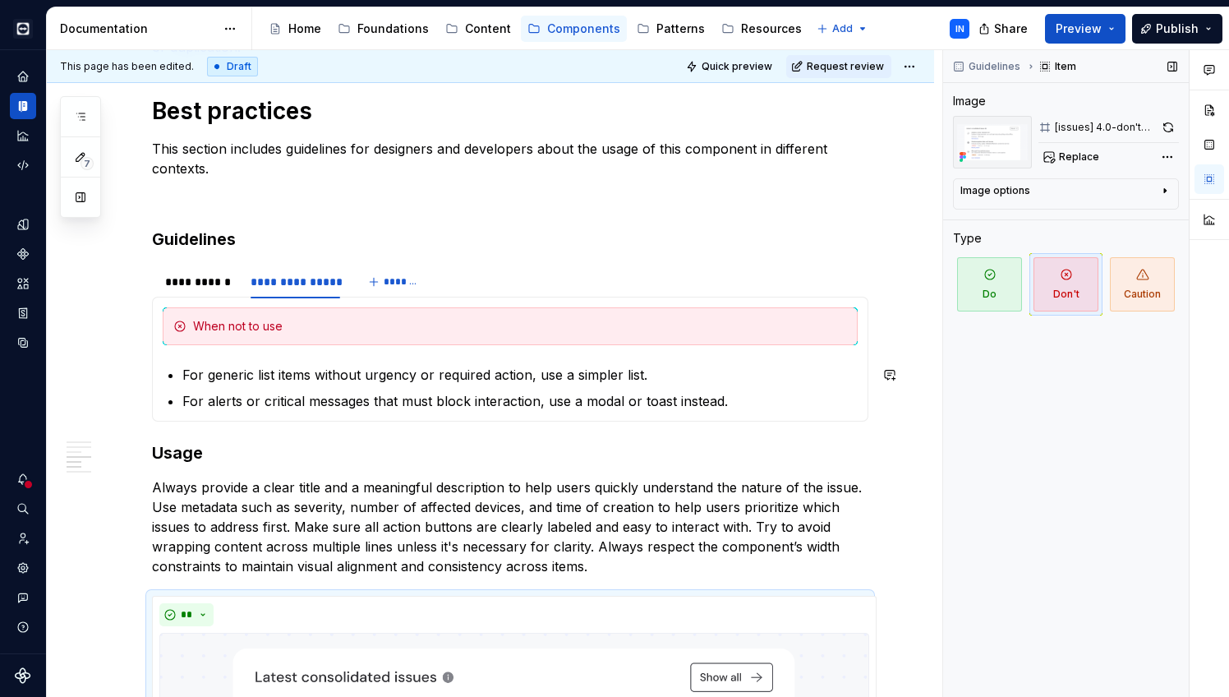
scroll to position [1747, 0]
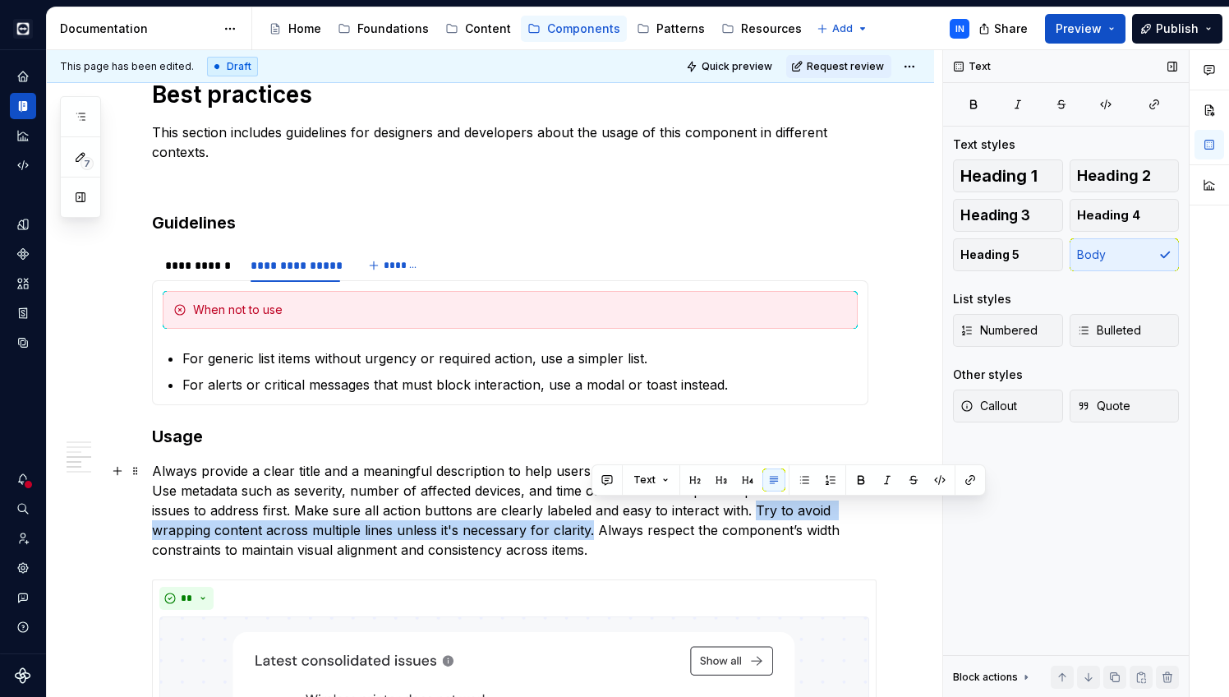
drag, startPoint x: 752, startPoint y: 505, endPoint x: 593, endPoint y: 527, distance: 160.9
click at [593, 527] on p "Always provide a clear title and a meaningful description to help users quickly…" at bounding box center [510, 510] width 717 height 99
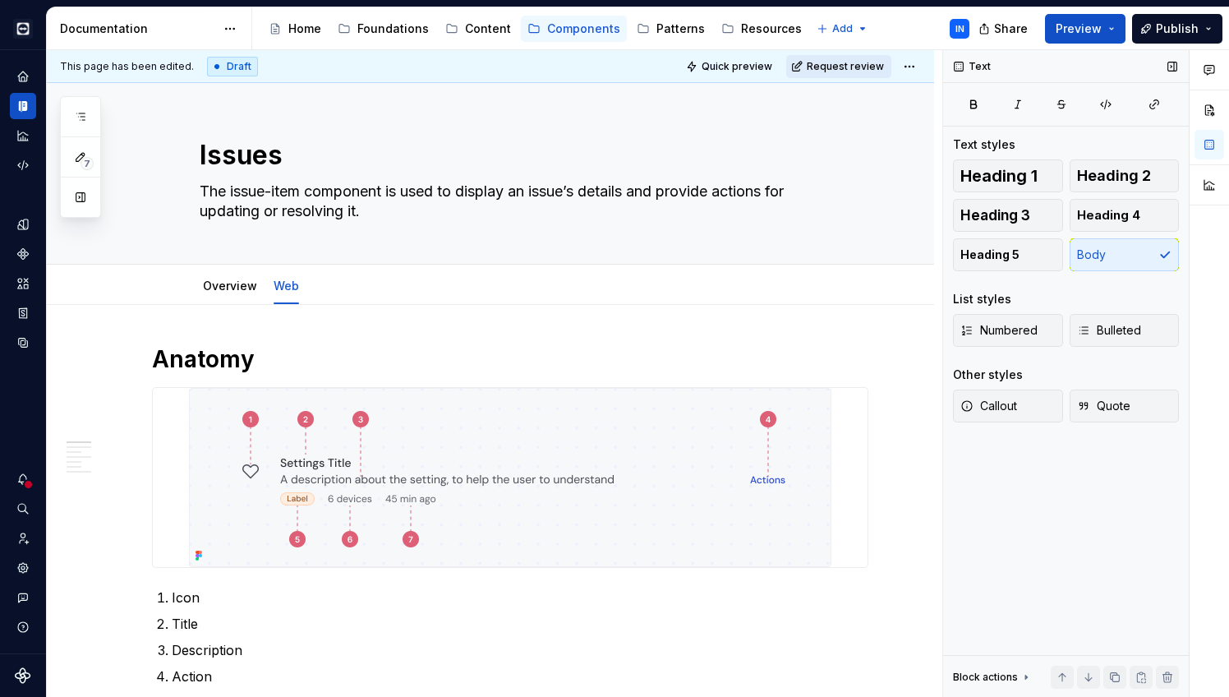
scroll to position [0, 0]
click at [852, 64] on span "Request review" at bounding box center [845, 66] width 77 height 13
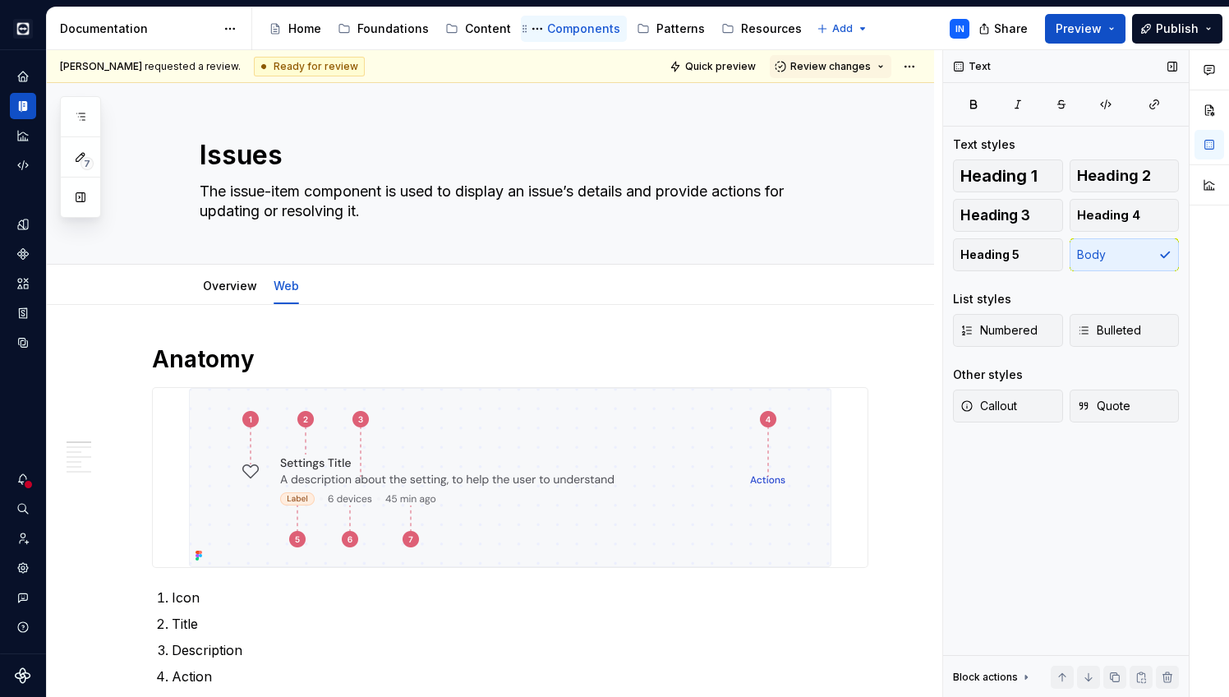
scroll to position [1883, 0]
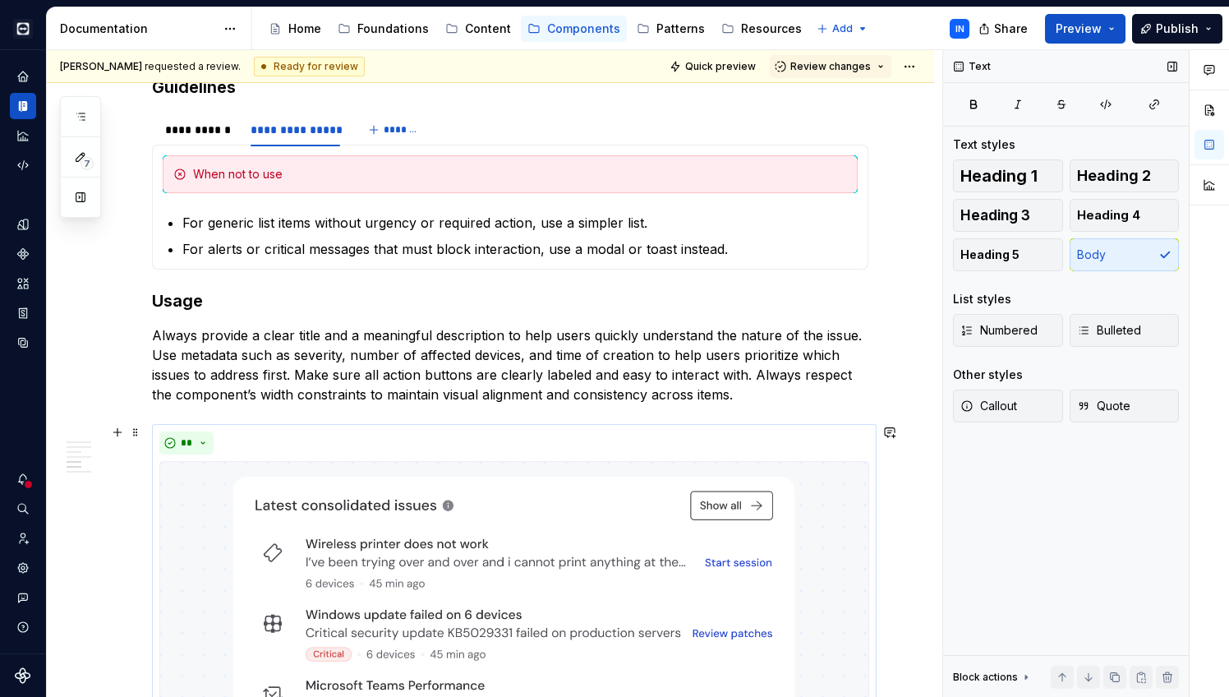
type textarea "*"
